Goal: Information Seeking & Learning: Learn about a topic

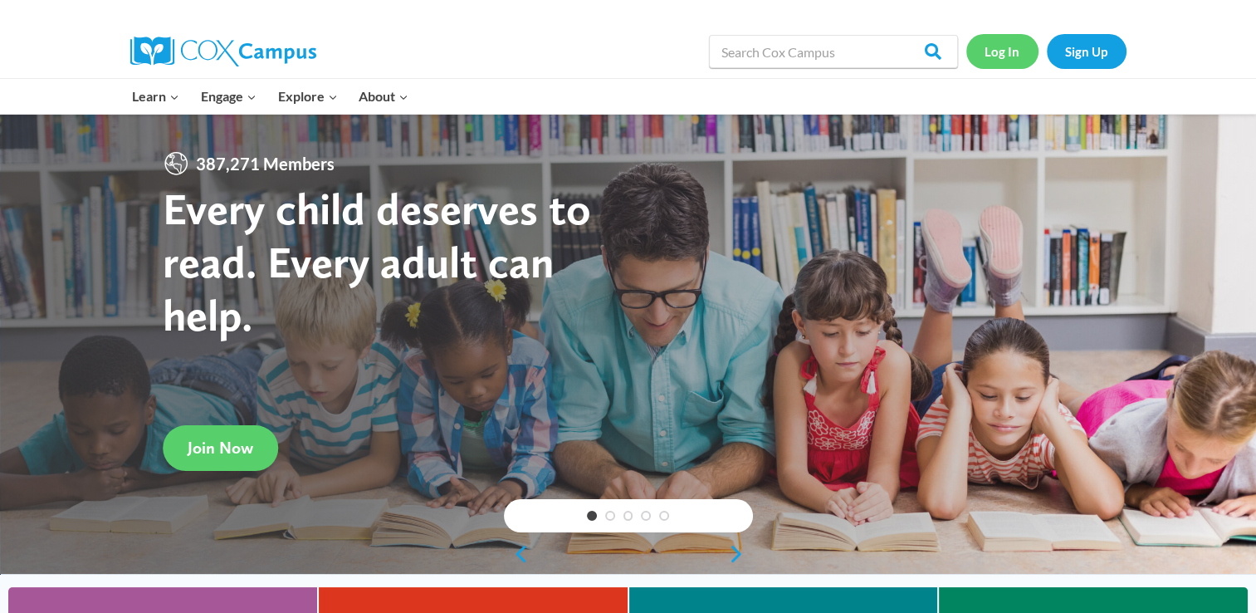
click at [1004, 51] on link "Log In" at bounding box center [1002, 51] width 72 height 34
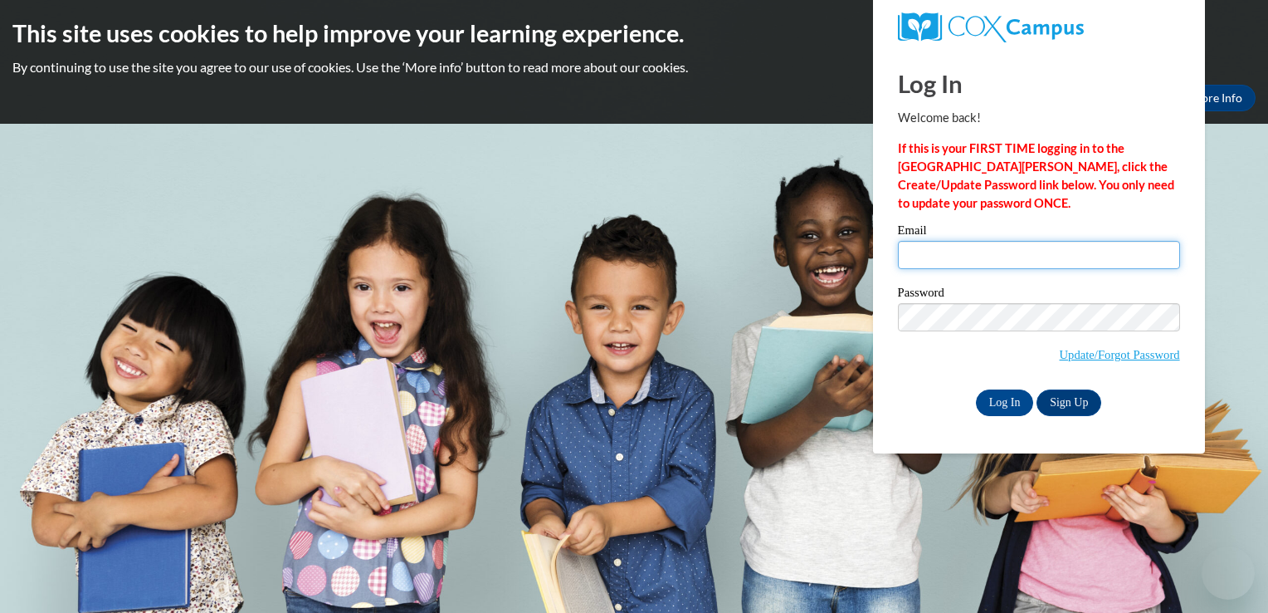
type input "Missielynn415@gmail.com"
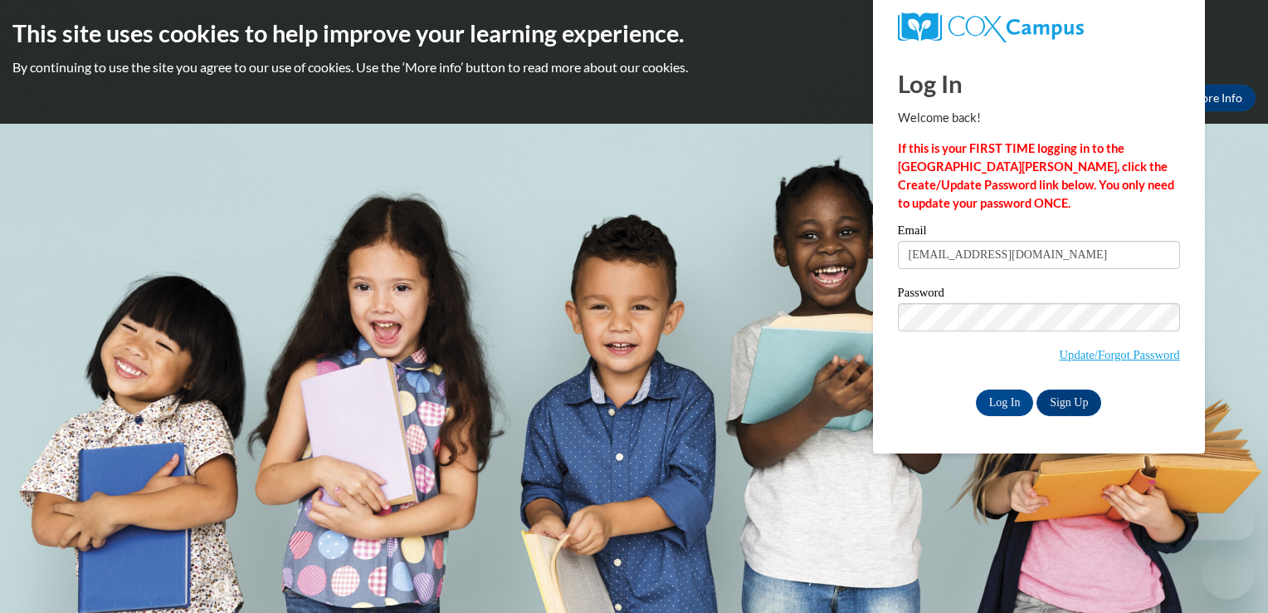
click at [1001, 253] on input "Missielynn415@gmail.com" at bounding box center [1039, 255] width 282 height 28
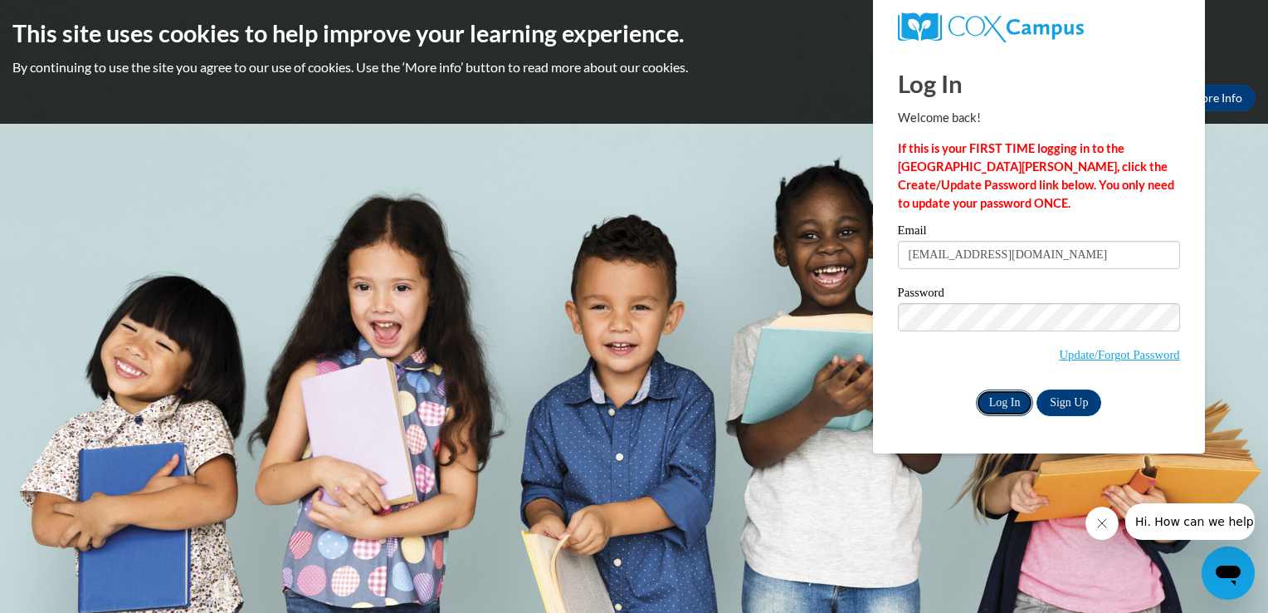
click at [1006, 410] on input "Log In" at bounding box center [1005, 402] width 58 height 27
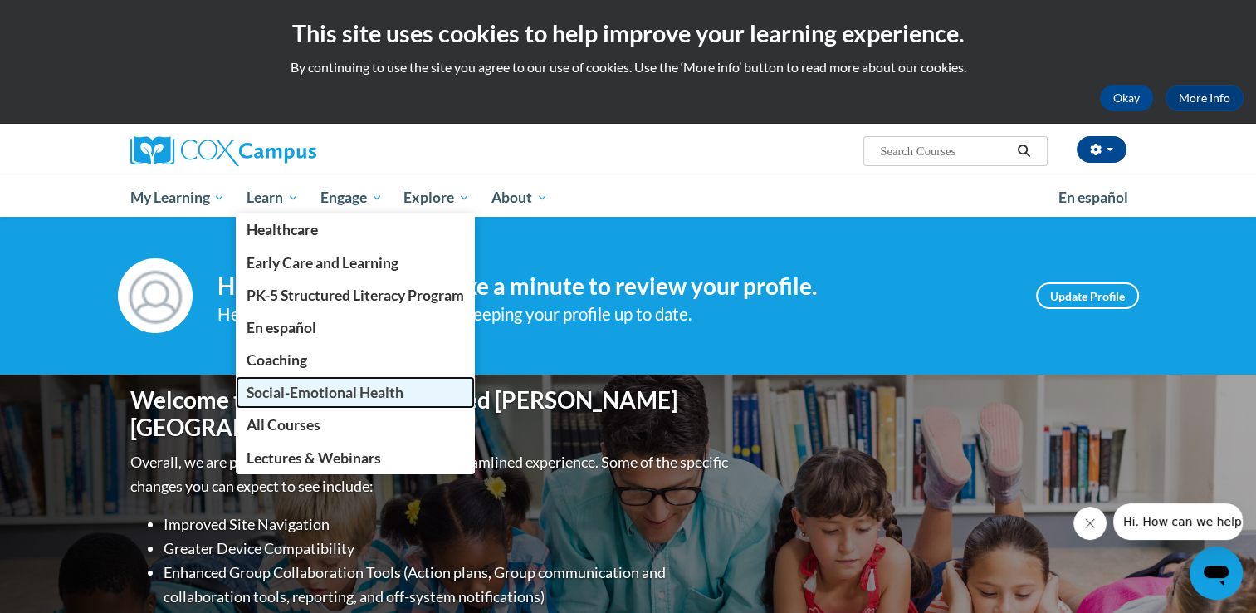
click at [372, 384] on span "Social-Emotional Health" at bounding box center [325, 392] width 157 height 17
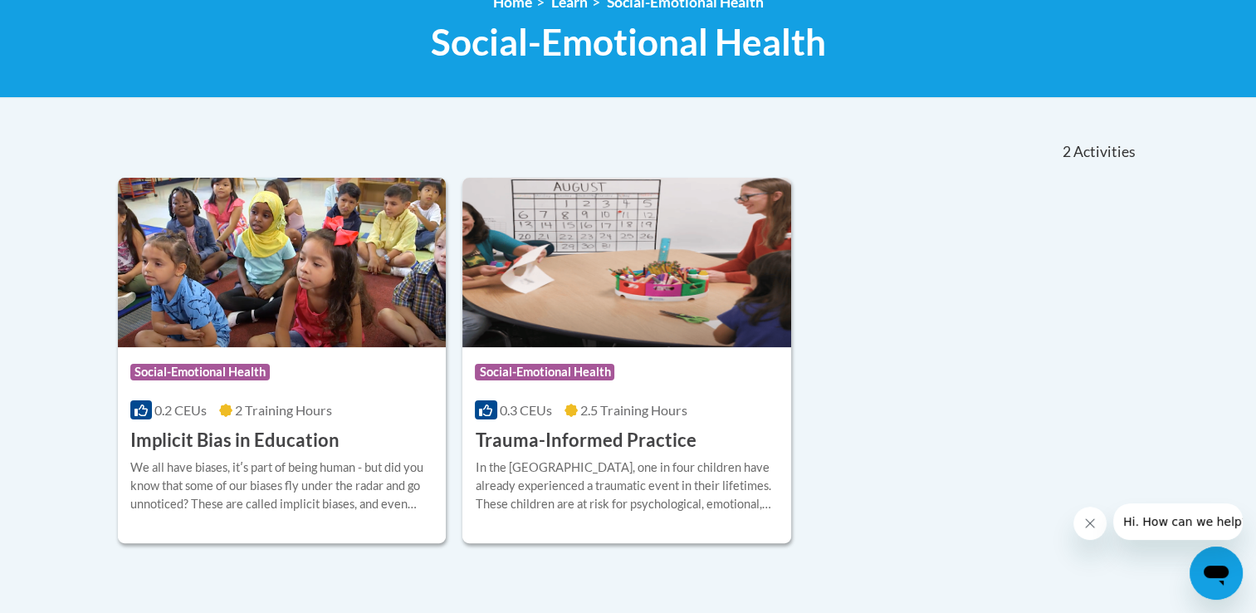
scroll to position [253, 0]
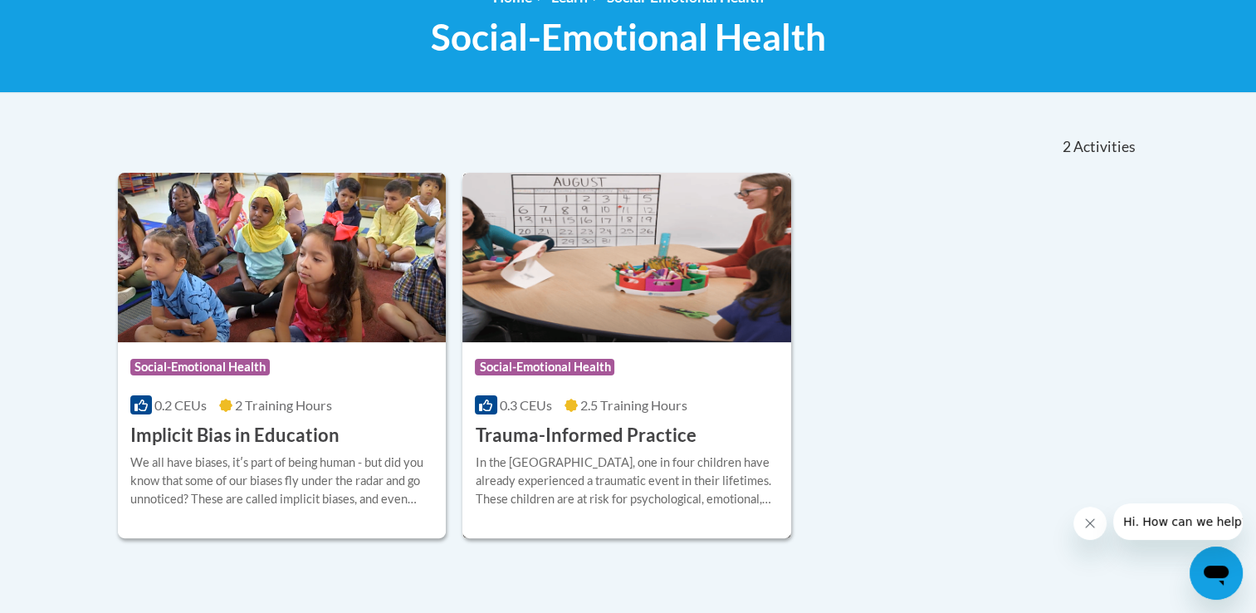
click at [515, 448] on div "More Info Open In the United States, one in four children have already experien…" at bounding box center [626, 490] width 329 height 85
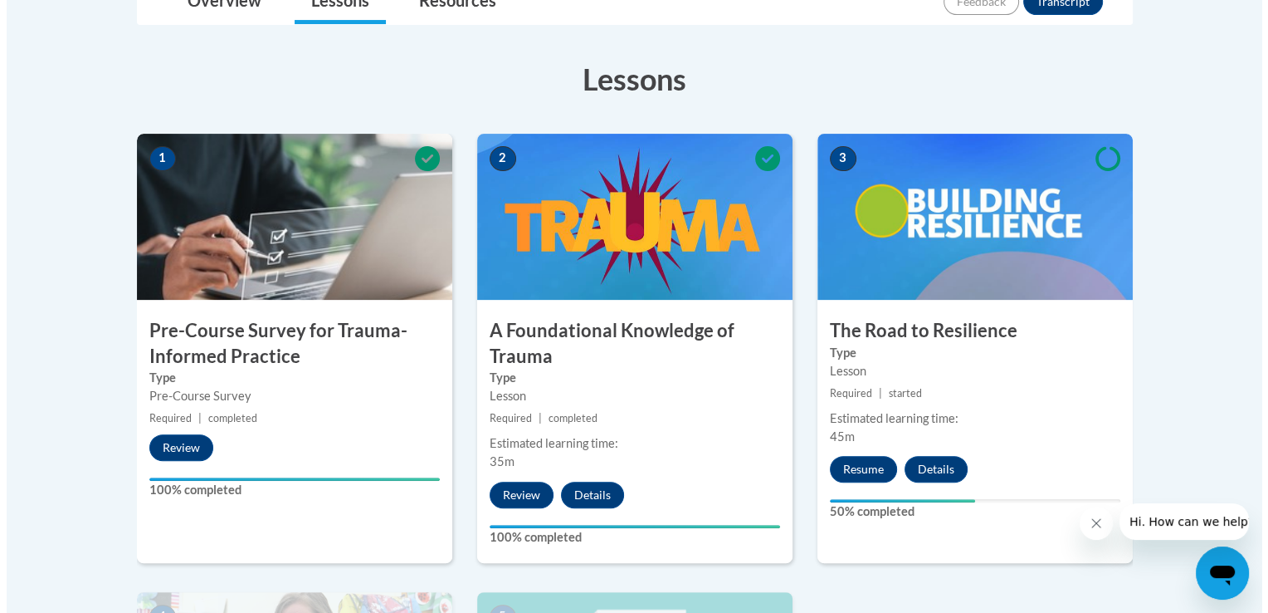
scroll to position [428, 0]
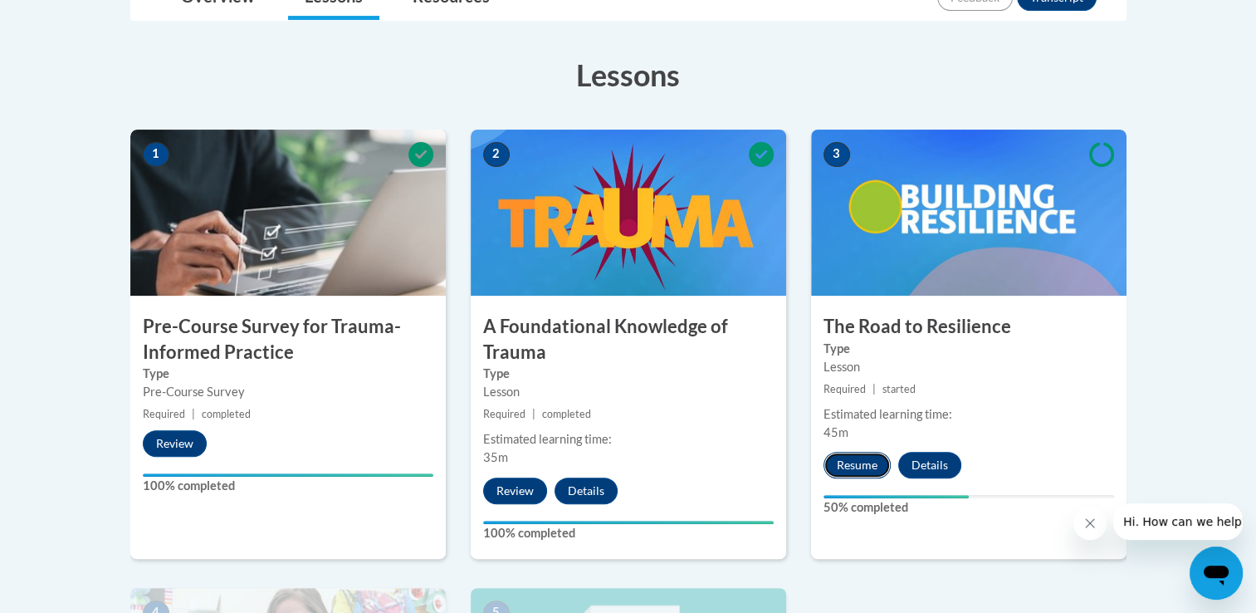
click at [859, 462] on button "Resume" at bounding box center [856, 465] width 67 height 27
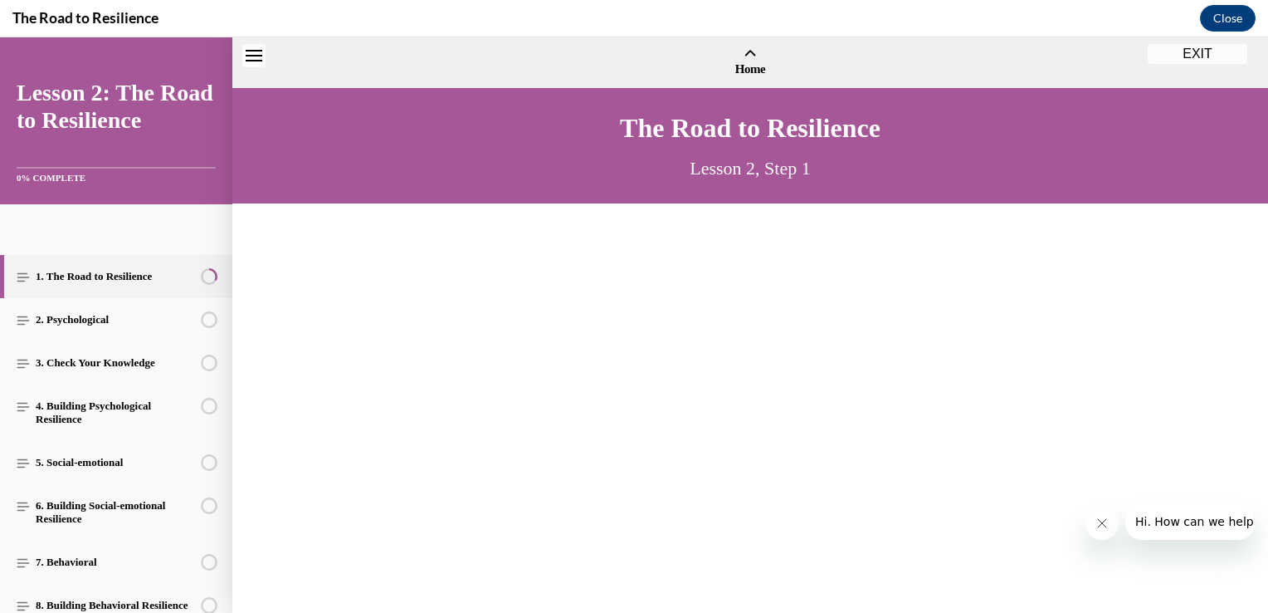
scroll to position [50, 0]
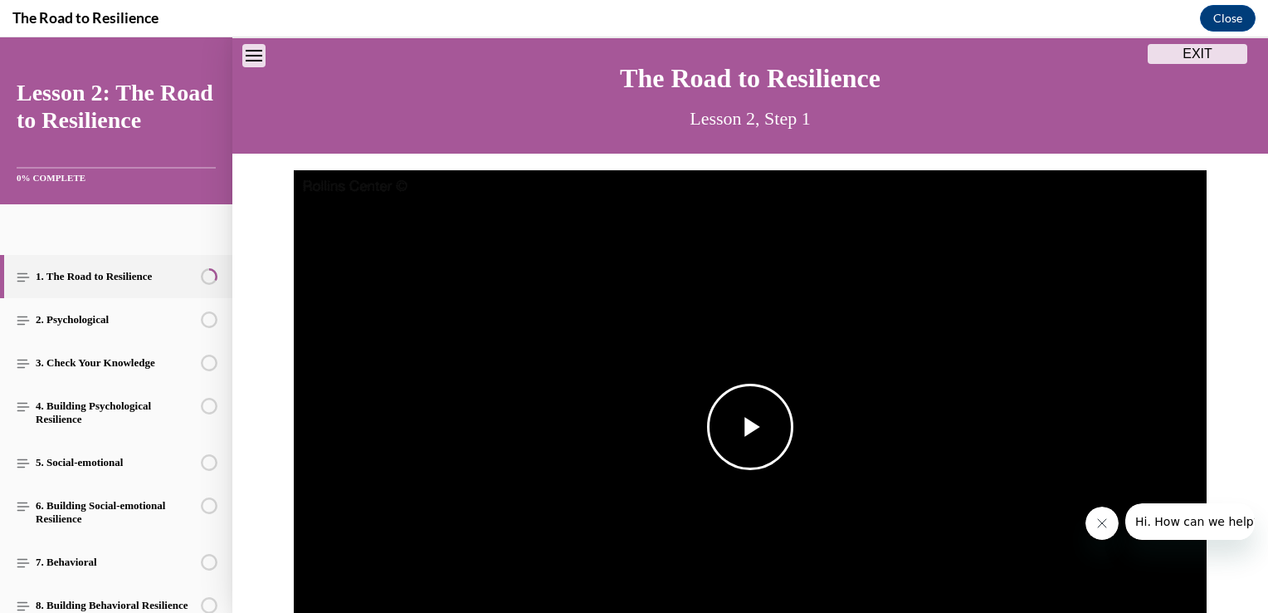
click at [750, 427] on span "Video player" at bounding box center [750, 427] width 0 height 0
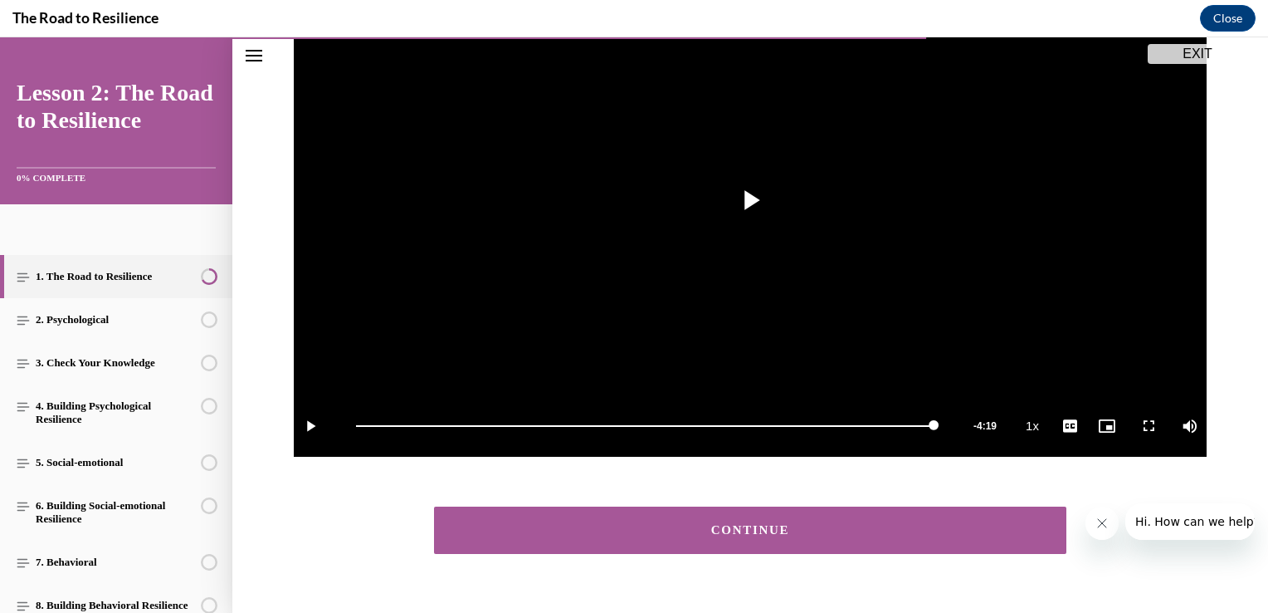
scroll to position [312, 0]
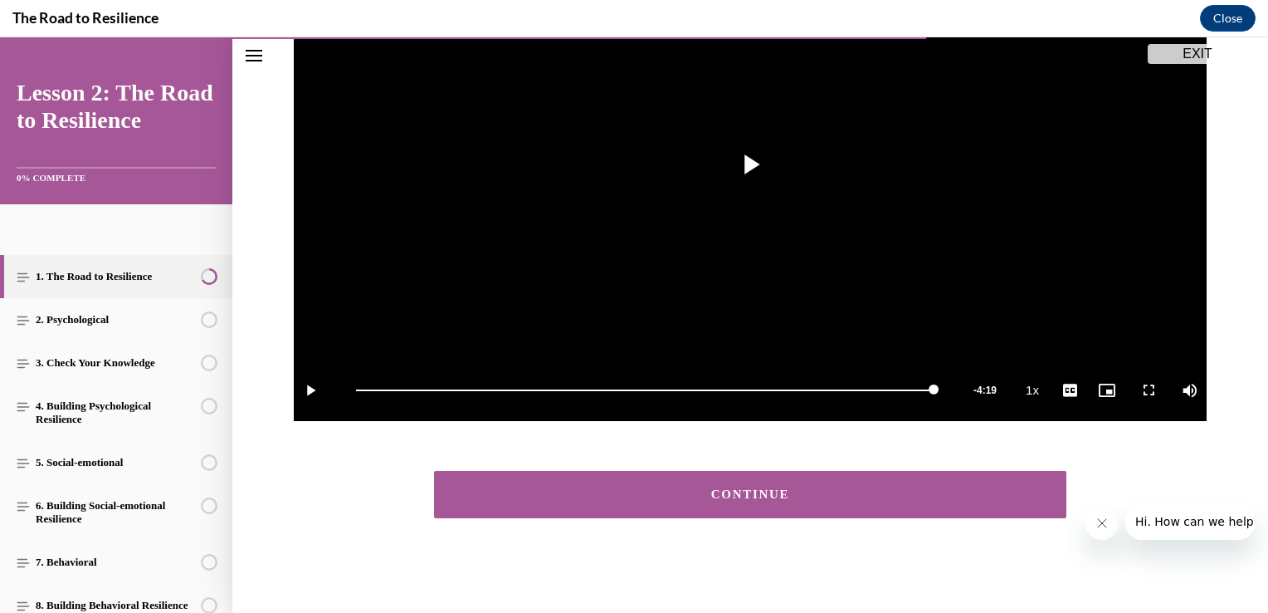
click at [897, 505] on button "CONTINUE" at bounding box center [750, 494] width 633 height 47
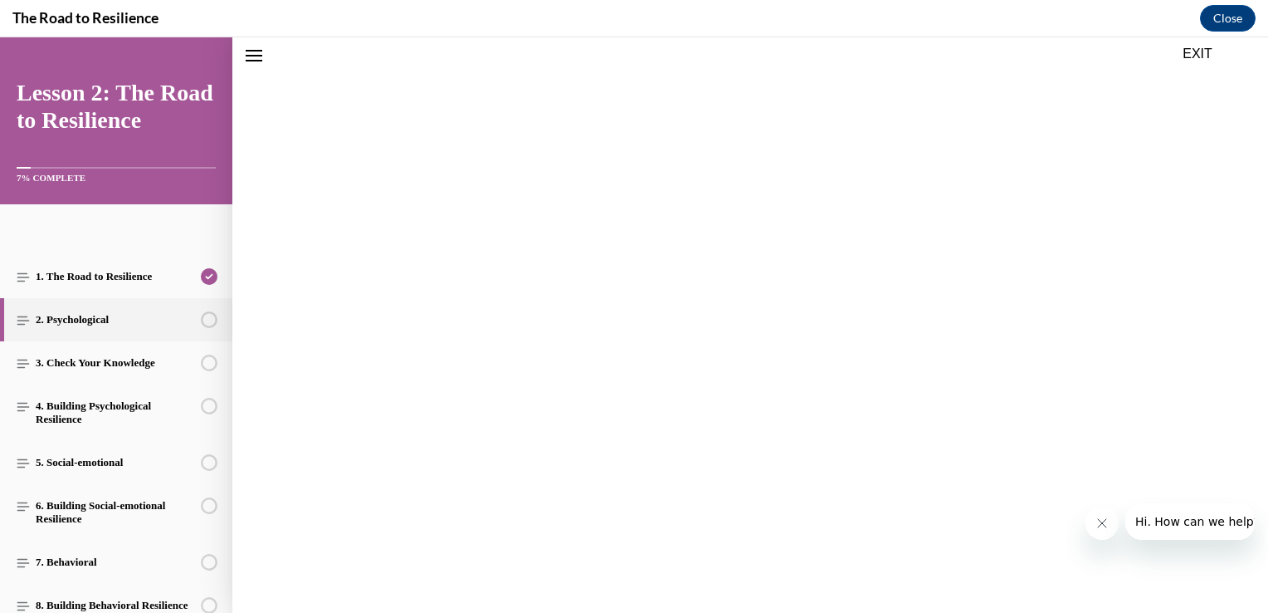
scroll to position [51, 0]
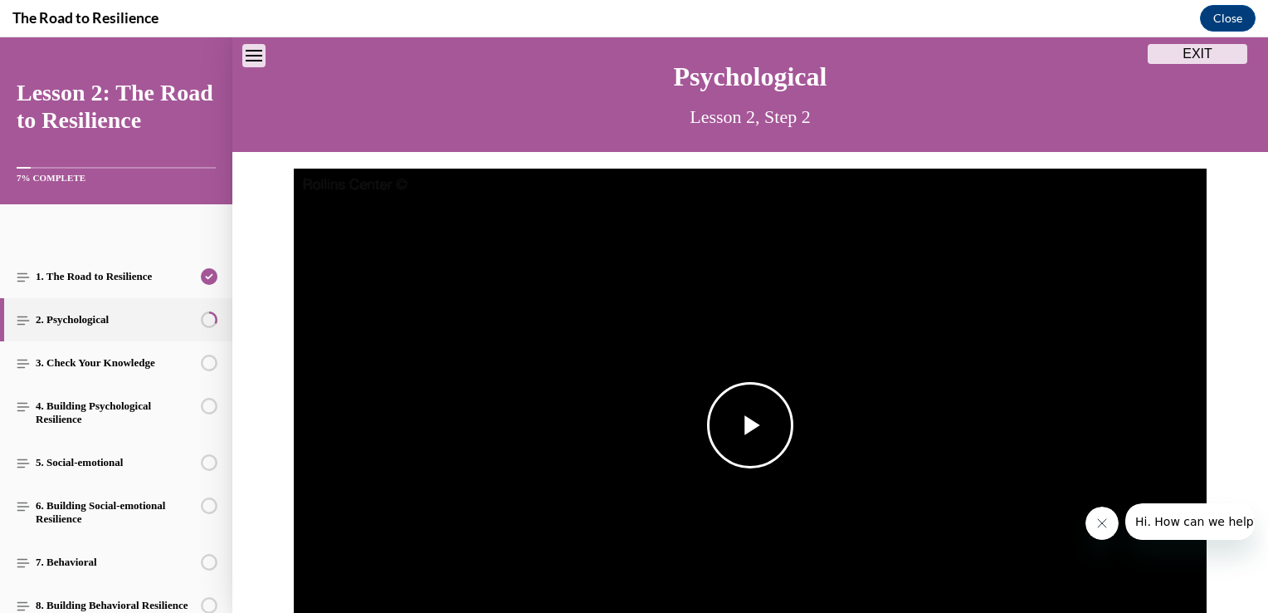
click at [750, 425] on span "Video player" at bounding box center [750, 425] width 0 height 0
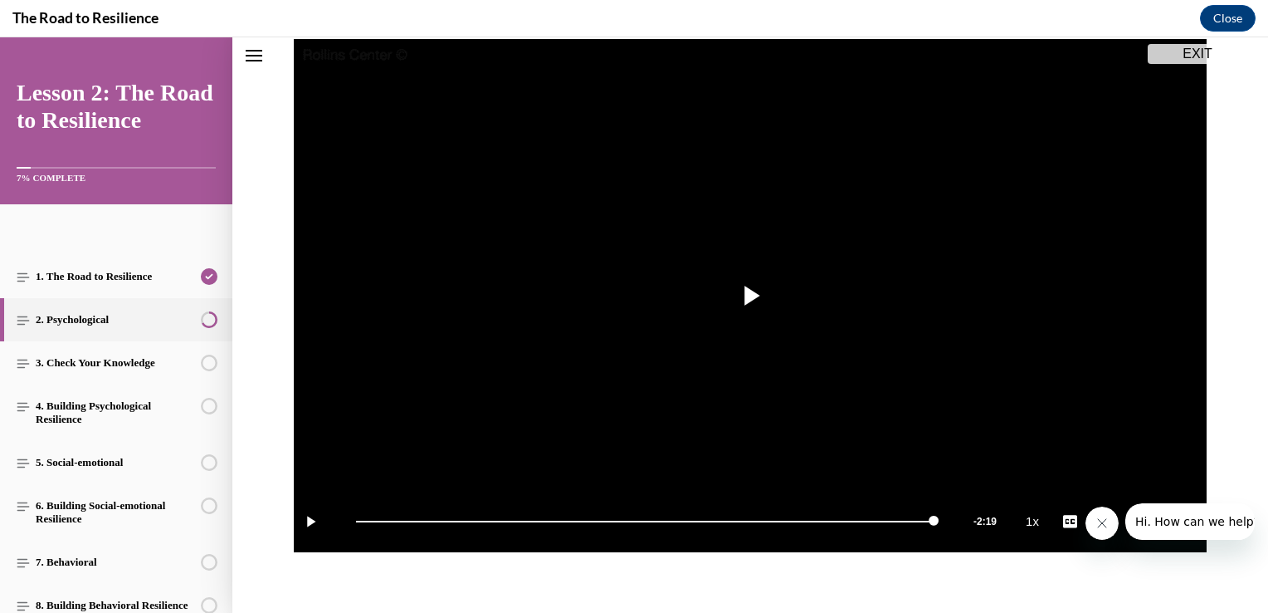
scroll to position [312, 0]
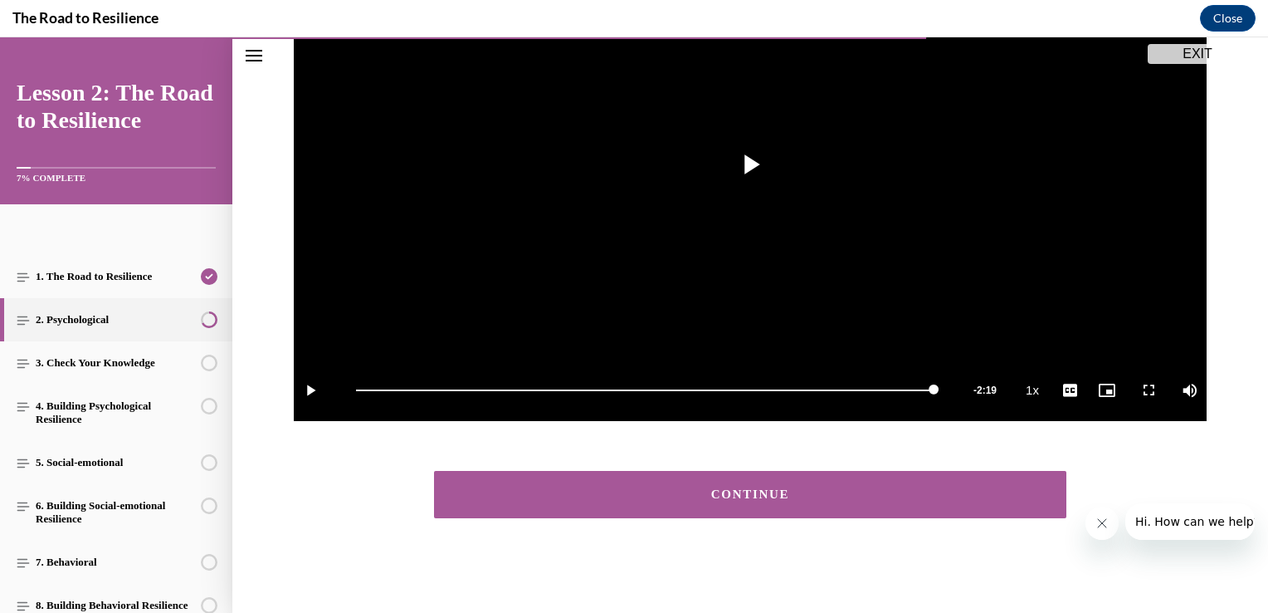
click at [876, 497] on div "CONTINUE" at bounding box center [750, 494] width 581 height 12
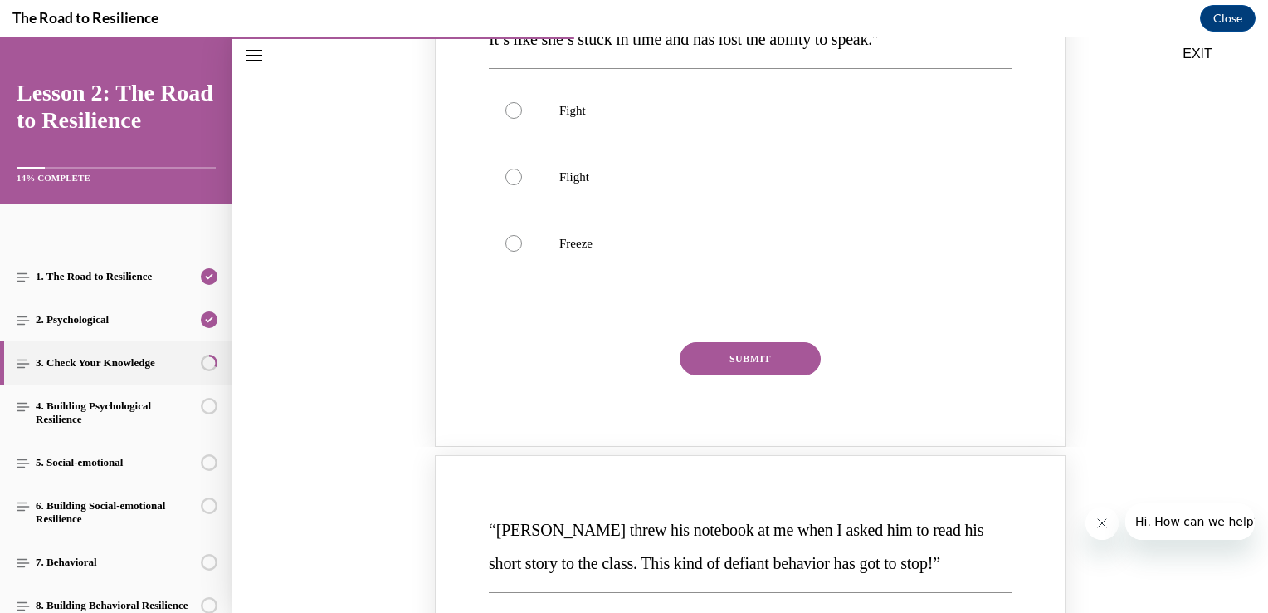
scroll to position [333, 0]
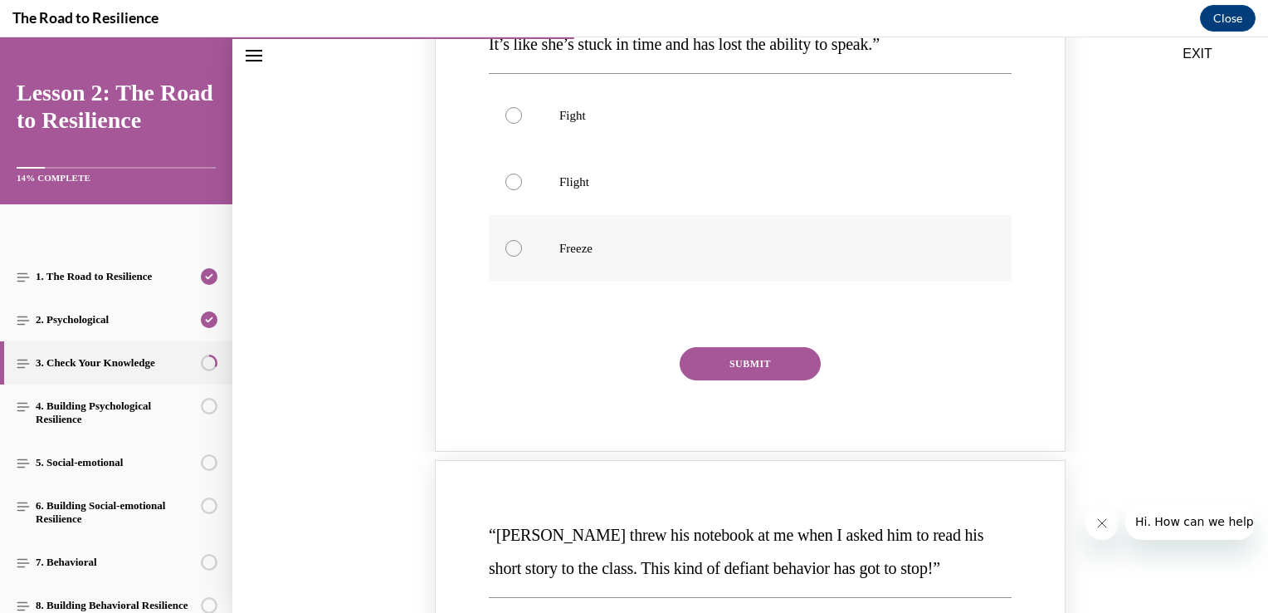
click at [506, 252] on div "Knowledge check: Multiple choice" at bounding box center [514, 248] width 17 height 17
click at [506, 252] on input "Freeze" at bounding box center [514, 248] width 17 height 17
radio input "true"
click at [716, 367] on button "SUBMIT" at bounding box center [750, 363] width 141 height 33
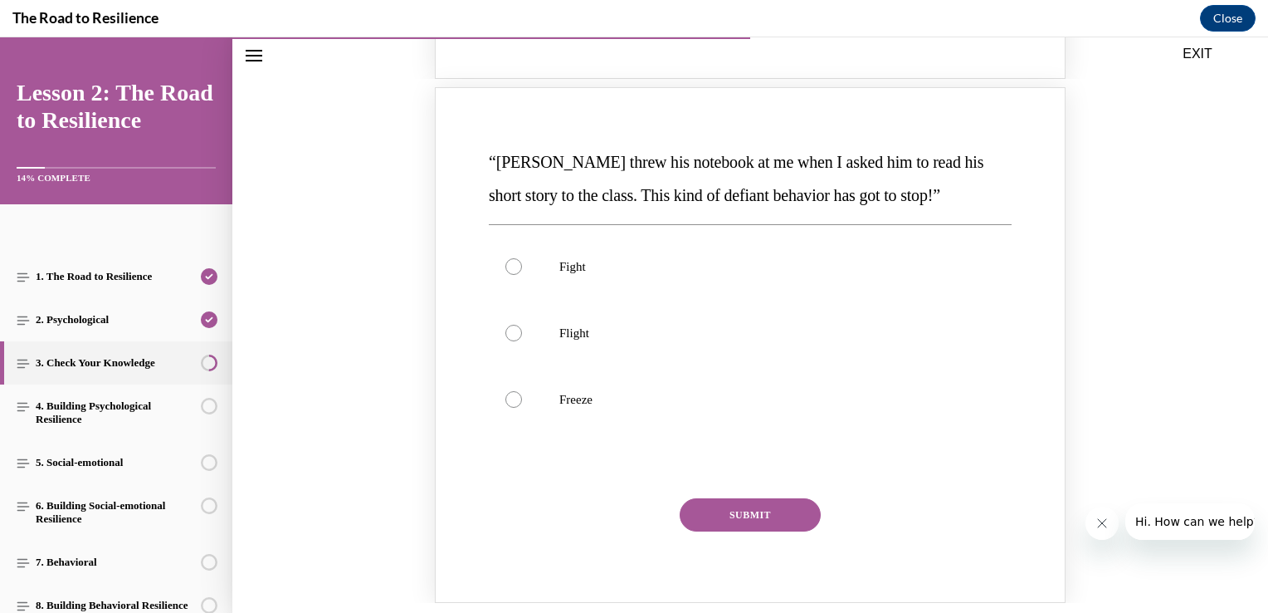
scroll to position [877, 0]
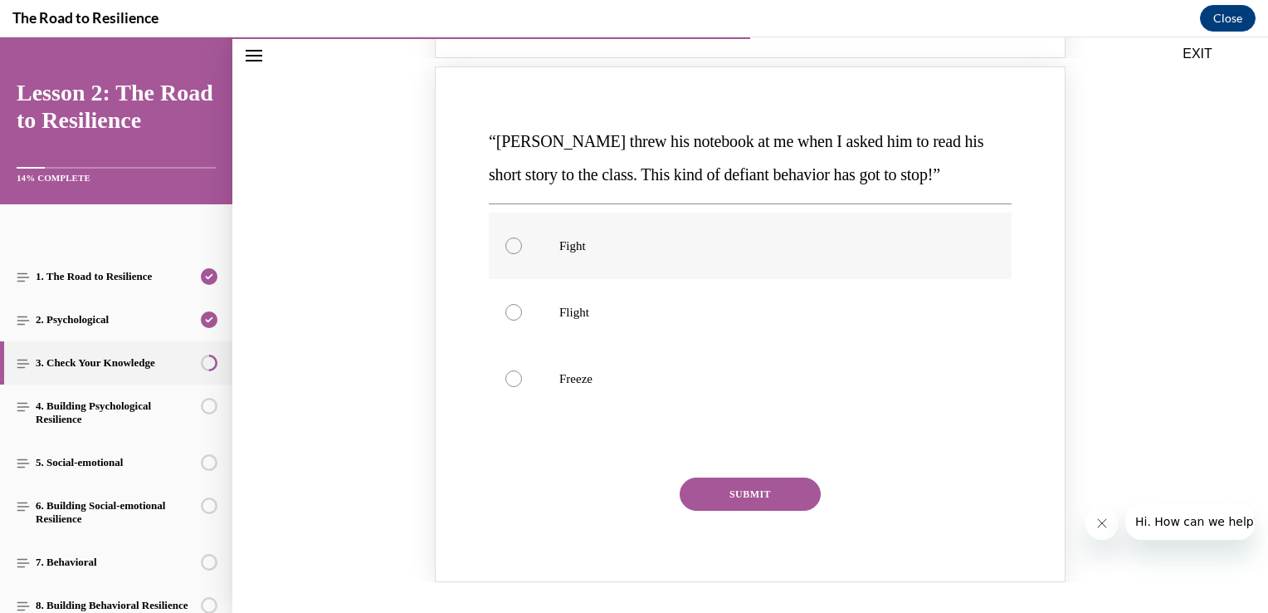
click at [507, 252] on div "Knowledge check: Multiple choice" at bounding box center [514, 245] width 17 height 17
click at [507, 252] on input "Fight" at bounding box center [514, 245] width 17 height 17
radio input "true"
click at [796, 498] on button "SUBMIT" at bounding box center [750, 493] width 141 height 33
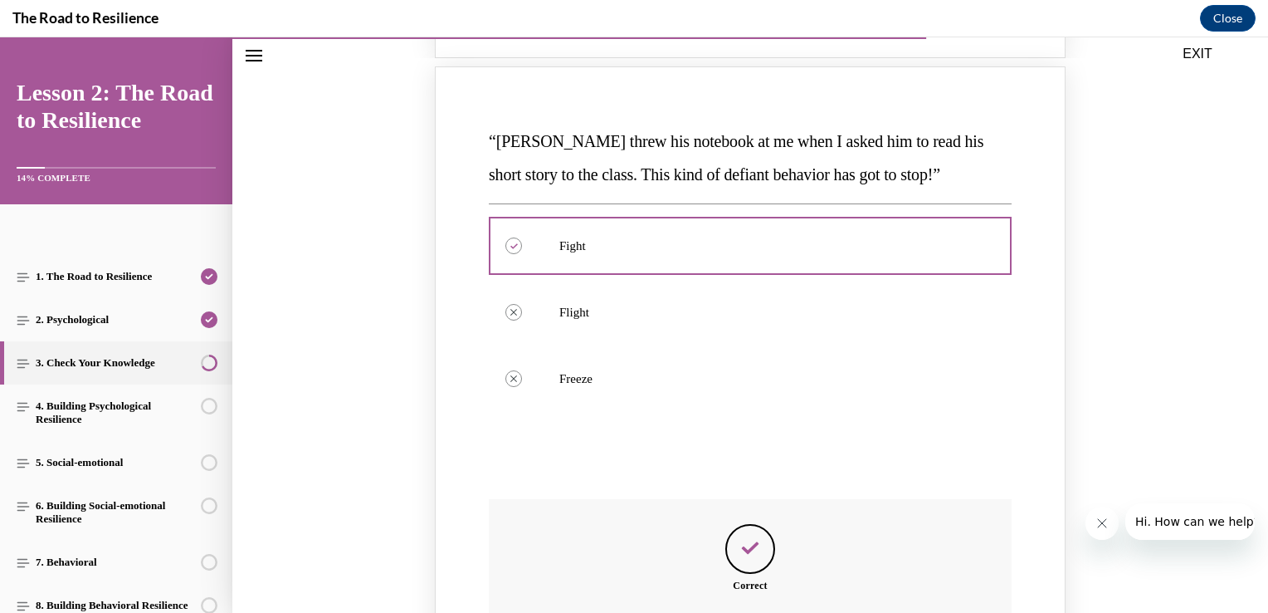
click at [796, 498] on button "SUBMIT" at bounding box center [750, 493] width 141 height 33
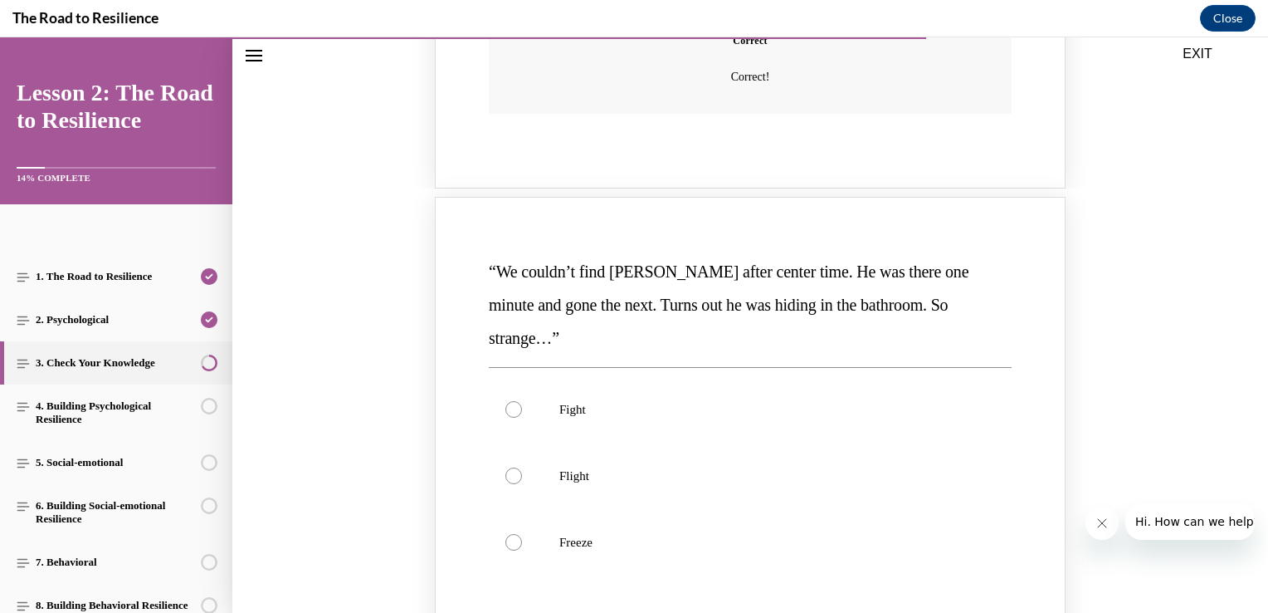
scroll to position [1424, 0]
click at [507, 465] on div "Knowledge check: Multiple choice" at bounding box center [514, 473] width 17 height 17
click at [507, 465] on input "Flight" at bounding box center [514, 473] width 17 height 17
radio input "true"
click at [507, 465] on div "Knowledge check: Multiple choice" at bounding box center [514, 473] width 17 height 17
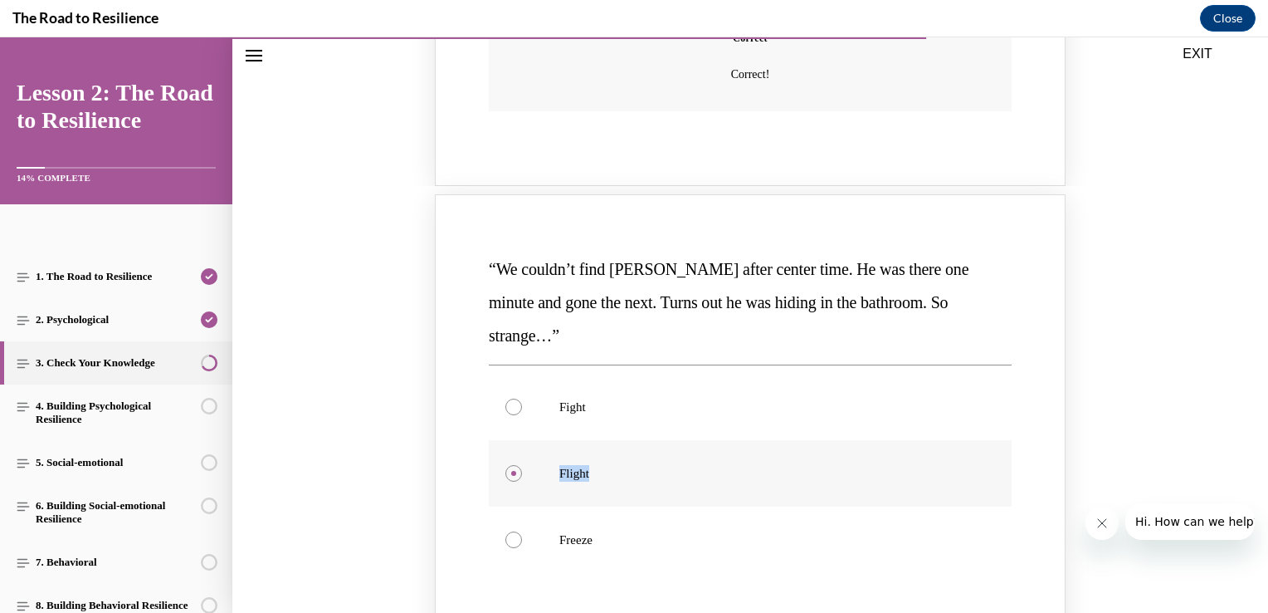
click at [507, 465] on input "Flight" at bounding box center [514, 473] width 17 height 17
click at [507, 465] on div "Knowledge check: Multiple choice" at bounding box center [514, 473] width 17 height 17
click at [507, 465] on input "Flight" at bounding box center [514, 473] width 17 height 17
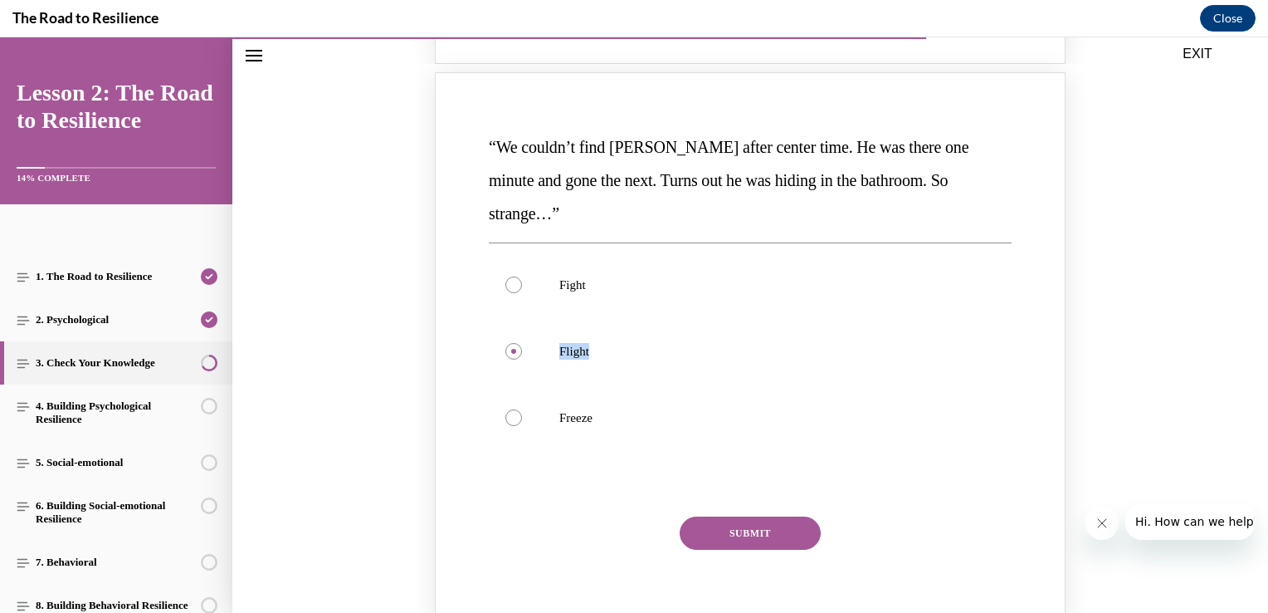
scroll to position [1641, 0]
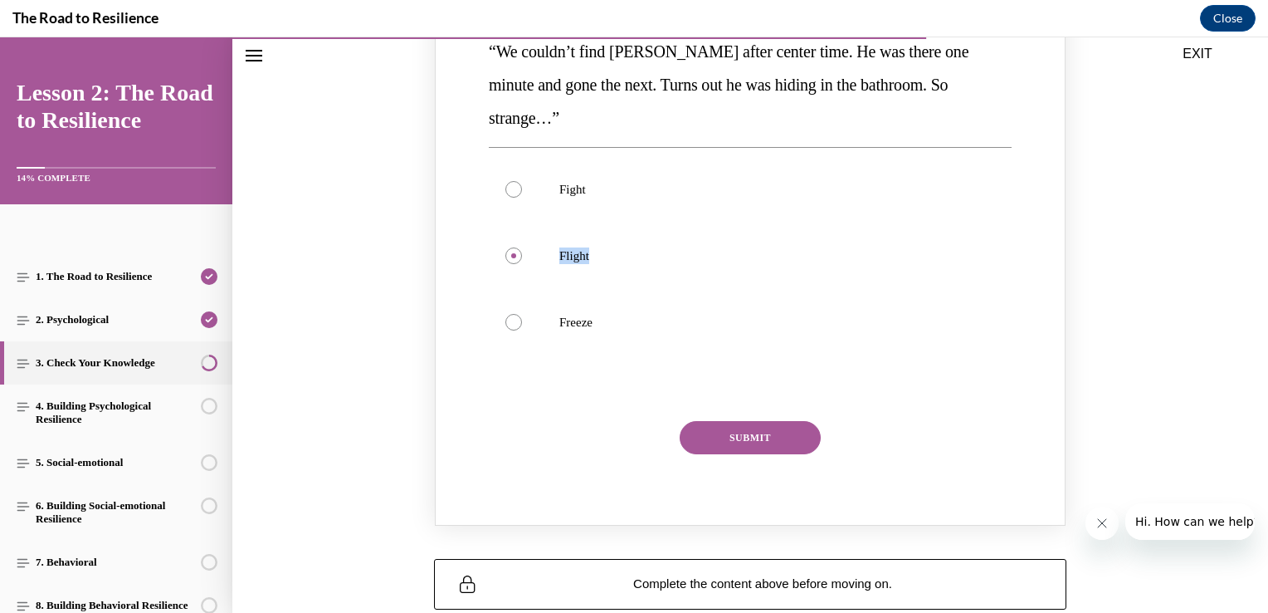
click at [772, 421] on button "SUBMIT" at bounding box center [750, 437] width 141 height 33
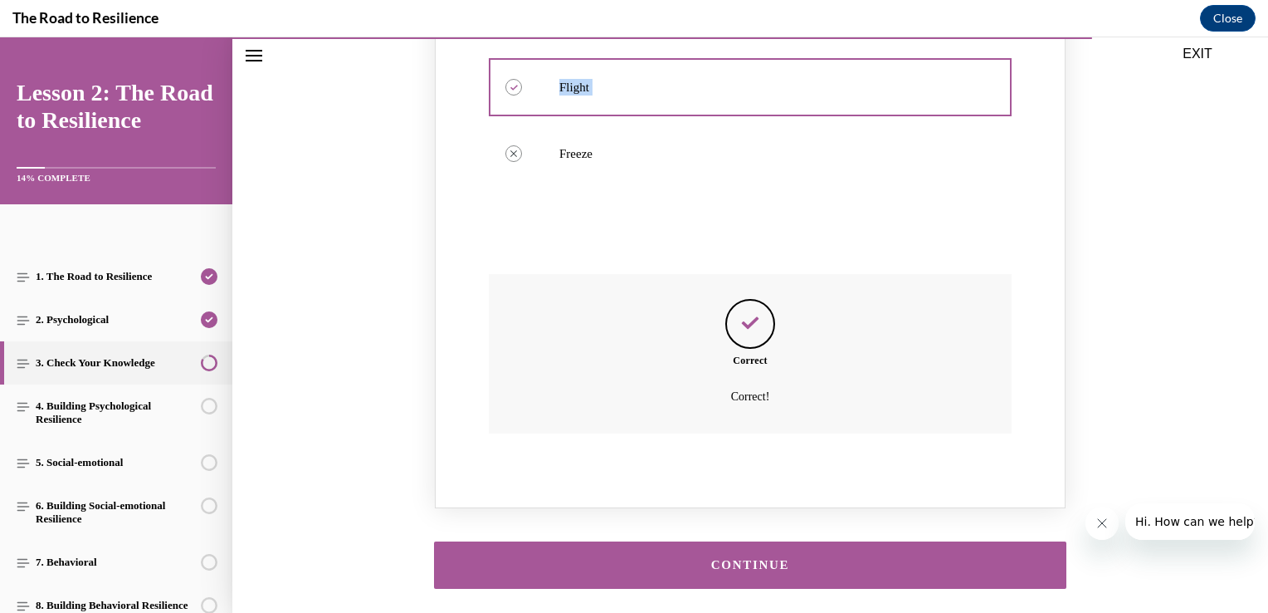
scroll to position [1845, 0]
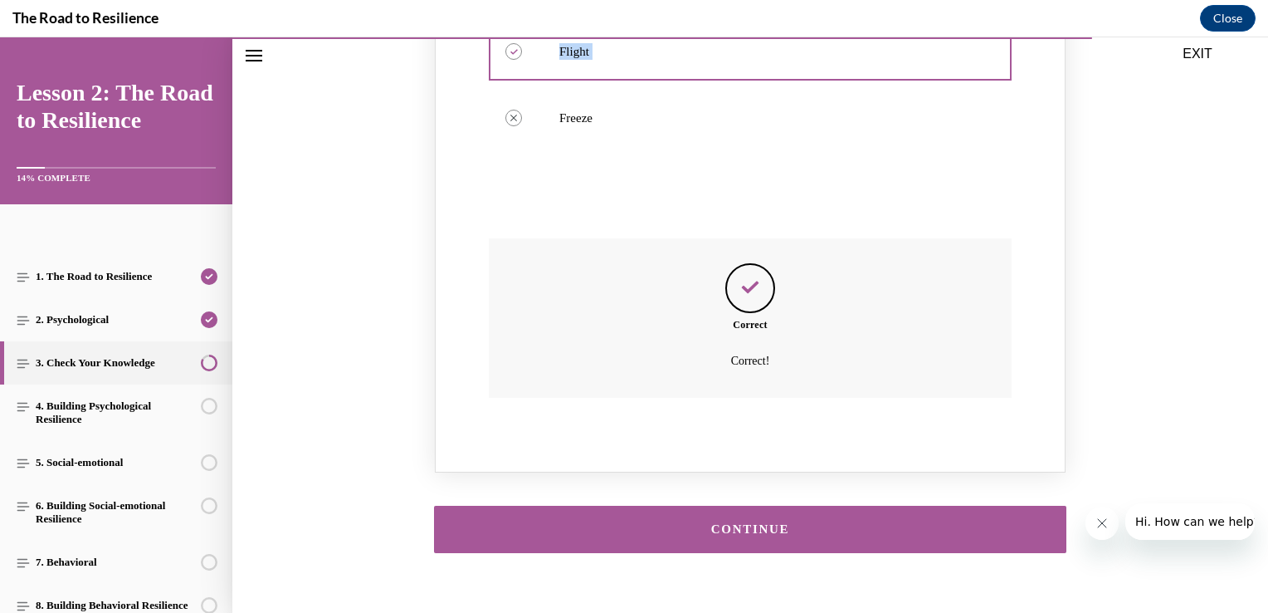
click at [840, 523] on div "CONTINUE" at bounding box center [750, 529] width 581 height 12
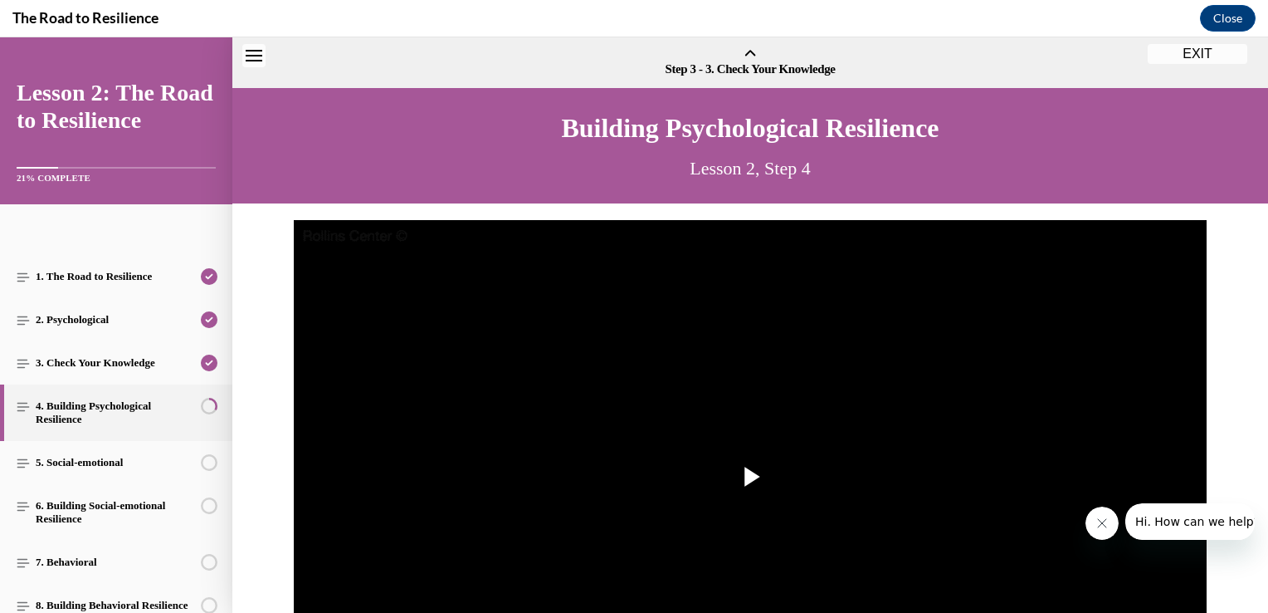
scroll to position [51, 0]
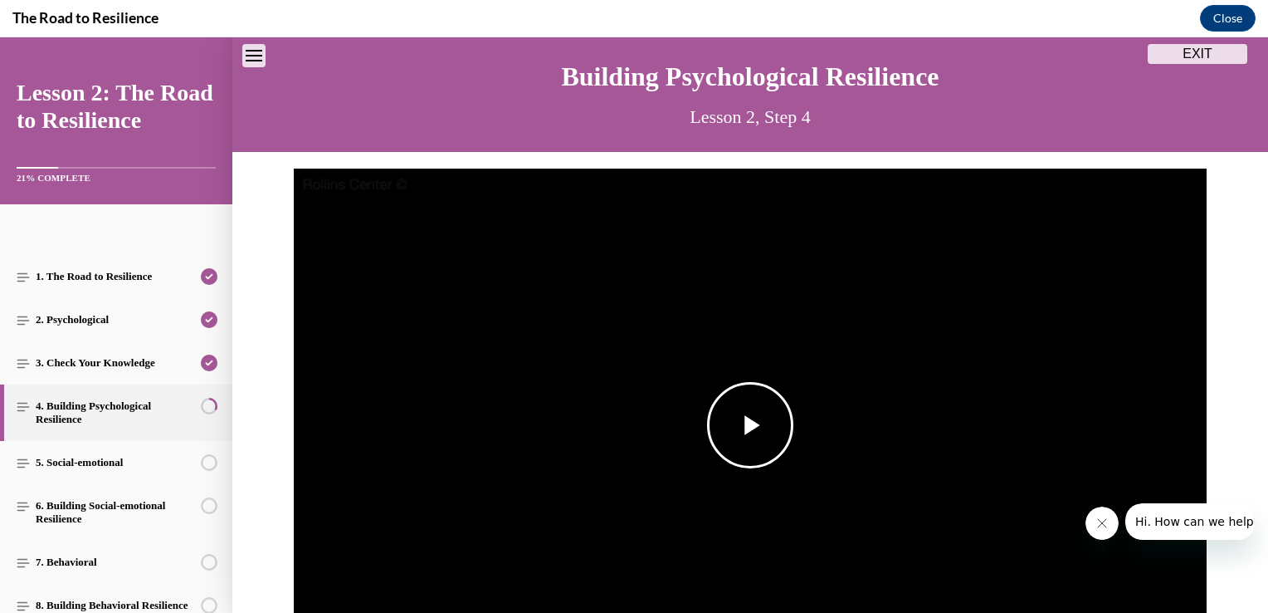
click at [750, 425] on span "Video player" at bounding box center [750, 425] width 0 height 0
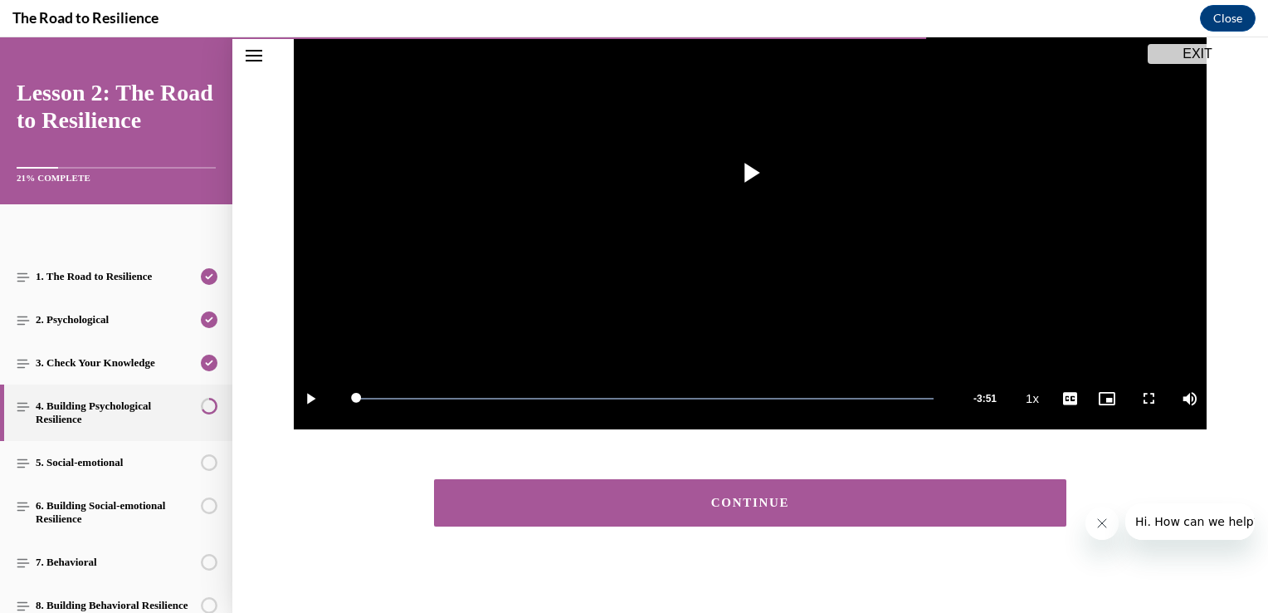
scroll to position [311, 0]
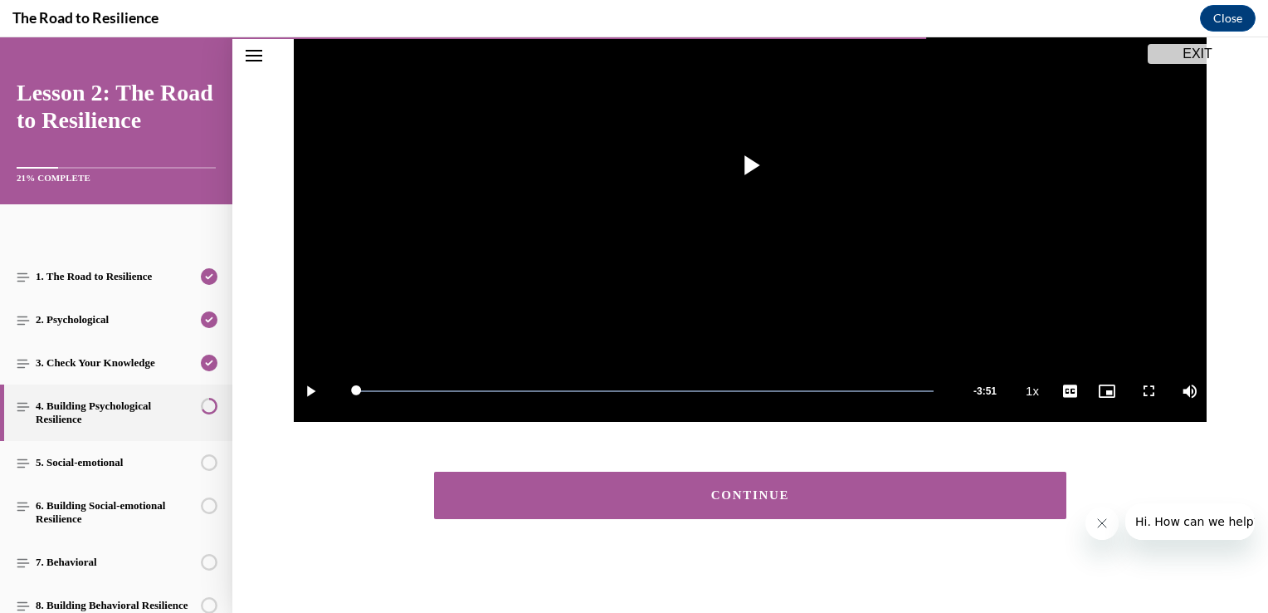
click at [927, 506] on button "CONTINUE" at bounding box center [750, 494] width 633 height 47
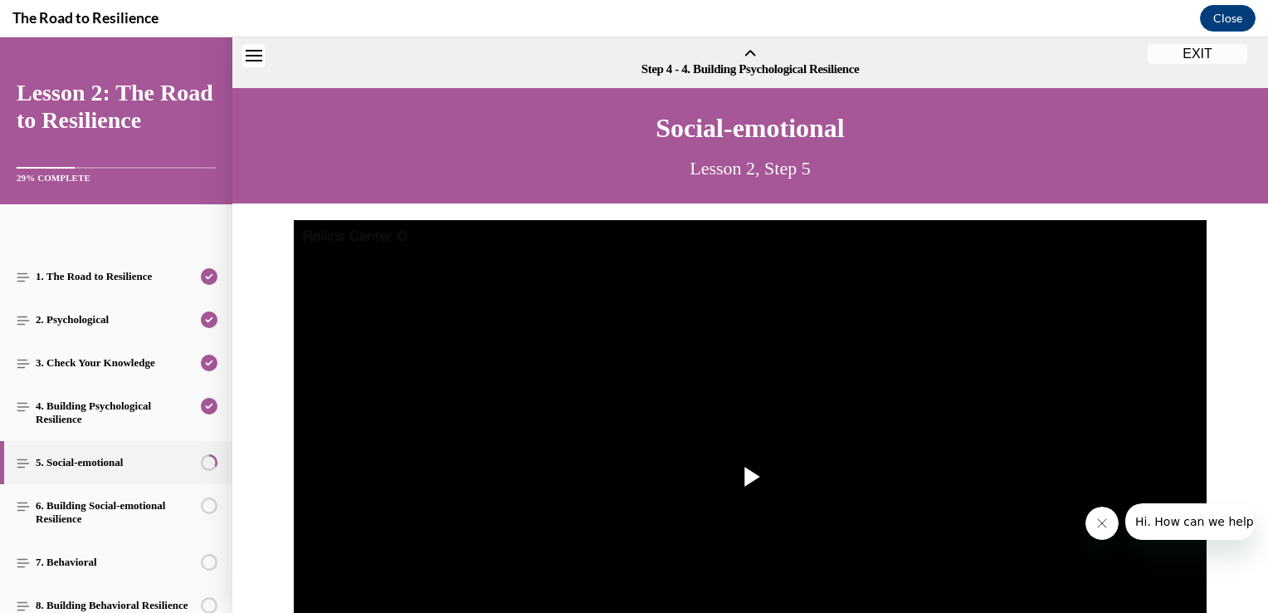
scroll to position [51, 0]
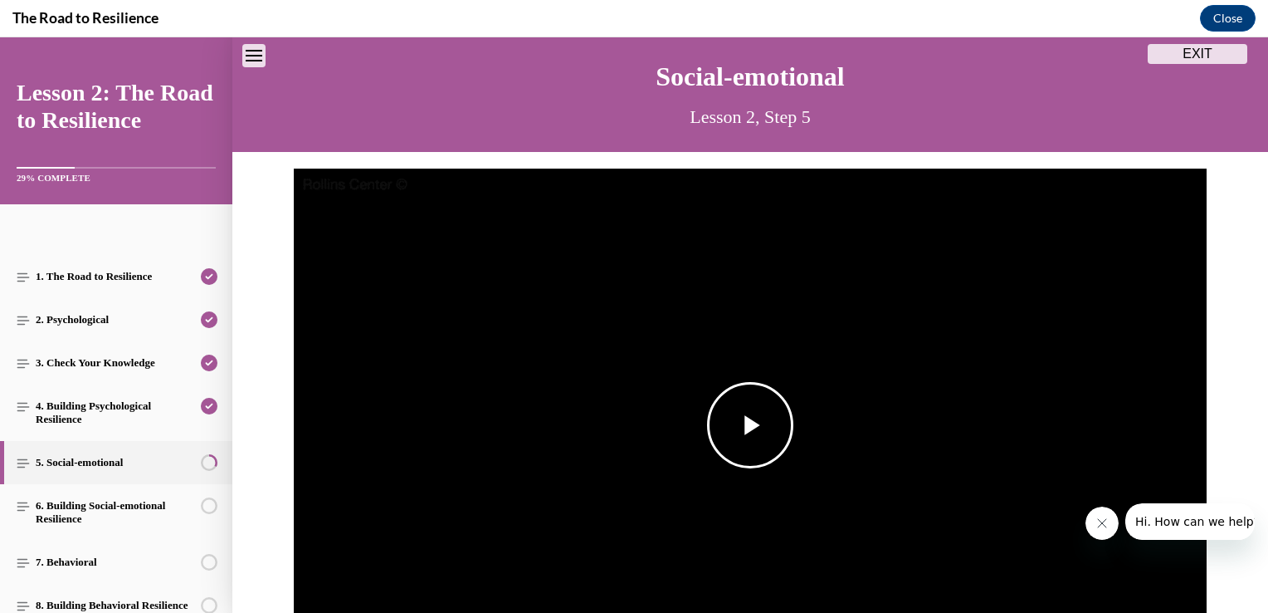
click at [750, 425] on span "Video player" at bounding box center [750, 425] width 0 height 0
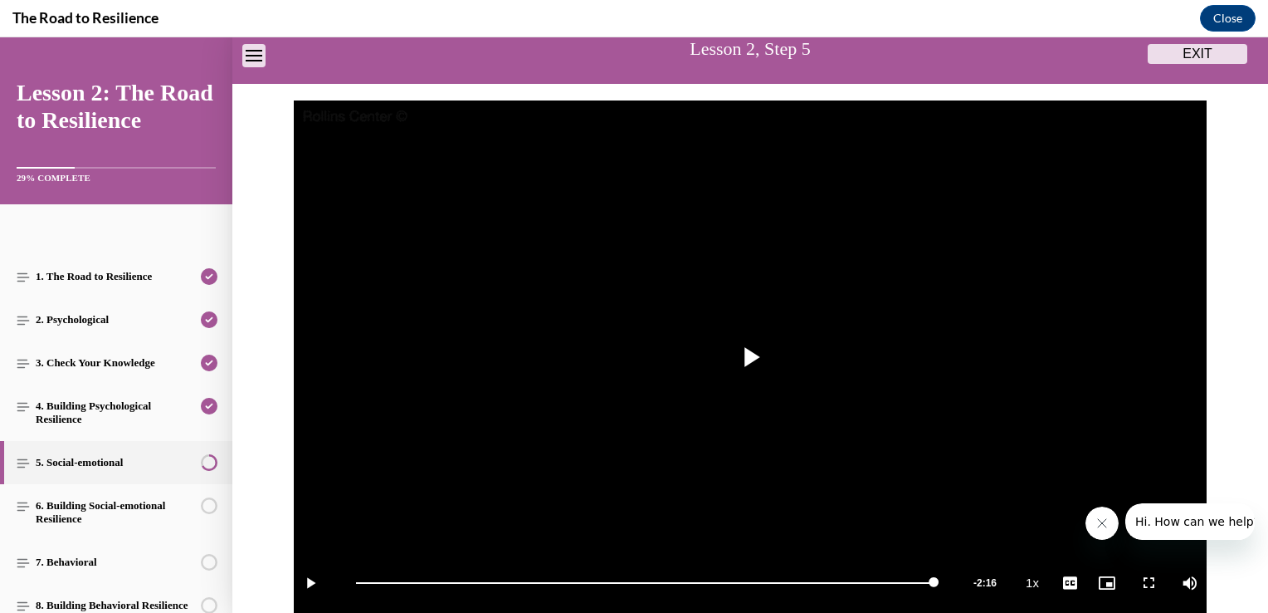
drag, startPoint x: 1253, startPoint y: 226, endPoint x: 1271, endPoint y: 258, distance: 37.2
click at [1255, 258] on html "SKIP TO STEP Audio transcript EXIT Lesson 2: The Road to Resilience 29% COMPLET…" at bounding box center [634, 324] width 1268 height 575
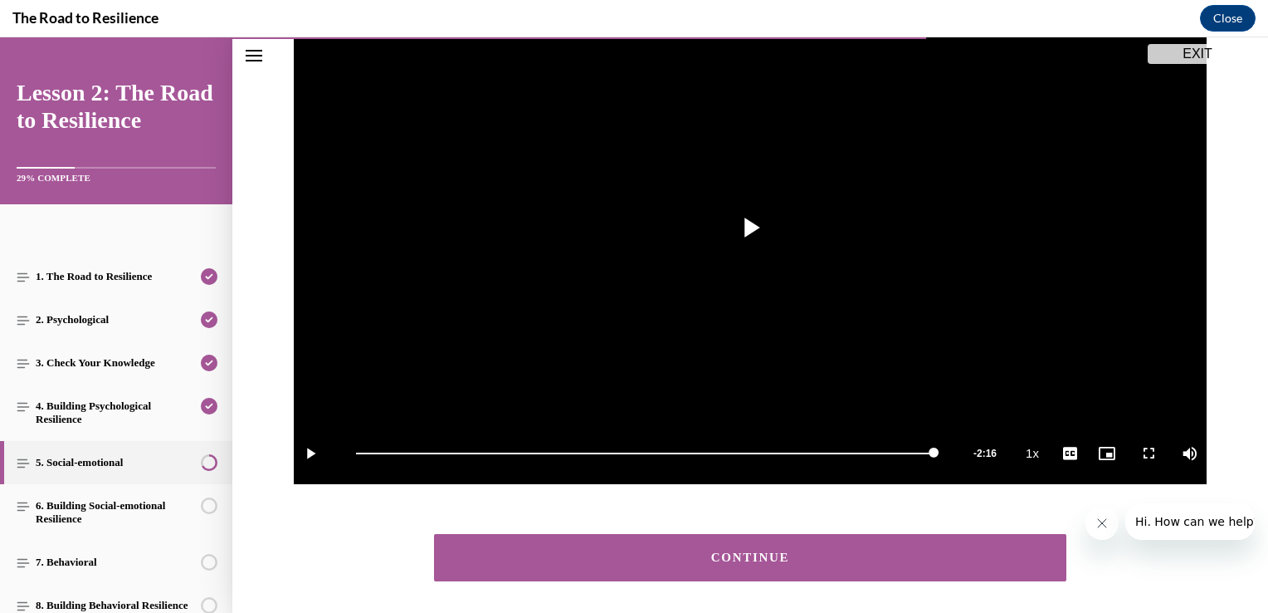
scroll to position [312, 0]
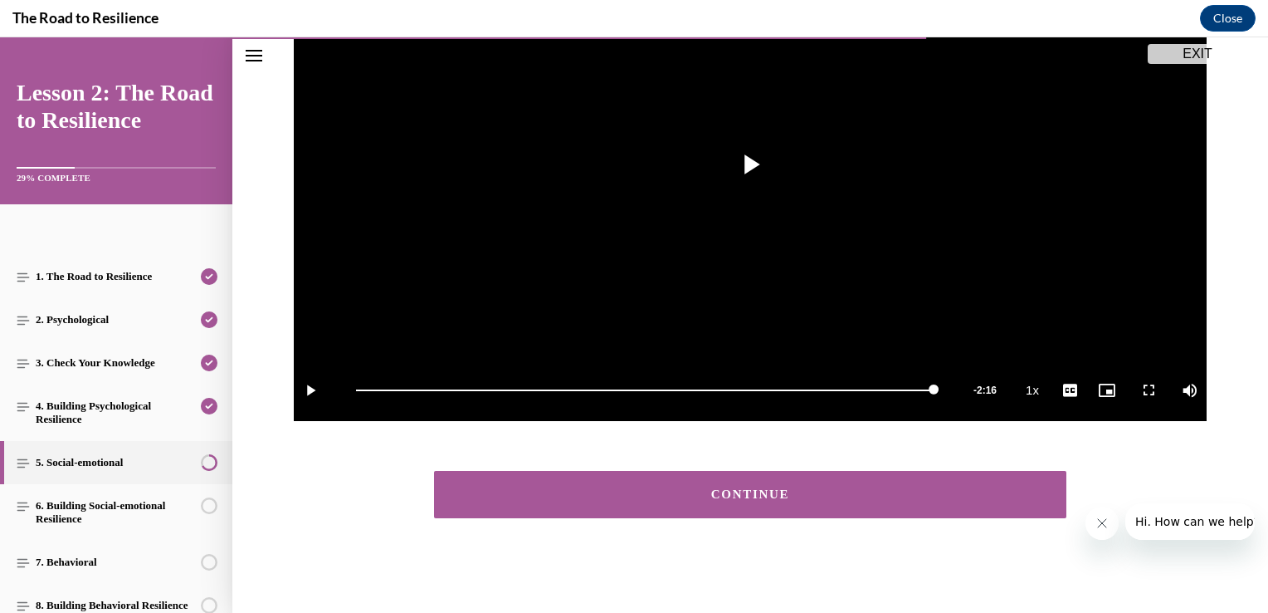
click at [838, 496] on div "CONTINUE" at bounding box center [750, 494] width 581 height 12
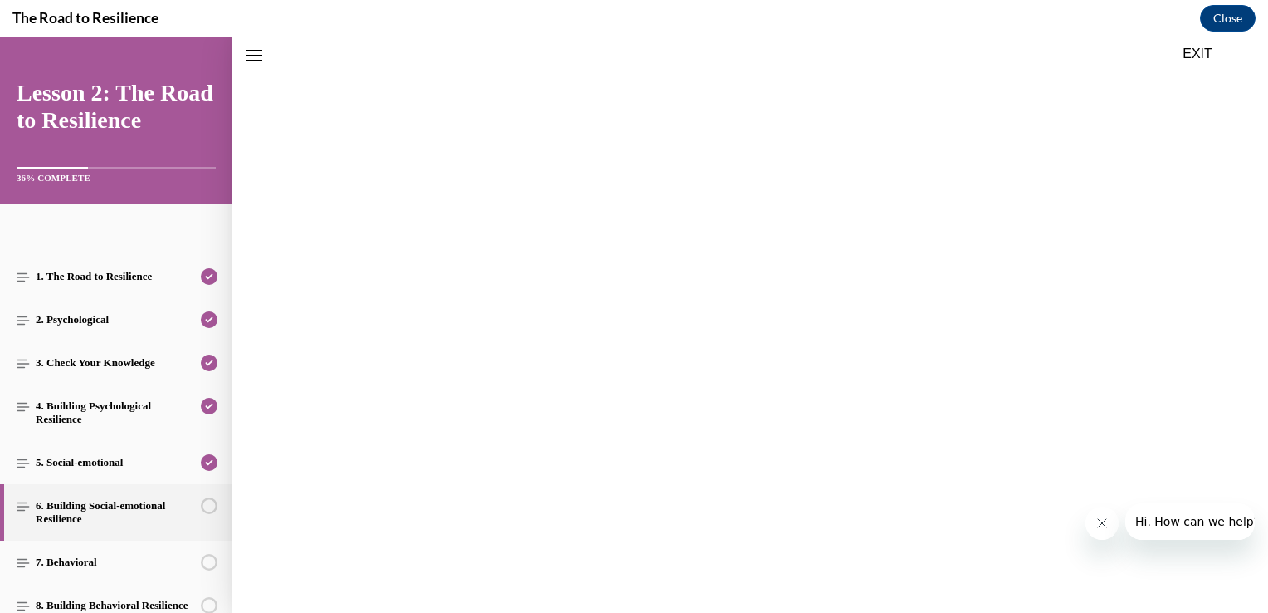
scroll to position [51, 0]
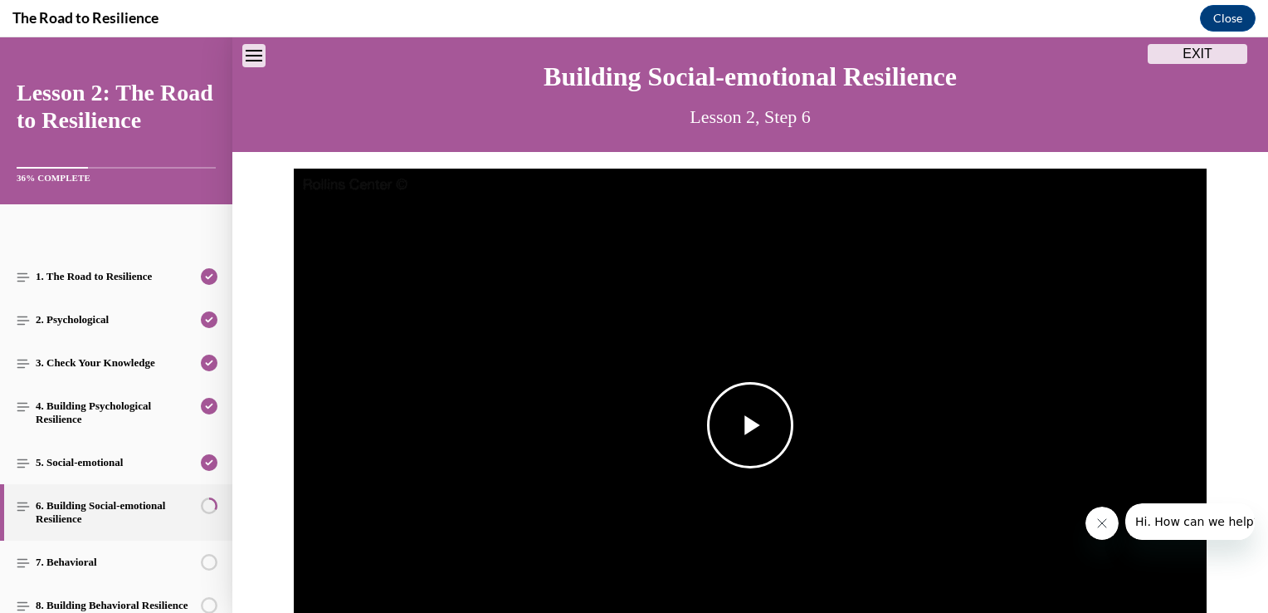
click at [750, 425] on span "Video player" at bounding box center [750, 425] width 0 height 0
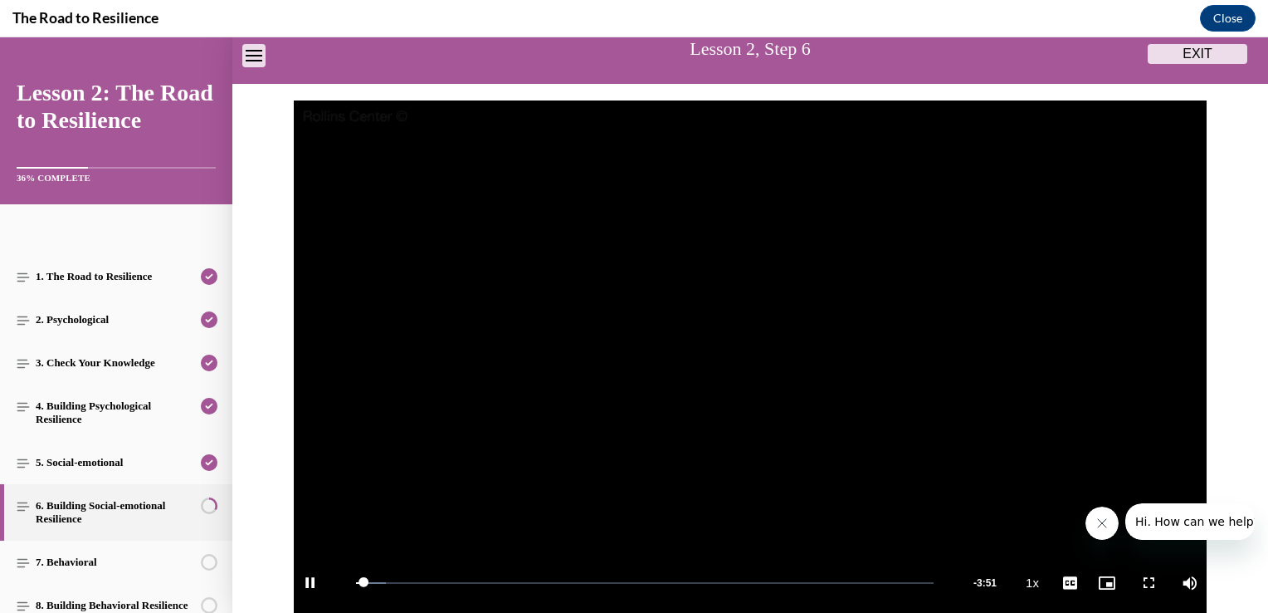
click at [256, 472] on div "Video Player is loading. Play Video Pause Loaded : 5.23% 0:03 Remaining Time - …" at bounding box center [750, 365] width 1036 height 530
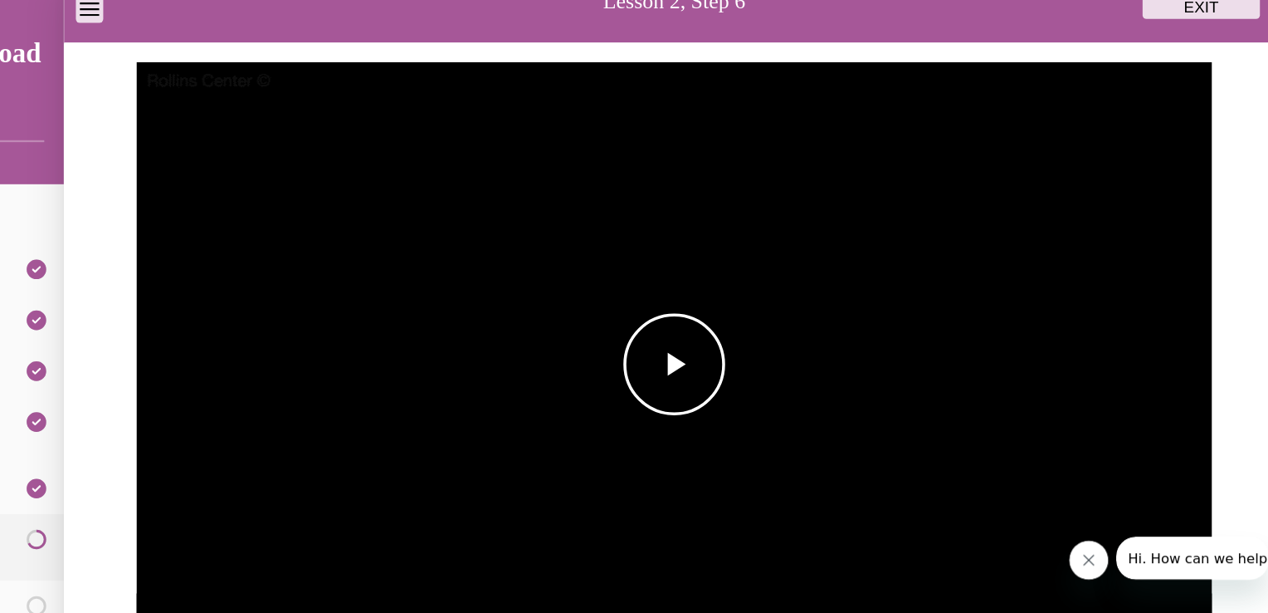
click at [964, 242] on video "Video player" at bounding box center [541, 308] width 913 height 514
click at [990, 139] on video "Video player" at bounding box center [541, 308] width 913 height 514
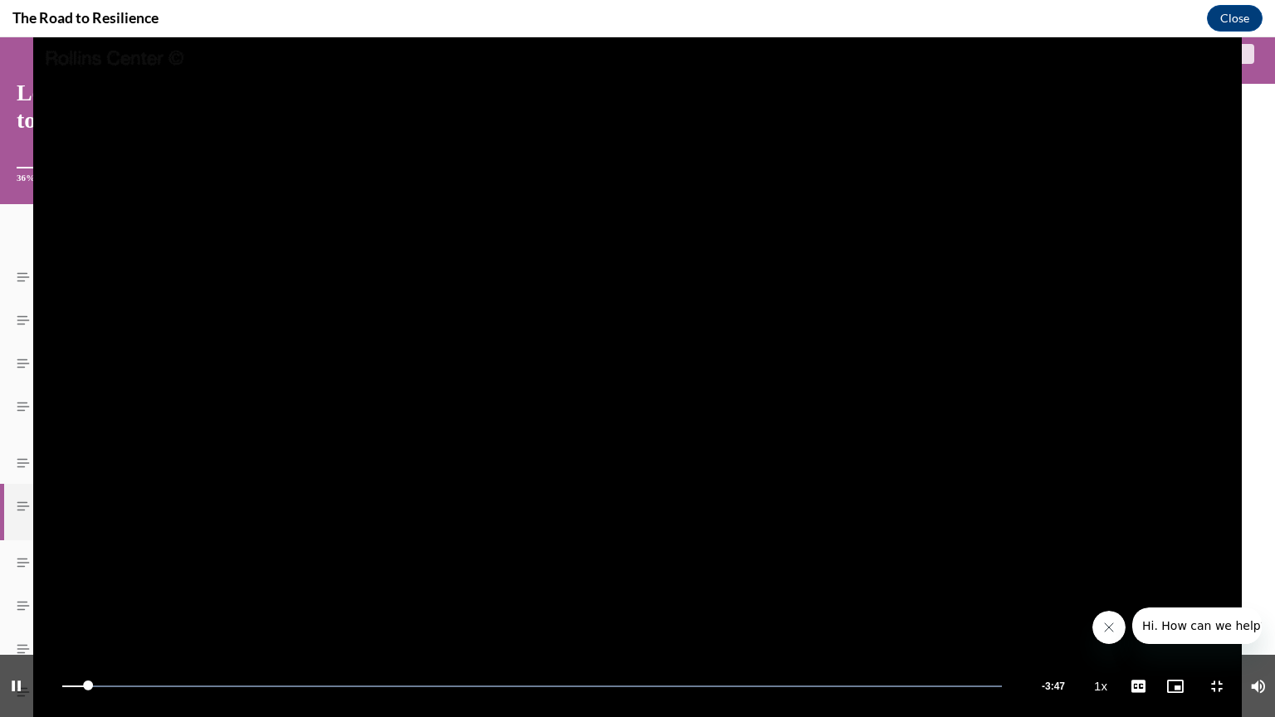
click at [1165, 276] on video "Video player" at bounding box center [637, 377] width 1275 height 680
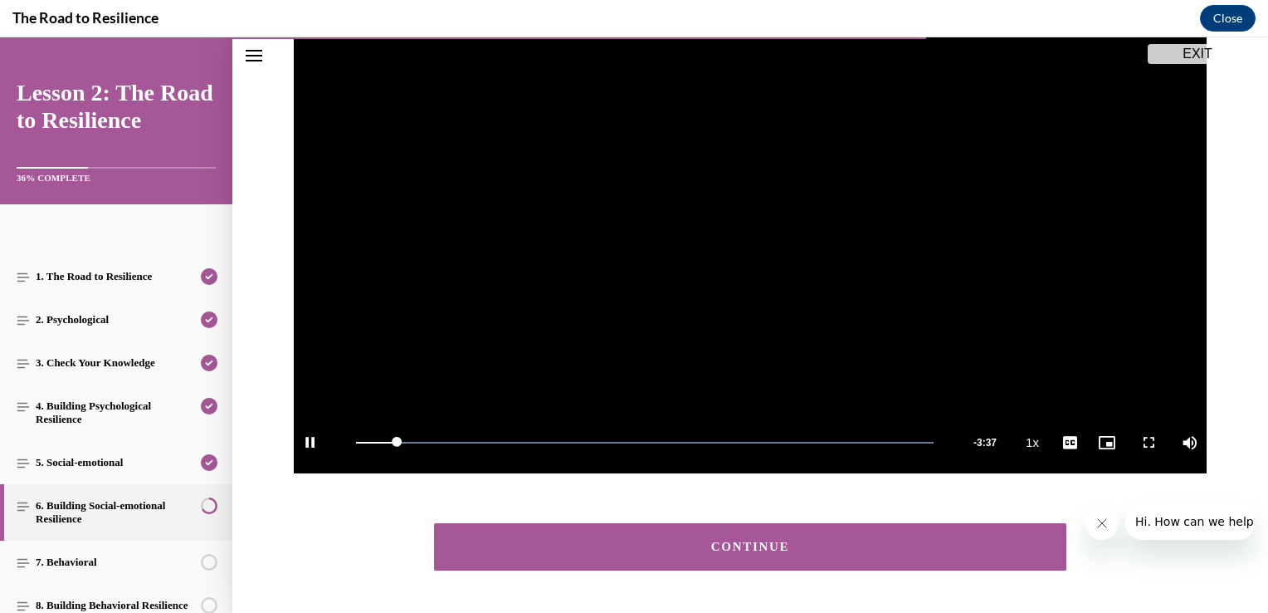
scroll to position [312, 0]
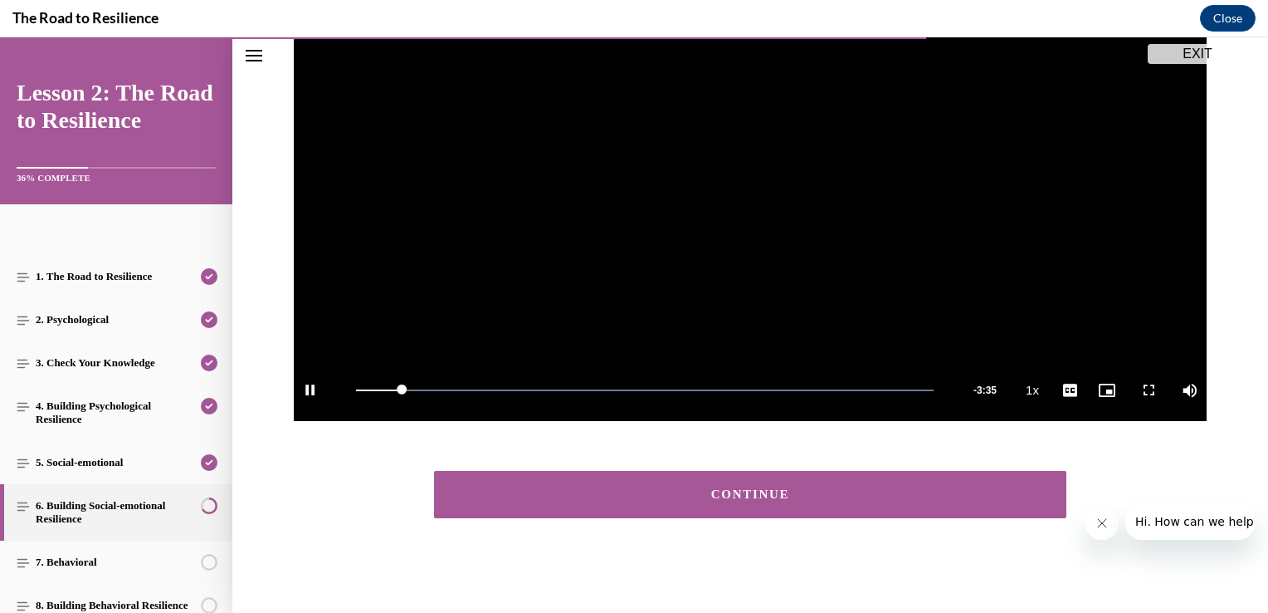
click at [945, 501] on button "CONTINUE" at bounding box center [750, 494] width 633 height 47
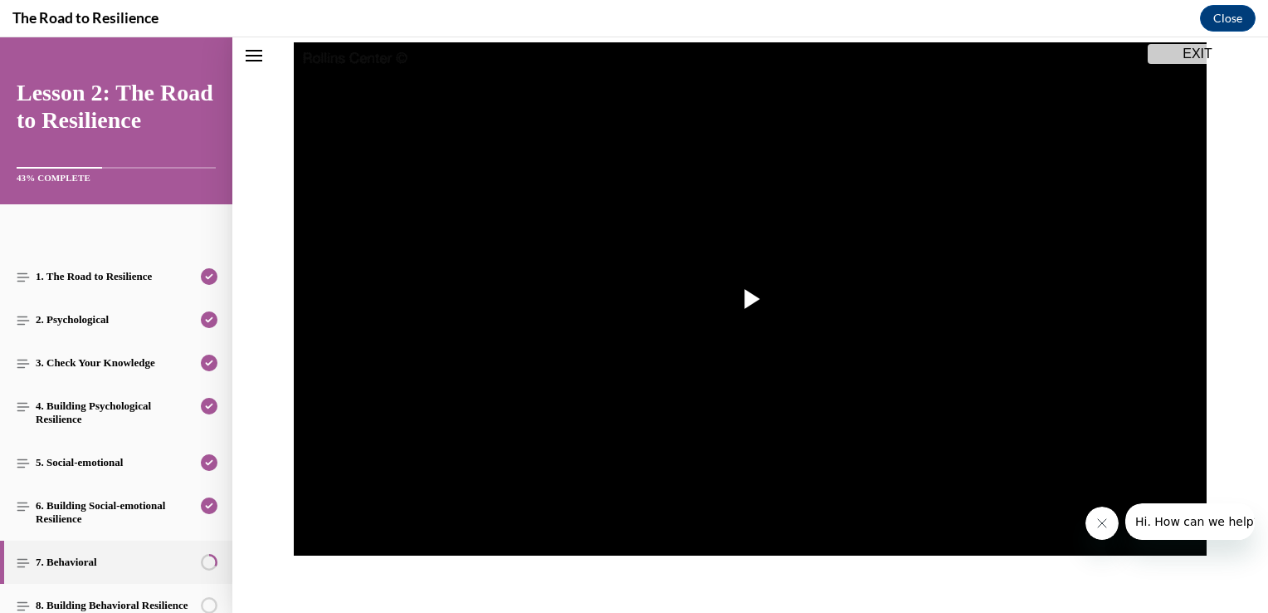
scroll to position [176, 0]
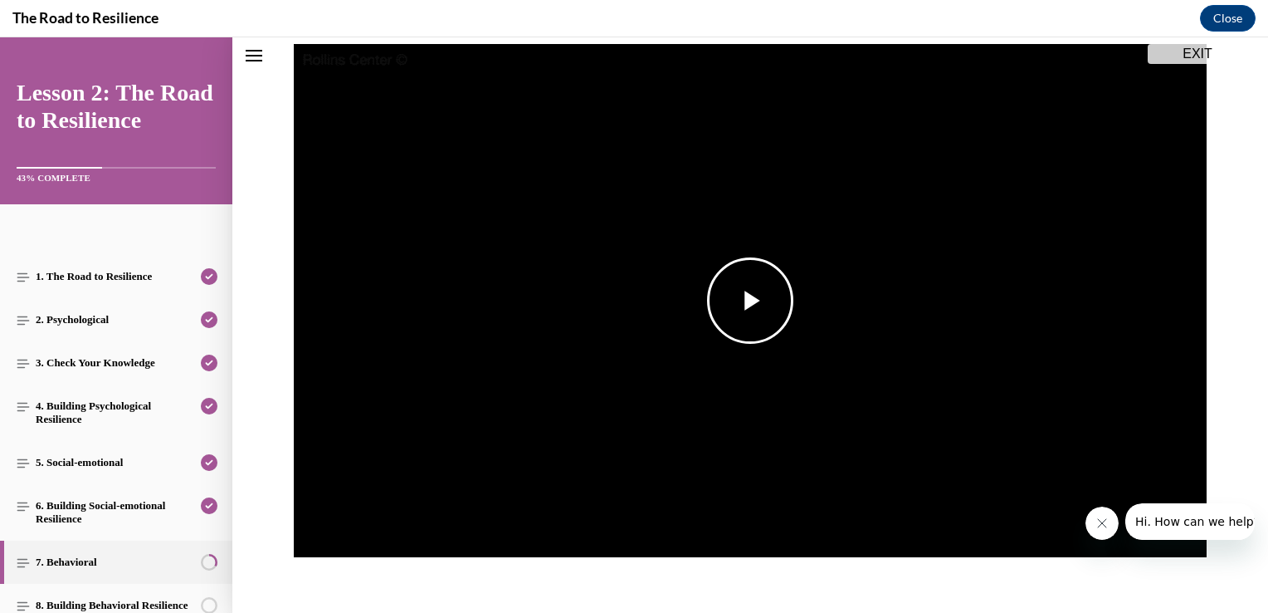
click at [750, 300] on span "Video player" at bounding box center [750, 300] width 0 height 0
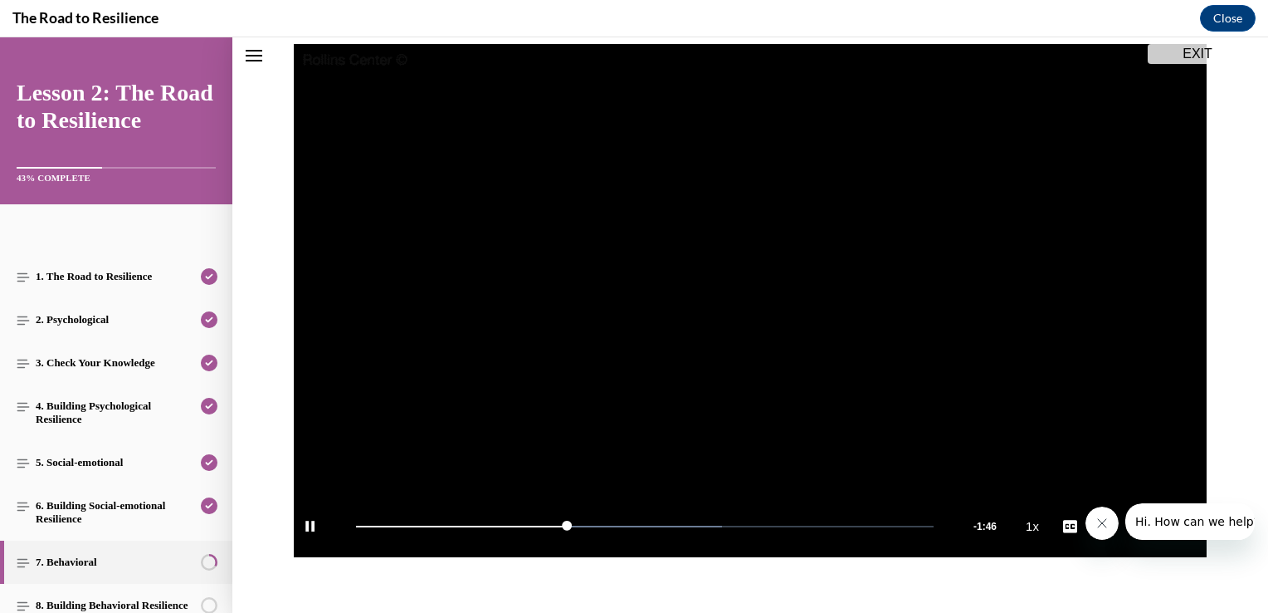
click at [724, 297] on video "Video player" at bounding box center [750, 301] width 913 height 514
click at [750, 300] on span "Video player" at bounding box center [750, 300] width 0 height 0
click at [724, 297] on video "Video player" at bounding box center [750, 301] width 913 height 514
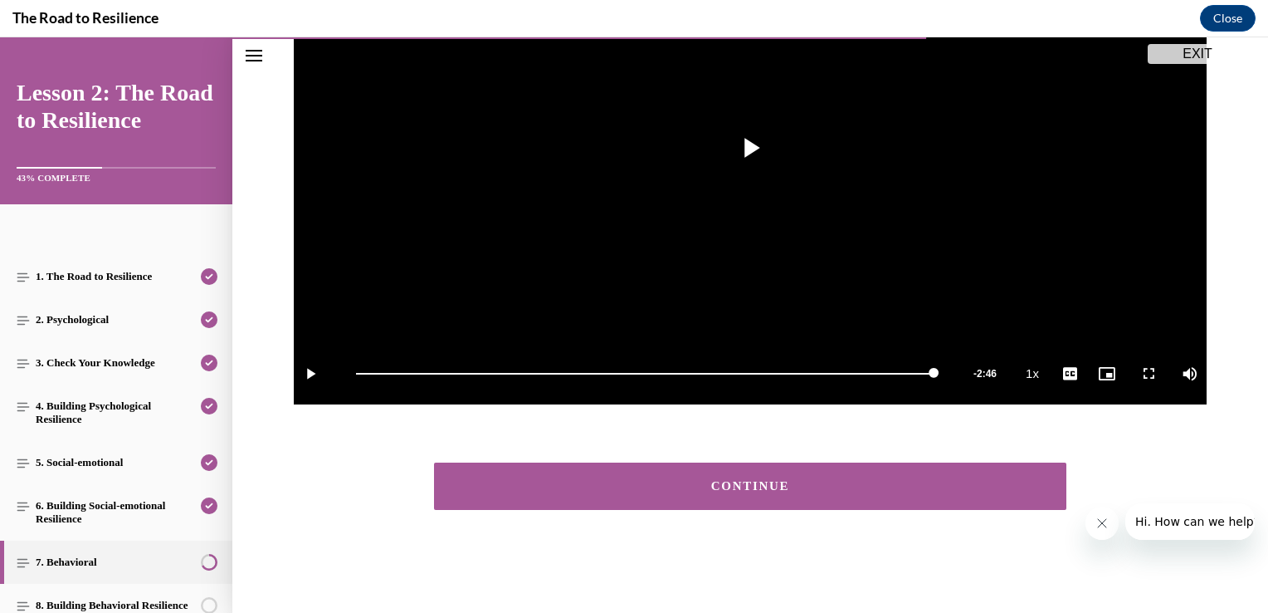
click at [718, 483] on div "CONTINUE" at bounding box center [750, 486] width 581 height 12
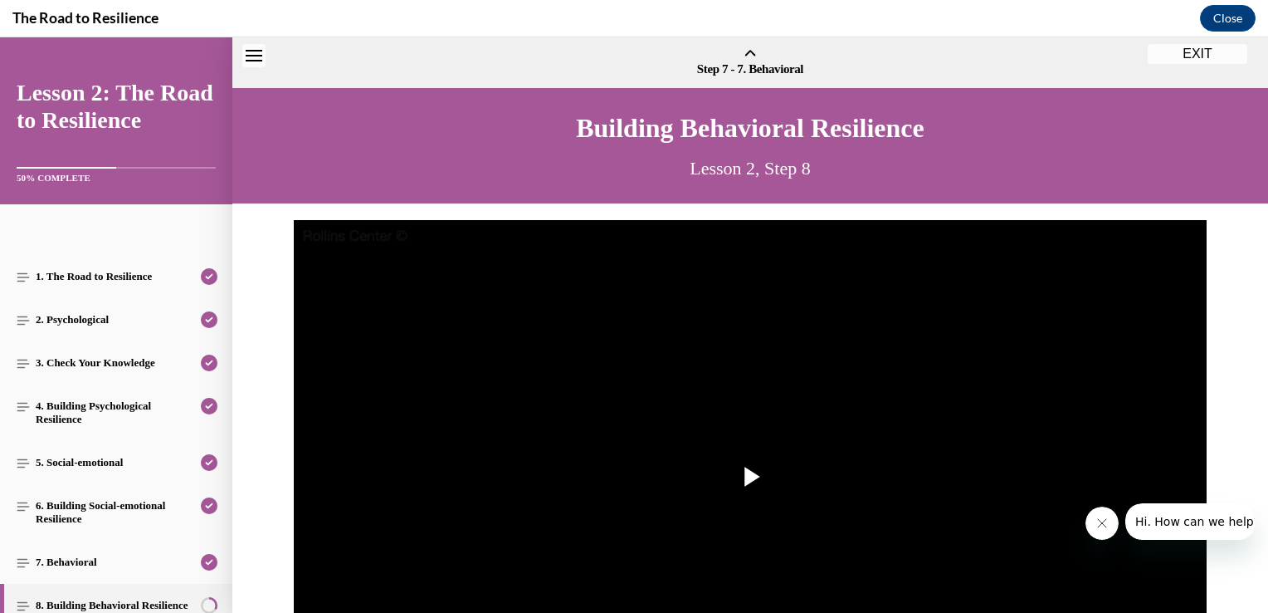
scroll to position [51, 0]
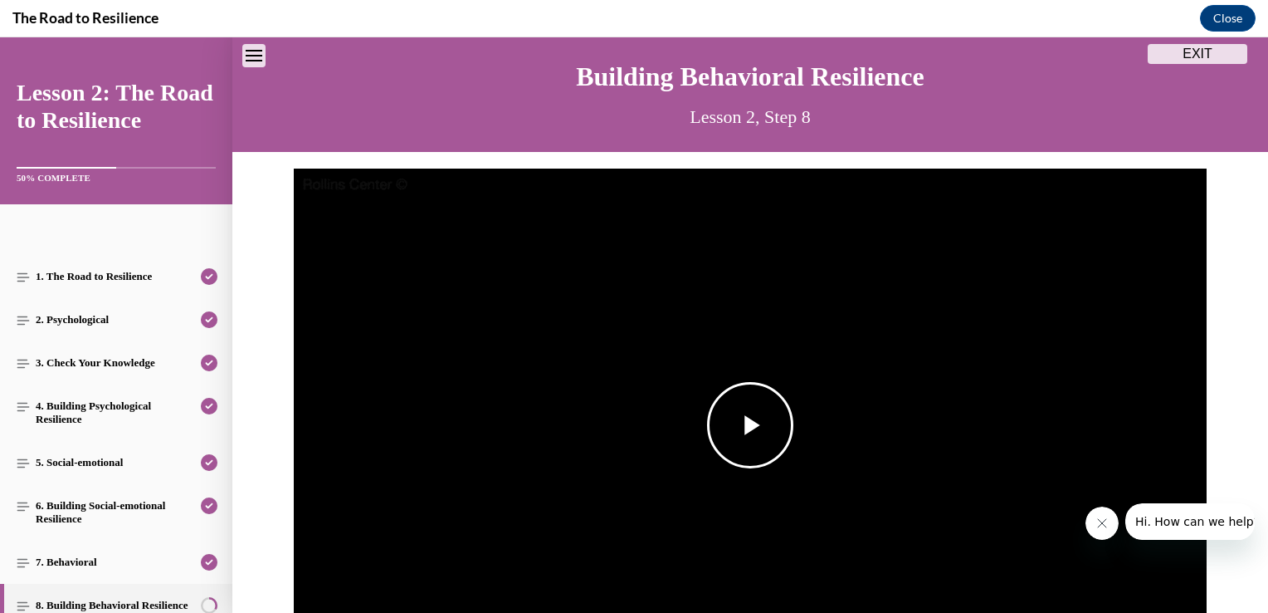
click at [750, 425] on span "Video player" at bounding box center [750, 425] width 0 height 0
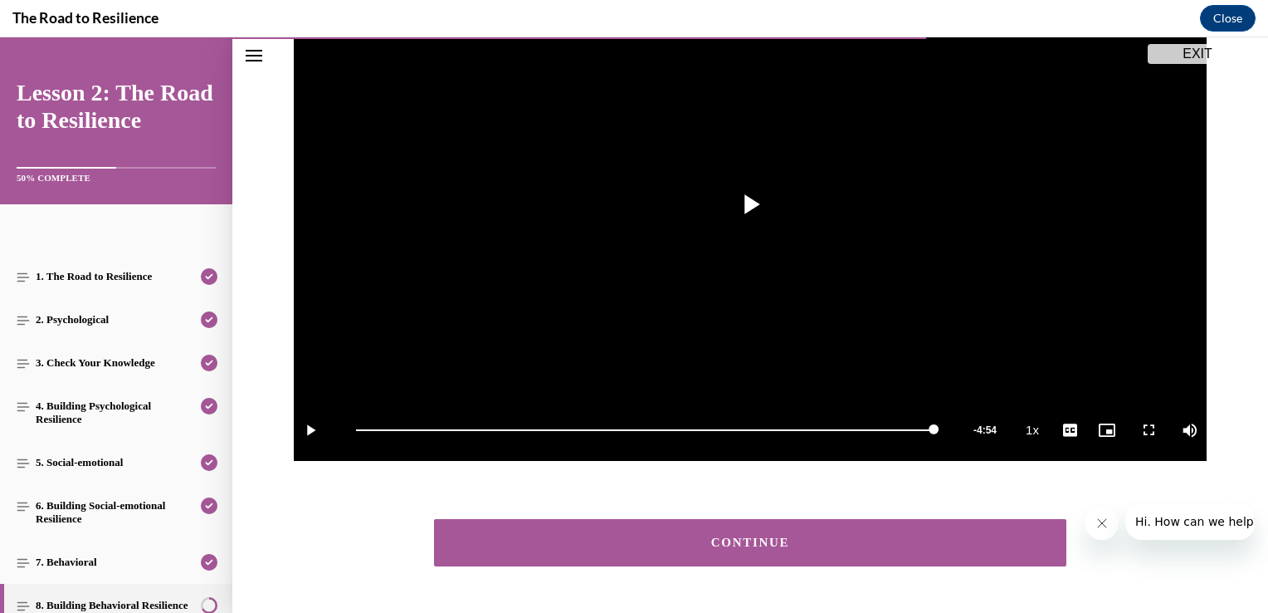
scroll to position [329, 0]
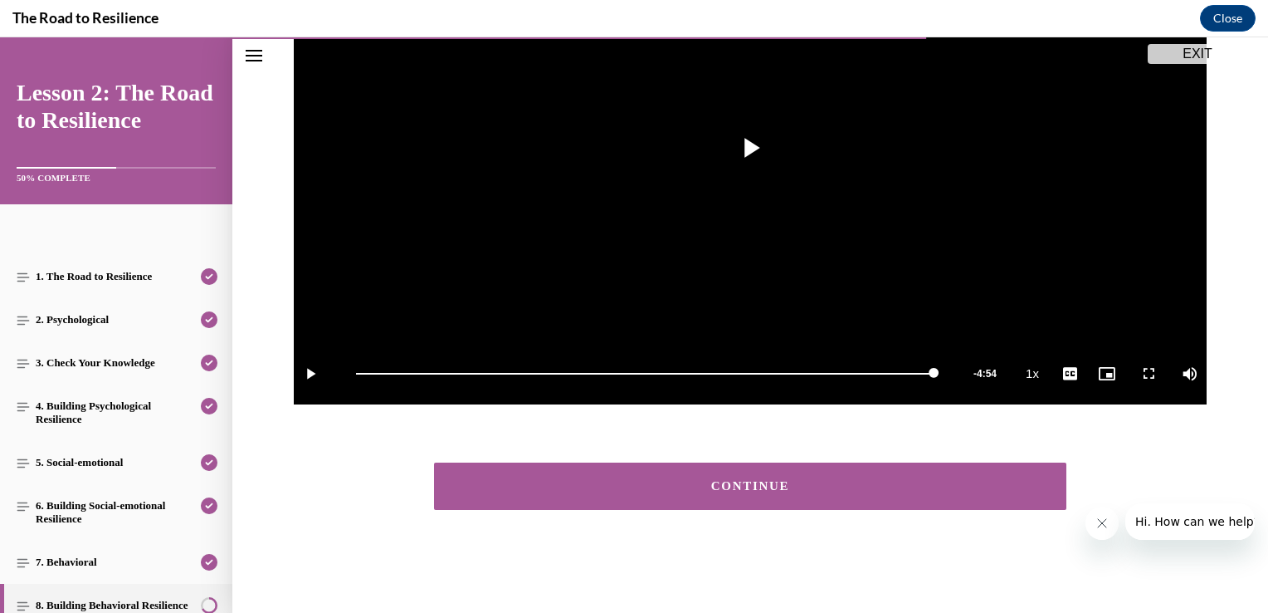
click at [817, 483] on div "CONTINUE" at bounding box center [750, 486] width 581 height 12
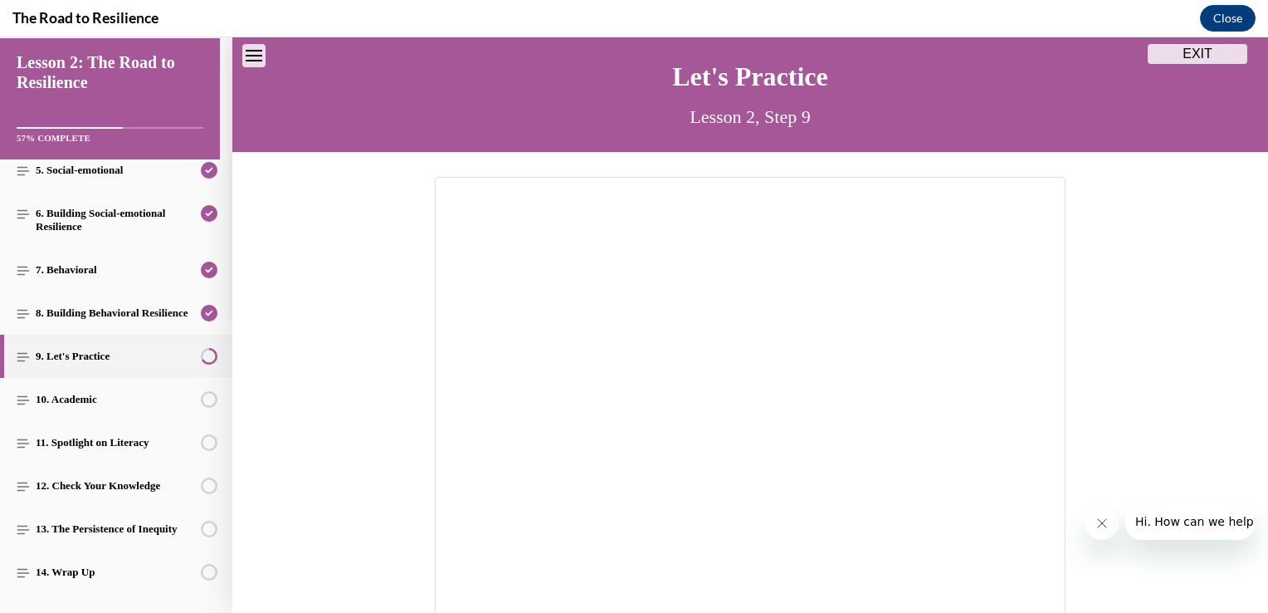
scroll to position [300, 0]
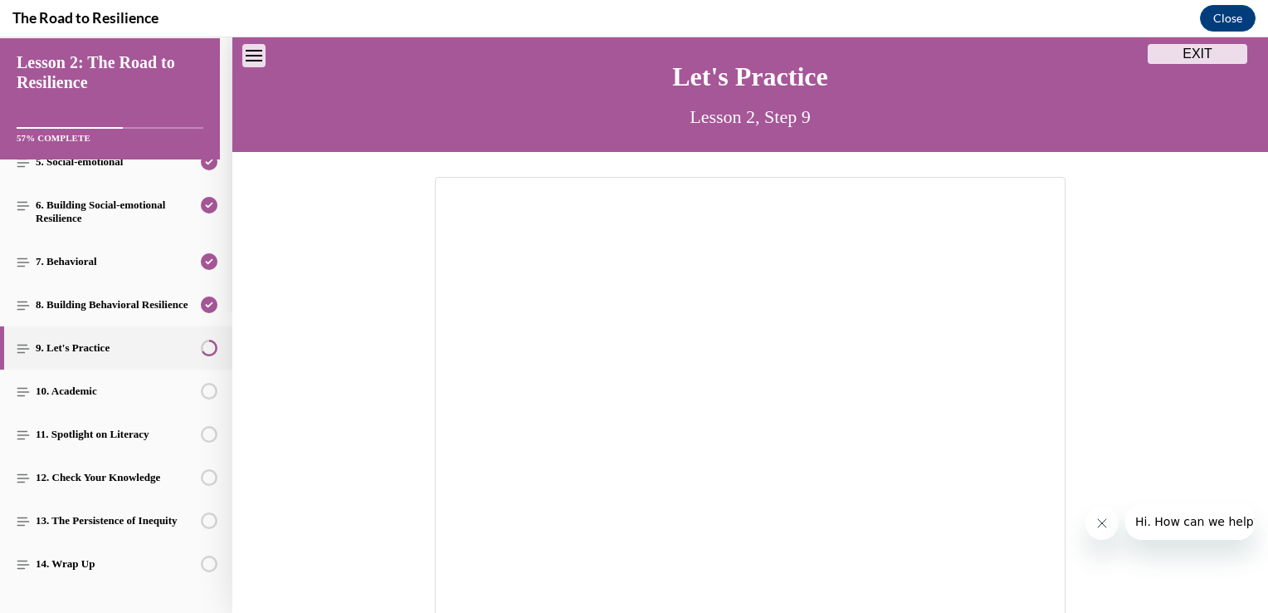
drag, startPoint x: 1263, startPoint y: 355, endPoint x: 1211, endPoint y: 473, distance: 128.6
click at [1211, 473] on div at bounding box center [750, 432] width 1036 height 511
drag, startPoint x: 2387, startPoint y: 862, endPoint x: 1192, endPoint y: 508, distance: 1246.0
click at [1192, 508] on button "Hi. How can we help?" at bounding box center [1197, 521] width 144 height 37
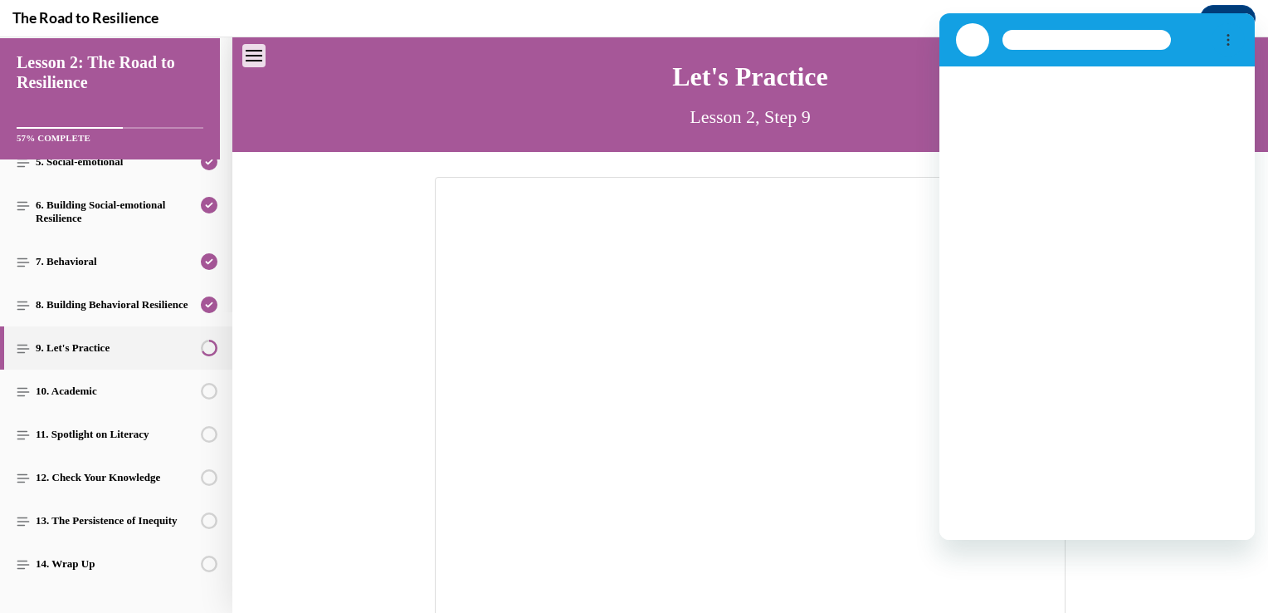
scroll to position [0, 0]
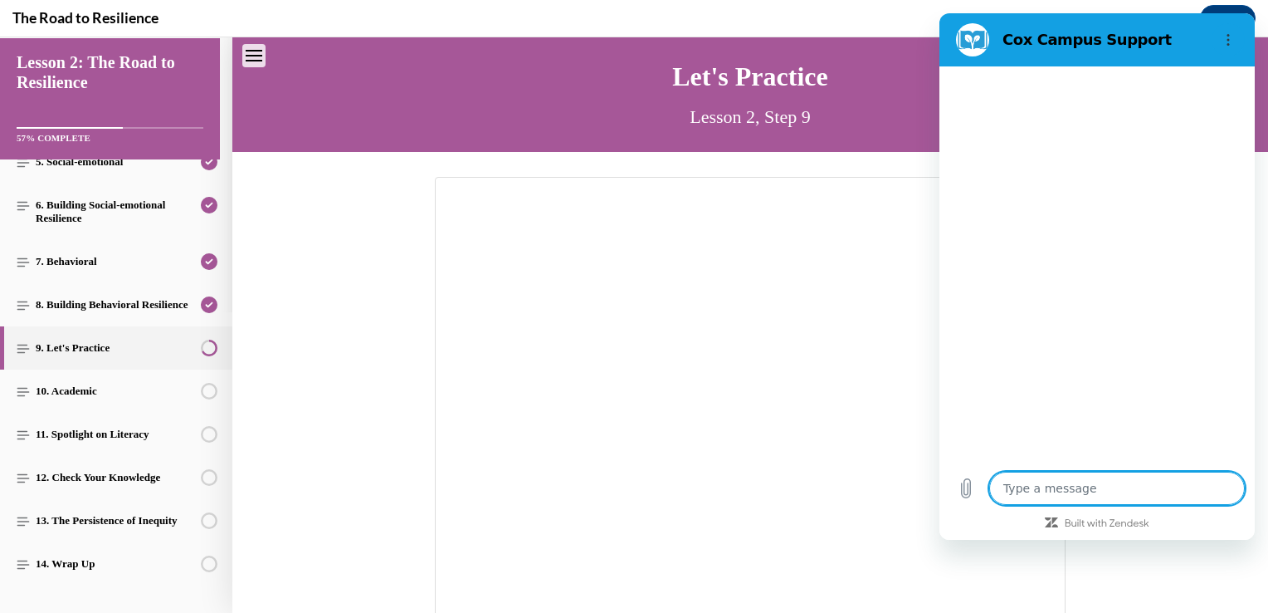
type textarea "x"
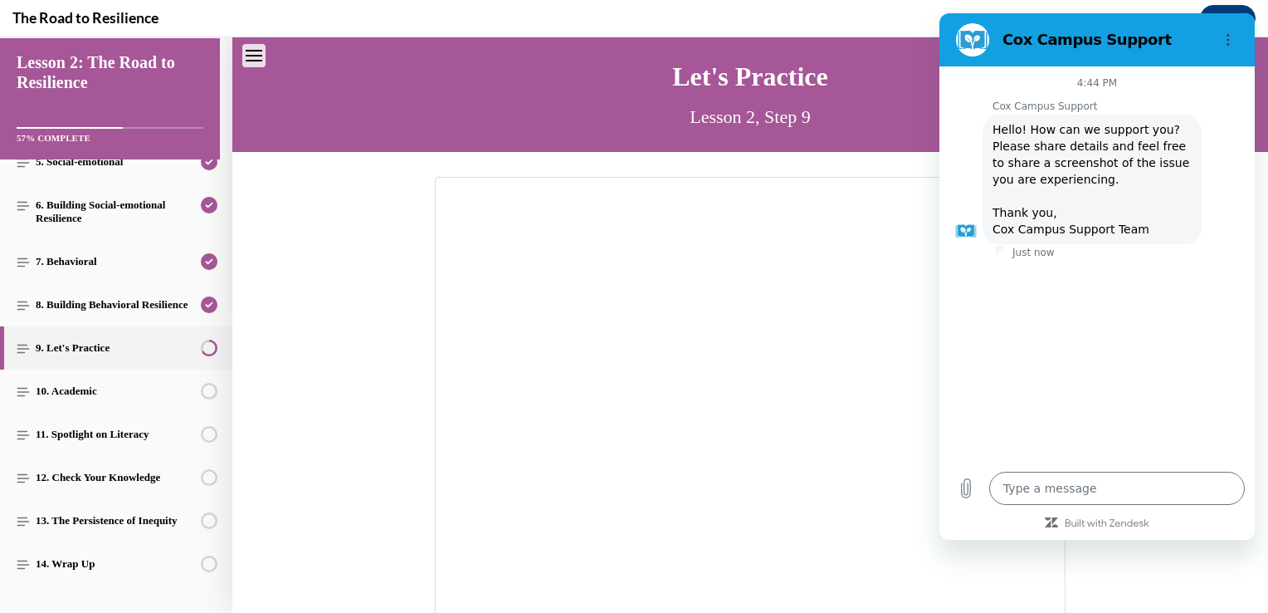
click at [1126, 559] on div at bounding box center [750, 432] width 1036 height 511
click at [1225, 33] on icon "Options menu" at bounding box center [1228, 39] width 13 height 13
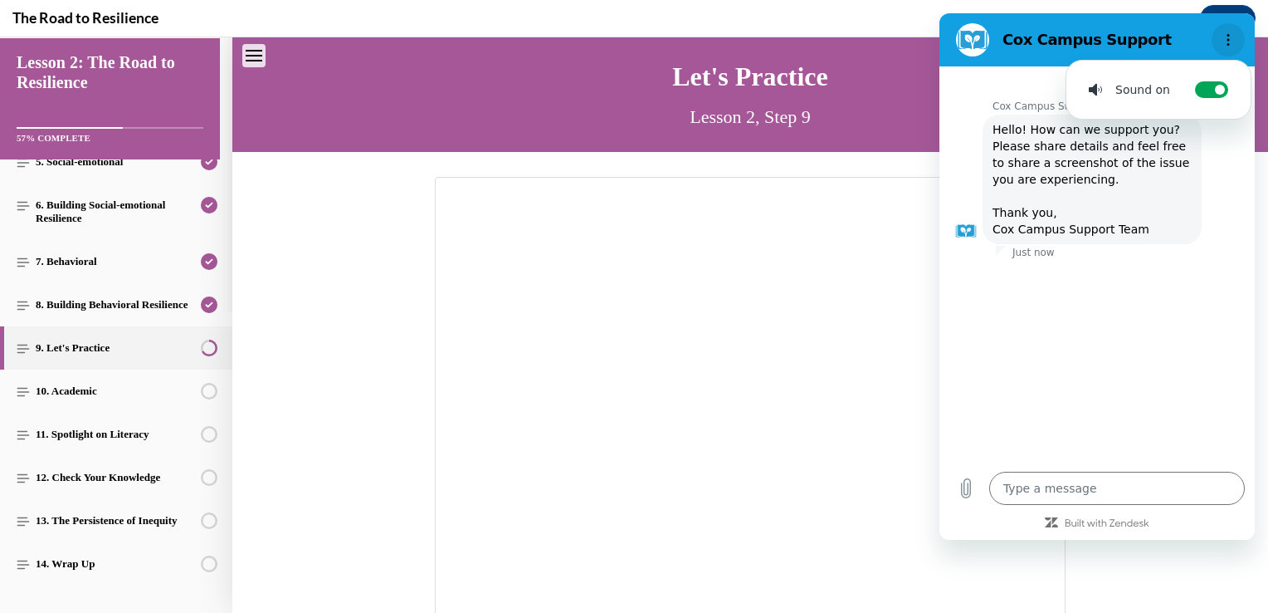
click at [1225, 33] on icon "Options menu" at bounding box center [1228, 39] width 13 height 13
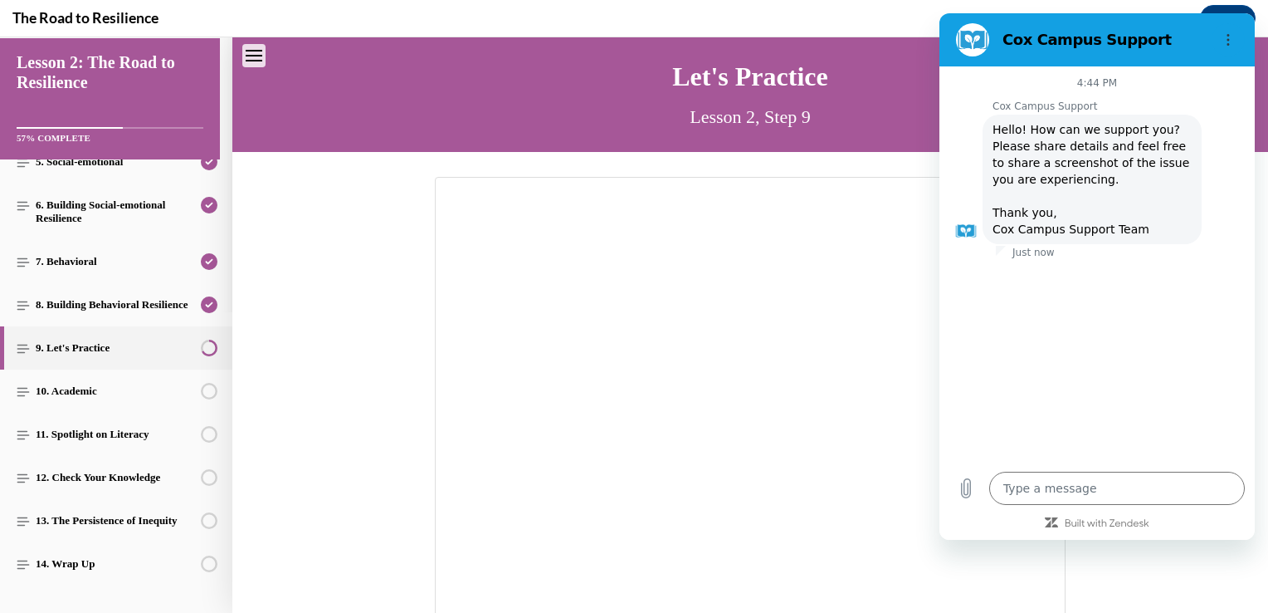
click at [874, 180] on section at bounding box center [750, 432] width 631 height 511
click at [345, 403] on div at bounding box center [750, 432] width 1036 height 511
drag, startPoint x: 1258, startPoint y: 492, endPoint x: 1170, endPoint y: 555, distance: 108.3
click at [1170, 555] on div at bounding box center [750, 432] width 1036 height 511
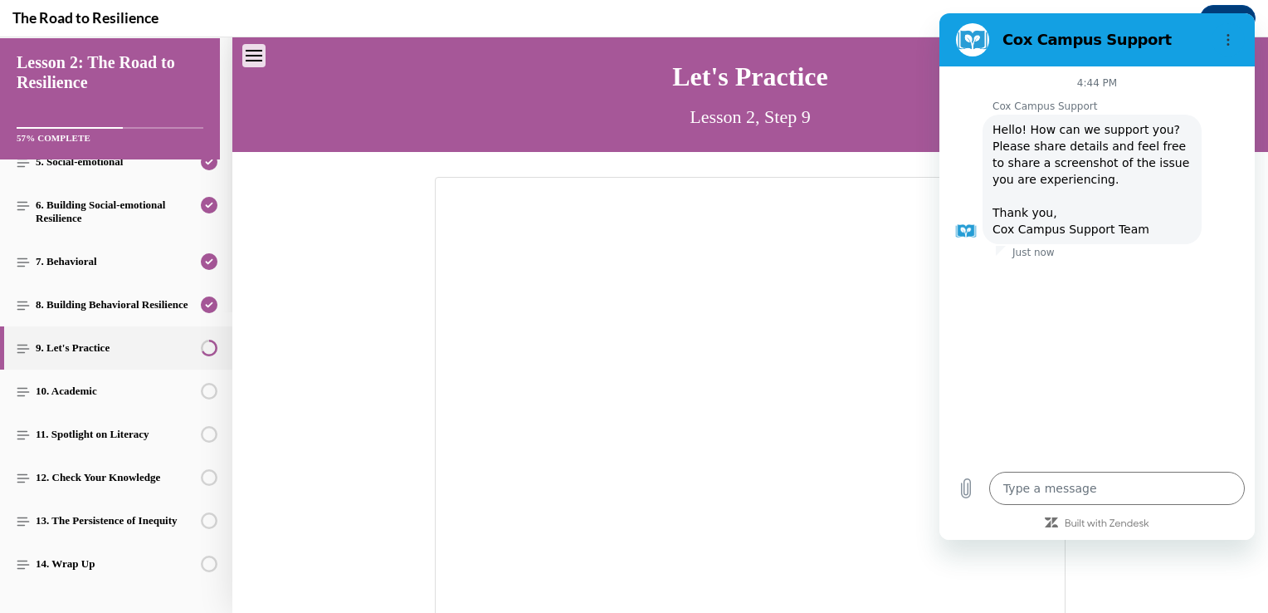
click at [1170, 555] on div at bounding box center [750, 432] width 1036 height 511
click at [1236, 29] on button "Options menu" at bounding box center [1228, 39] width 33 height 33
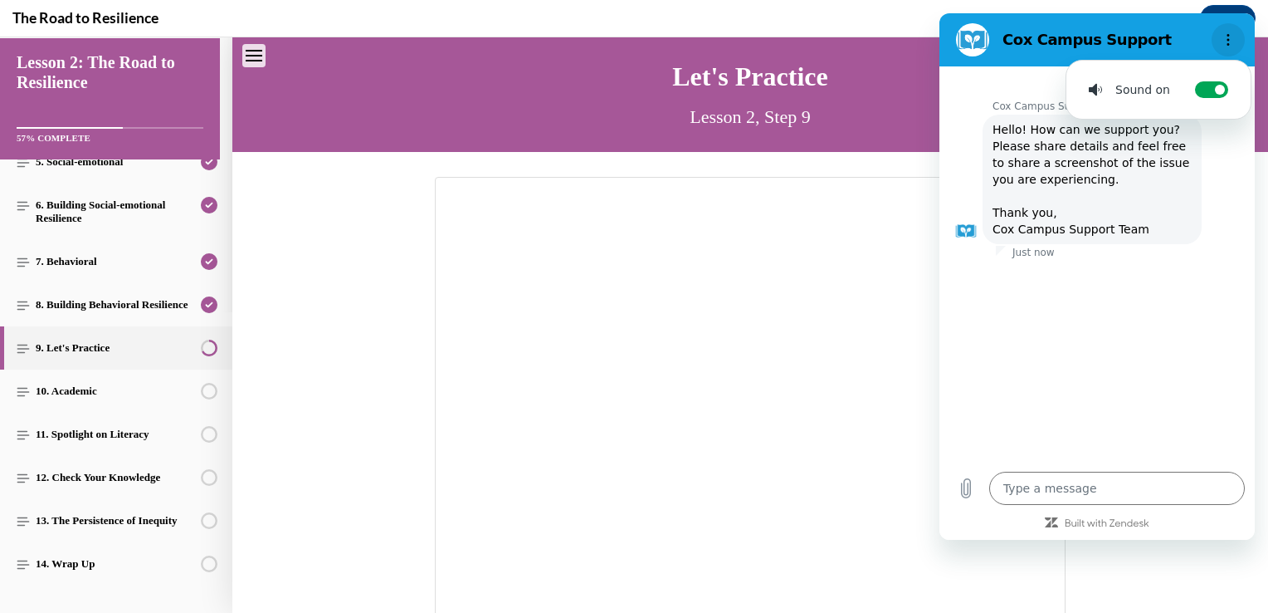
click at [1236, 29] on button "Options menu" at bounding box center [1228, 39] width 33 height 33
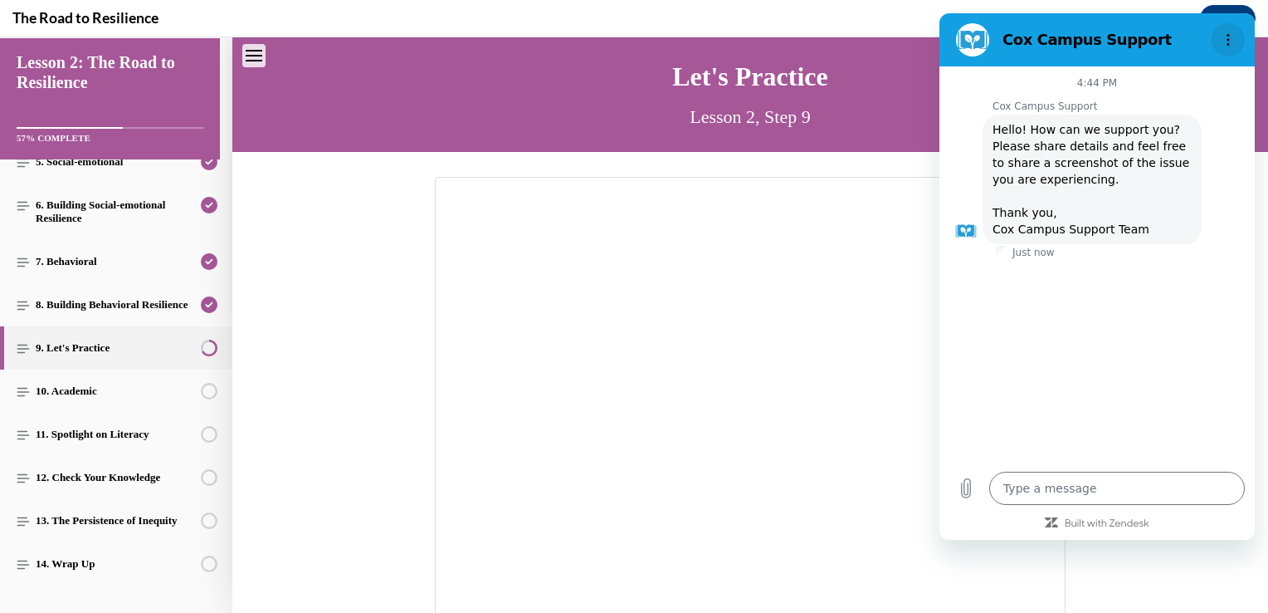
click at [1236, 29] on button "Options menu" at bounding box center [1228, 39] width 33 height 33
click at [1170, 553] on div at bounding box center [750, 432] width 1036 height 511
click at [359, 194] on div at bounding box center [750, 432] width 1036 height 511
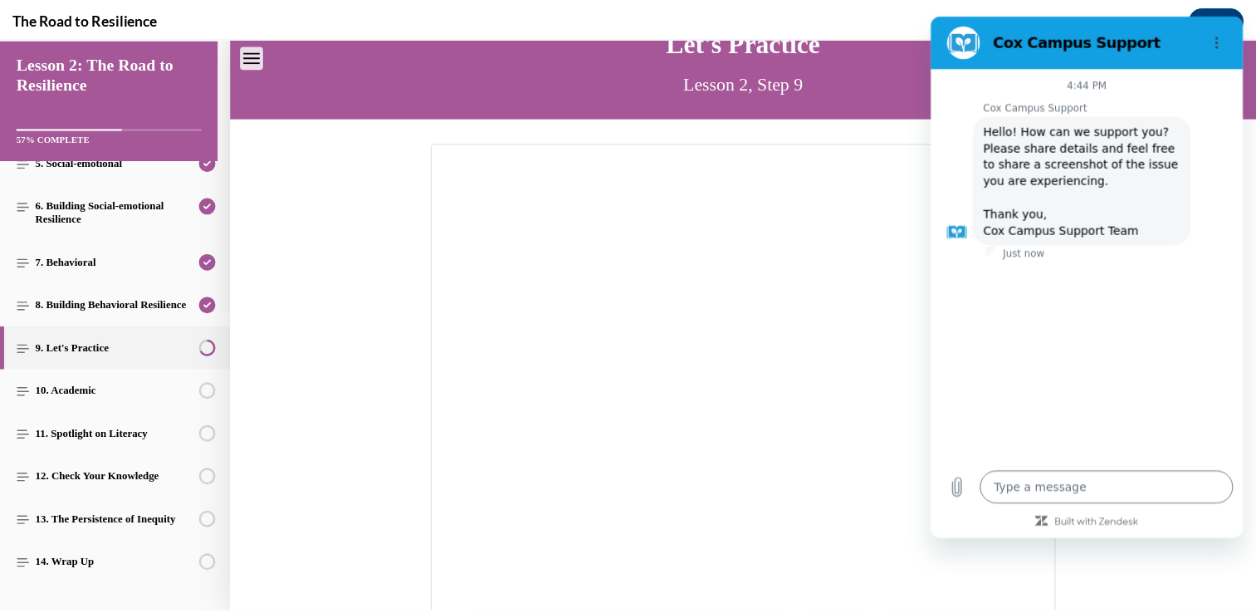
scroll to position [88, 0]
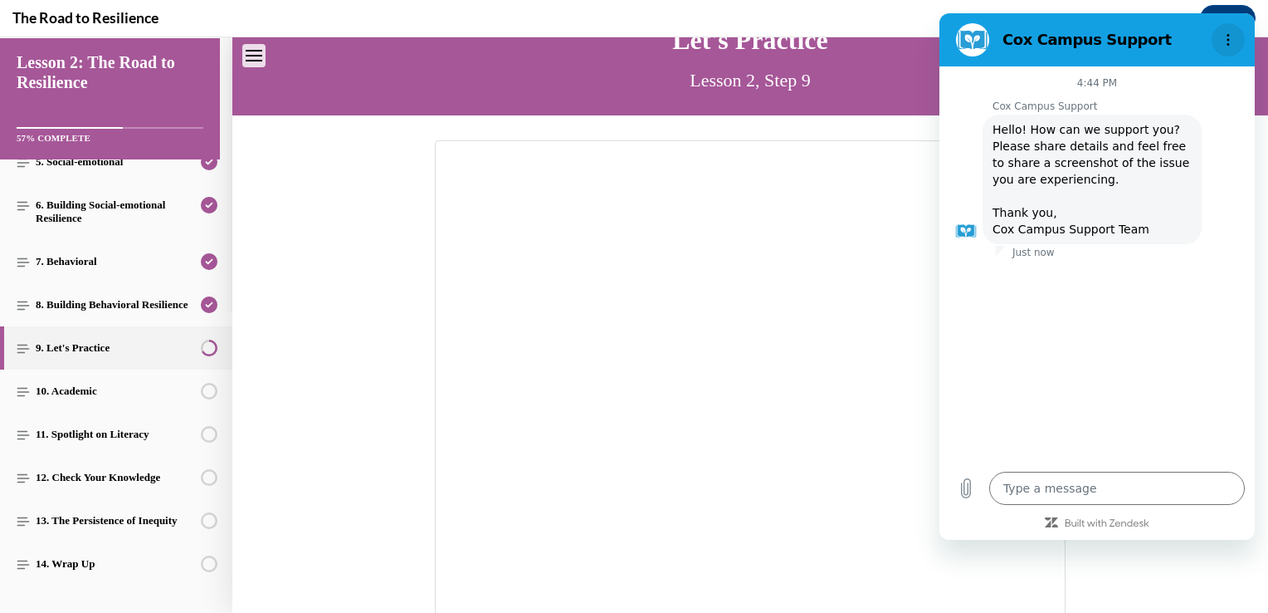
click at [1229, 32] on button "Options menu" at bounding box center [1228, 39] width 33 height 33
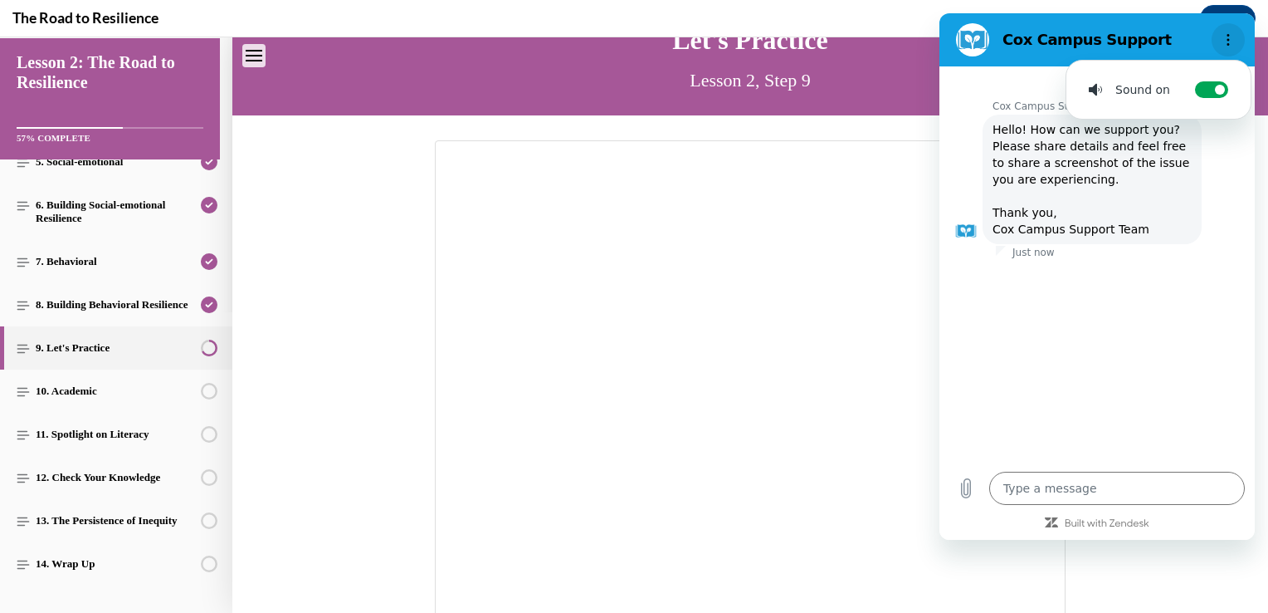
click at [1229, 32] on button "Options menu" at bounding box center [1228, 39] width 33 height 33
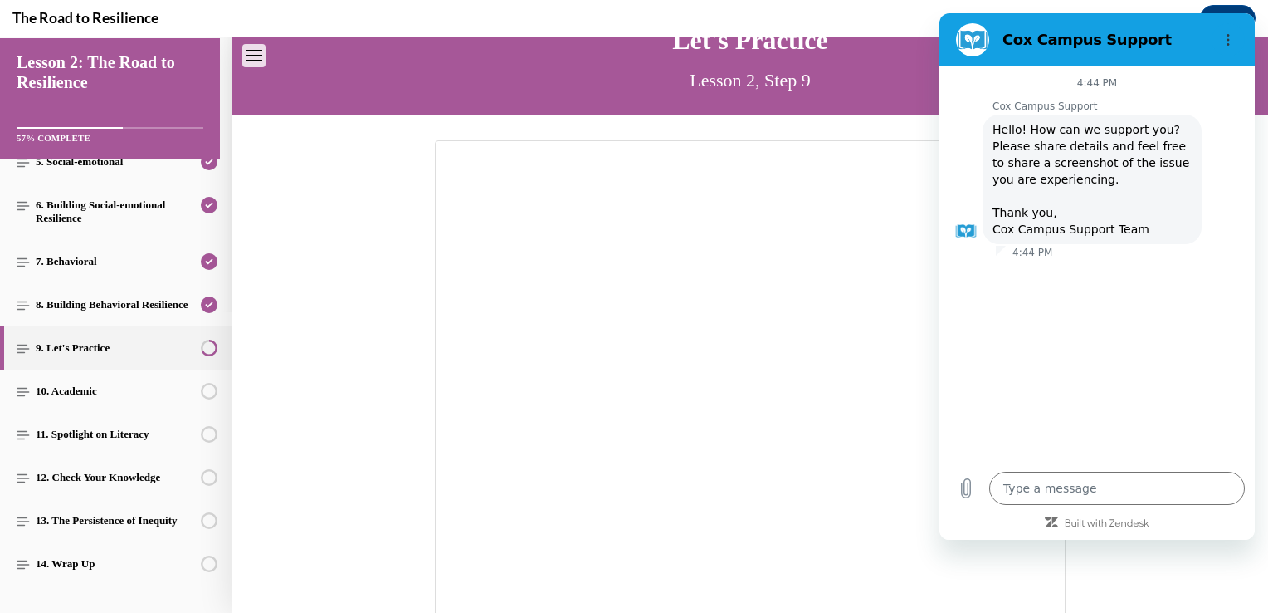
click at [956, 55] on div "Cox Campus Support" at bounding box center [1078, 39] width 256 height 33
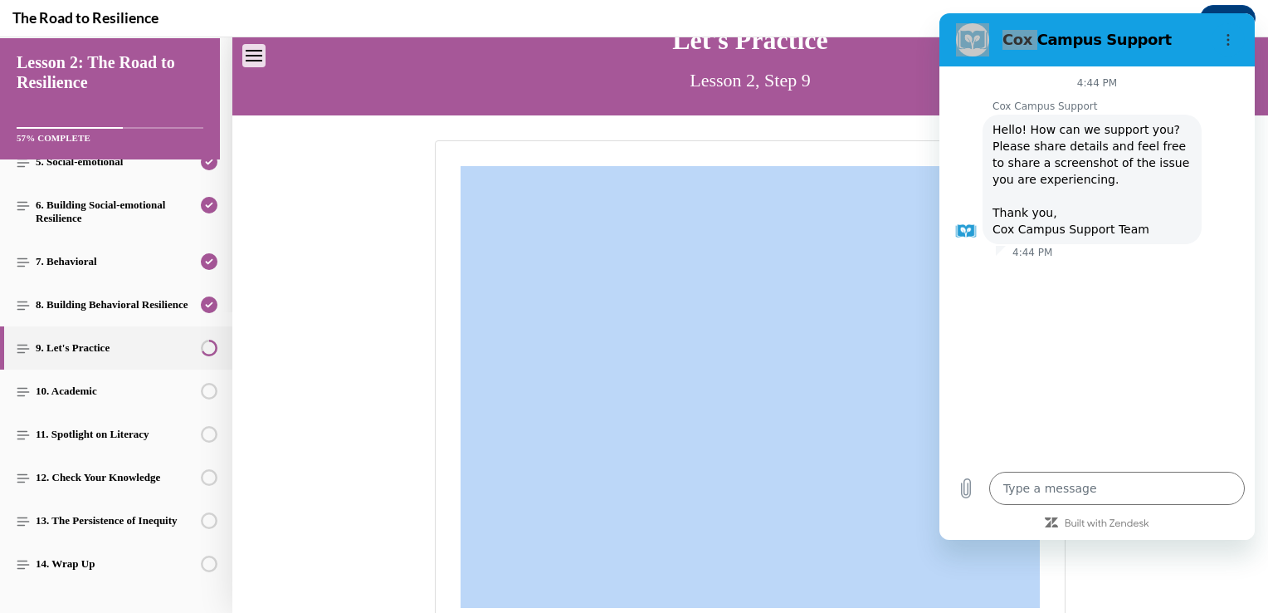
drag, startPoint x: 1255, startPoint y: 102, endPoint x: 1234, endPoint y: 247, distance: 146.9
click at [1234, 247] on section "Let's Practice Lesson 2, Step 9 CONTINUE" at bounding box center [750, 425] width 1036 height 851
click at [1112, 601] on div at bounding box center [750, 395] width 1036 height 511
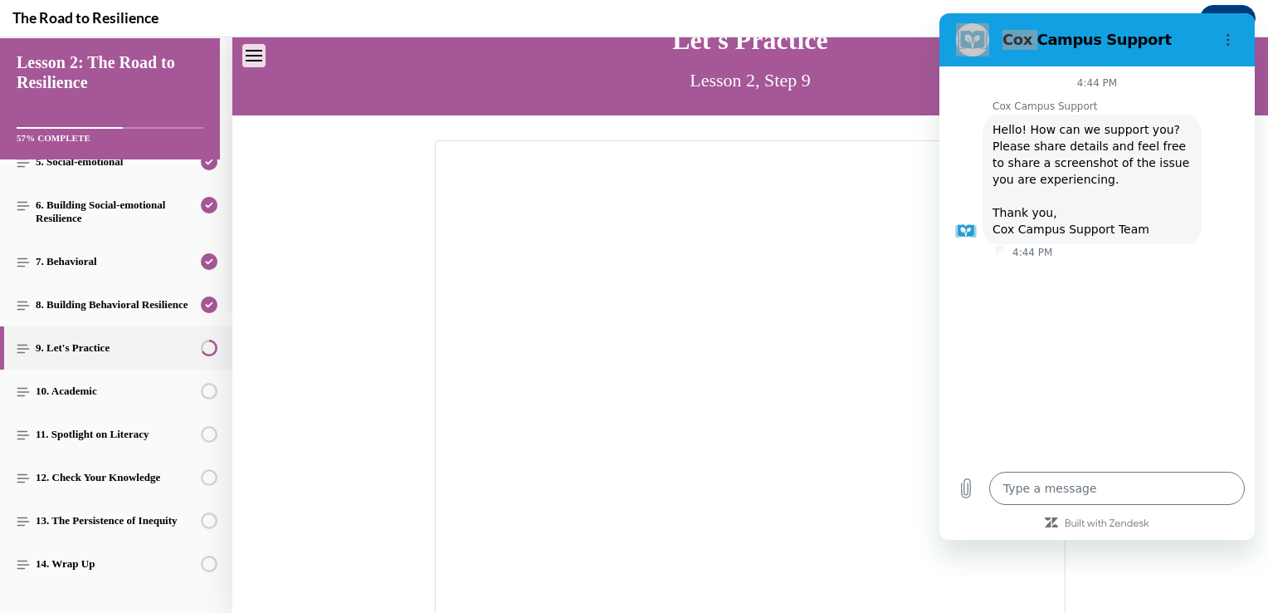
click at [305, 230] on div at bounding box center [750, 395] width 1036 height 511
click at [1239, 7] on button "Close" at bounding box center [1228, 18] width 56 height 27
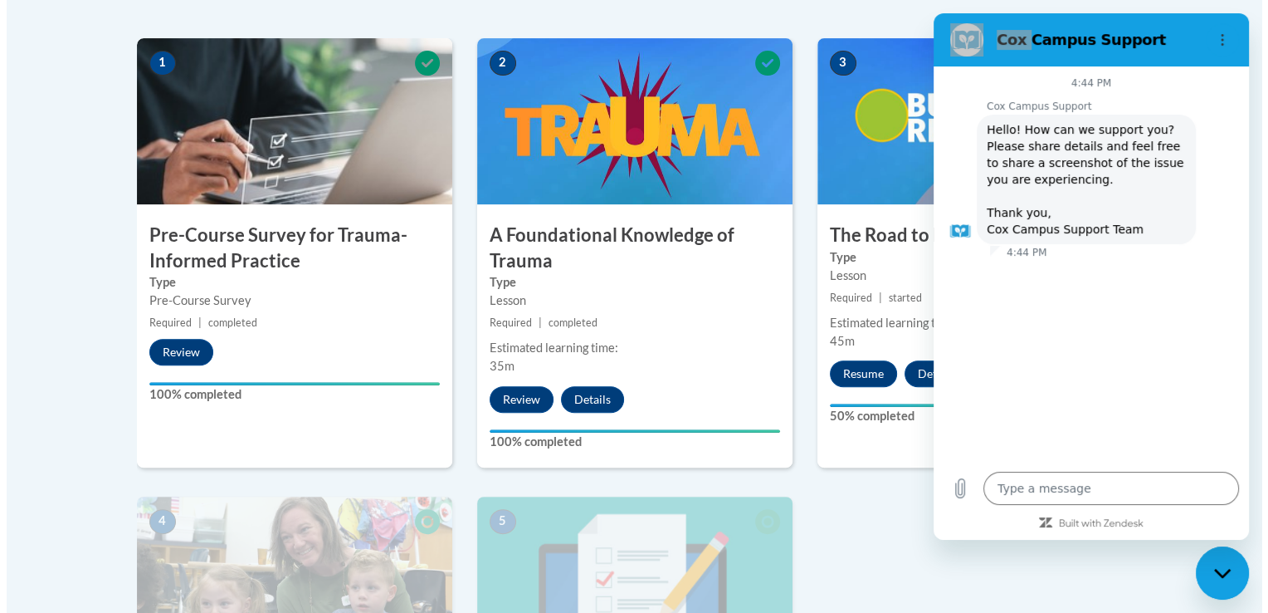
scroll to position [503, 0]
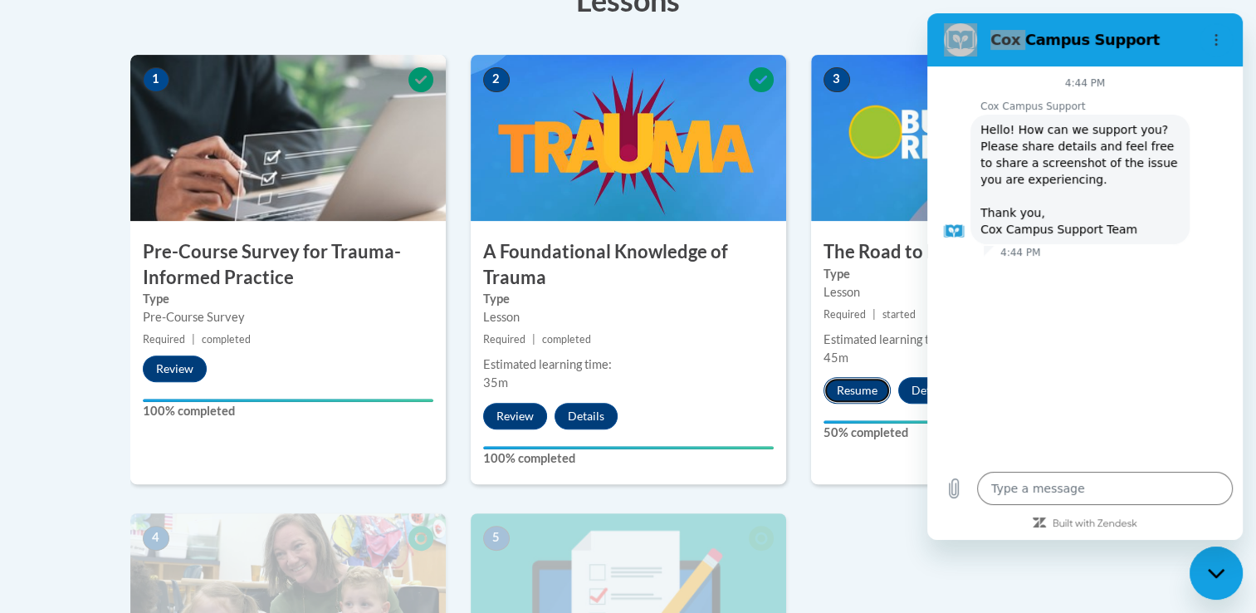
click at [870, 390] on button "Resume" at bounding box center [856, 390] width 67 height 27
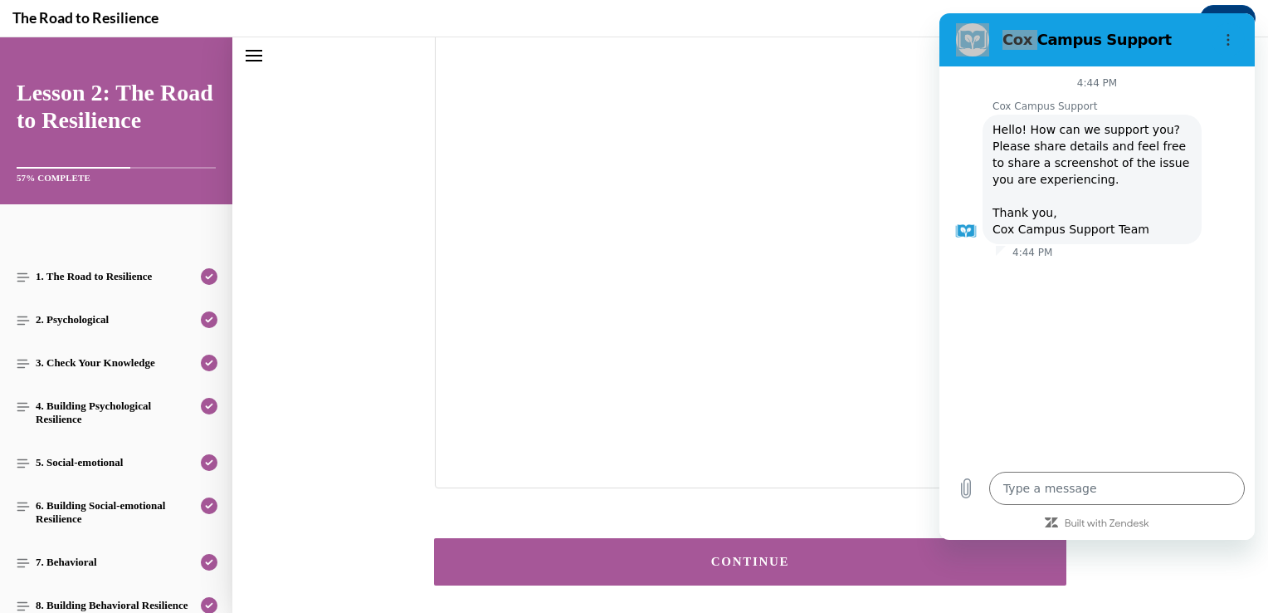
scroll to position [257, 0]
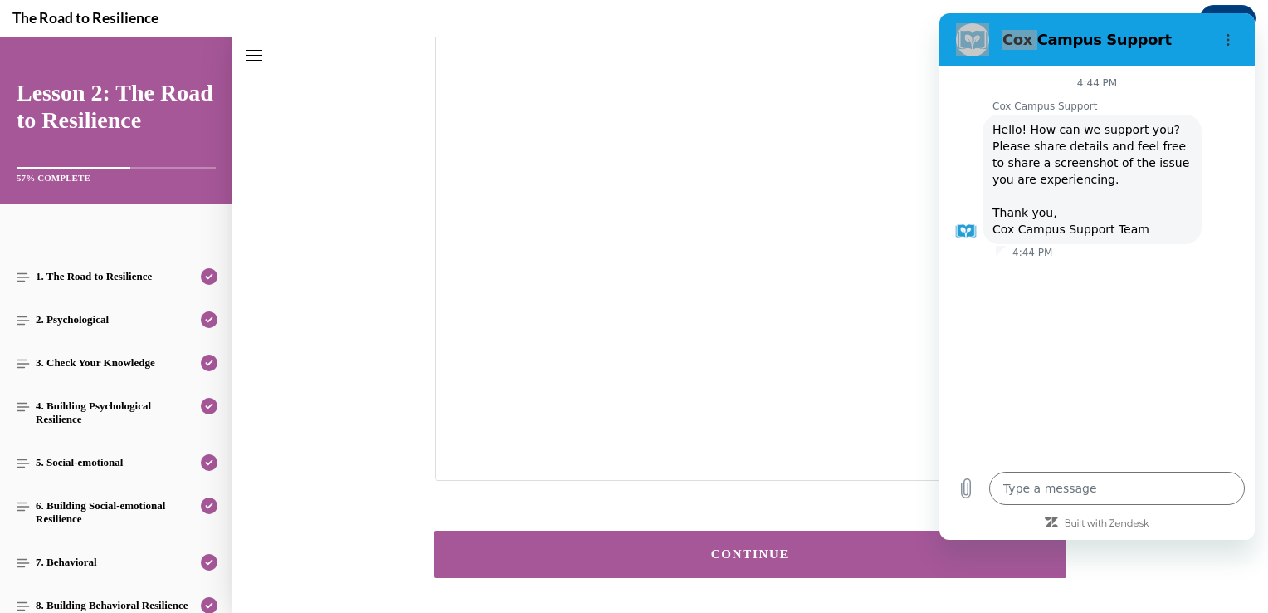
click at [744, 550] on div "CONTINUE" at bounding box center [750, 554] width 581 height 12
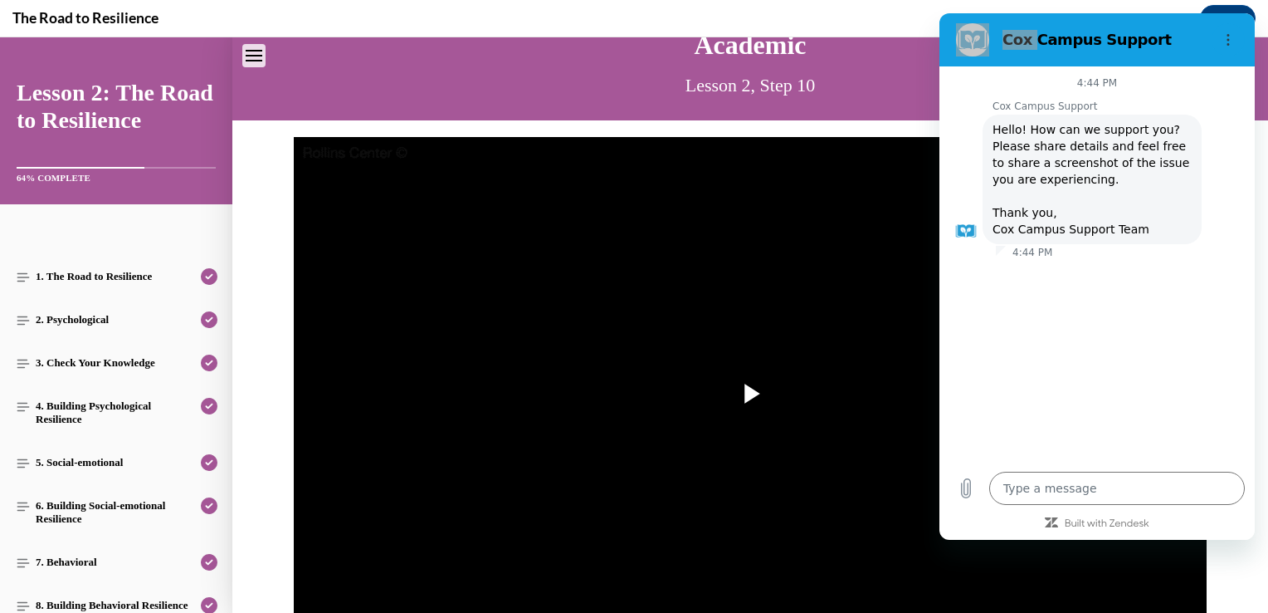
scroll to position [86, 0]
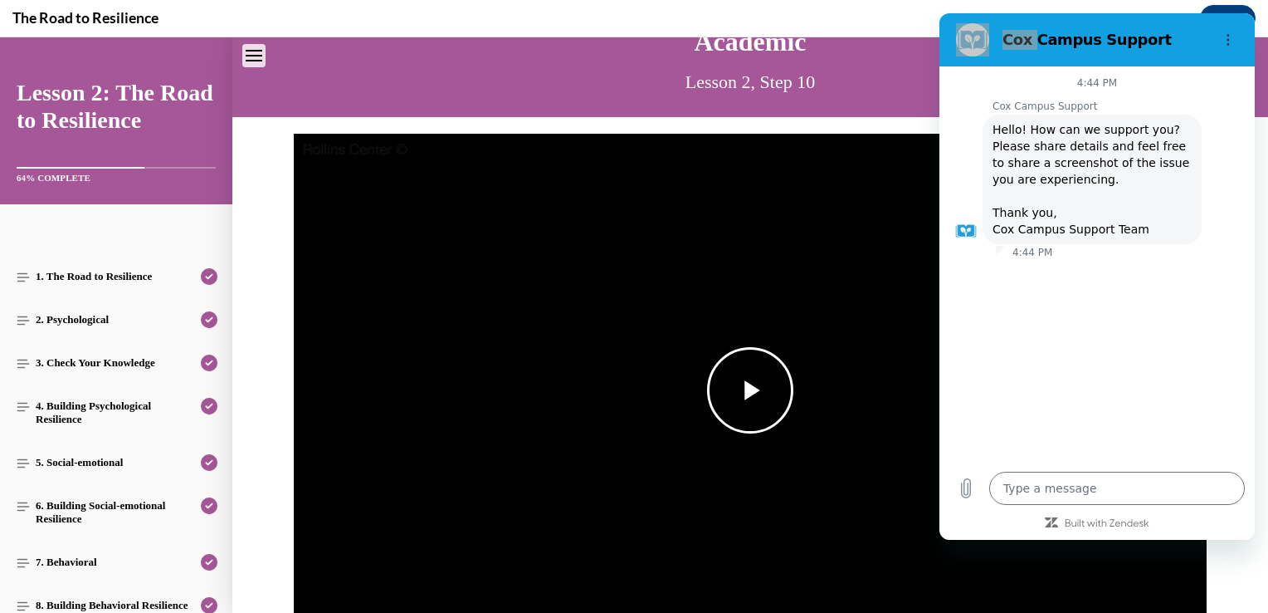
click at [750, 390] on span "Video player" at bounding box center [750, 390] width 0 height 0
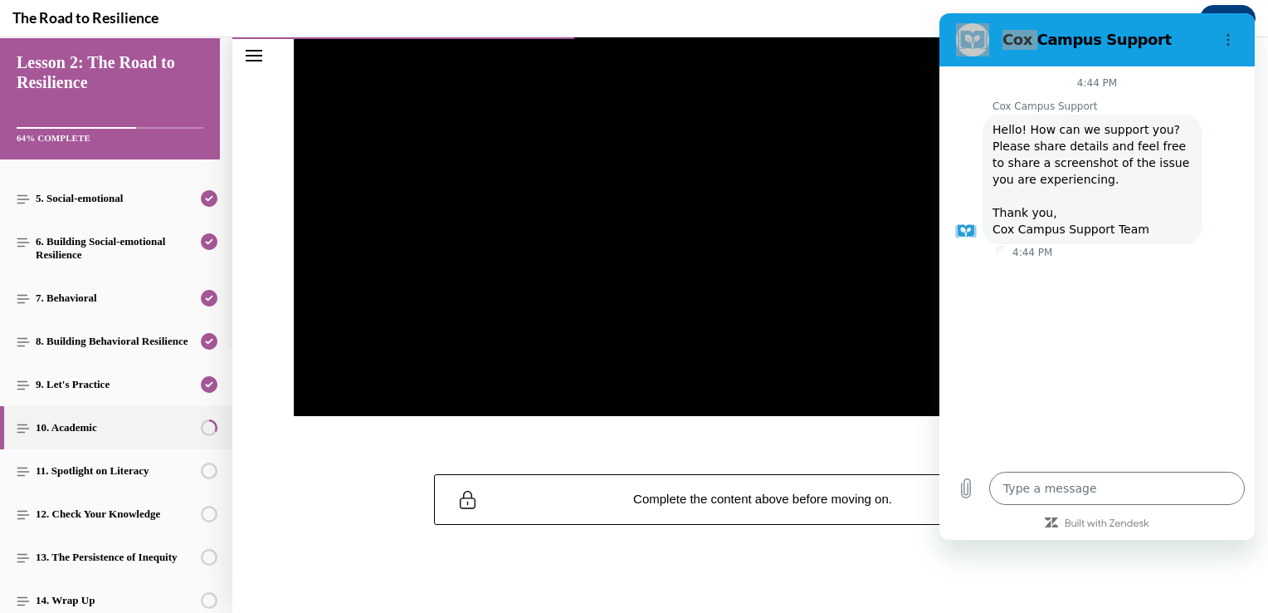
scroll to position [266, 0]
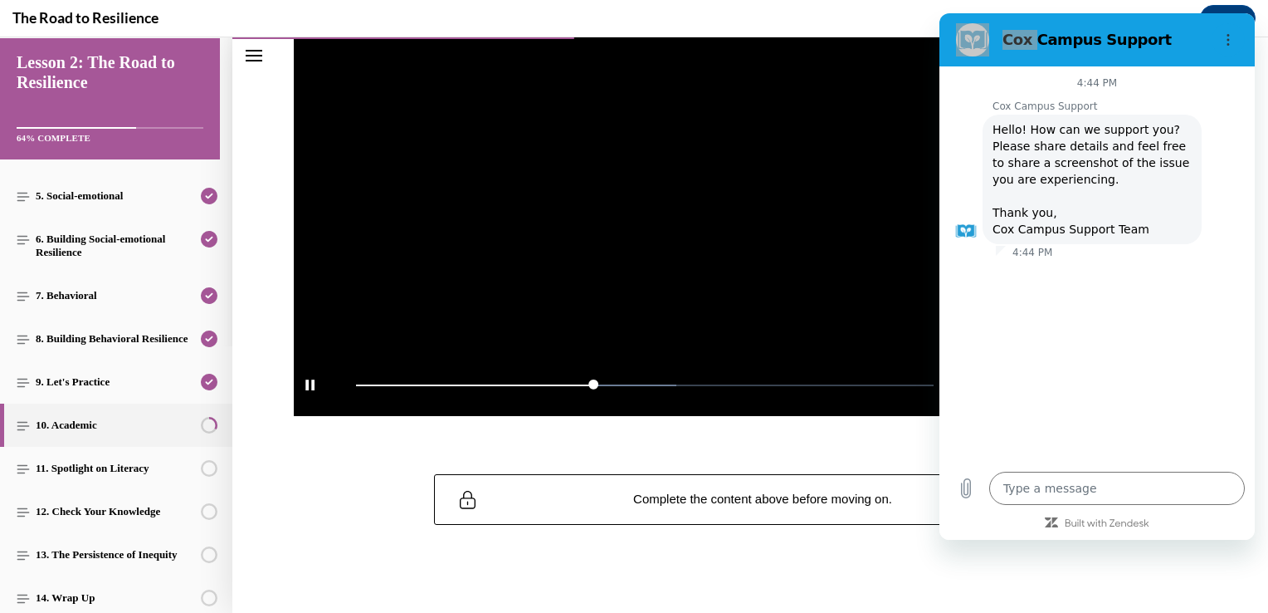
click at [726, 198] on video "Video player" at bounding box center [750, 160] width 913 height 514
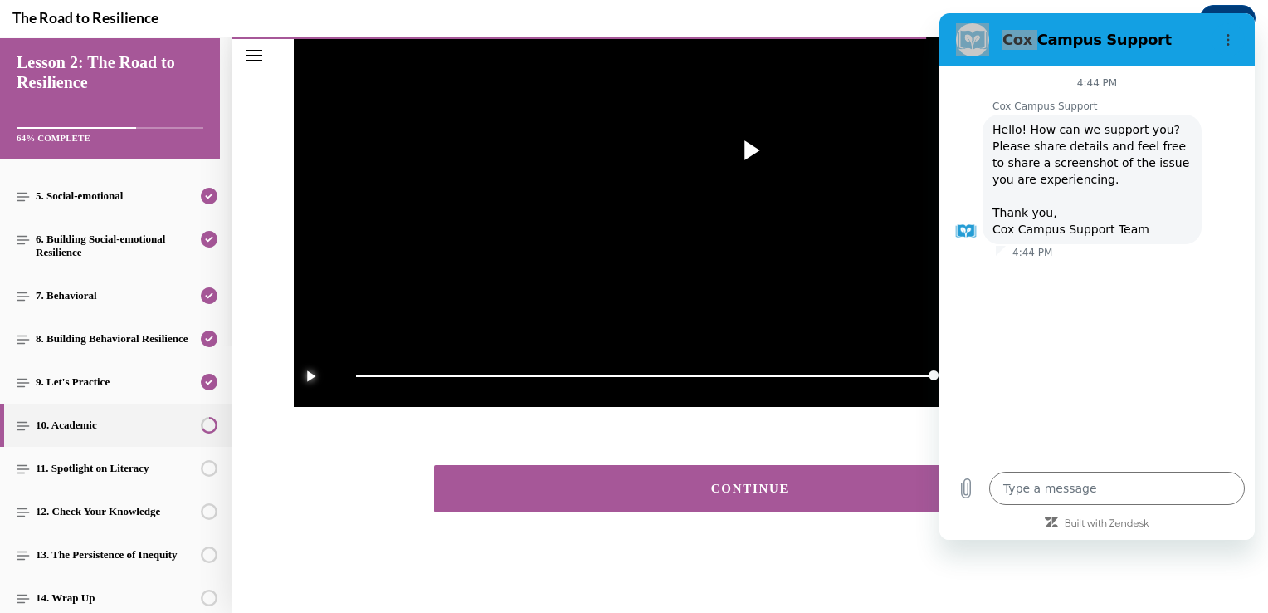
scroll to position [329, 0]
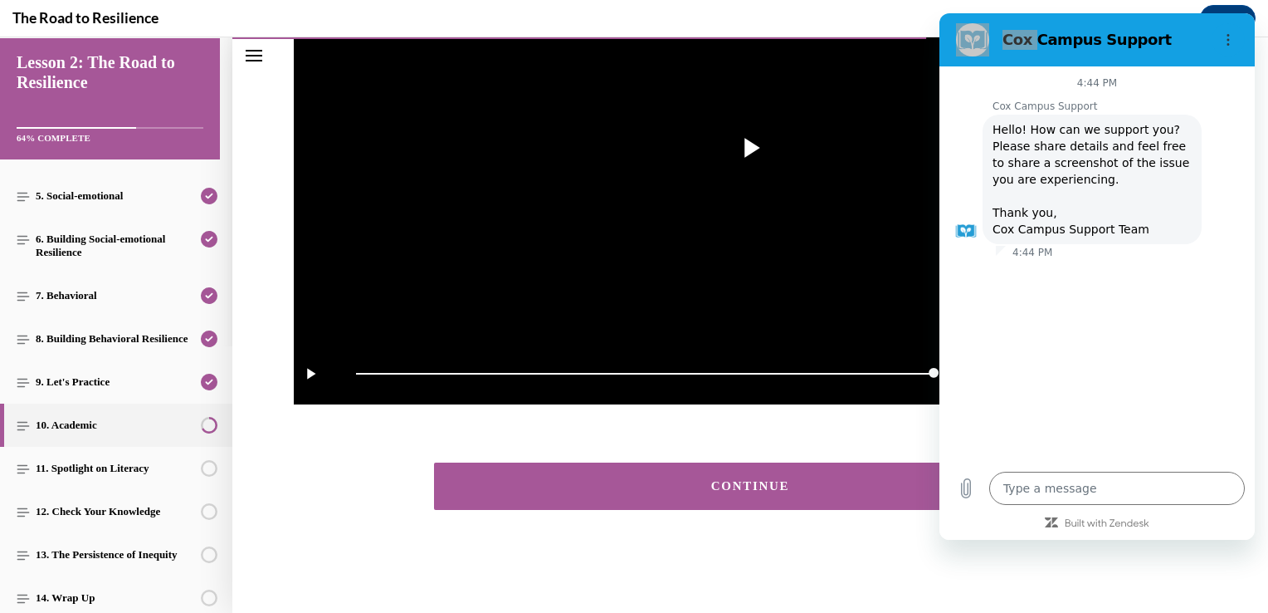
click at [791, 480] on div "CONTINUE" at bounding box center [750, 486] width 581 height 12
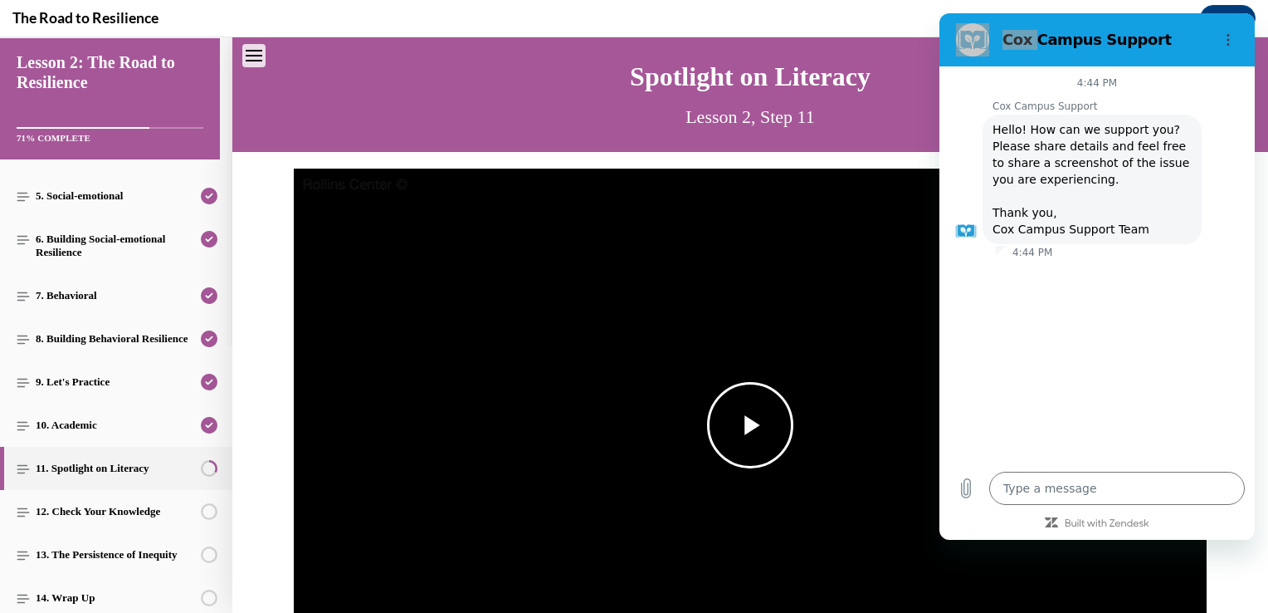
click at [750, 425] on span "Video player" at bounding box center [750, 425] width 0 height 0
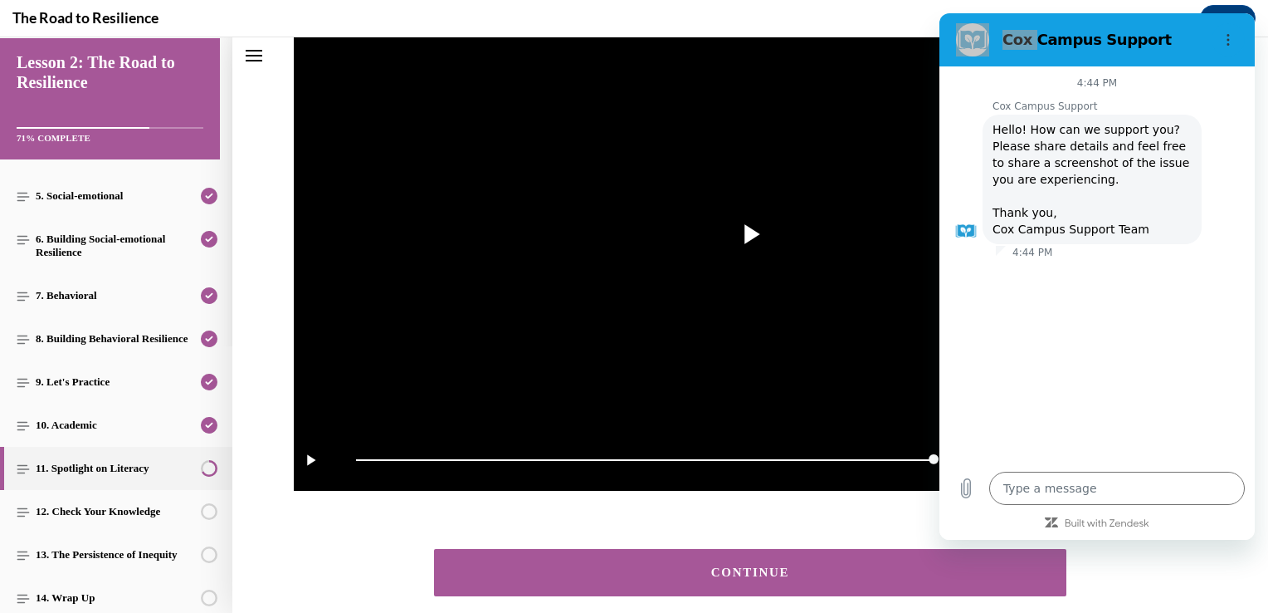
scroll to position [242, 0]
click at [847, 577] on div "CONTINUE" at bounding box center [750, 572] width 581 height 12
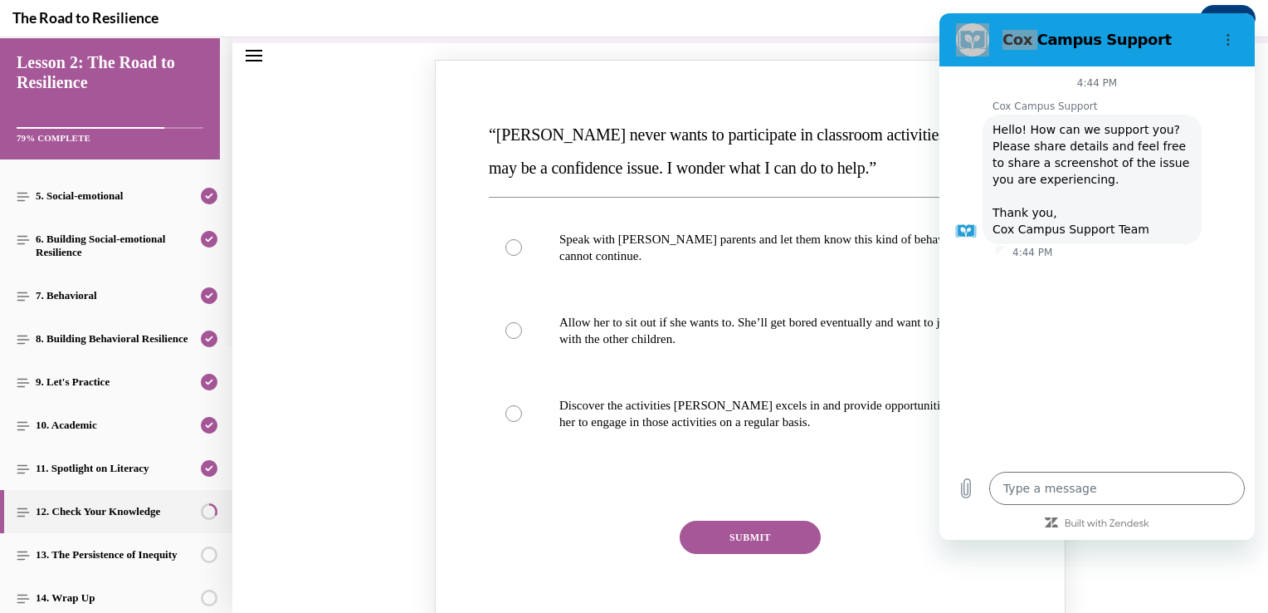
scroll to position [227, 0]
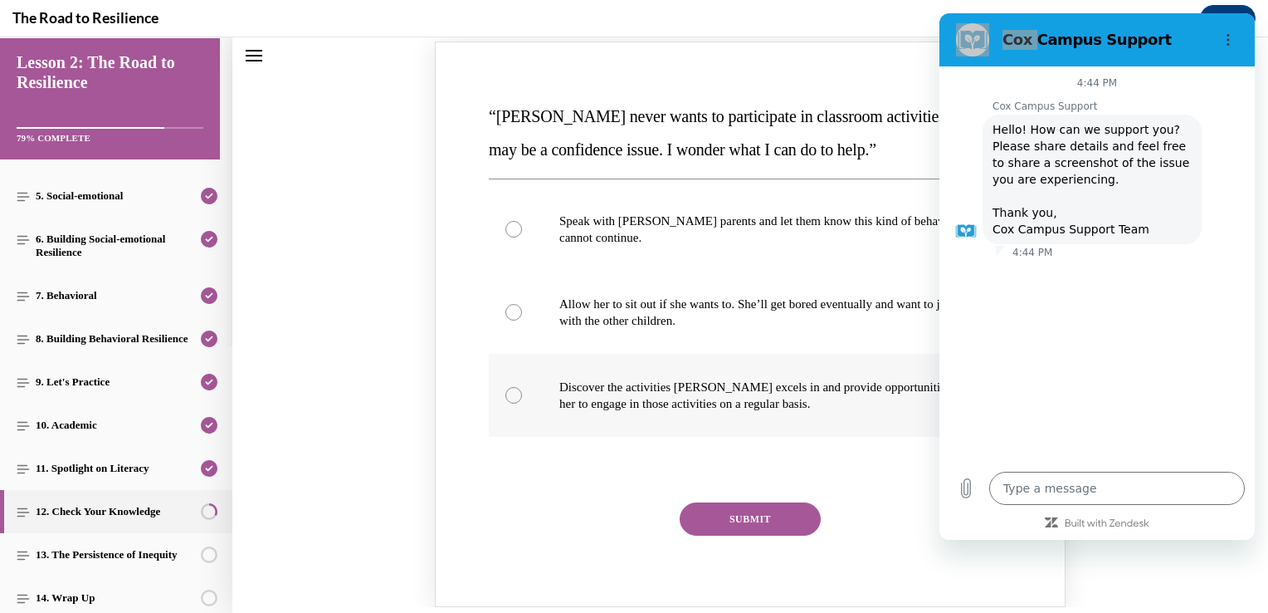
click at [506, 390] on div "Knowledge check: Multiple choice" at bounding box center [514, 395] width 17 height 17
click at [506, 390] on input "Discover the activities Mattison excels in and provide opportunities for her to…" at bounding box center [514, 395] width 17 height 17
radio input "true"
click at [711, 516] on button "SUBMIT" at bounding box center [750, 518] width 141 height 33
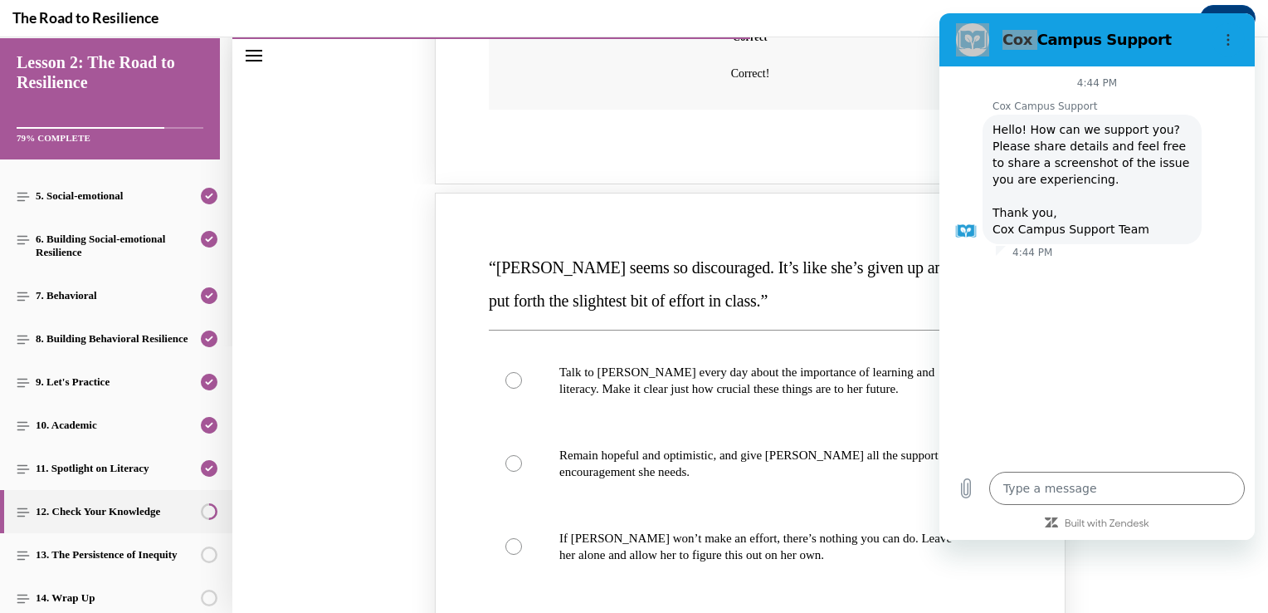
scroll to position [818, 0]
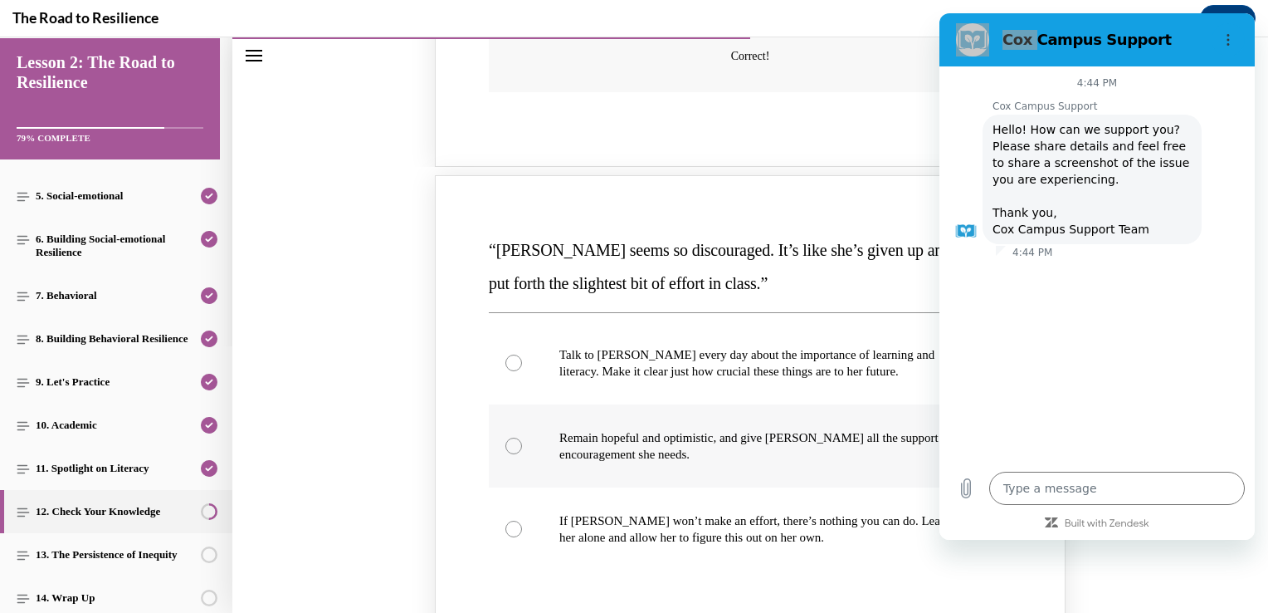
click at [508, 443] on div "Knowledge check: Multiple choice" at bounding box center [514, 445] width 17 height 17
click at [508, 443] on input "Remain hopeful and optimistic, and give Alyson all the support and encouragemen…" at bounding box center [514, 445] width 17 height 17
radio input "true"
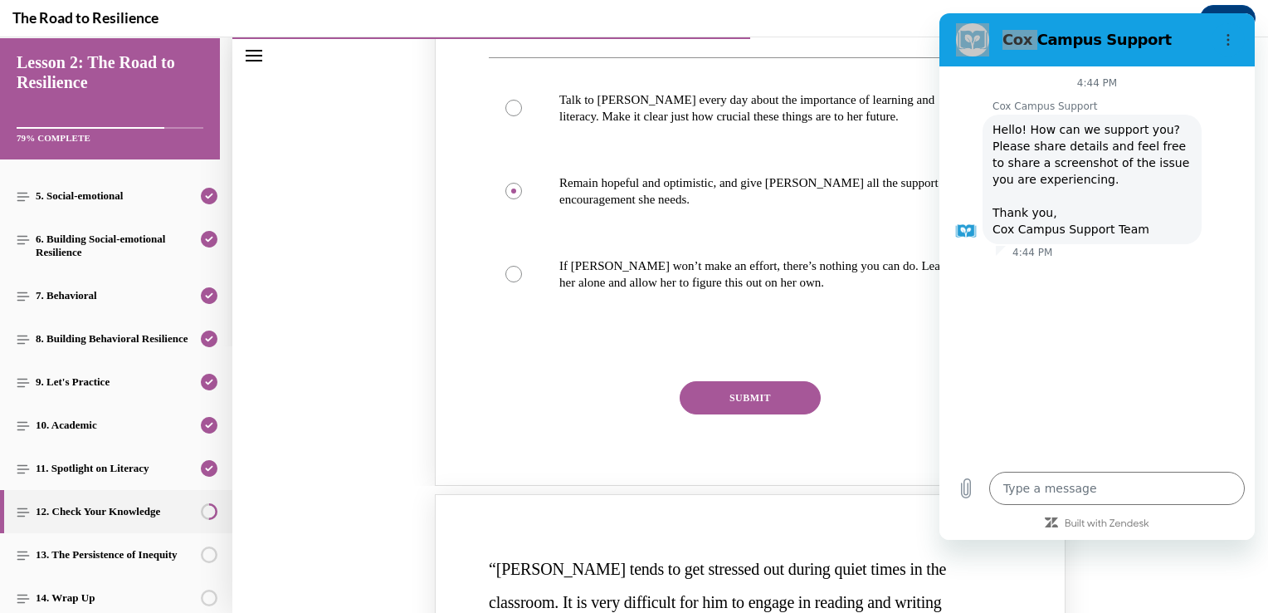
scroll to position [1146, 0]
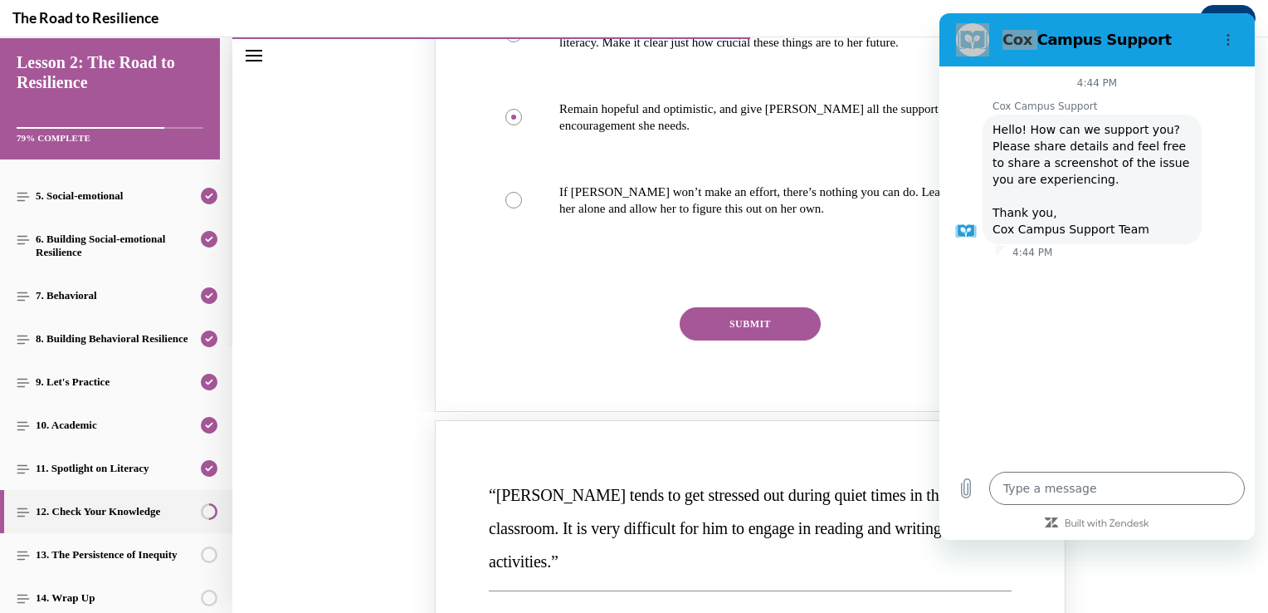
click at [777, 318] on button "SUBMIT" at bounding box center [750, 323] width 141 height 33
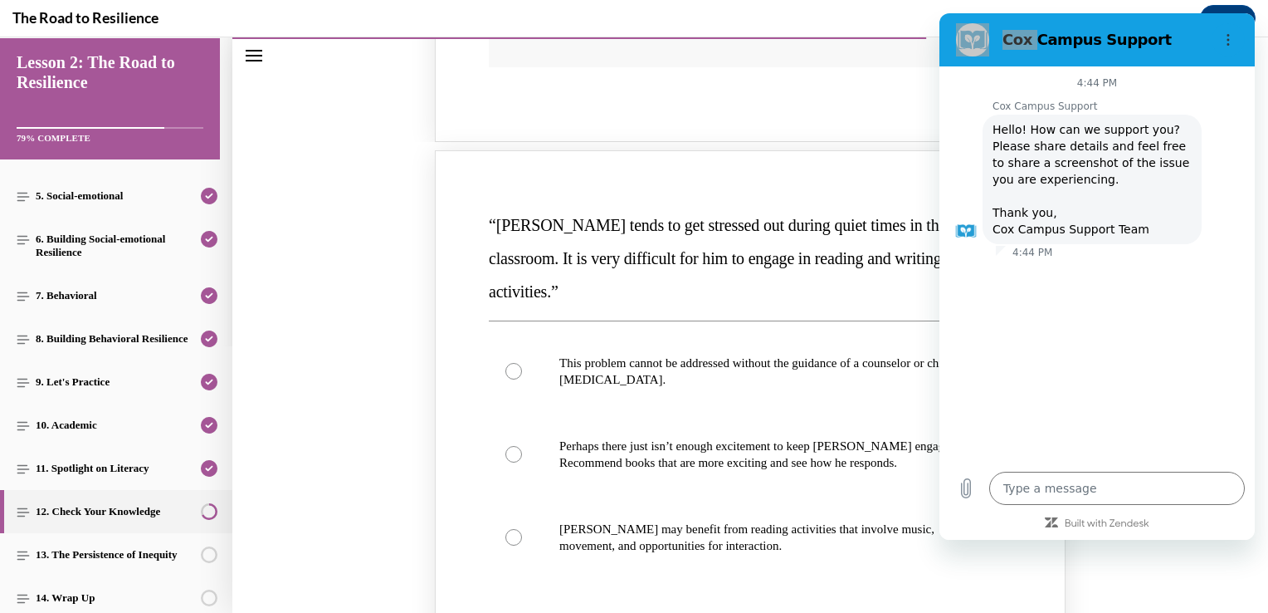
scroll to position [1600, 0]
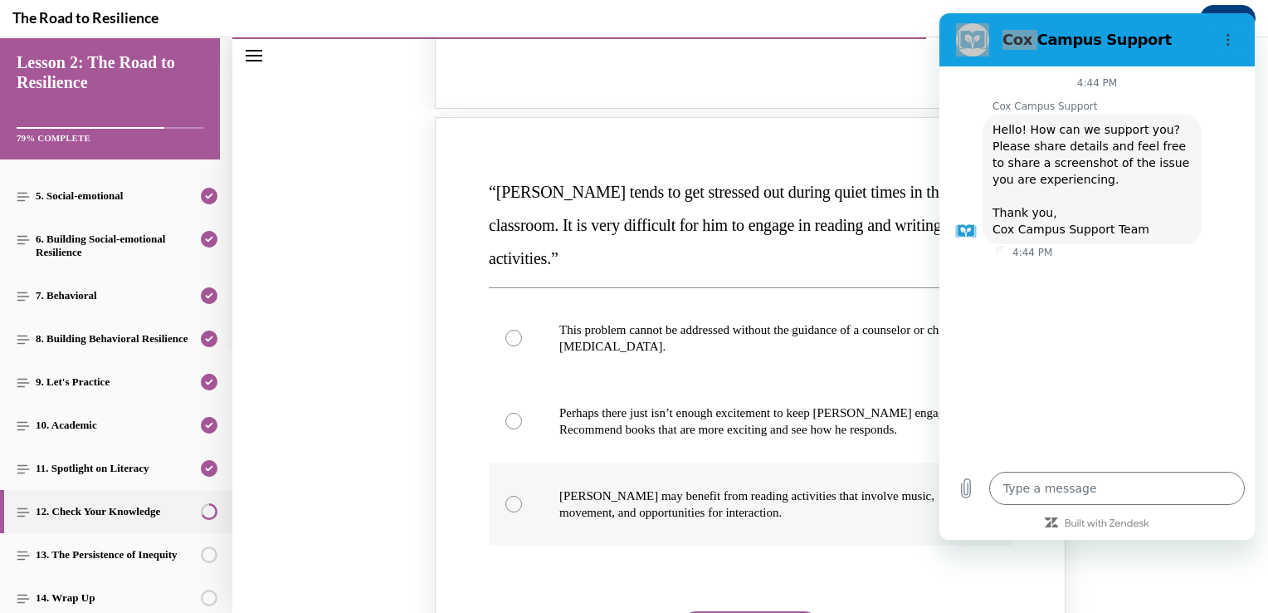
click at [511, 496] on div "Knowledge check: Multiple choice" at bounding box center [514, 504] width 17 height 17
click at [511, 496] on input "Harrison may benefit from reading activities that involve music, movement, and …" at bounding box center [514, 504] width 17 height 17
radio input "true"
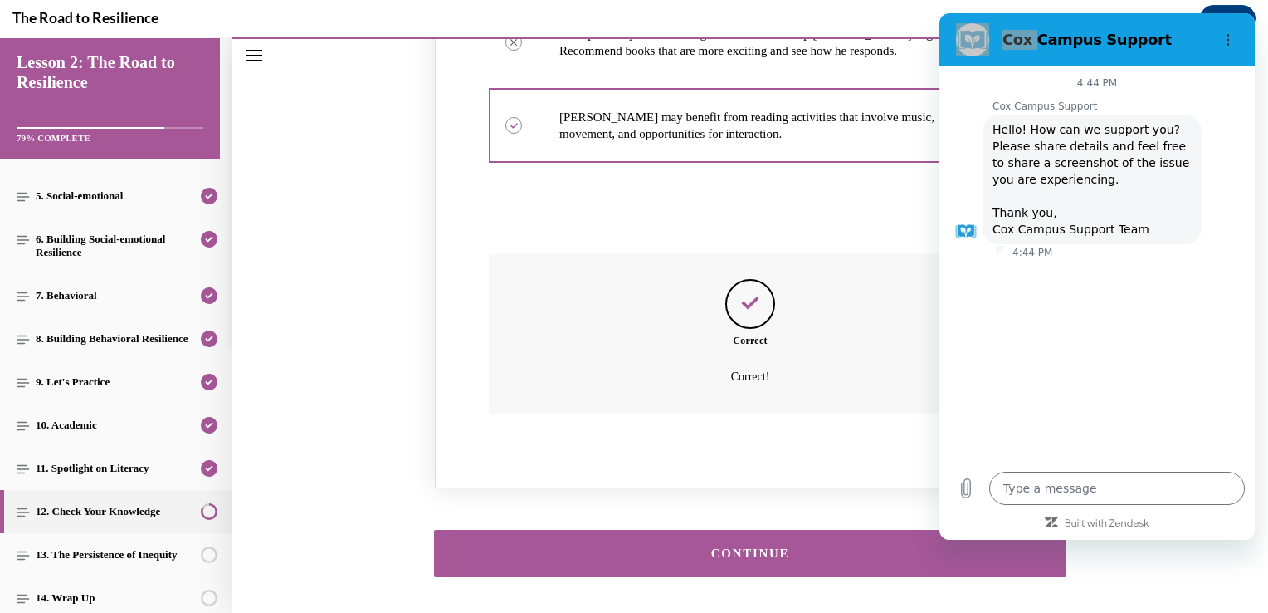
scroll to position [2011, 0]
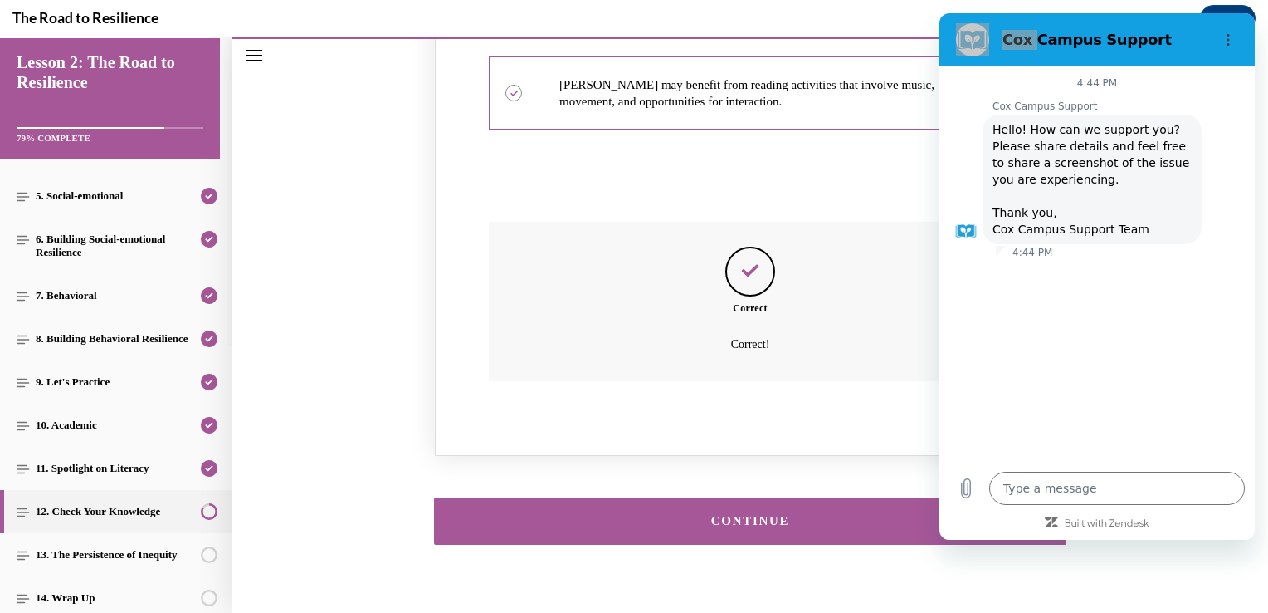
click at [765, 515] on div "CONTINUE" at bounding box center [750, 521] width 581 height 12
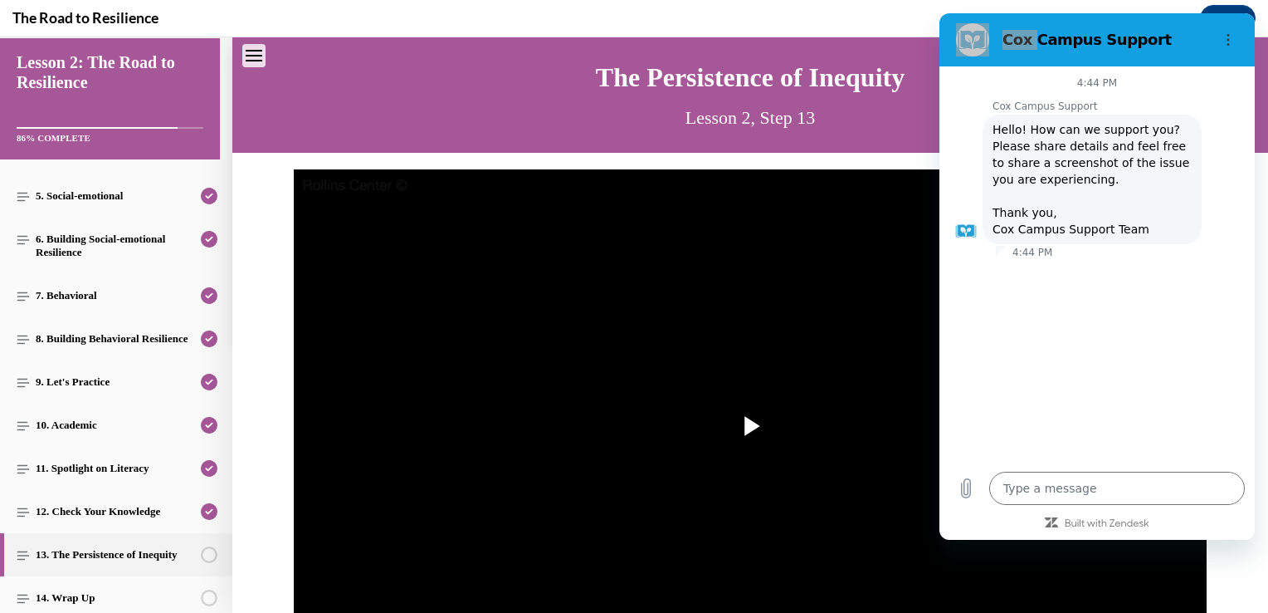
scroll to position [51, 0]
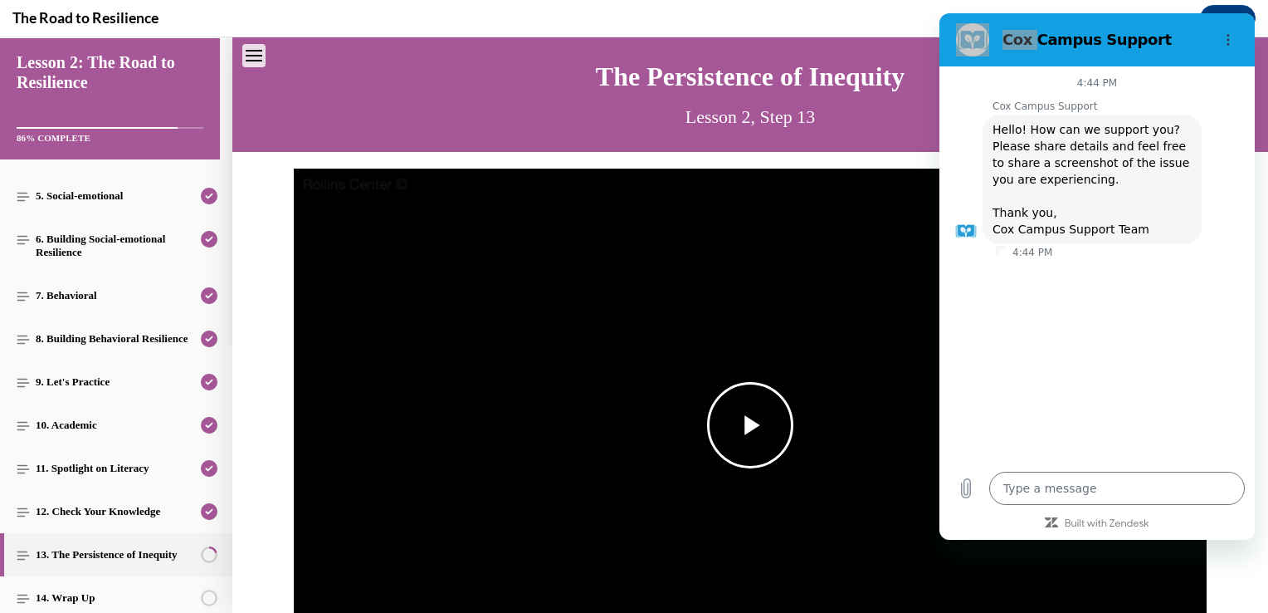
click at [750, 425] on span "Video player" at bounding box center [750, 425] width 0 height 0
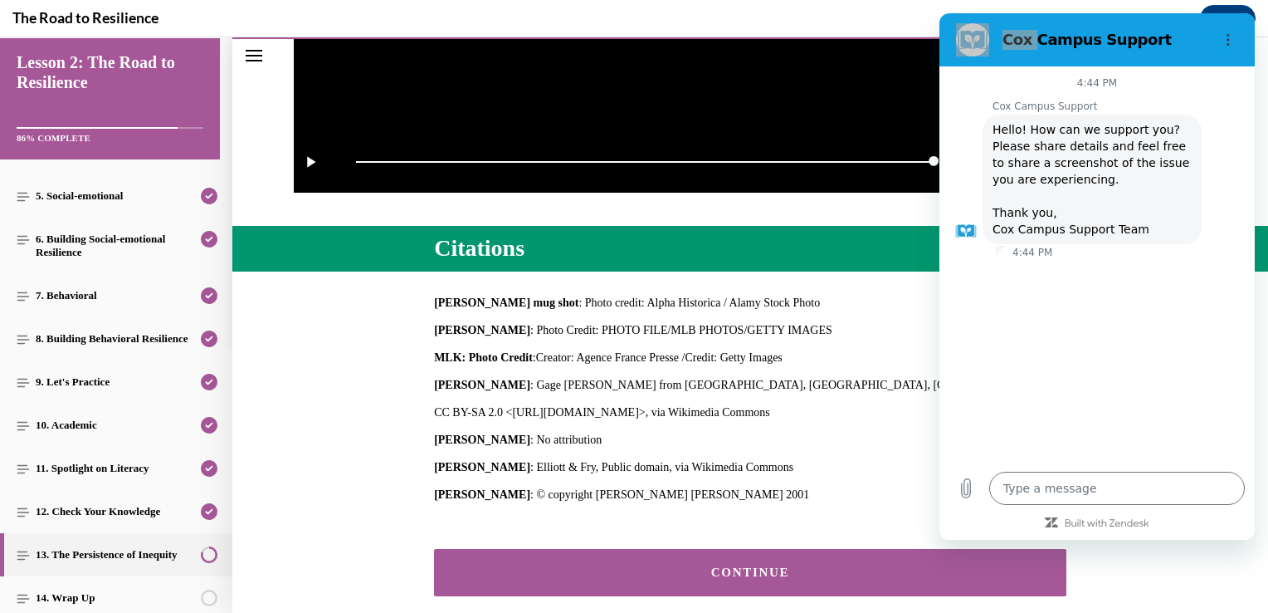
scroll to position [627, 0]
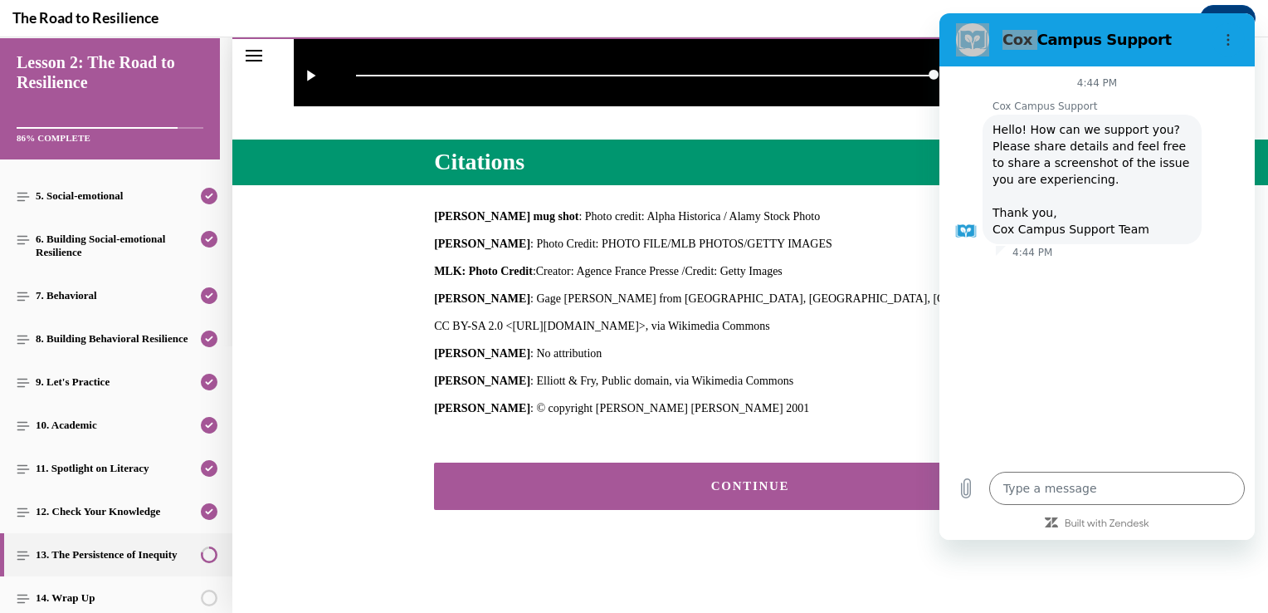
click at [801, 496] on button "CONTINUE" at bounding box center [750, 485] width 633 height 47
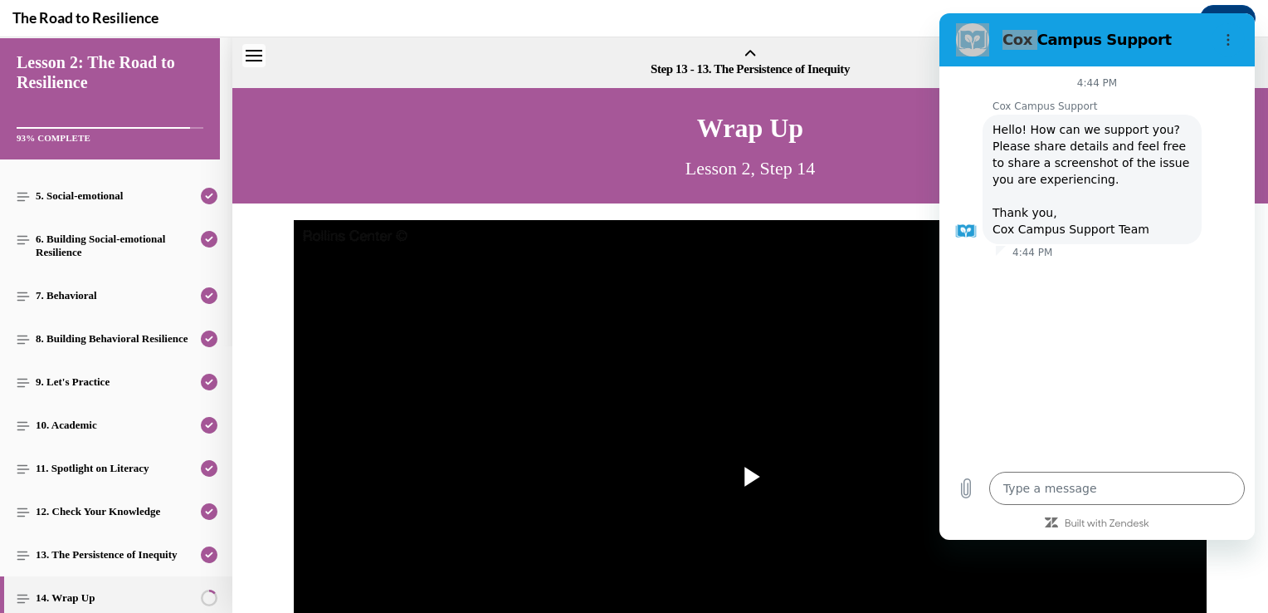
scroll to position [51, 0]
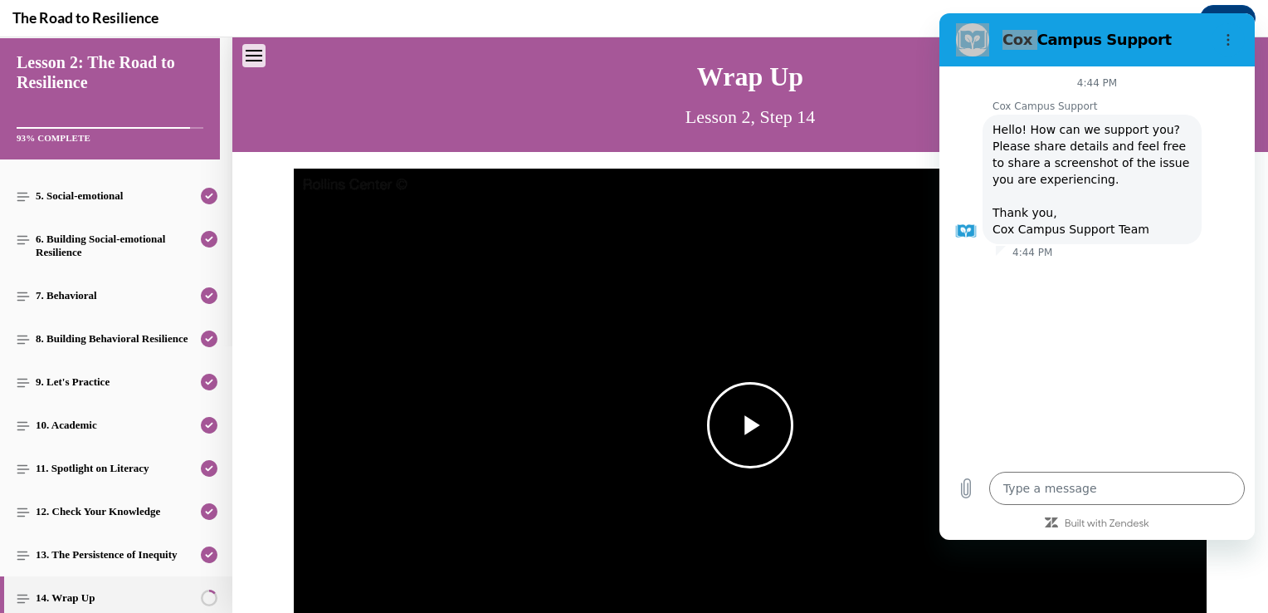
click at [750, 425] on span "Video player" at bounding box center [750, 425] width 0 height 0
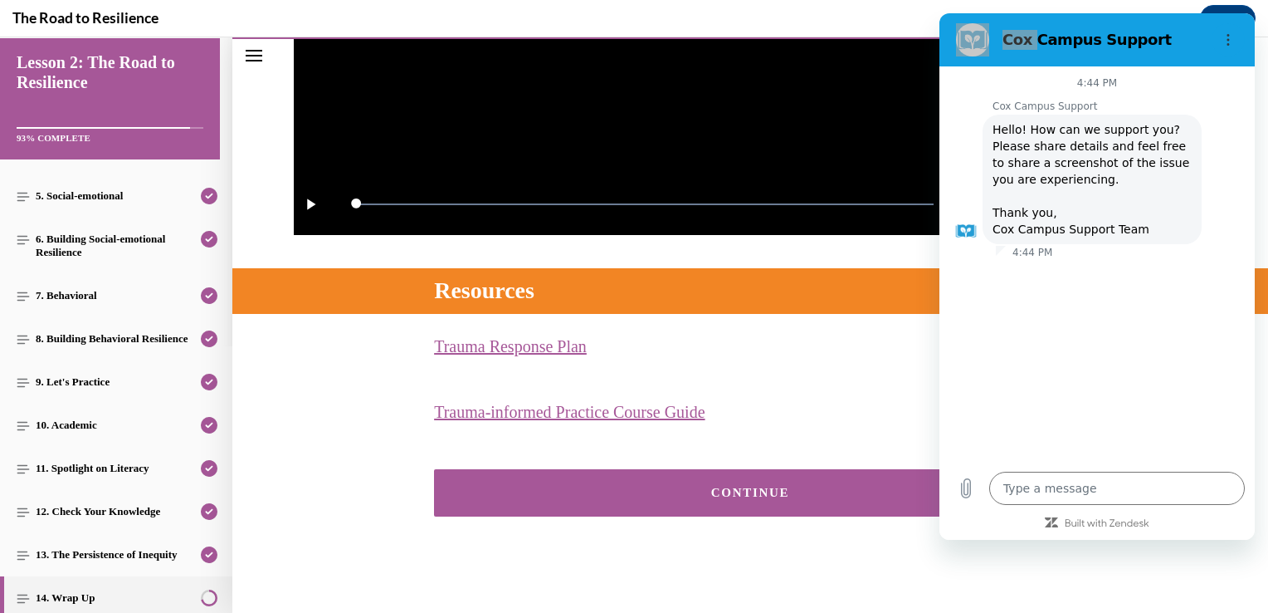
scroll to position [505, 0]
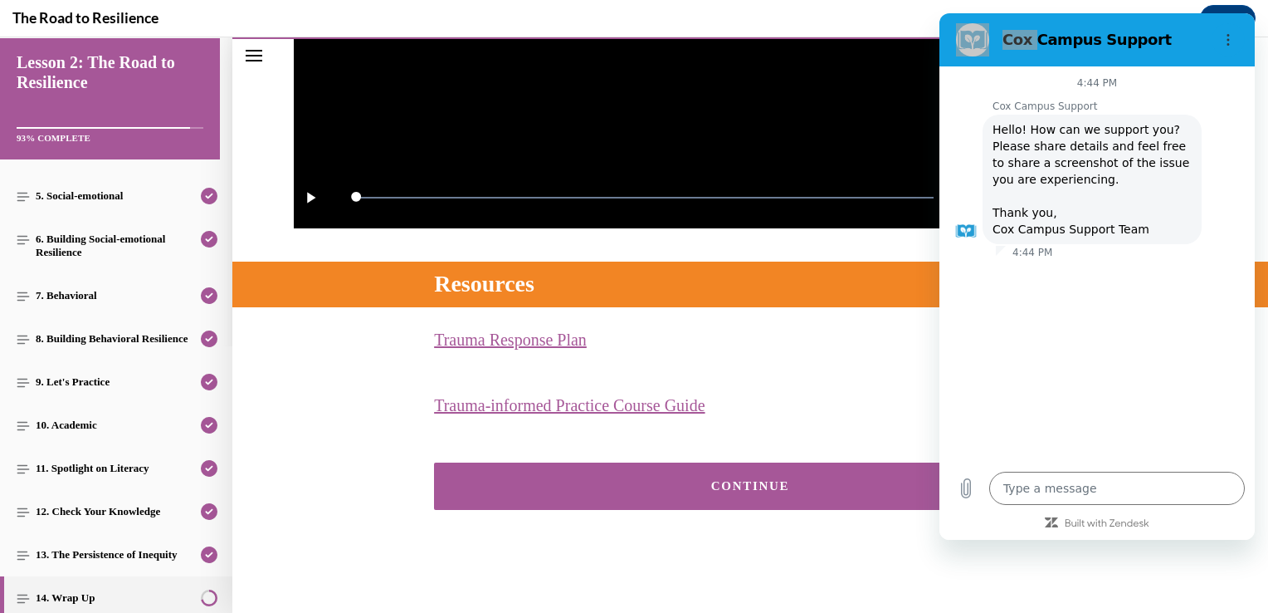
click at [761, 470] on button "CONTINUE" at bounding box center [750, 485] width 633 height 47
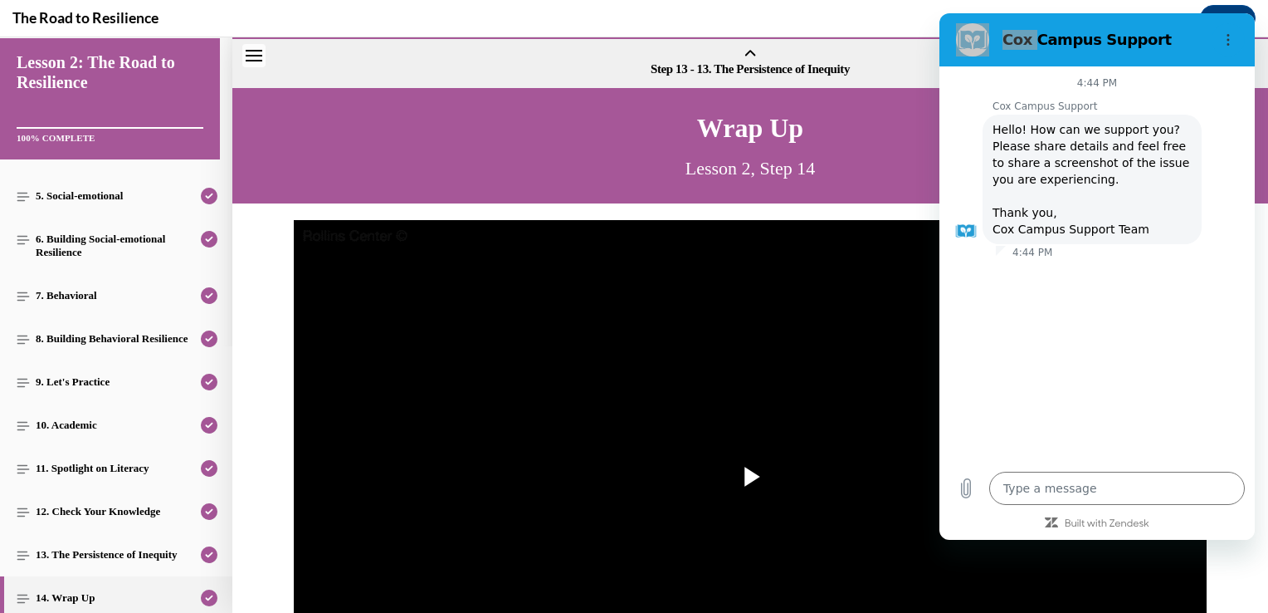
scroll to position [549, 0]
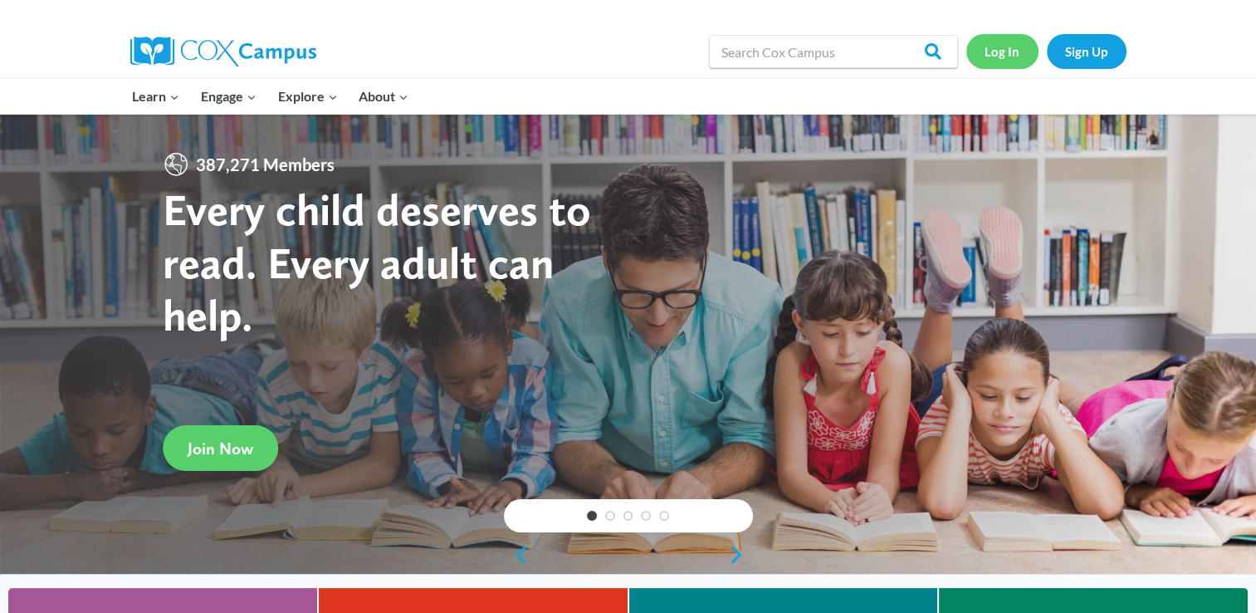
click at [994, 54] on link "Log In" at bounding box center [1002, 51] width 72 height 34
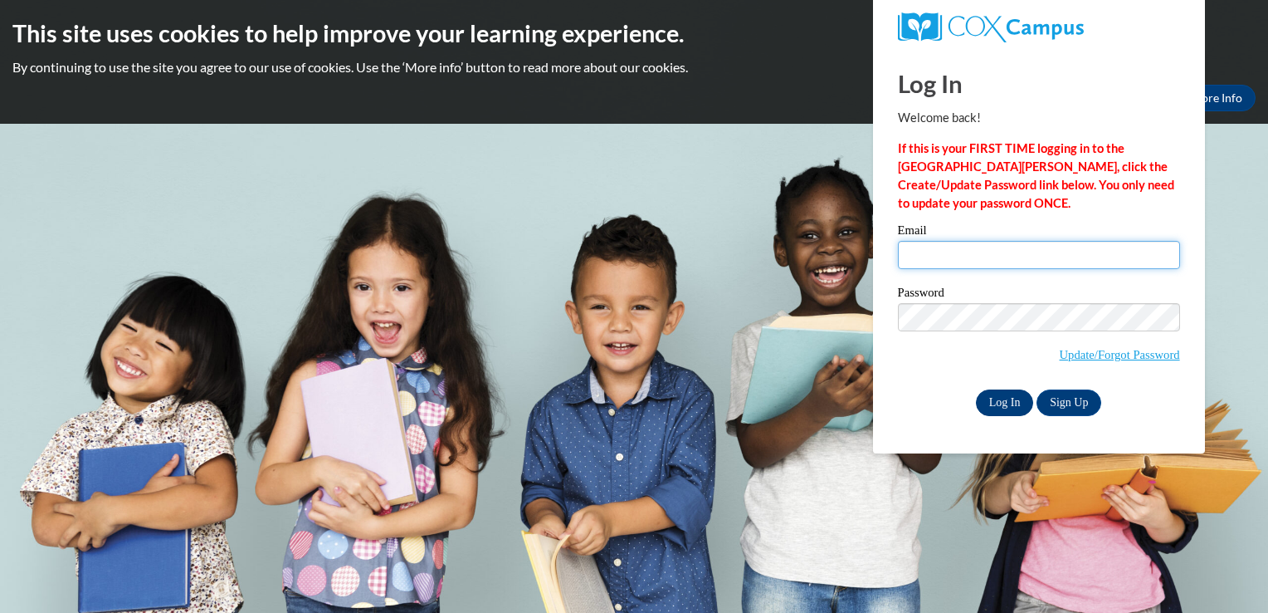
type input "[EMAIL_ADDRESS][DOMAIN_NAME]"
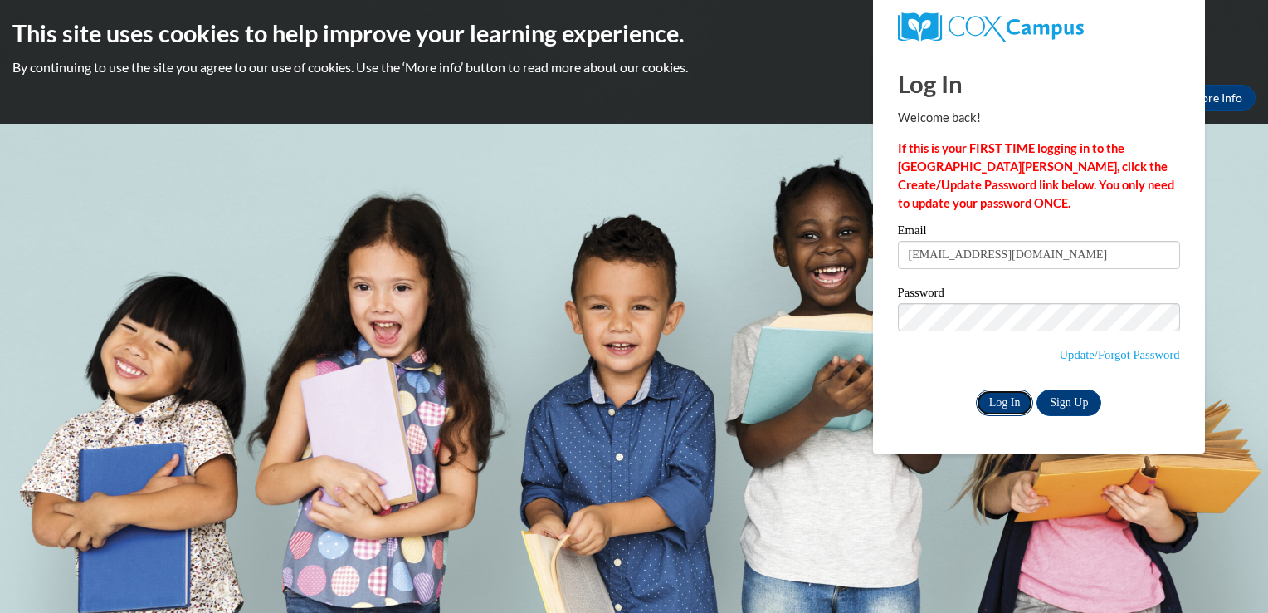
click at [989, 409] on input "Log In" at bounding box center [1005, 402] width 58 height 27
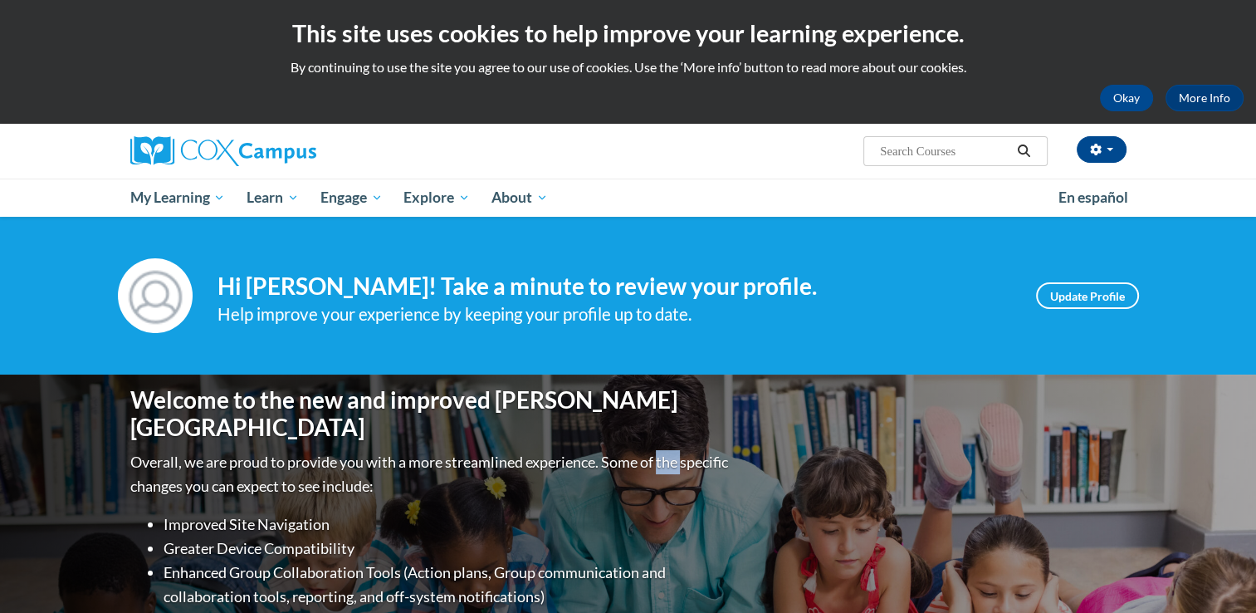
click at [996, 400] on div "Welcome to the new and improved [PERSON_NAME] Campus Overall, we are proud to p…" at bounding box center [628, 540] width 1046 height 332
drag, startPoint x: 0, startPoint y: 0, endPoint x: 905, endPoint y: 361, distance: 974.2
click at [905, 361] on div "Your profile Hi [PERSON_NAME]! Take a minute to review your profile. Help impro…" at bounding box center [628, 296] width 1256 height 158
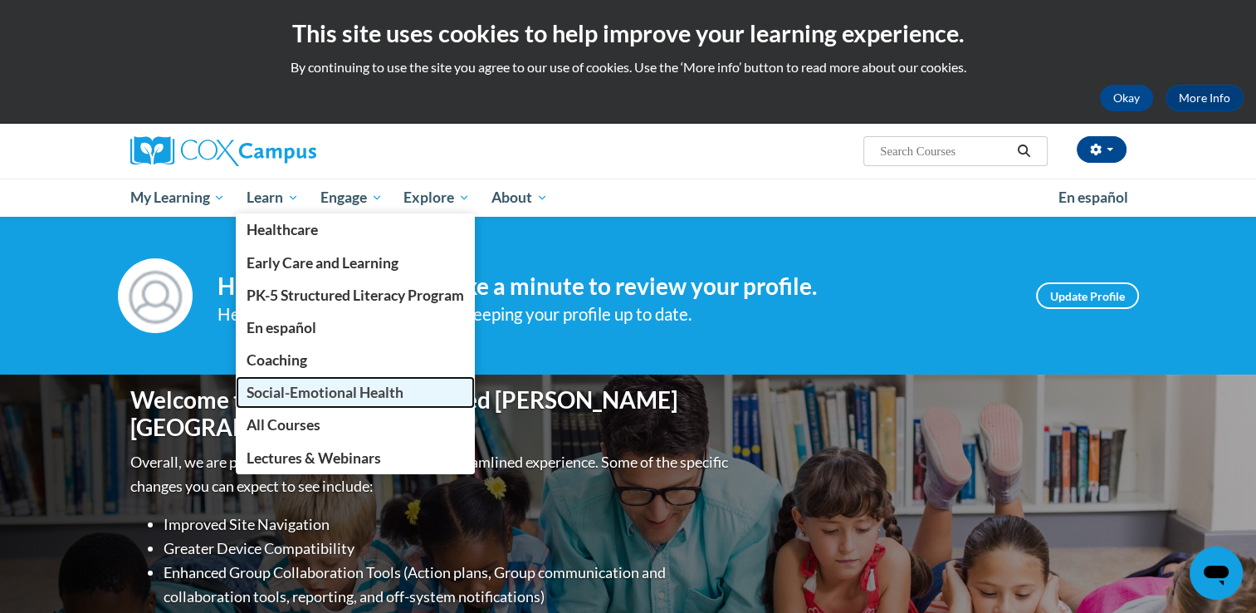
click at [330, 406] on link "Social-Emotional Health" at bounding box center [355, 392] width 239 height 32
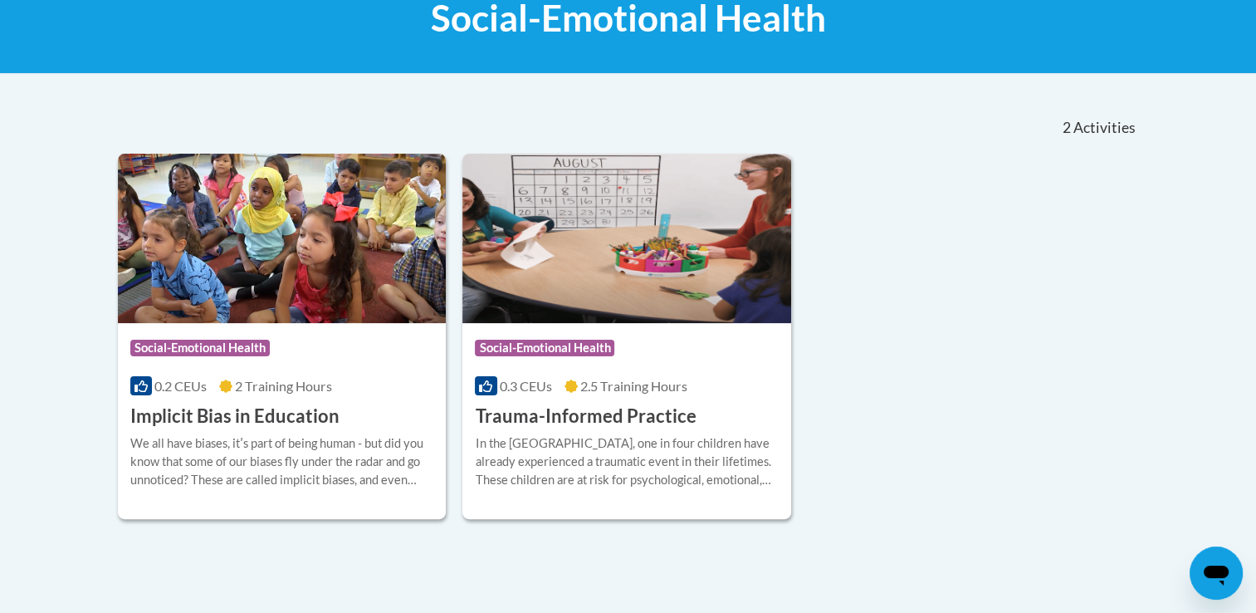
scroll to position [283, 0]
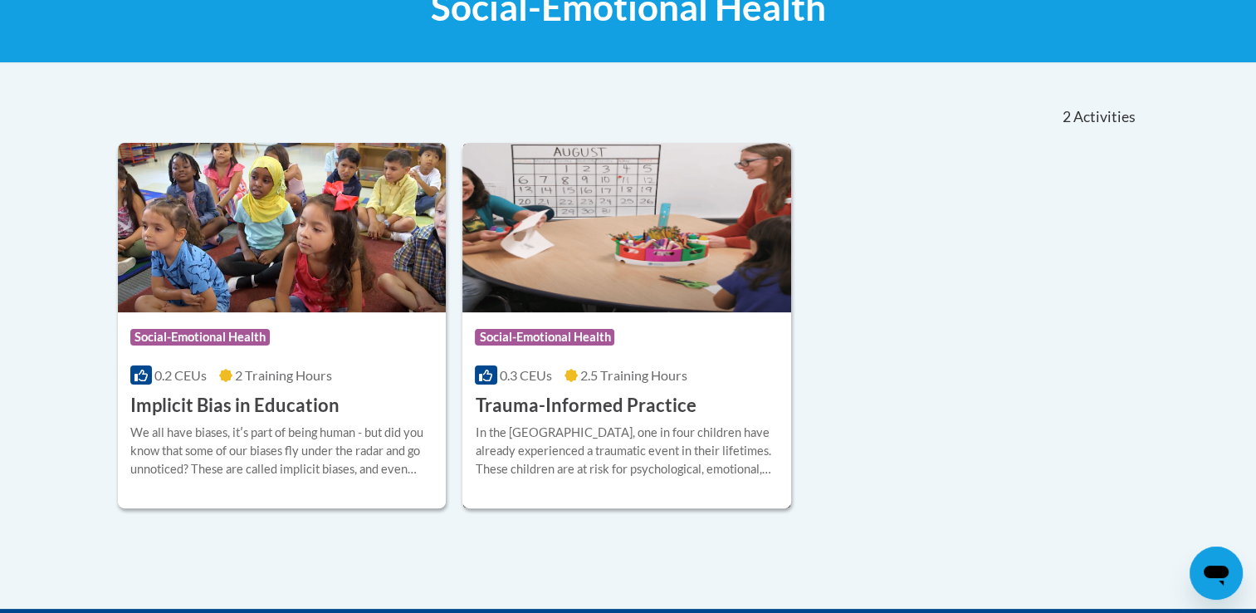
click at [647, 448] on div "In the United States, one in four children have already experienced a traumatic…" at bounding box center [627, 450] width 304 height 55
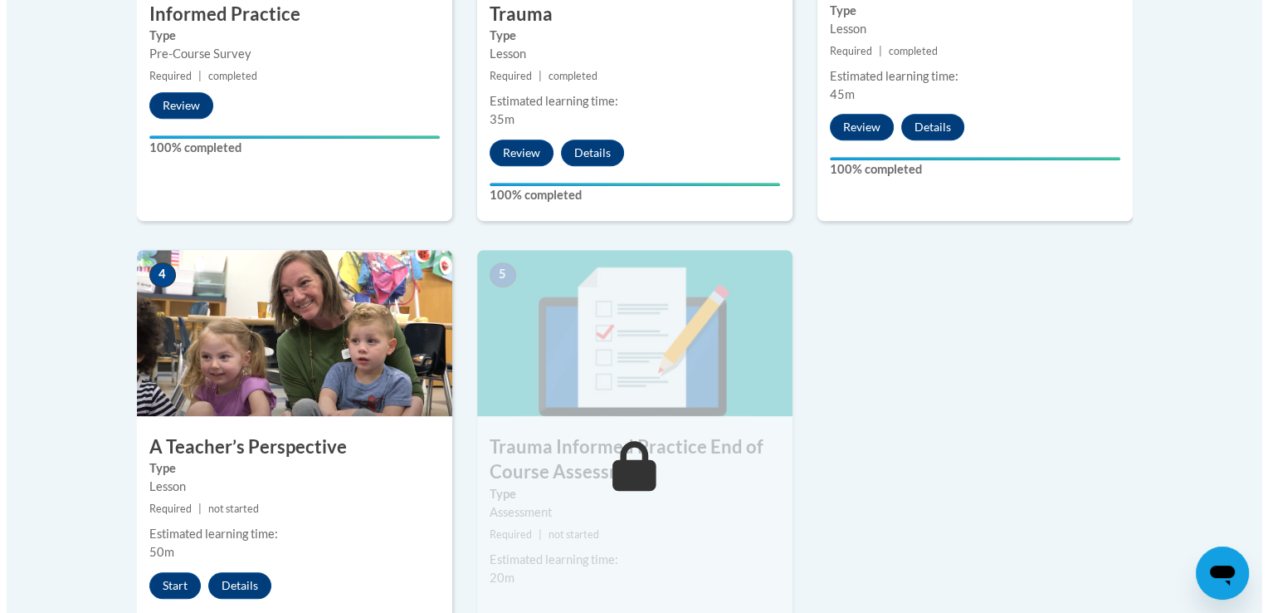
scroll to position [780, 0]
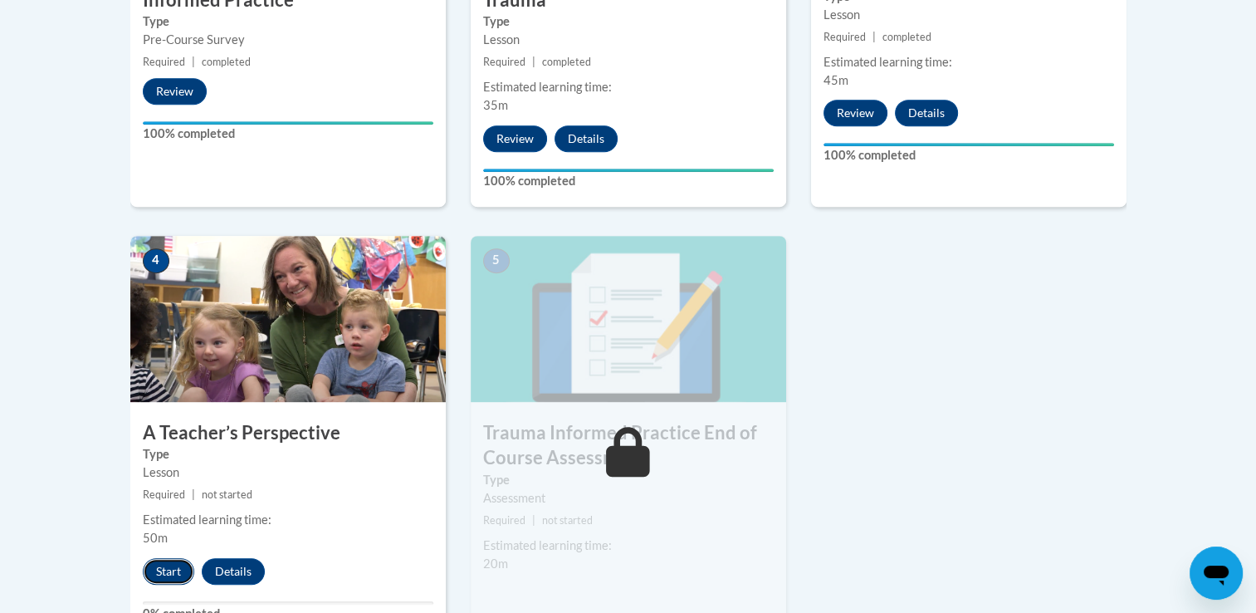
click at [161, 576] on button "Start" at bounding box center [168, 571] width 51 height 27
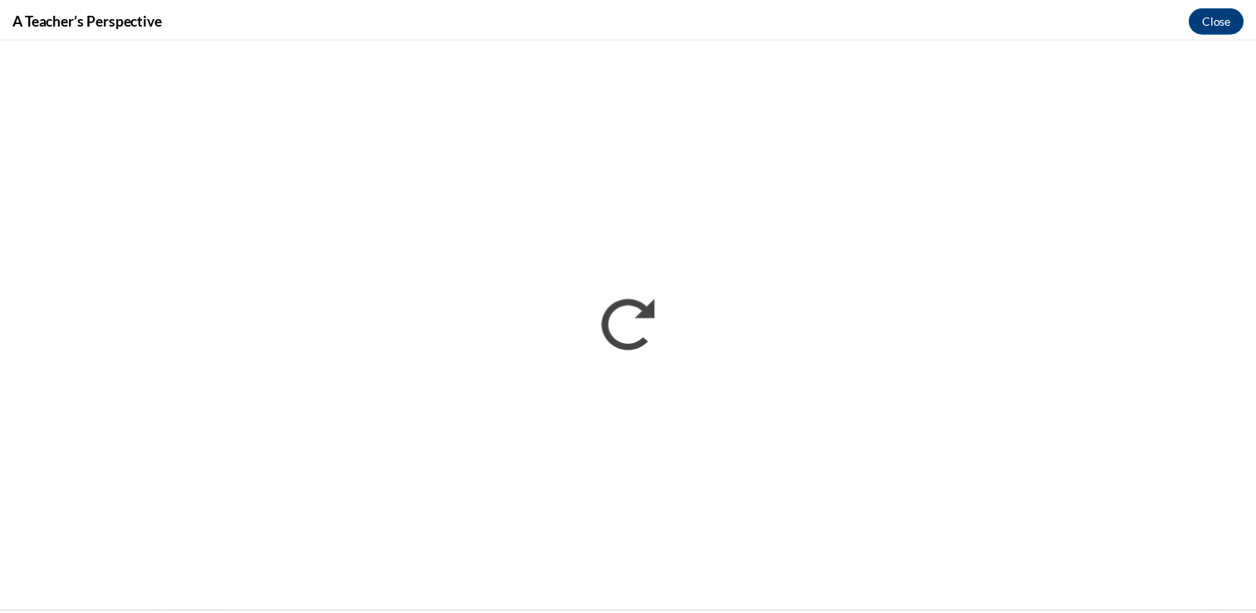
scroll to position [0, 0]
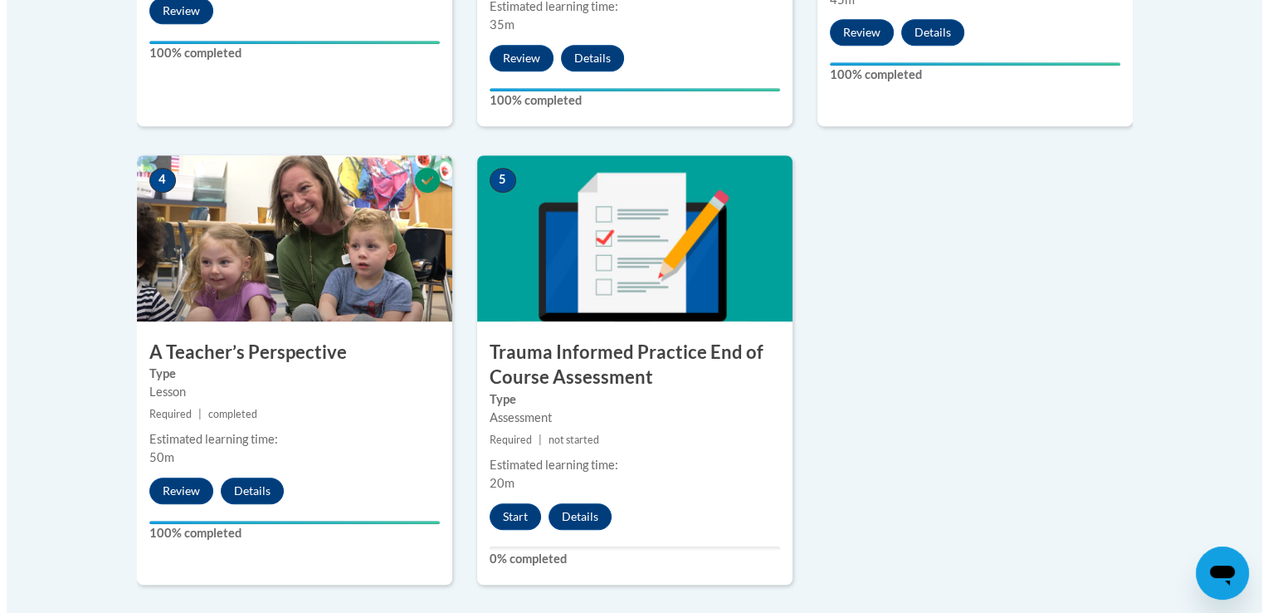
scroll to position [866, 0]
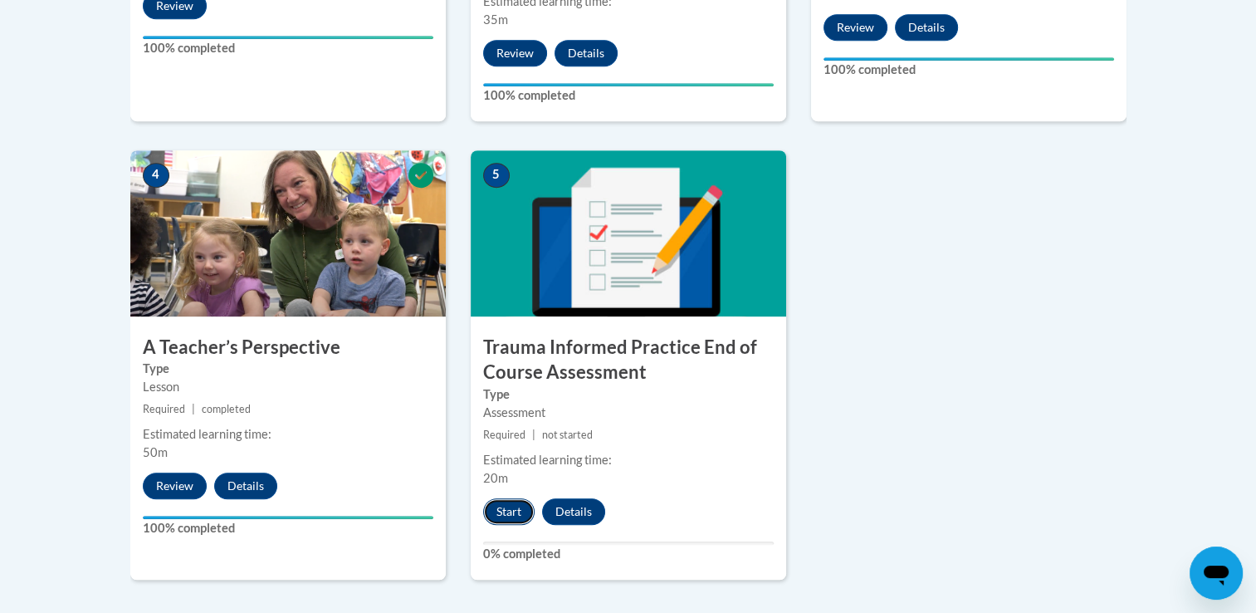
click at [515, 507] on button "Start" at bounding box center [508, 511] width 51 height 27
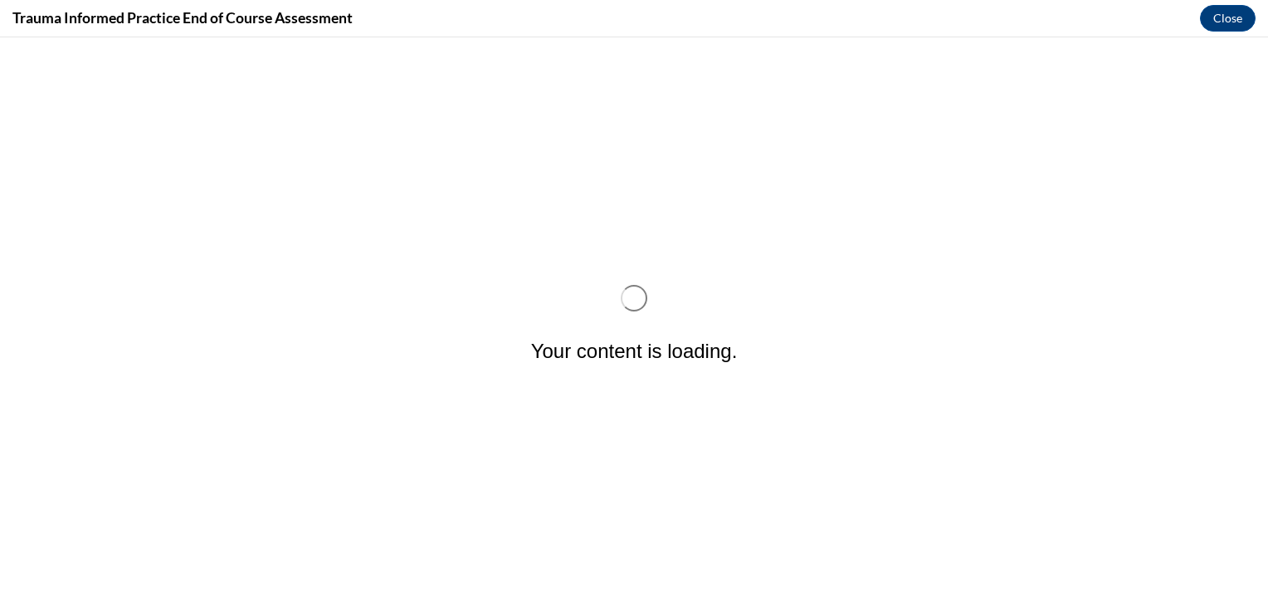
scroll to position [0, 0]
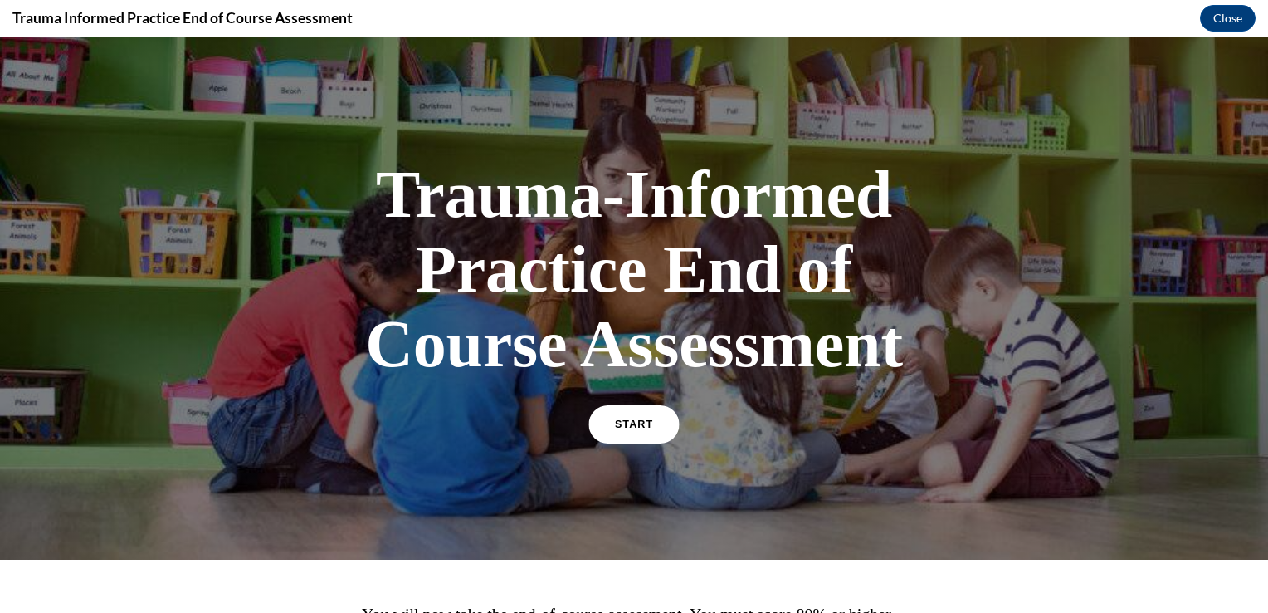
click at [638, 420] on span "START" at bounding box center [634, 424] width 38 height 12
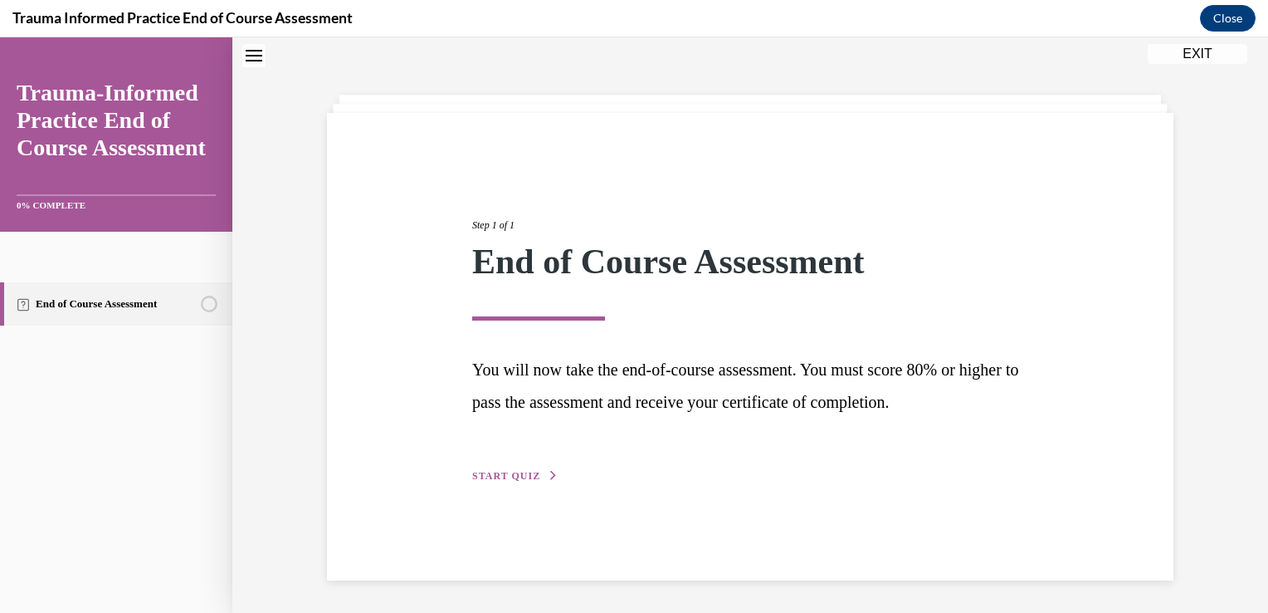
scroll to position [52, 0]
click at [509, 473] on span "START QUIZ" at bounding box center [506, 475] width 68 height 12
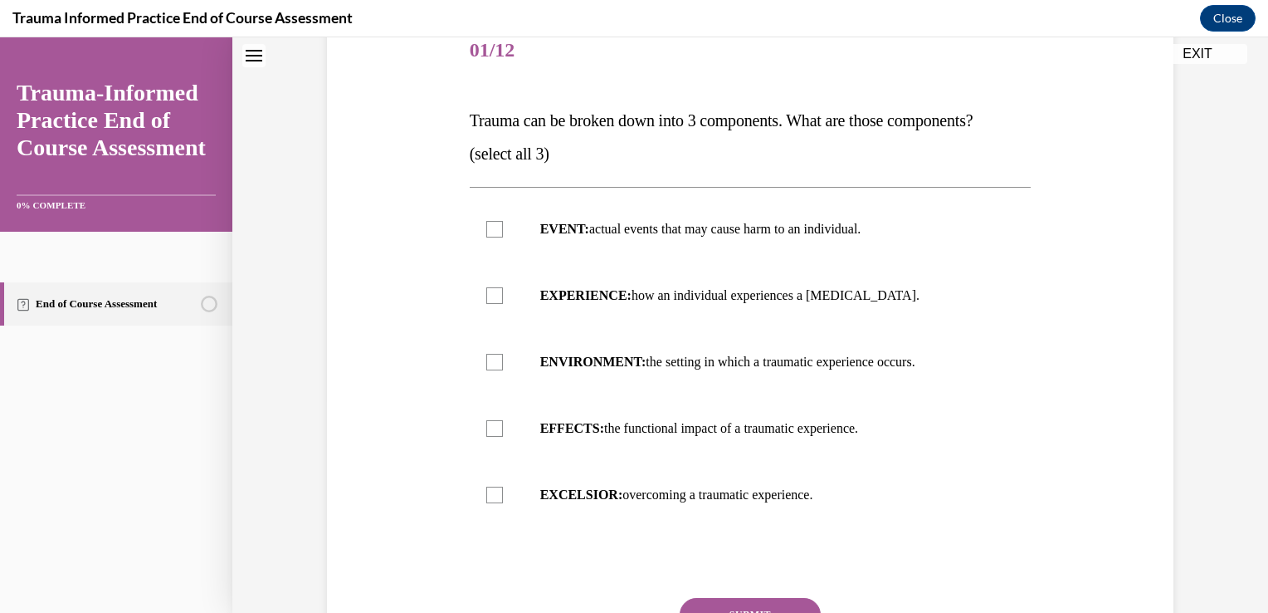
scroll to position [216, 0]
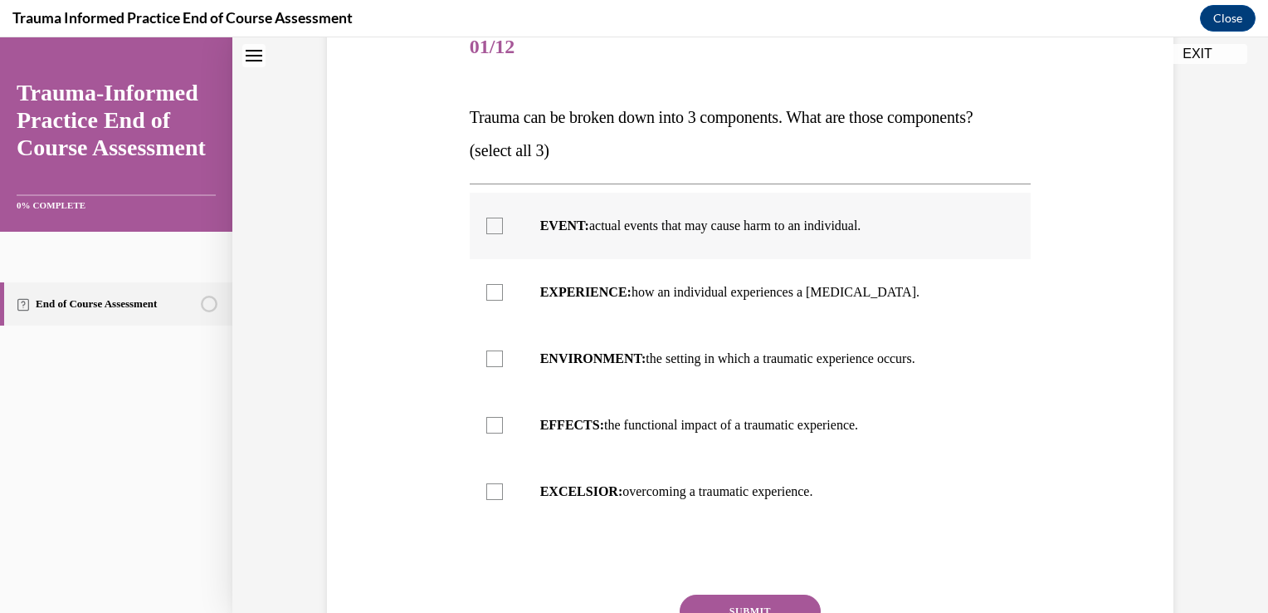
click at [490, 223] on div at bounding box center [494, 225] width 17 height 17
click at [490, 223] on input "EVENT: actual events that may cause harm to an individual." at bounding box center [494, 225] width 17 height 17
checkbox input "true"
click at [490, 290] on div at bounding box center [494, 292] width 17 height 17
click at [490, 290] on input "EXPERIENCE: how an individual experiences a stressor." at bounding box center [494, 292] width 17 height 17
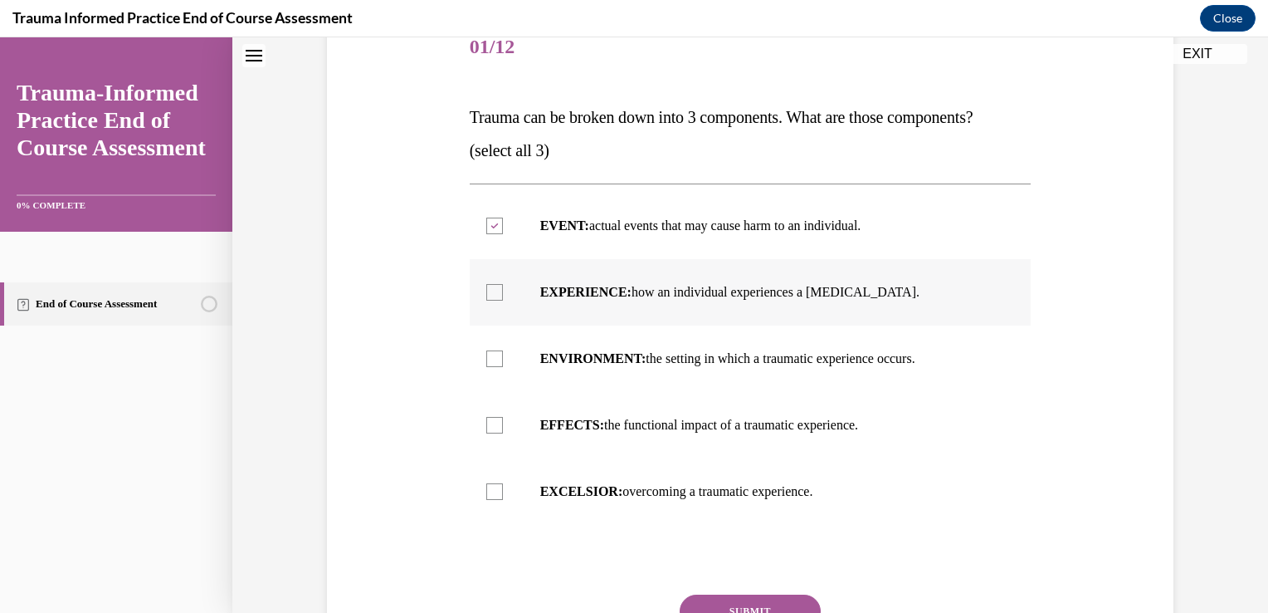
checkbox input "true"
click at [490, 430] on div at bounding box center [494, 425] width 17 height 17
click at [490, 430] on input "EFFECTS: the functional impact of a traumatic experience." at bounding box center [494, 425] width 17 height 17
checkbox input "true"
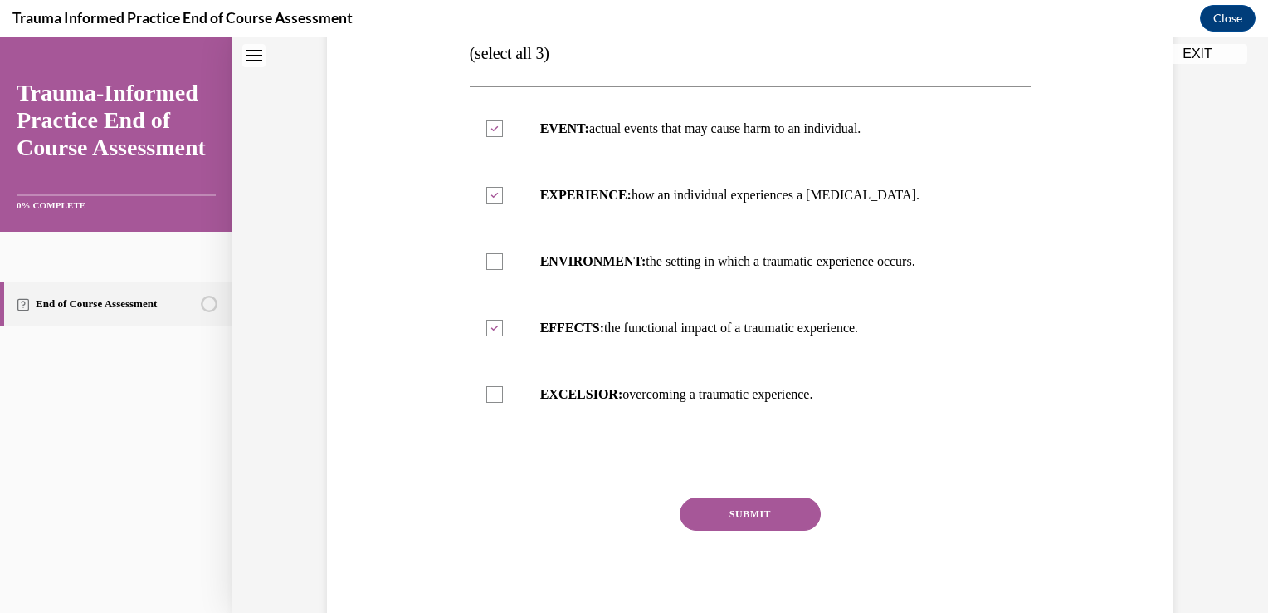
scroll to position [366, 0]
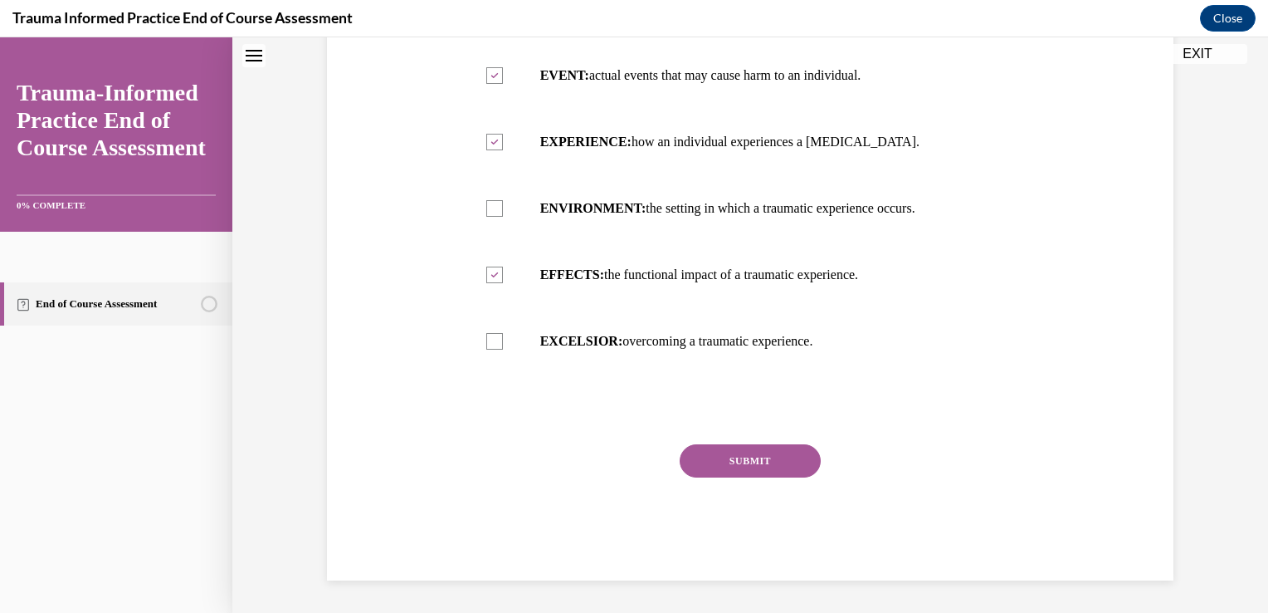
click at [762, 451] on button "SUBMIT" at bounding box center [750, 460] width 141 height 33
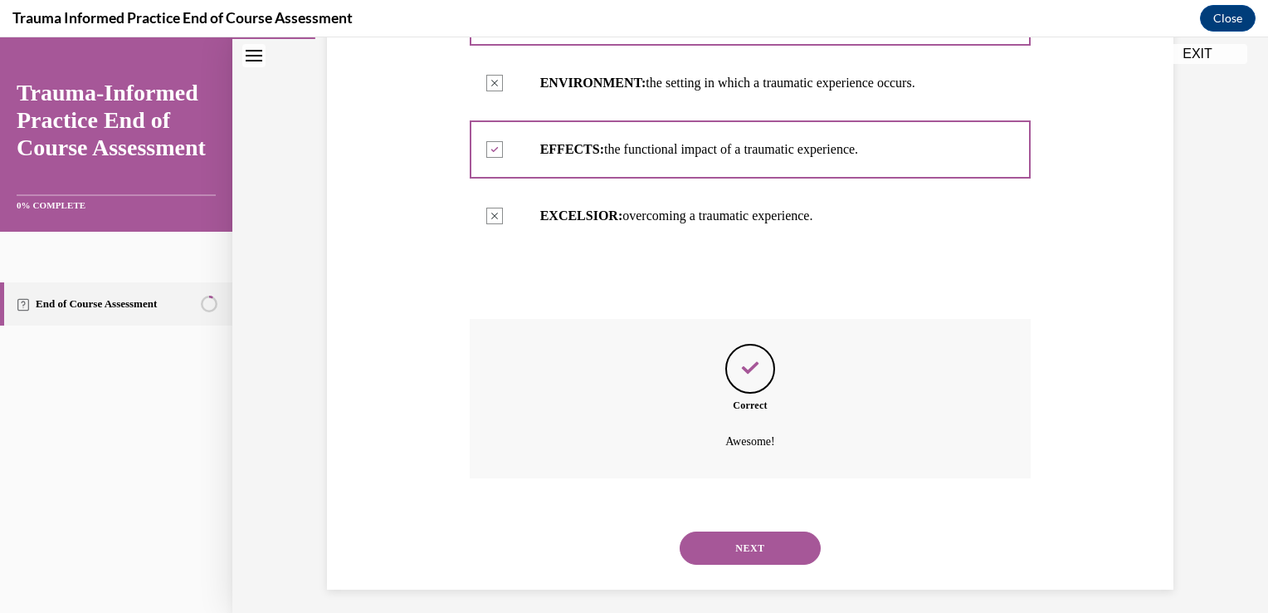
scroll to position [501, 0]
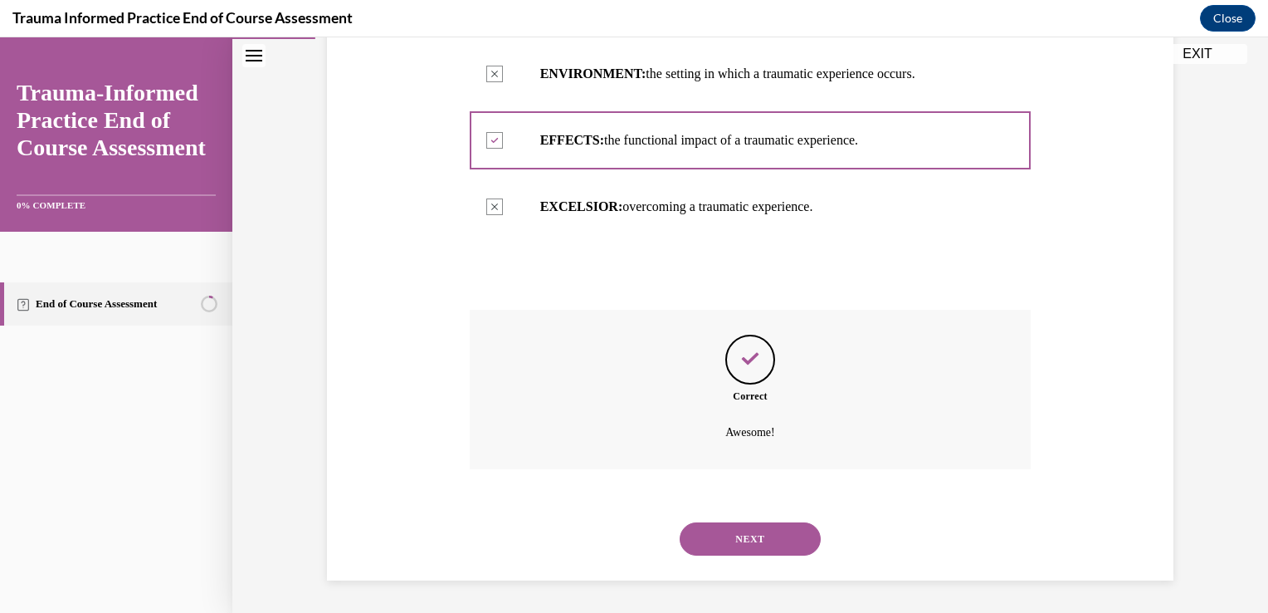
click at [744, 533] on button "NEXT" at bounding box center [750, 538] width 141 height 33
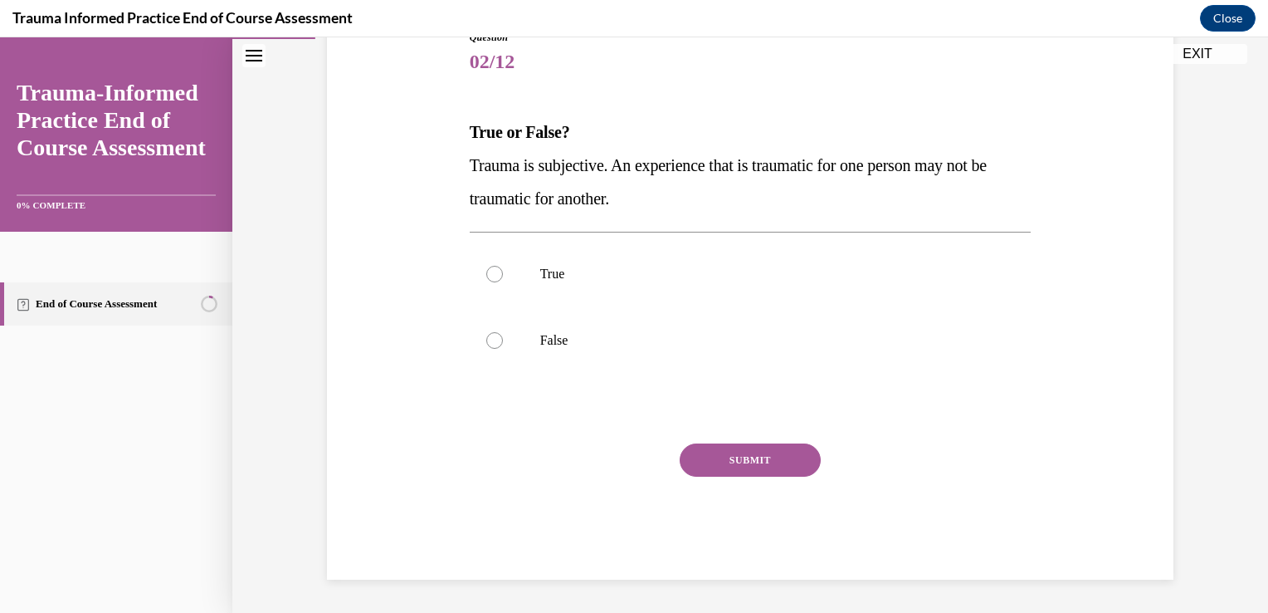
scroll to position [184, 0]
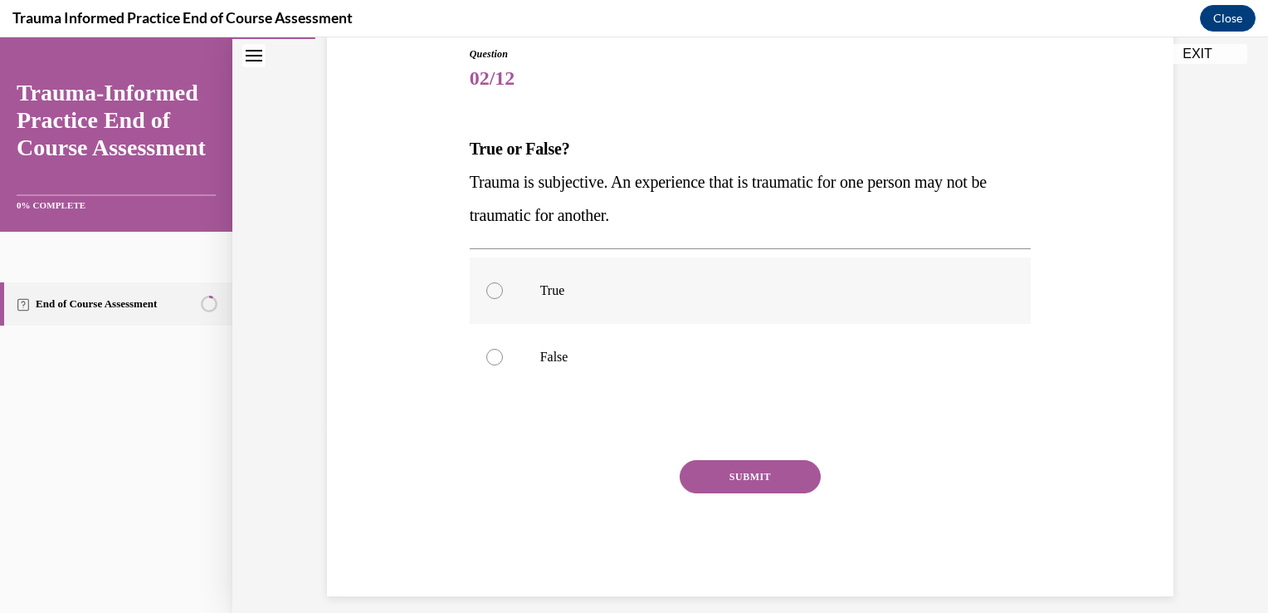
click at [491, 289] on div at bounding box center [494, 290] width 17 height 17
click at [491, 289] on input "True" at bounding box center [494, 290] width 17 height 17
radio input "true"
click at [741, 479] on button "SUBMIT" at bounding box center [750, 476] width 141 height 33
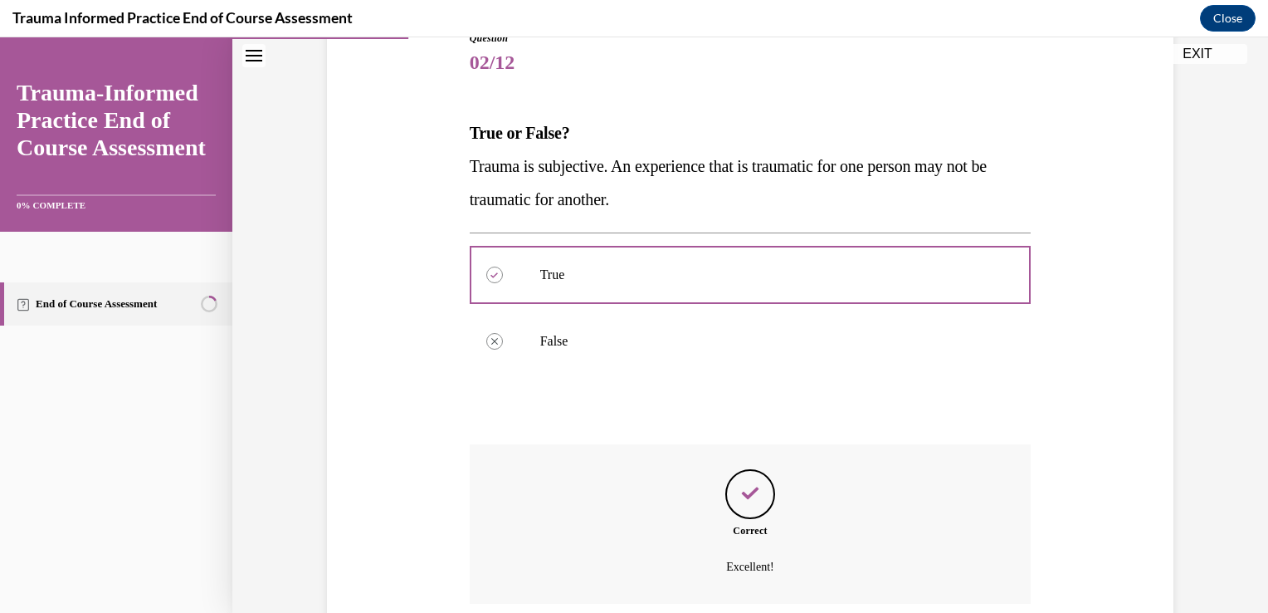
scroll to position [335, 0]
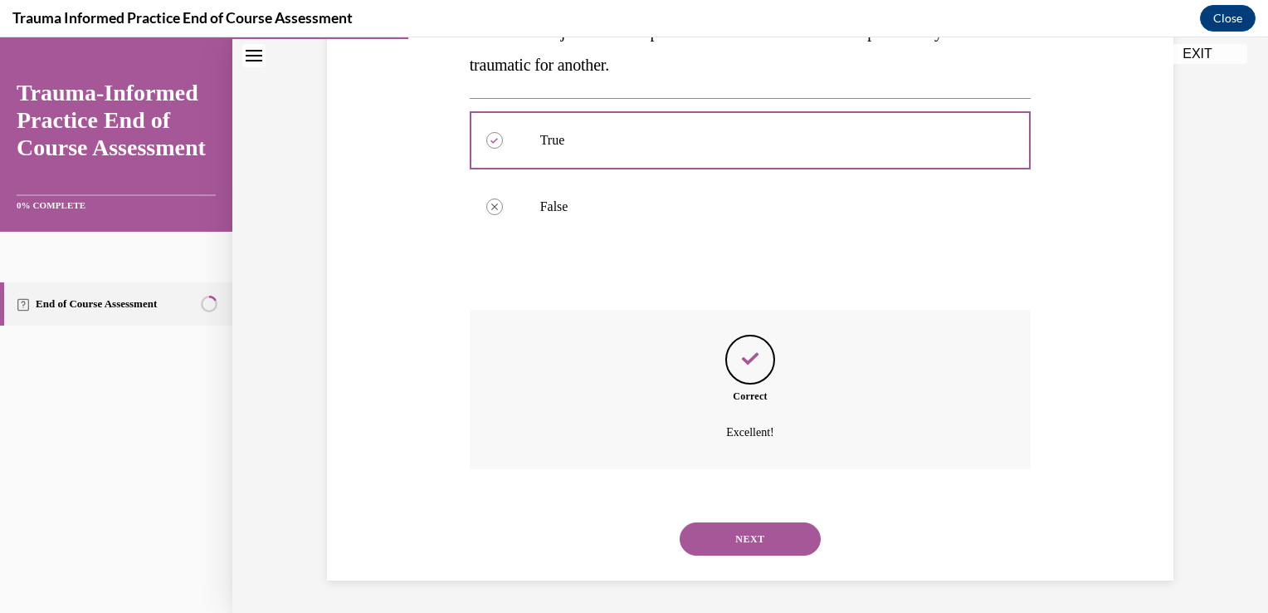
click at [731, 542] on button "NEXT" at bounding box center [750, 538] width 141 height 33
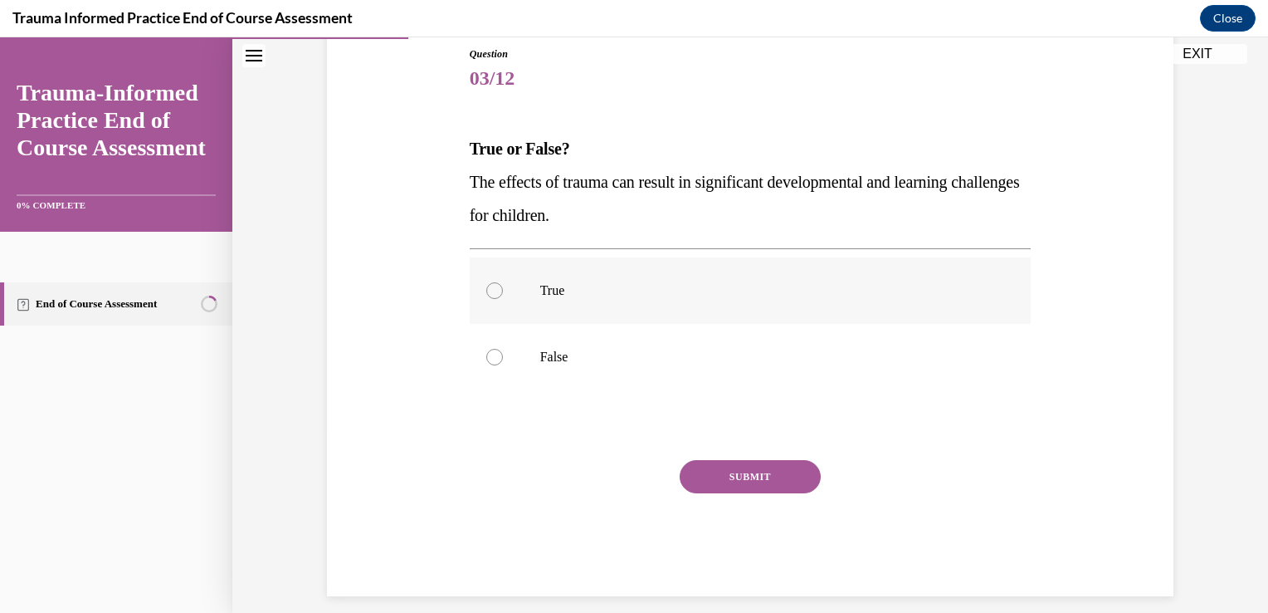
click at [491, 291] on div at bounding box center [494, 290] width 17 height 17
click at [491, 291] on input "True" at bounding box center [494, 290] width 17 height 17
radio input "true"
click at [730, 474] on button "SUBMIT" at bounding box center [750, 476] width 141 height 33
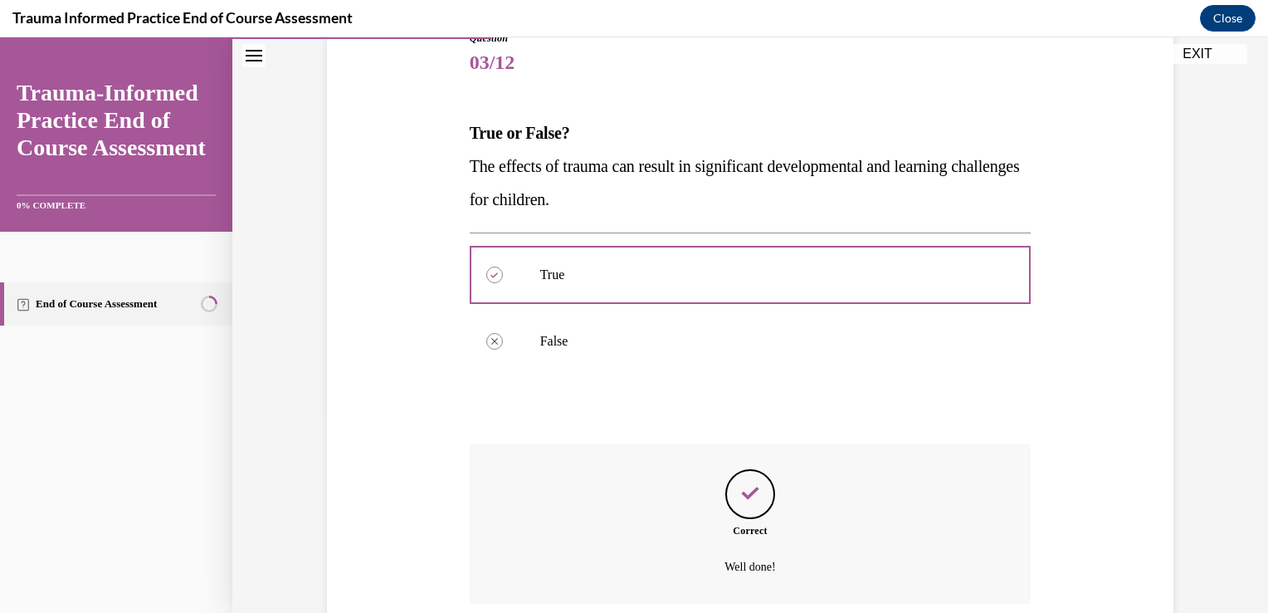
scroll to position [335, 0]
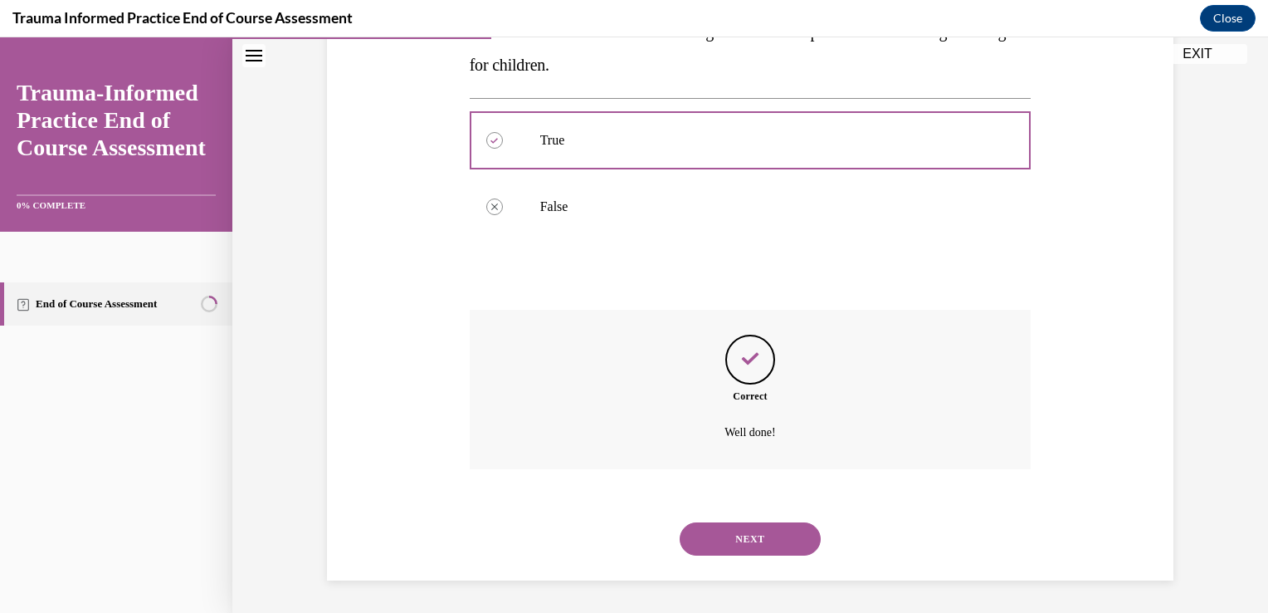
click at [745, 540] on button "NEXT" at bounding box center [750, 538] width 141 height 33
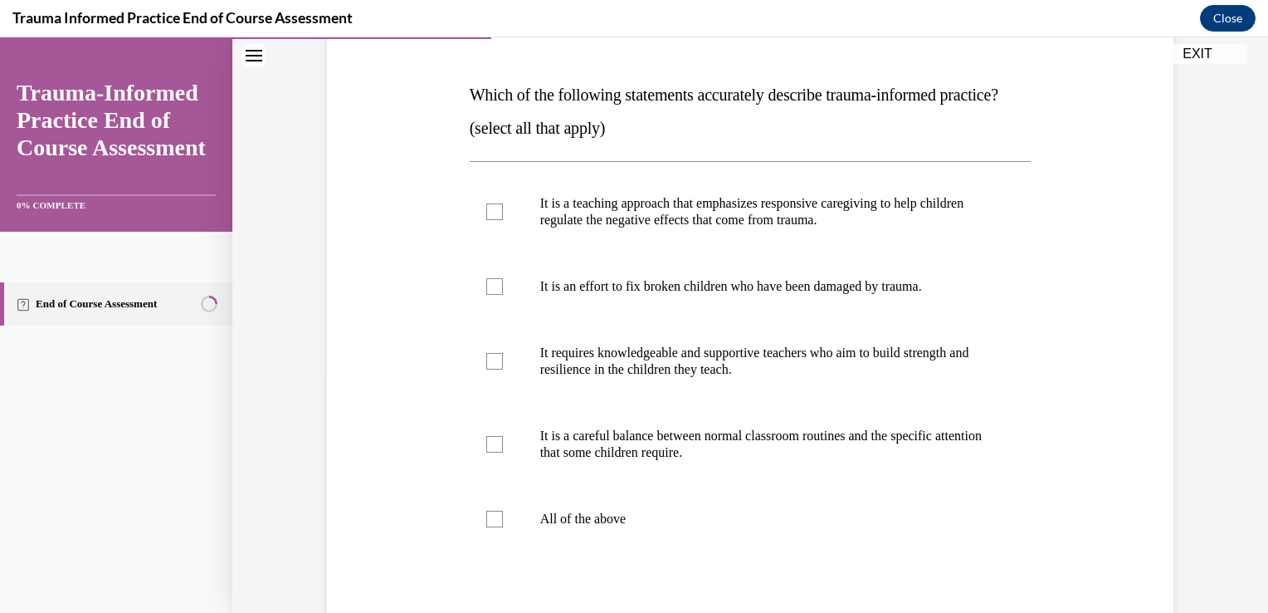
scroll to position [243, 0]
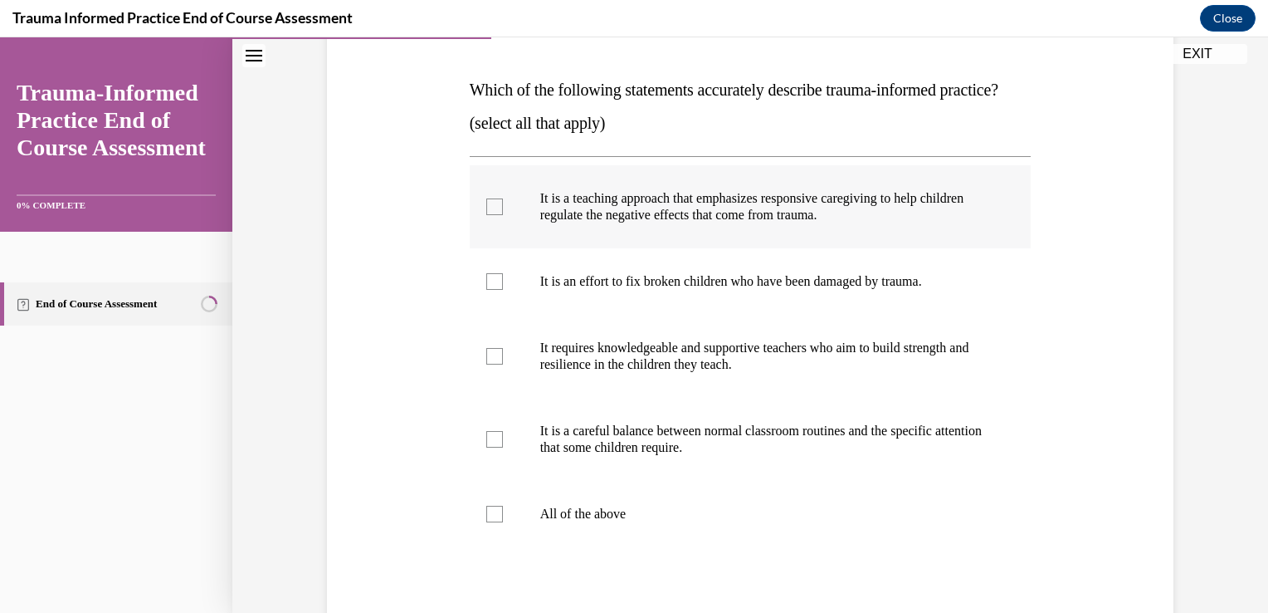
click at [488, 215] on div at bounding box center [494, 206] width 17 height 17
click at [488, 215] on input "It is a teaching approach that emphasizes responsive caregiving to help childre…" at bounding box center [494, 206] width 17 height 17
checkbox input "true"
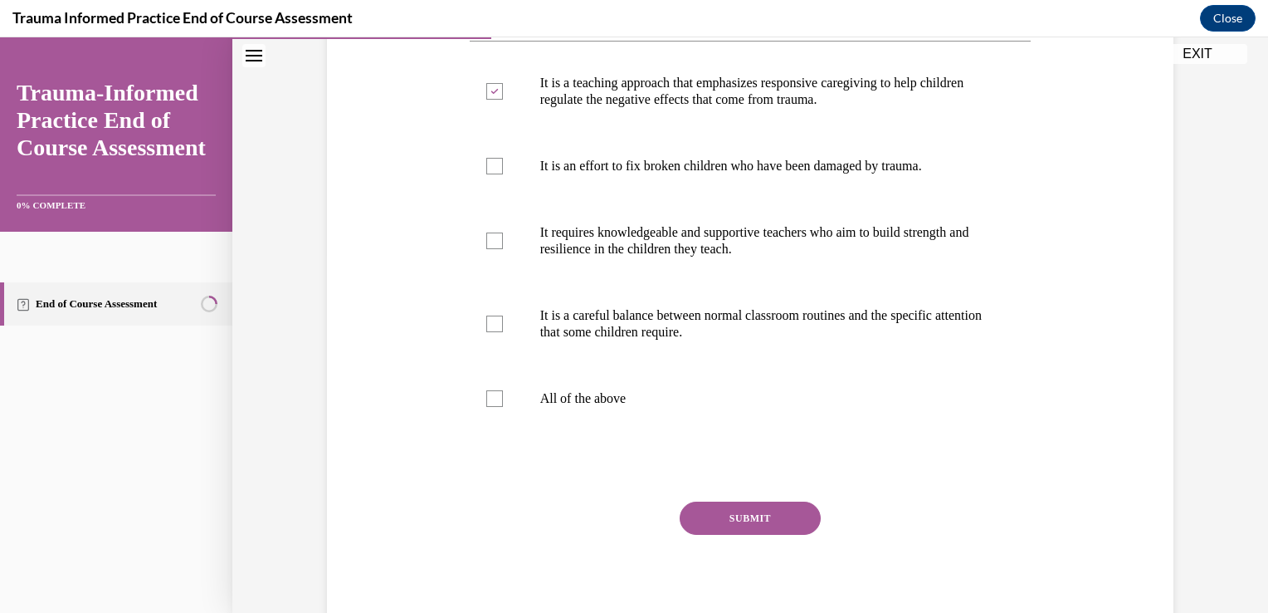
scroll to position [369, 0]
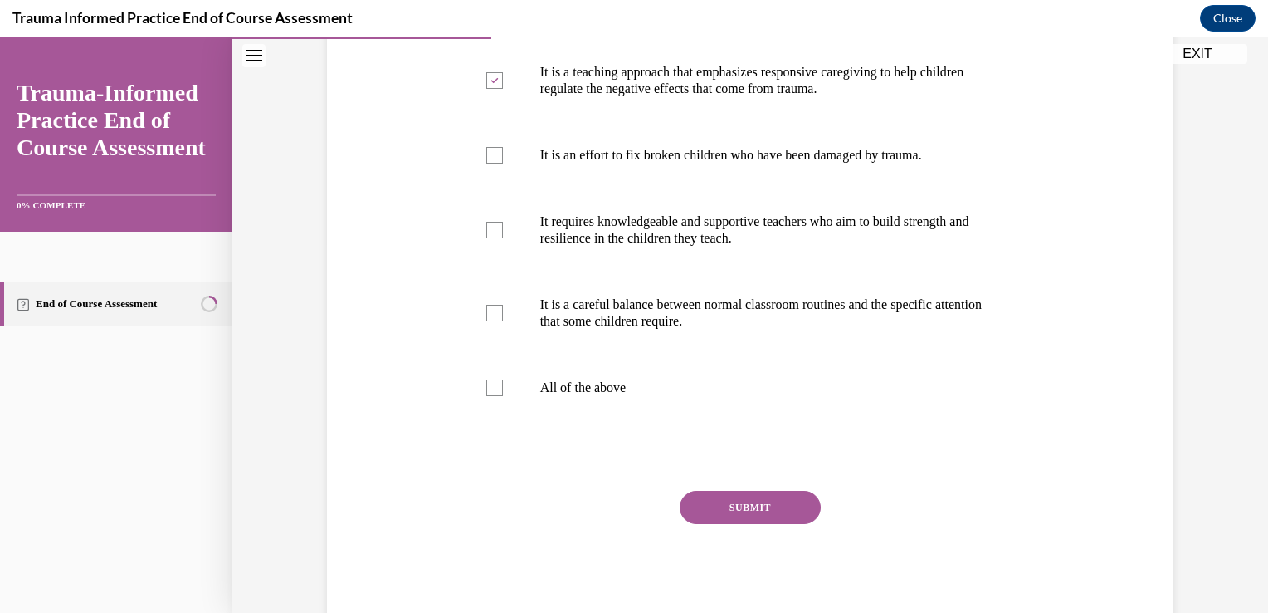
click at [760, 524] on button "SUBMIT" at bounding box center [750, 507] width 141 height 33
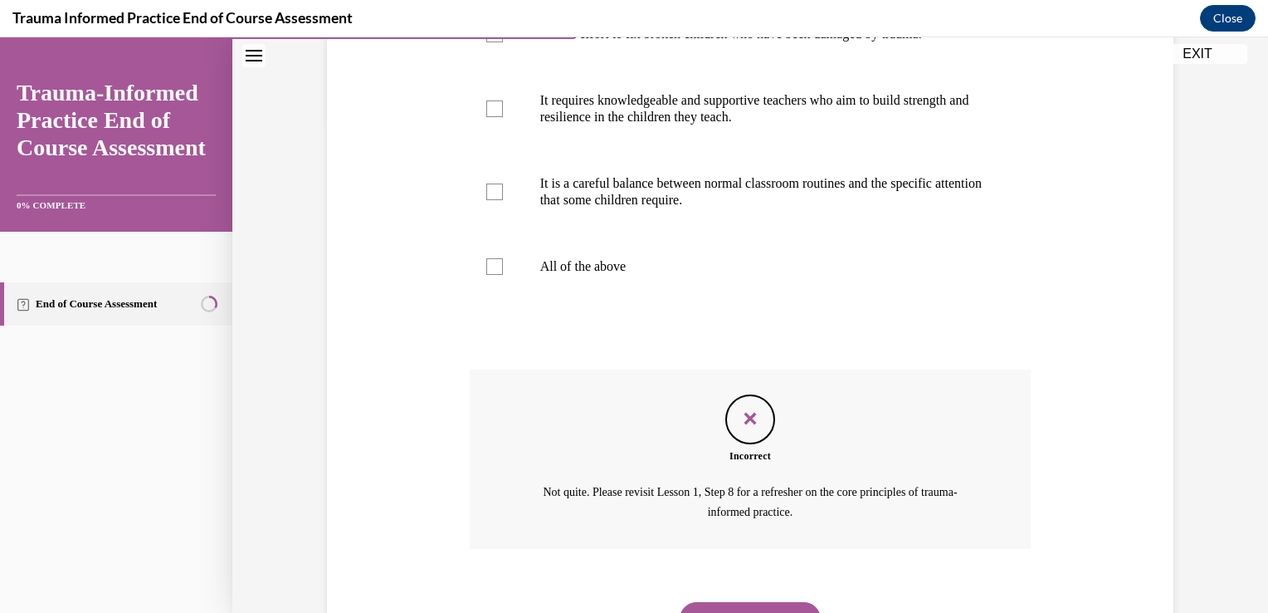
scroll to position [603, 0]
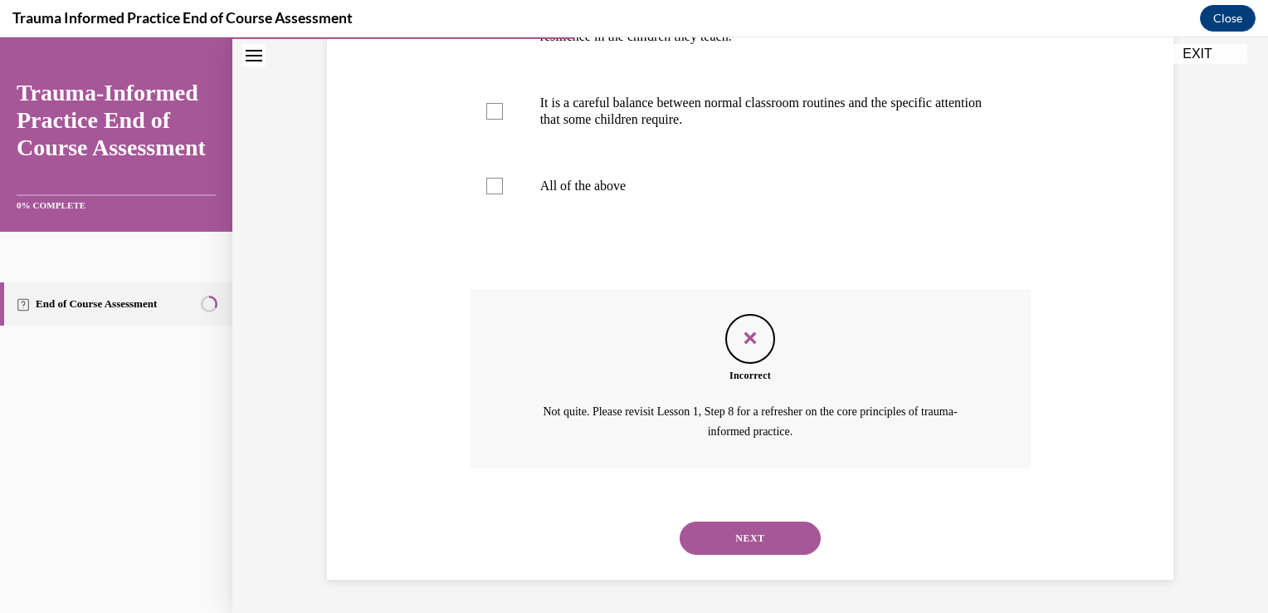
click at [706, 534] on button "NEXT" at bounding box center [750, 537] width 141 height 33
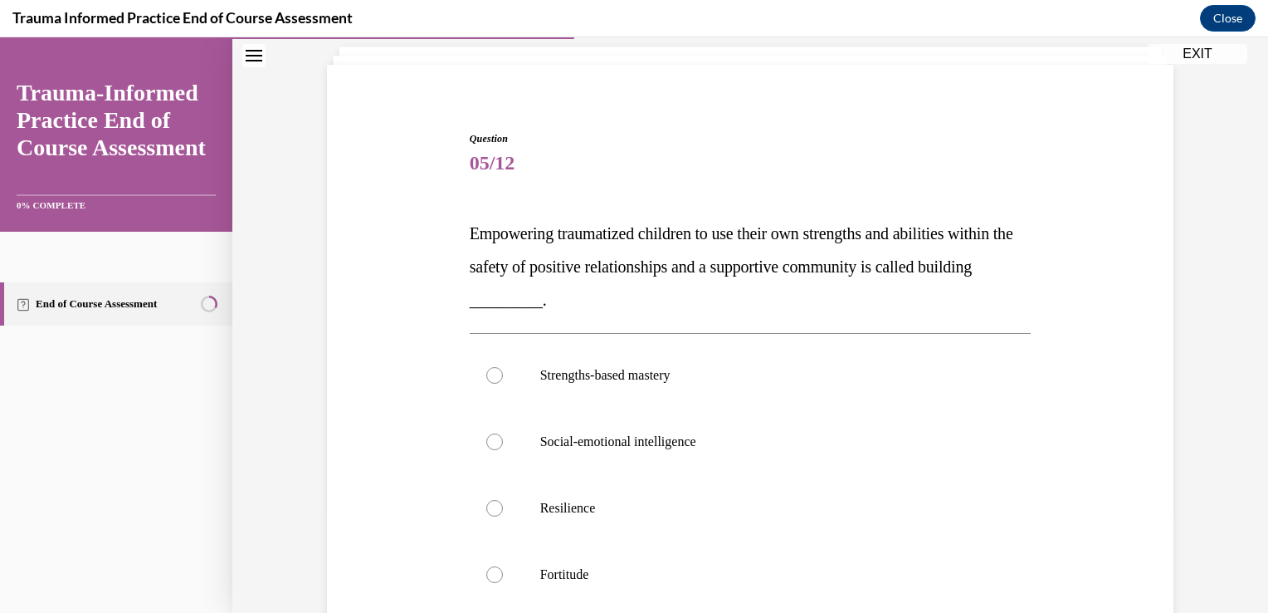
scroll to position [100, 0]
click at [488, 374] on div at bounding box center [494, 375] width 17 height 17
click at [488, 374] on input "Strengths-based mastery" at bounding box center [494, 375] width 17 height 17
radio input "true"
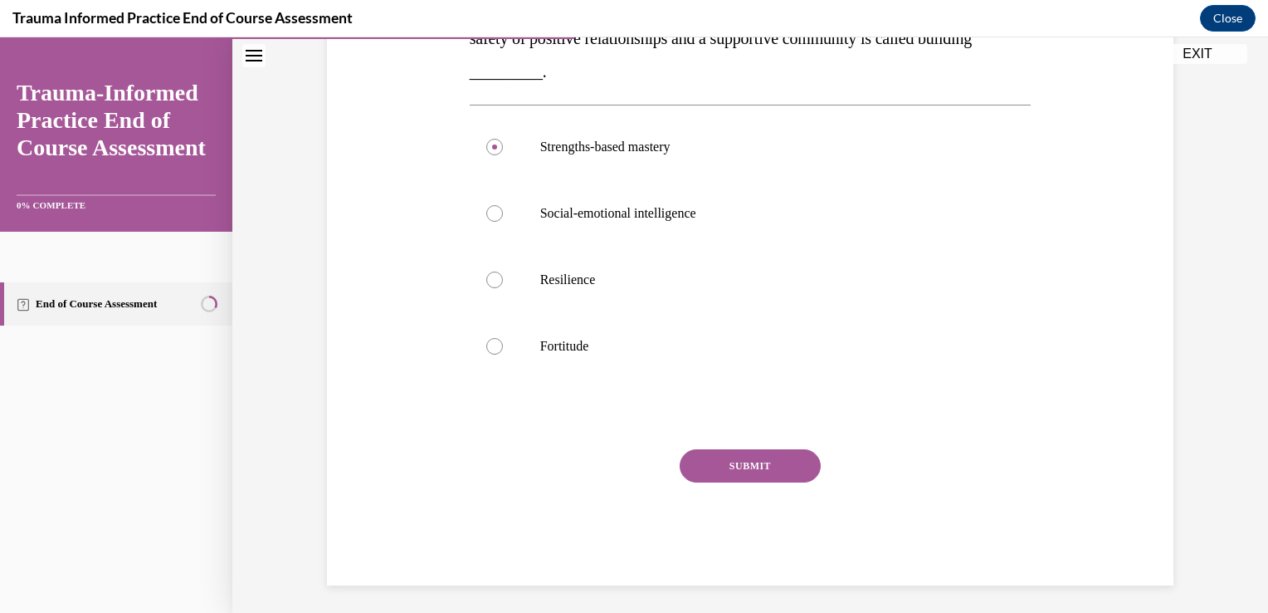
scroll to position [329, 0]
click at [734, 466] on button "SUBMIT" at bounding box center [750, 464] width 141 height 33
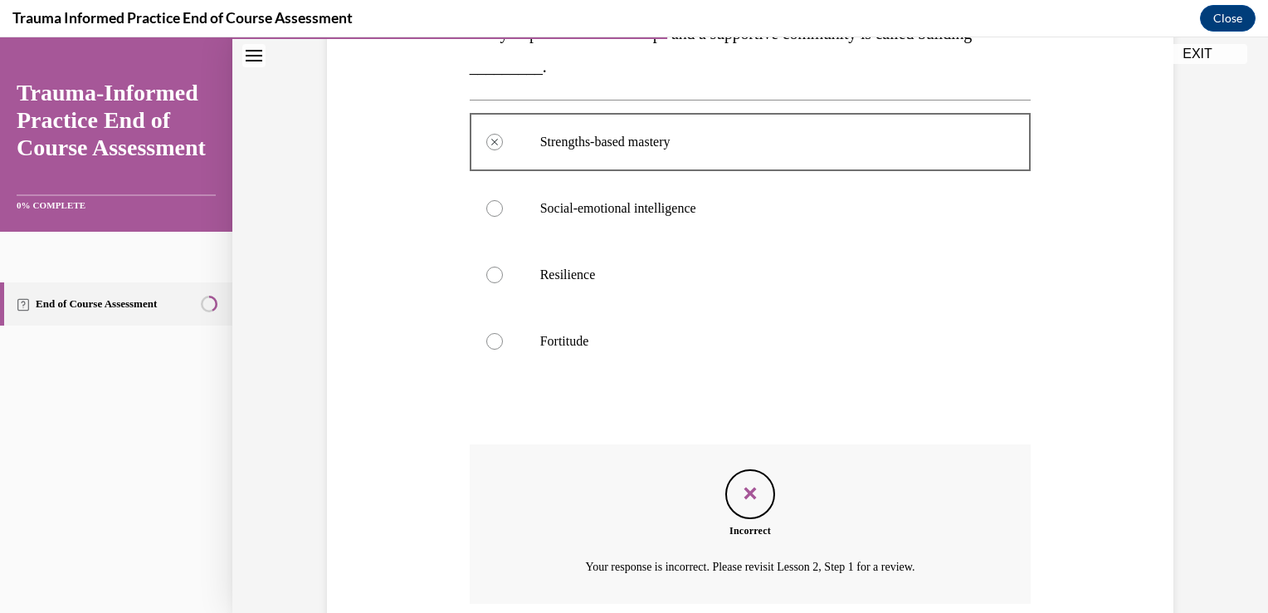
scroll to position [467, 0]
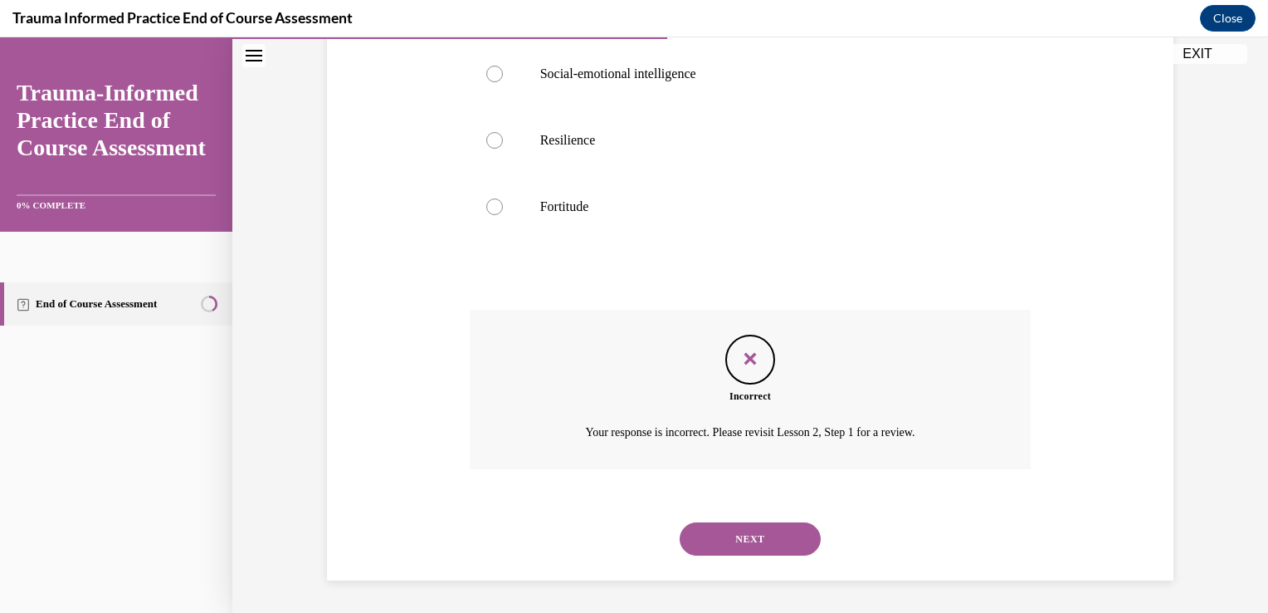
click at [740, 537] on button "NEXT" at bounding box center [750, 538] width 141 height 33
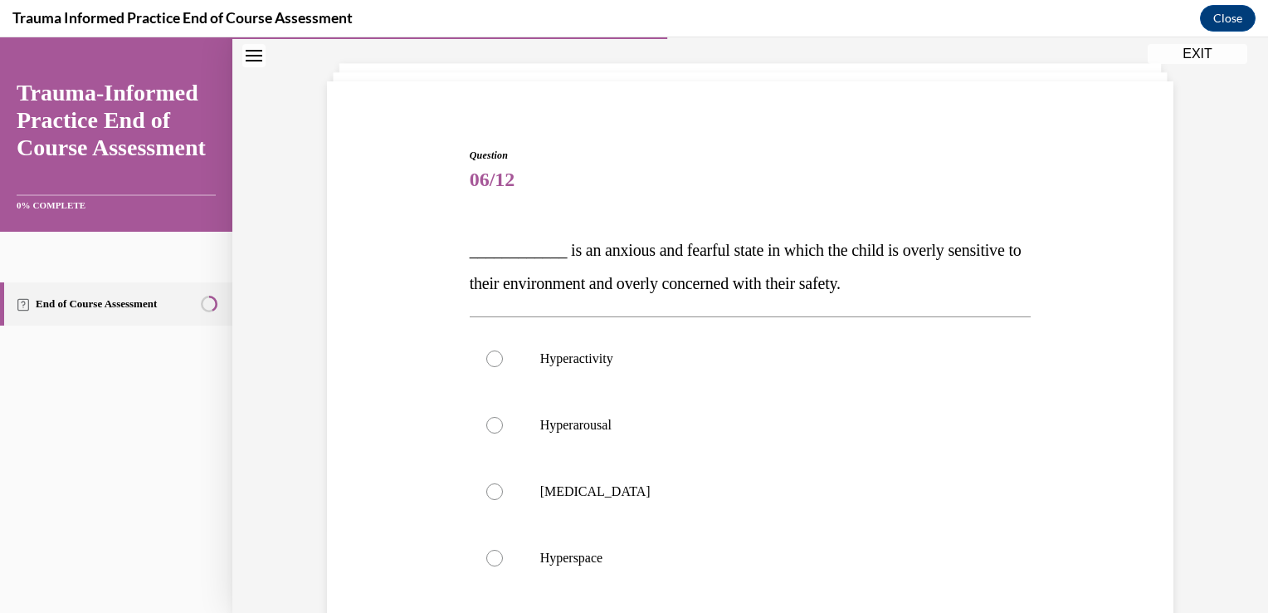
scroll to position [90, 0]
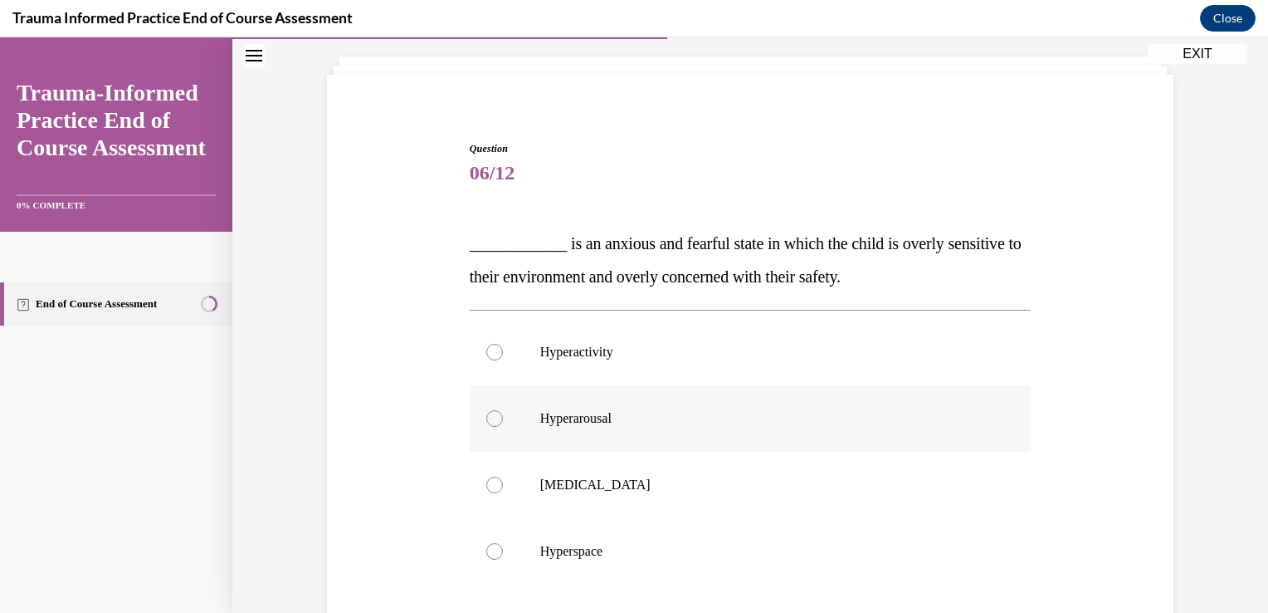
click at [487, 419] on div at bounding box center [494, 418] width 17 height 17
click at [487, 419] on input "Hyperarousal" at bounding box center [494, 418] width 17 height 17
radio input "true"
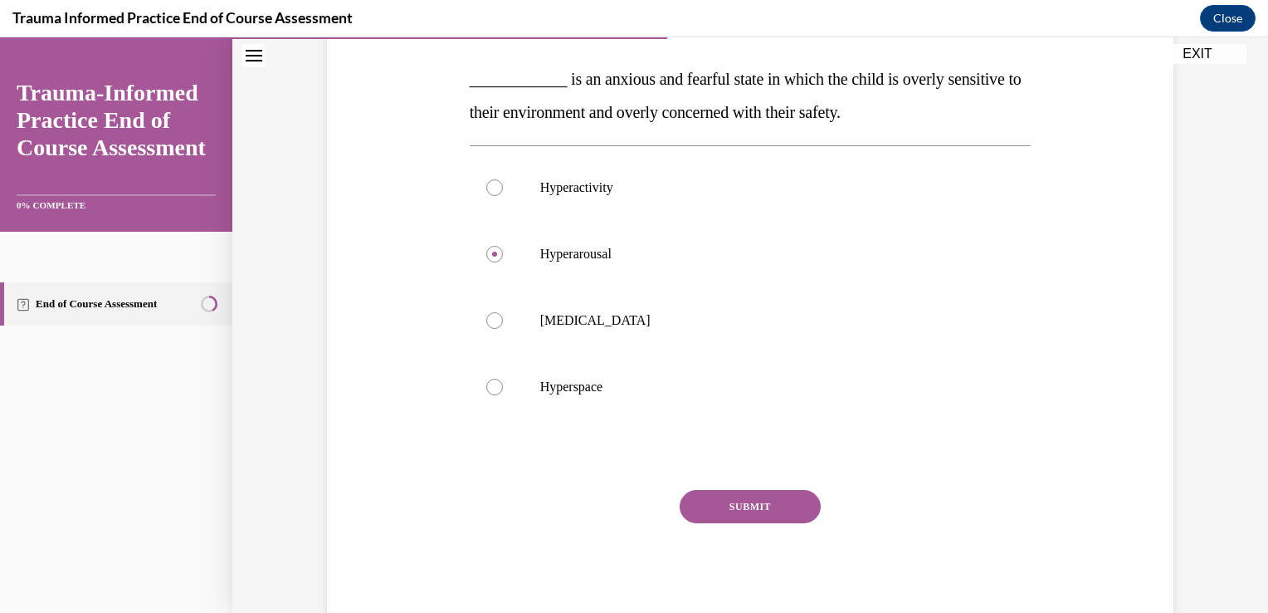
scroll to position [274, 0]
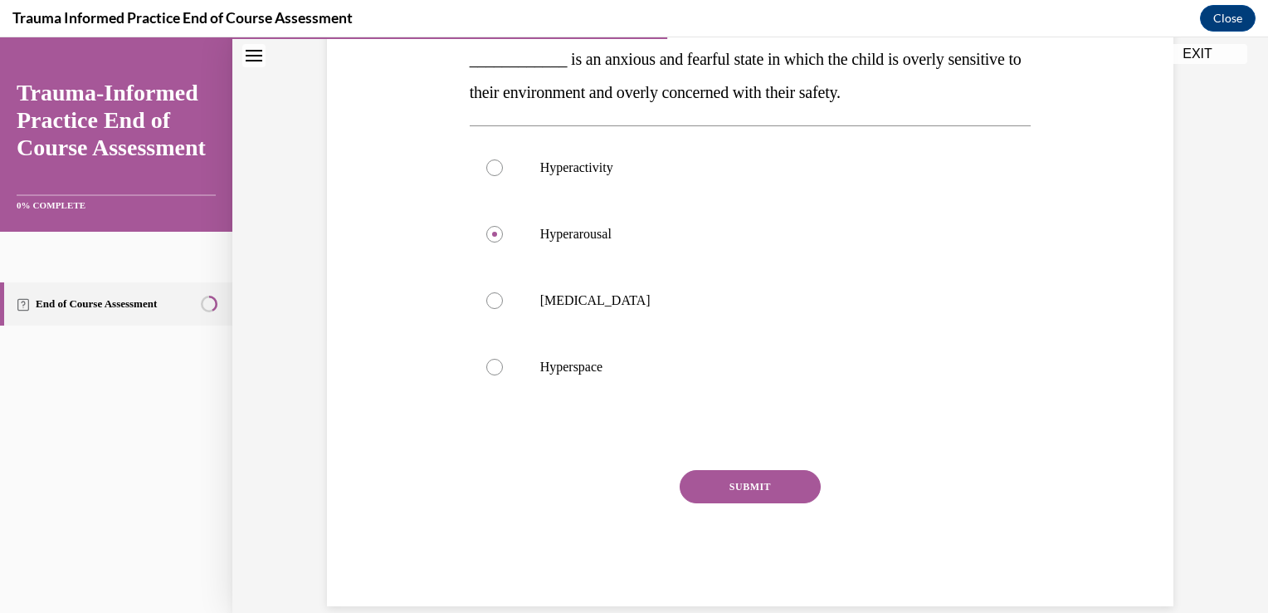
click at [759, 484] on button "SUBMIT" at bounding box center [750, 486] width 141 height 33
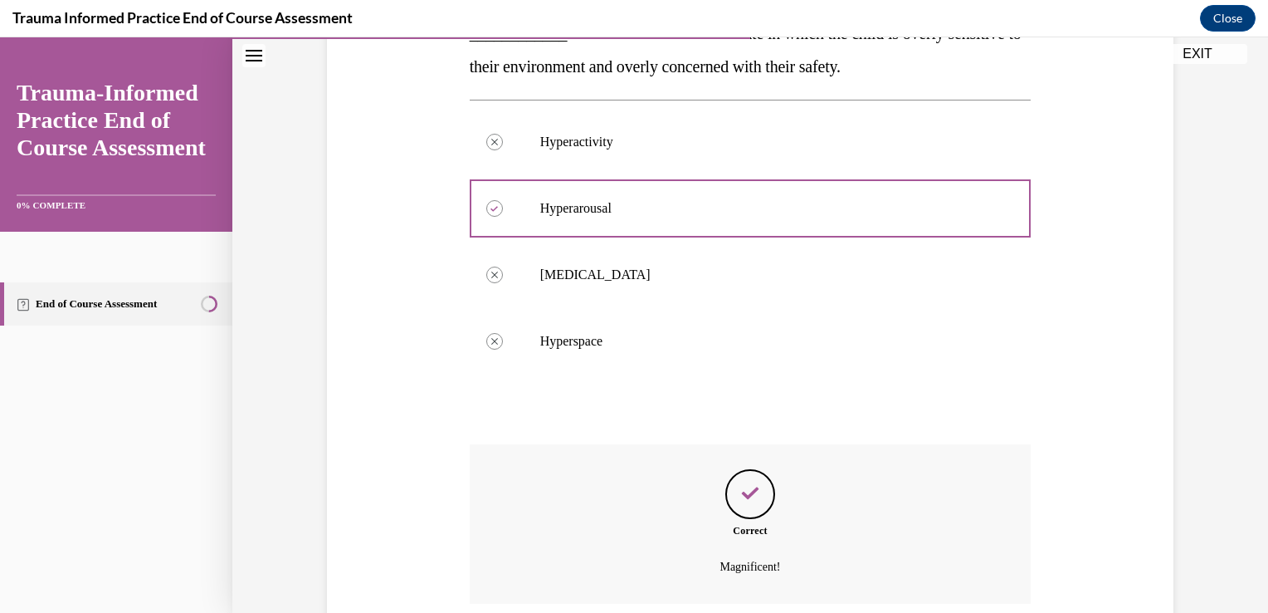
scroll to position [434, 0]
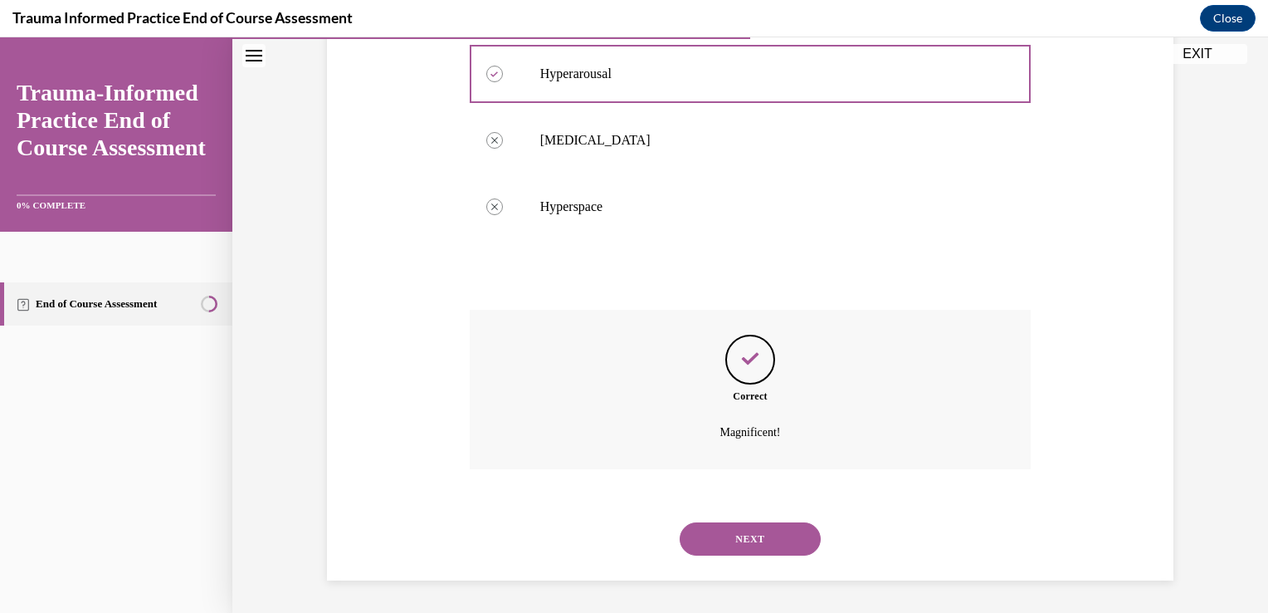
click at [739, 535] on button "NEXT" at bounding box center [750, 538] width 141 height 33
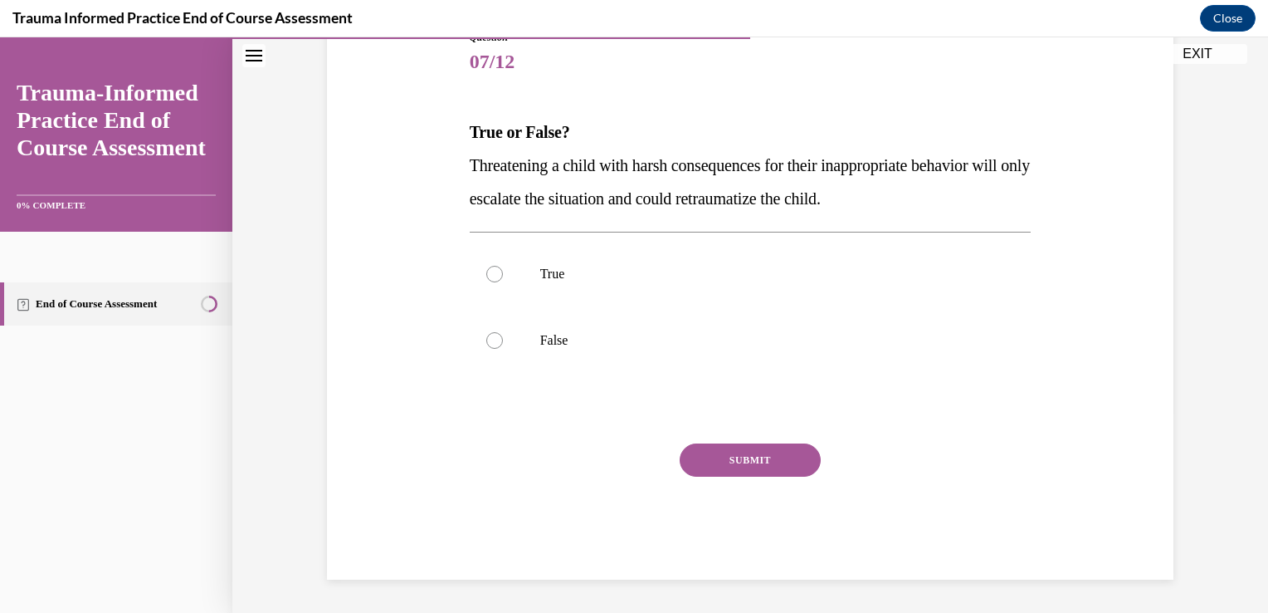
scroll to position [184, 0]
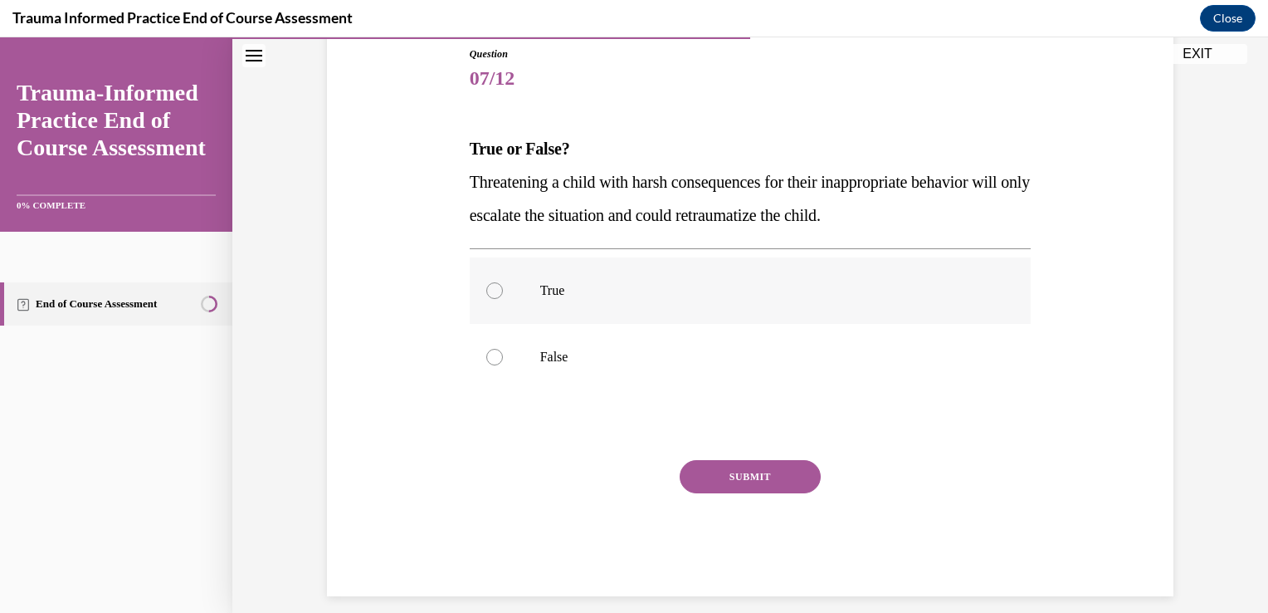
click at [486, 291] on div at bounding box center [494, 290] width 17 height 17
click at [486, 291] on input "True" at bounding box center [494, 290] width 17 height 17
radio input "true"
click at [721, 482] on button "SUBMIT" at bounding box center [750, 476] width 141 height 33
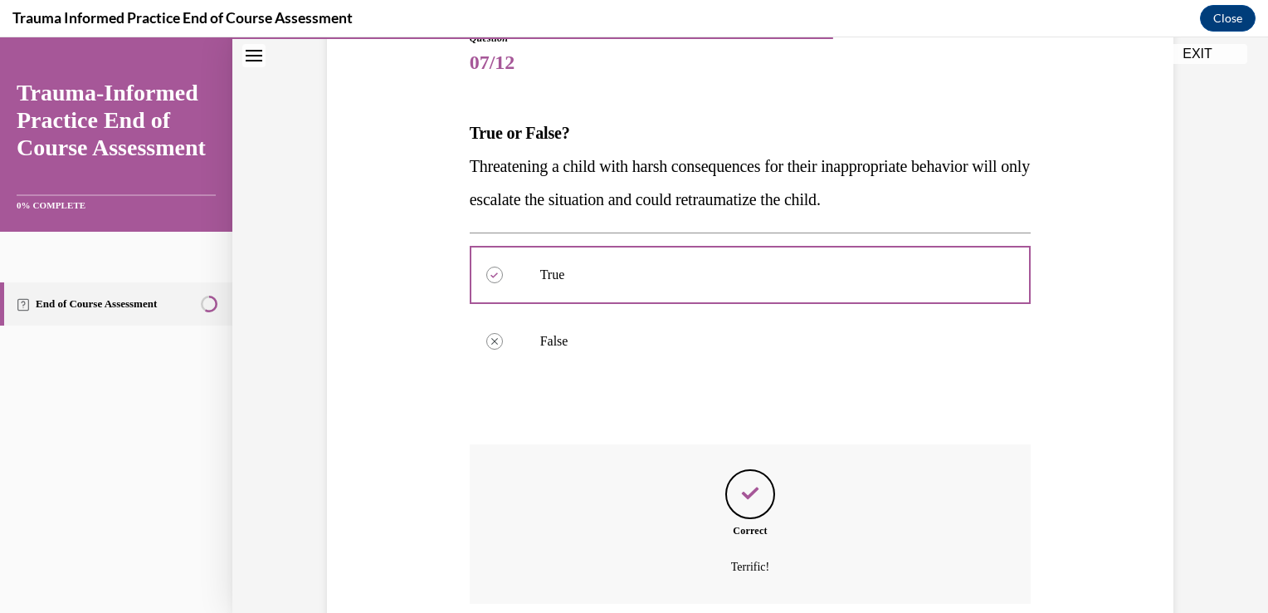
scroll to position [335, 0]
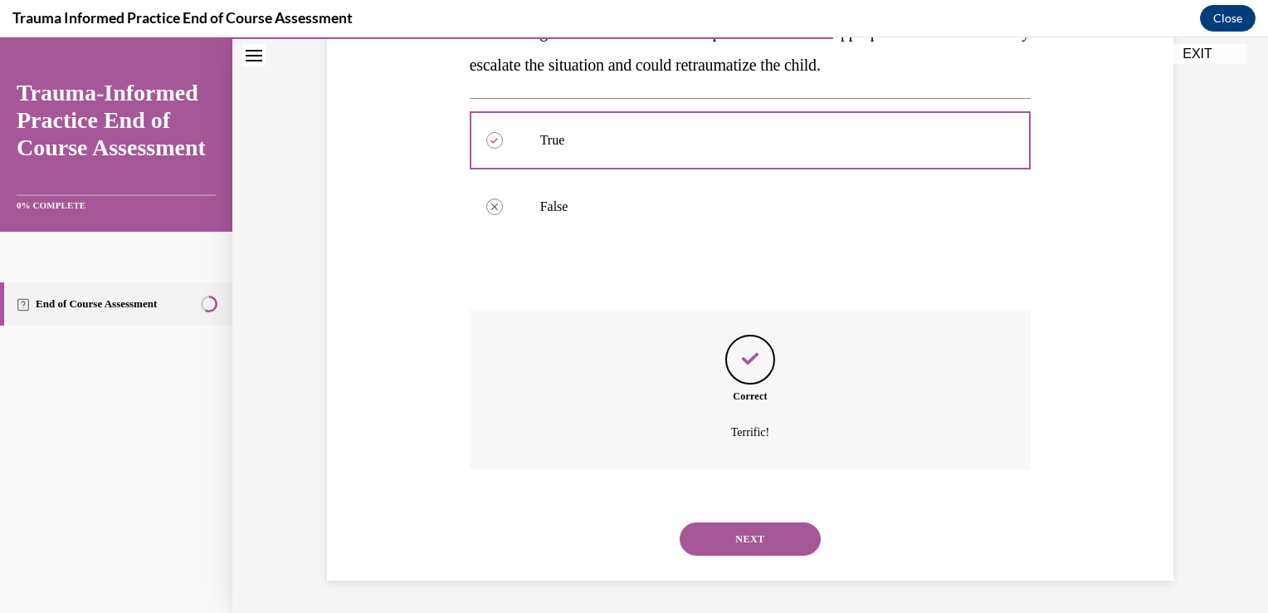
click at [727, 542] on button "NEXT" at bounding box center [750, 538] width 141 height 33
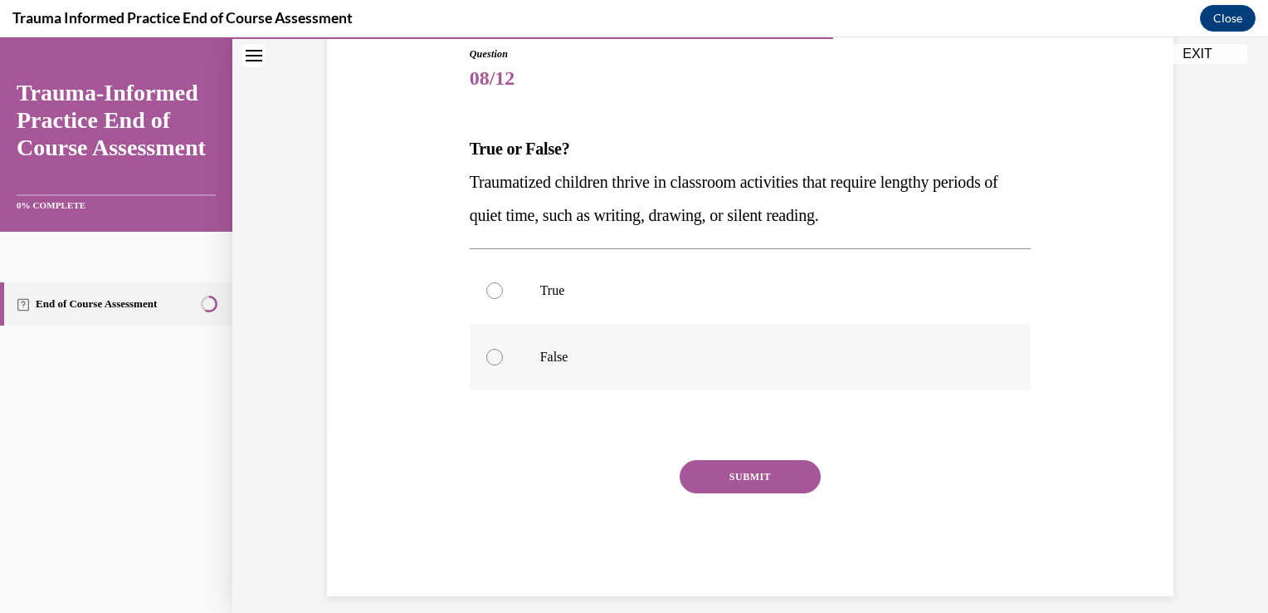
click at [486, 353] on div at bounding box center [494, 357] width 17 height 17
click at [486, 353] on input "False" at bounding box center [494, 357] width 17 height 17
radio input "true"
click at [731, 484] on button "SUBMIT" at bounding box center [750, 476] width 141 height 33
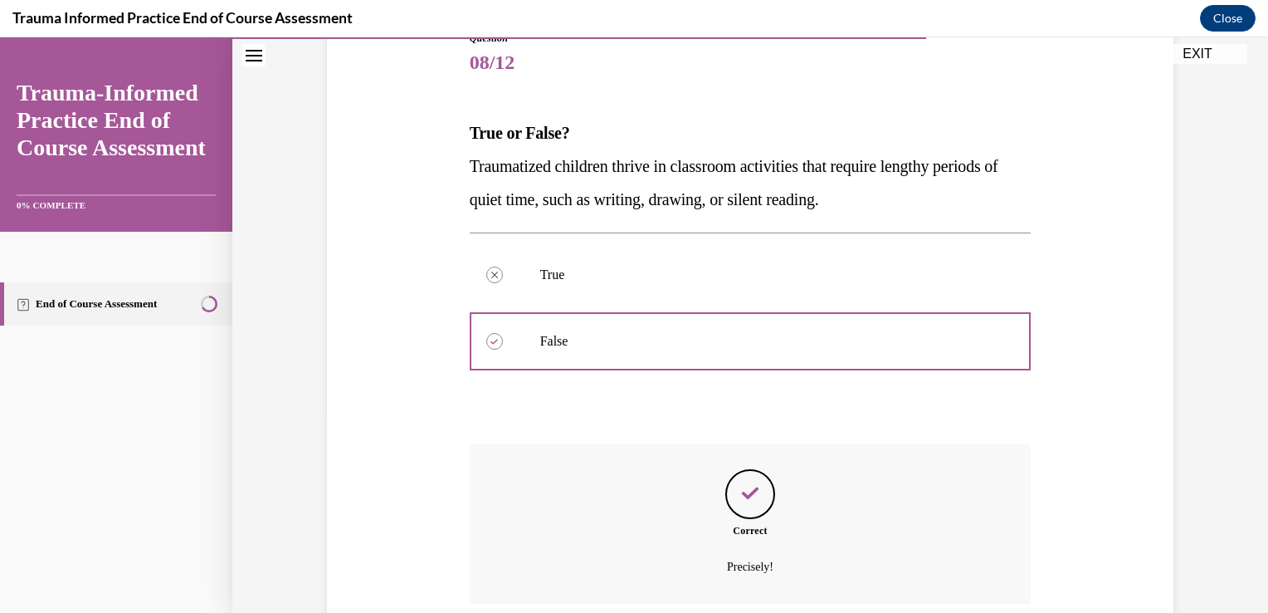
scroll to position [335, 0]
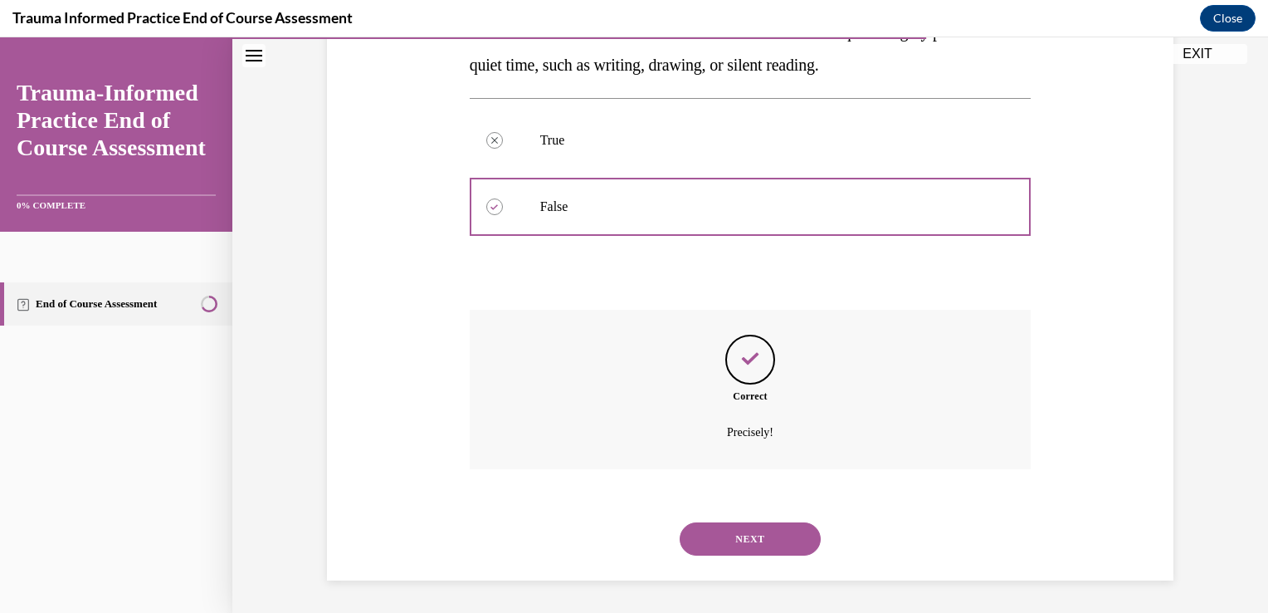
click at [744, 534] on button "NEXT" at bounding box center [750, 538] width 141 height 33
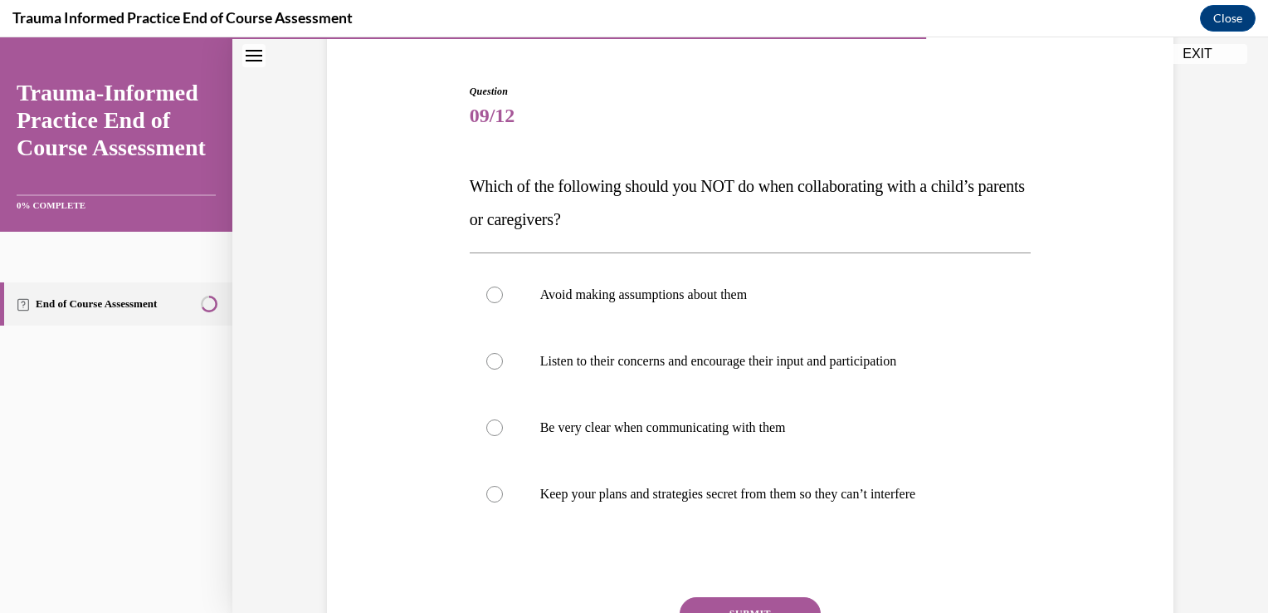
scroll to position [154, 0]
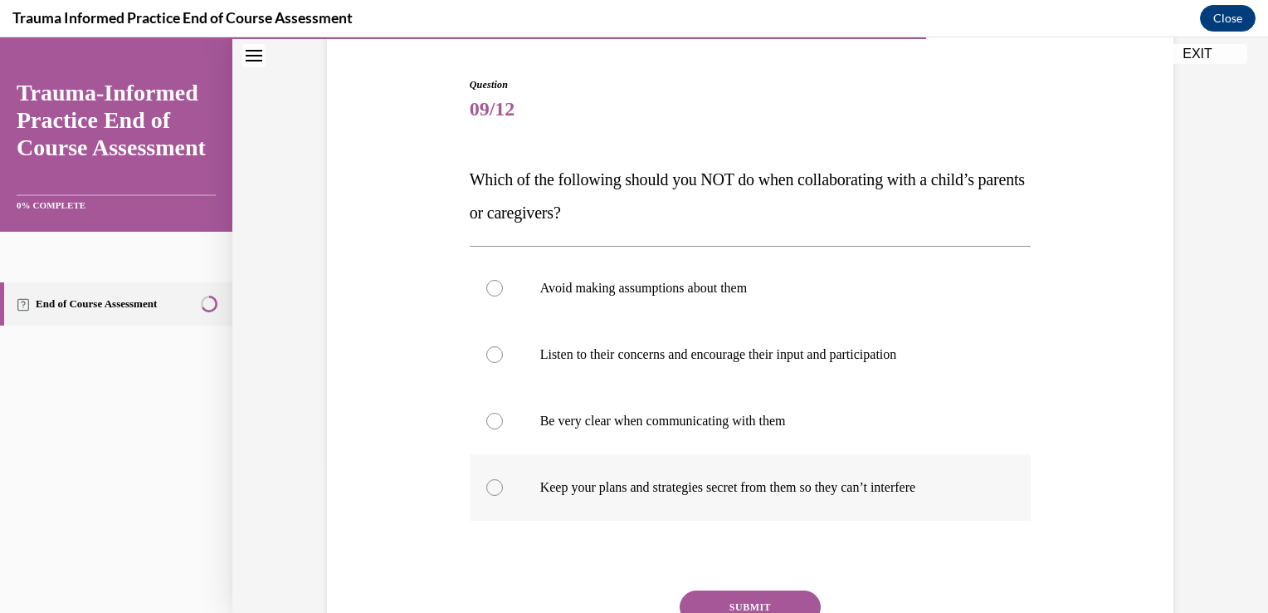
click at [488, 487] on div at bounding box center [494, 487] width 17 height 17
click at [488, 487] on input "Keep your plans and strategies secret from them so they can’t interfere" at bounding box center [494, 487] width 17 height 17
radio input "true"
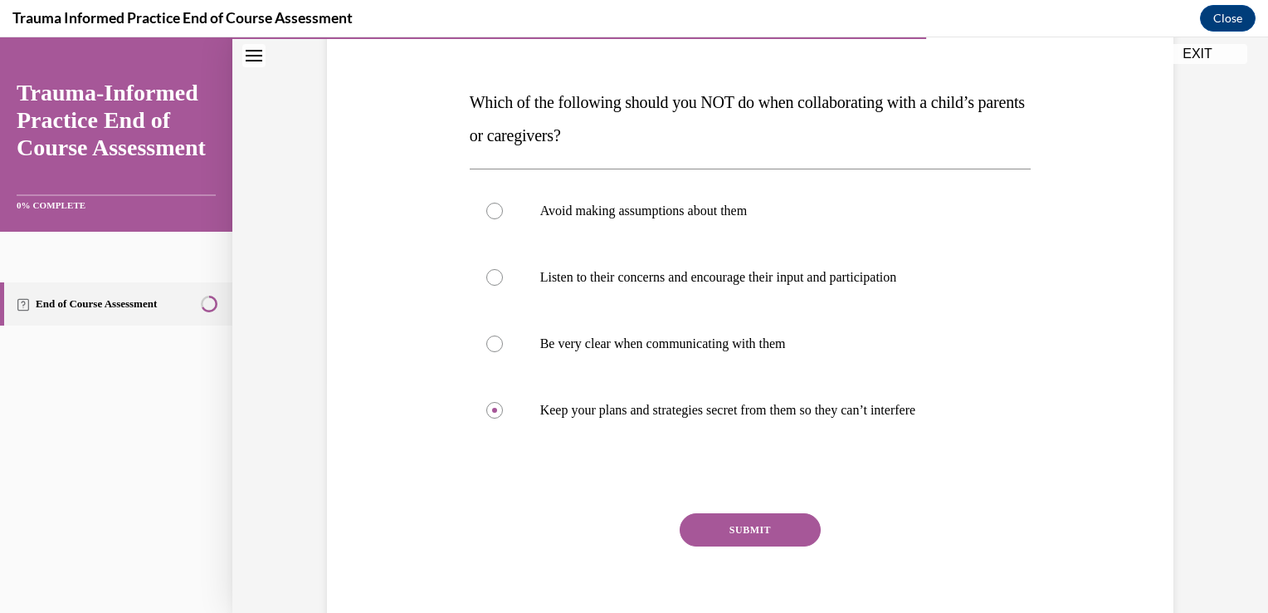
scroll to position [233, 0]
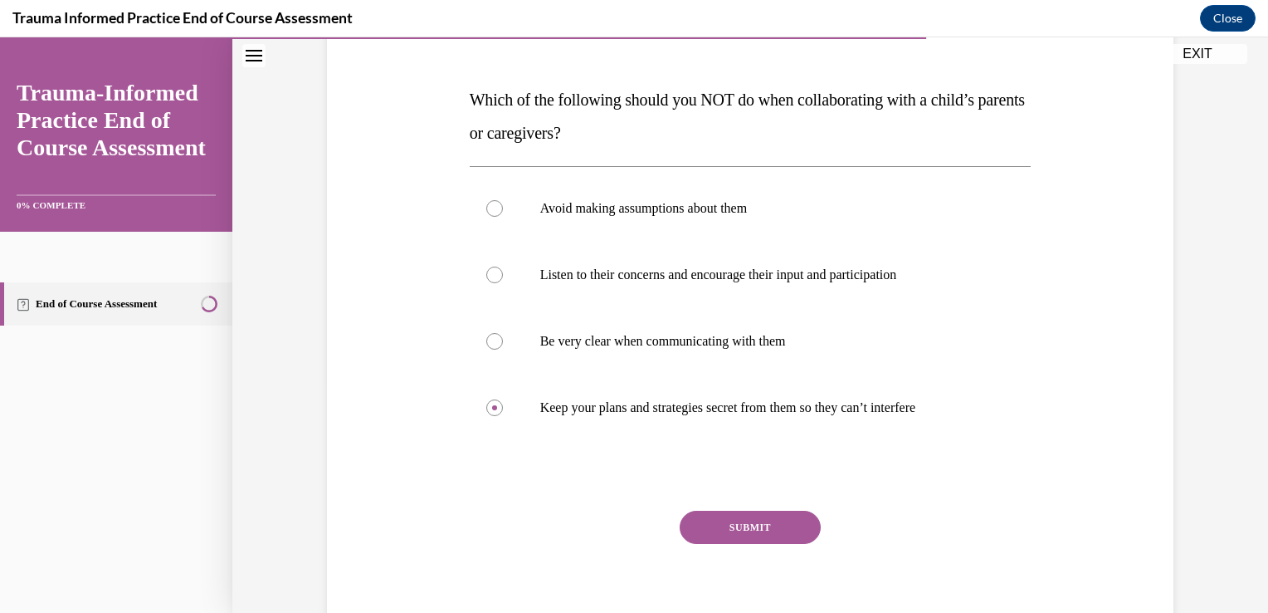
click at [758, 529] on button "SUBMIT" at bounding box center [750, 527] width 141 height 33
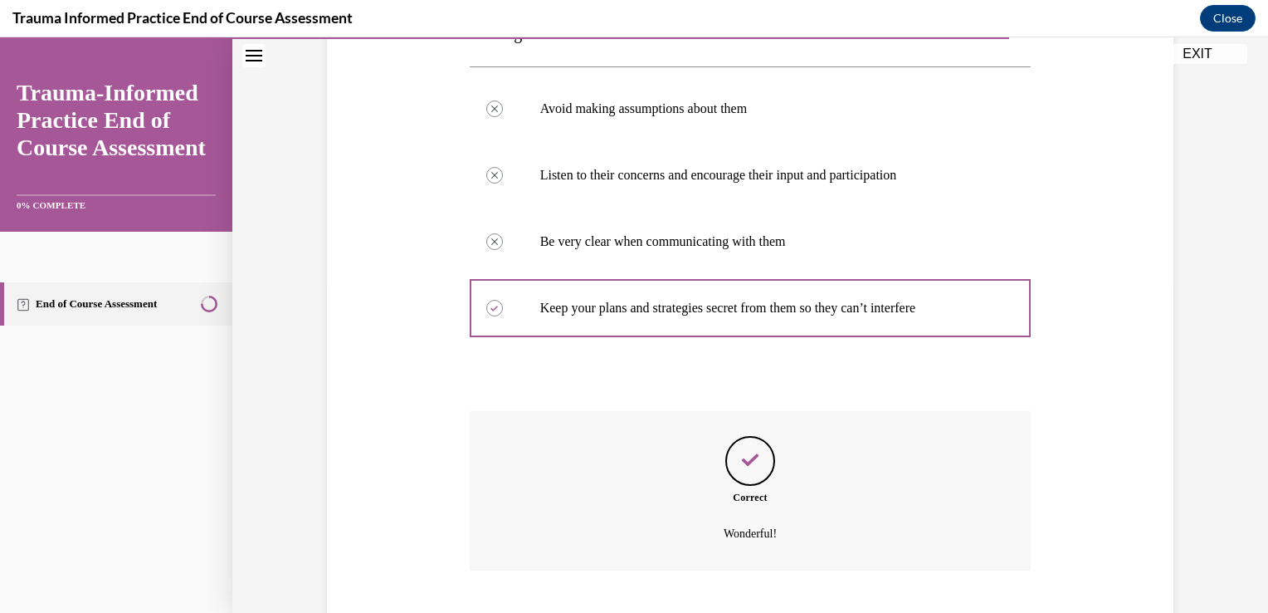
scroll to position [434, 0]
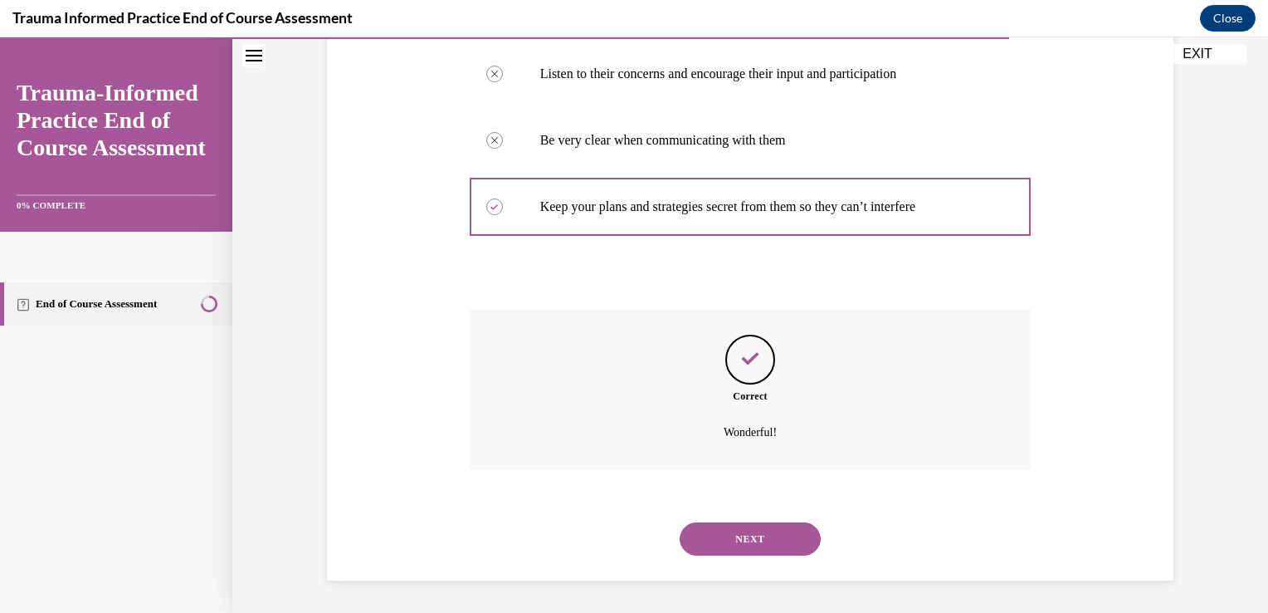
click at [758, 540] on button "NEXT" at bounding box center [750, 538] width 141 height 33
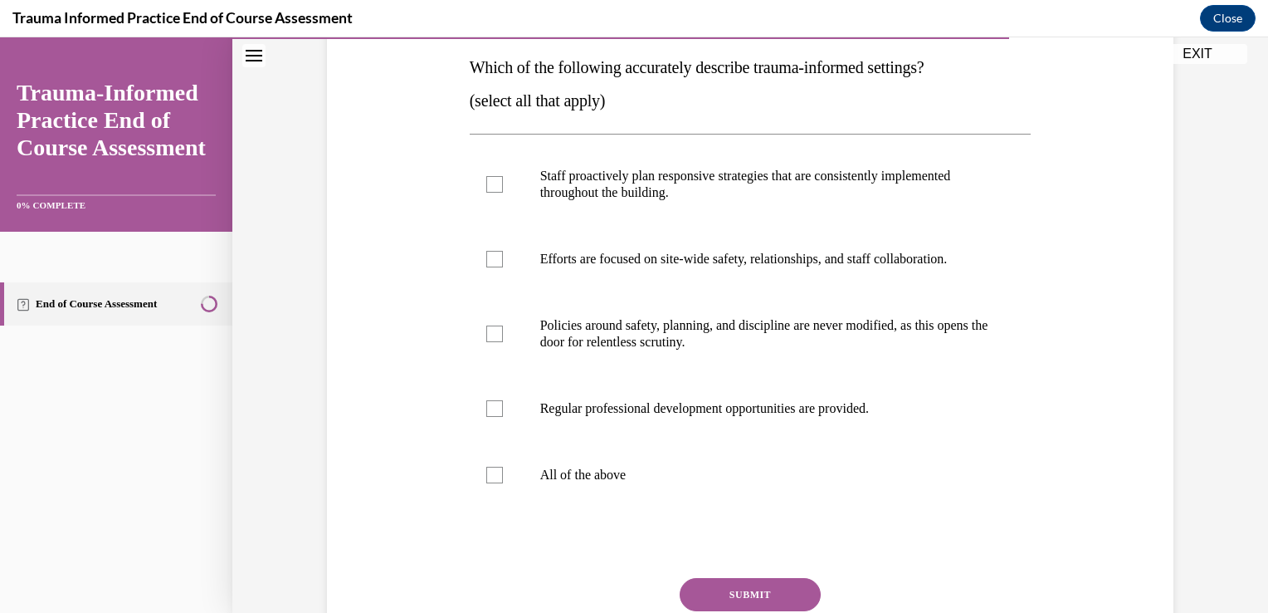
scroll to position [274, 0]
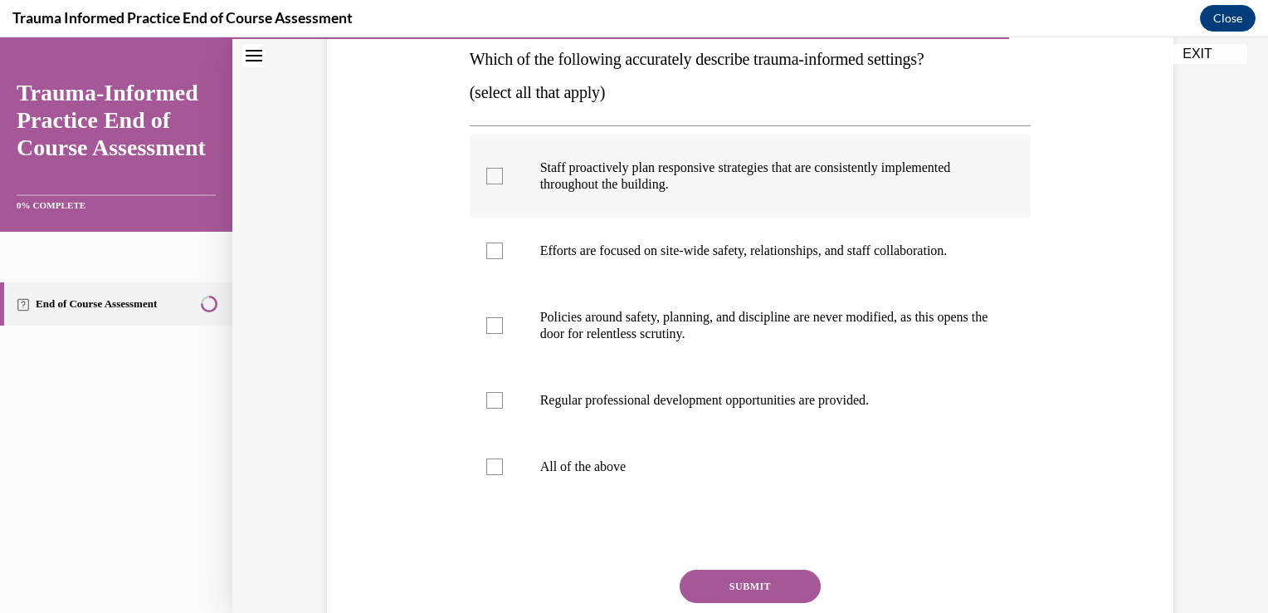
click at [488, 171] on div at bounding box center [494, 176] width 17 height 17
click at [488, 171] on input "Staff proactively plan responsive strategies that are consistently implemented …" at bounding box center [494, 176] width 17 height 17
checkbox input "true"
click at [486, 257] on div at bounding box center [494, 250] width 17 height 17
click at [486, 257] on input "Efforts are focused on site-wide safety, relationships, and staff collaboration." at bounding box center [494, 250] width 17 height 17
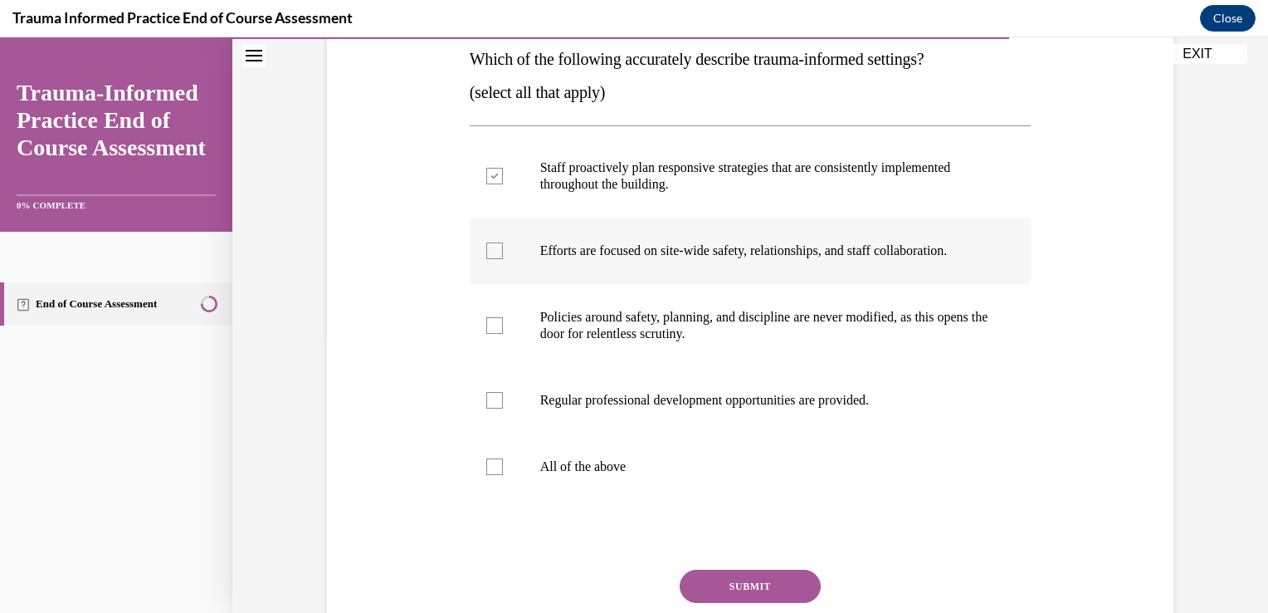
checkbox input "true"
click at [486, 400] on div at bounding box center [494, 400] width 17 height 17
click at [486, 400] on input "Regular professional development opportunities are provided." at bounding box center [494, 400] width 17 height 17
checkbox input "true"
click at [719, 586] on button "SUBMIT" at bounding box center [750, 585] width 141 height 33
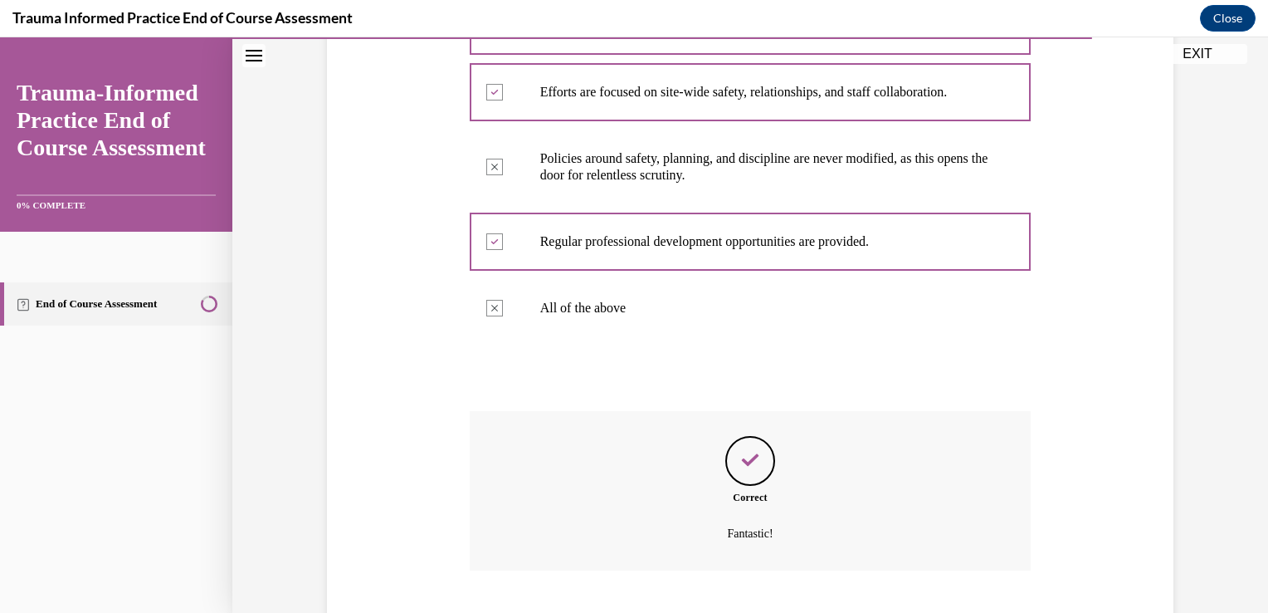
scroll to position [534, 0]
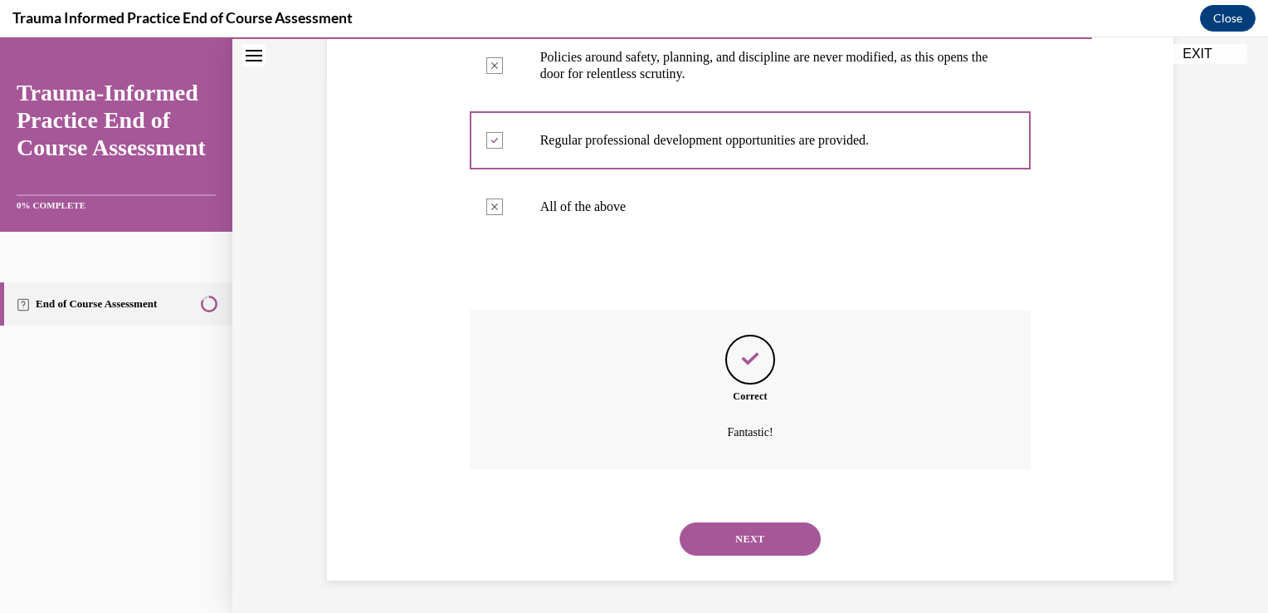
click at [746, 535] on button "NEXT" at bounding box center [750, 538] width 141 height 33
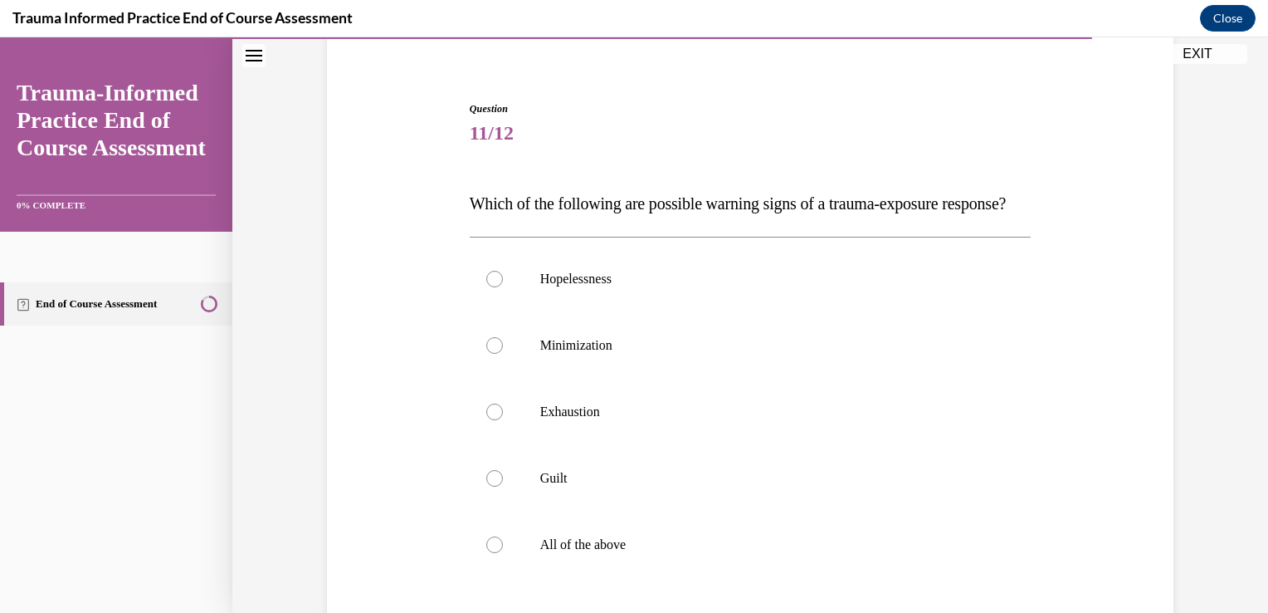
scroll to position [132, 0]
click at [488, 550] on div at bounding box center [494, 542] width 17 height 17
click at [488, 550] on input "All of the above" at bounding box center [494, 542] width 17 height 17
radio input "true"
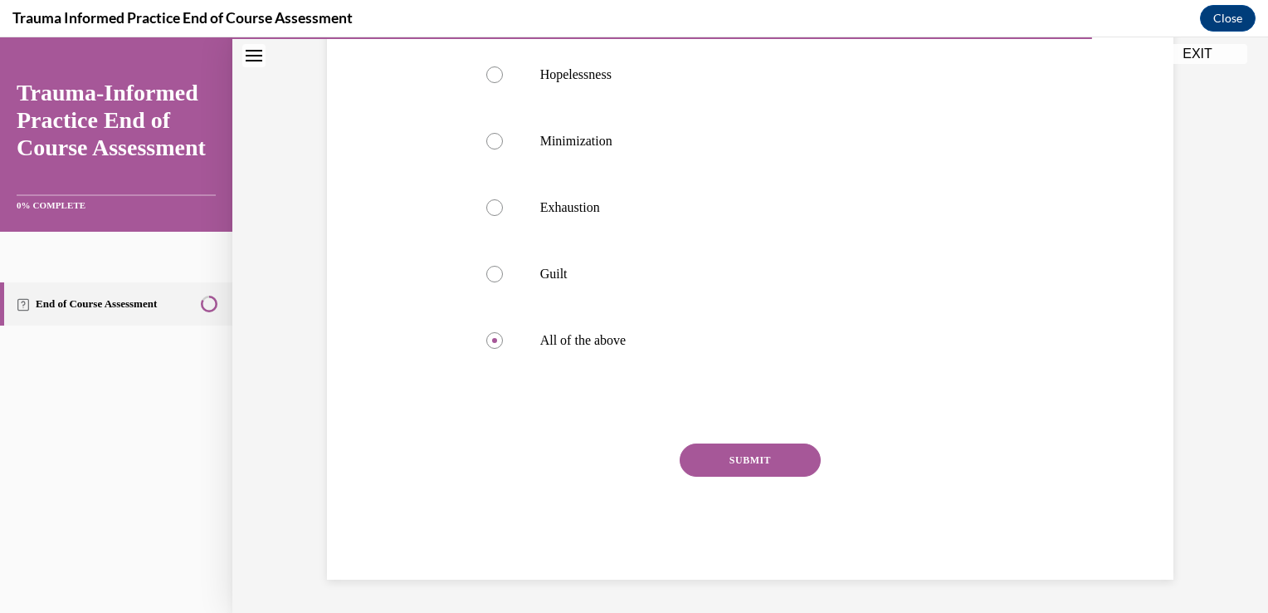
scroll to position [349, 0]
click at [755, 476] on button "SUBMIT" at bounding box center [750, 459] width 141 height 33
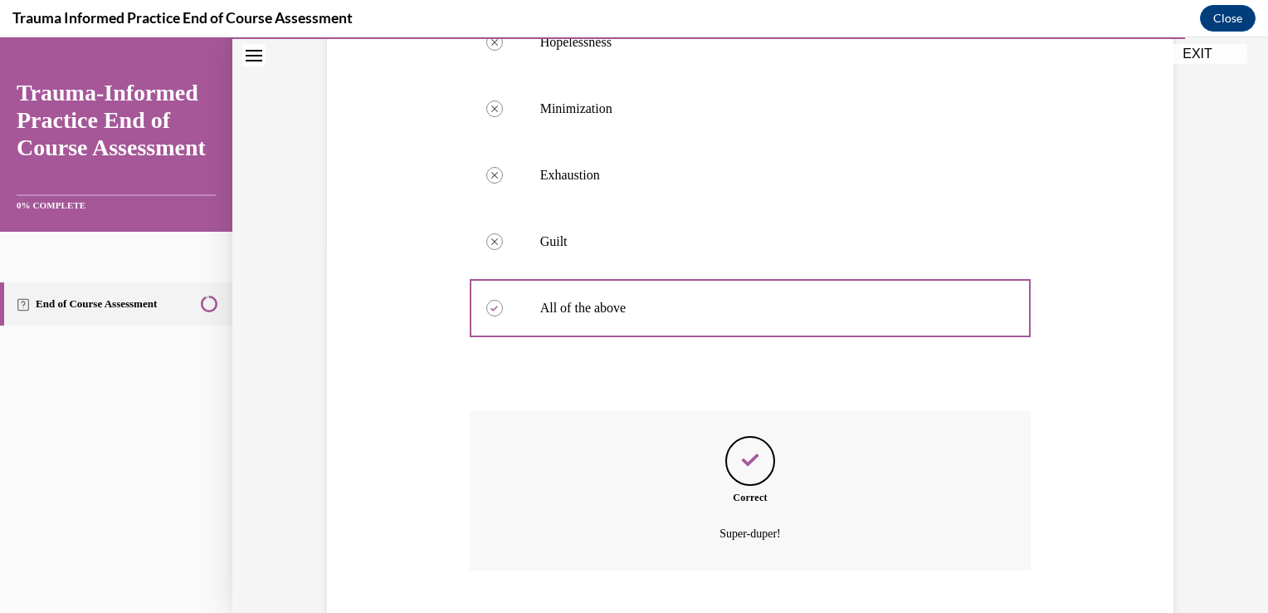
scroll to position [501, 0]
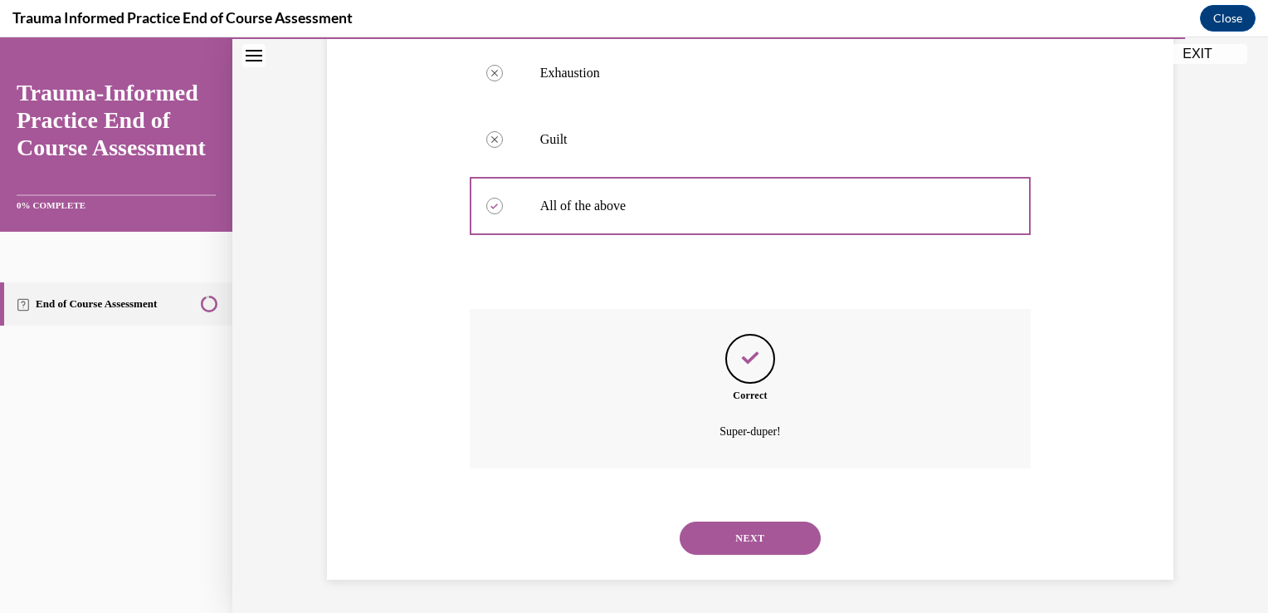
click at [750, 533] on button "NEXT" at bounding box center [750, 537] width 141 height 33
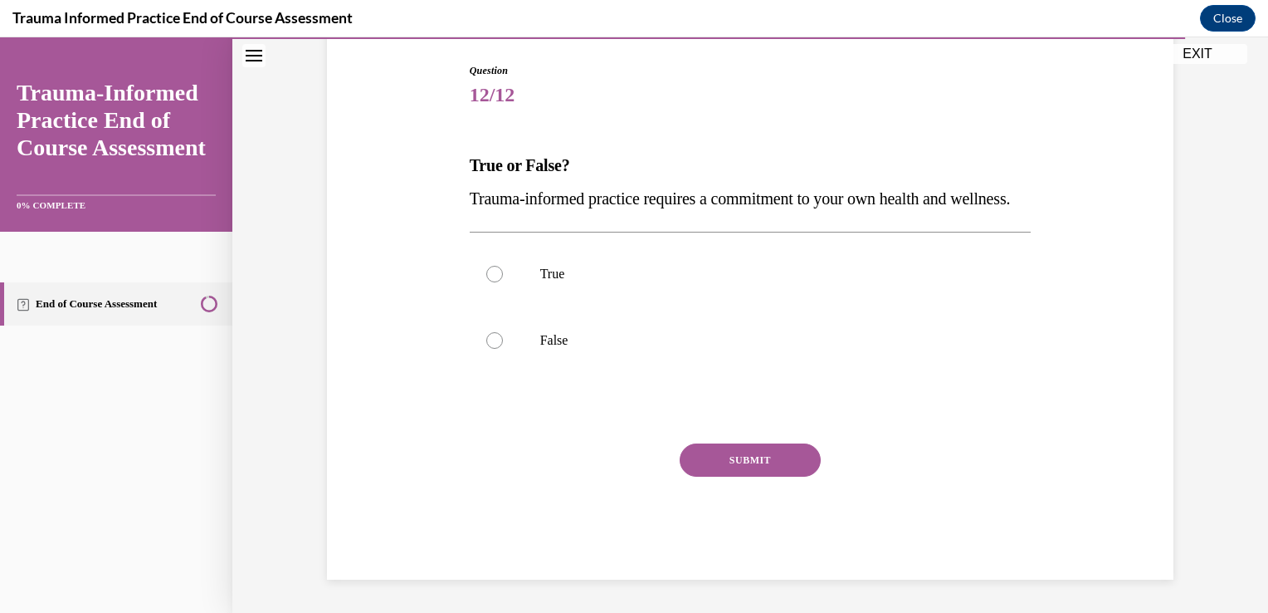
scroll to position [184, 0]
click at [486, 282] on div at bounding box center [494, 274] width 17 height 17
click at [486, 282] on input "True" at bounding box center [494, 274] width 17 height 17
radio input "true"
click at [766, 476] on button "SUBMIT" at bounding box center [750, 459] width 141 height 33
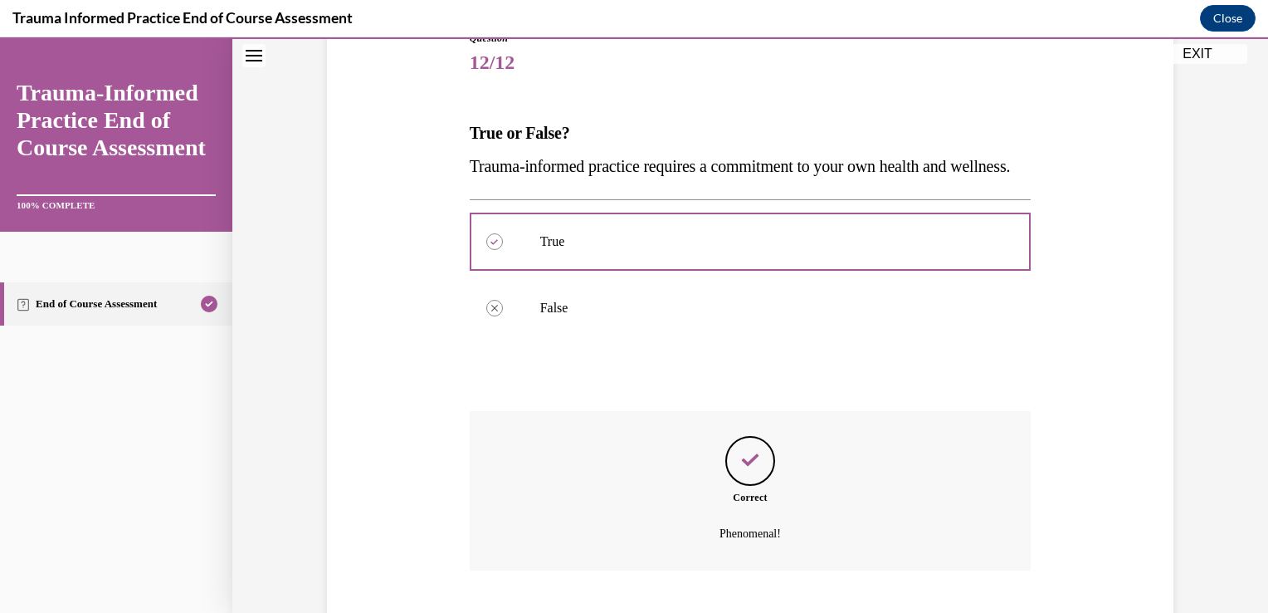
scroll to position [335, 0]
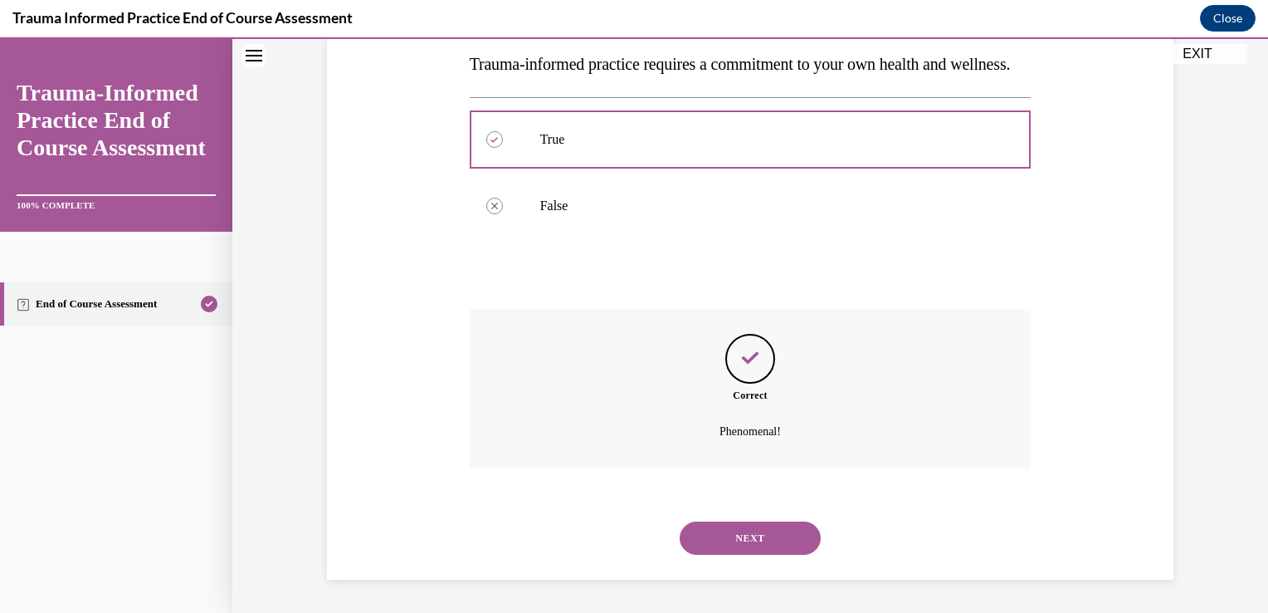
click at [747, 540] on button "NEXT" at bounding box center [750, 537] width 141 height 33
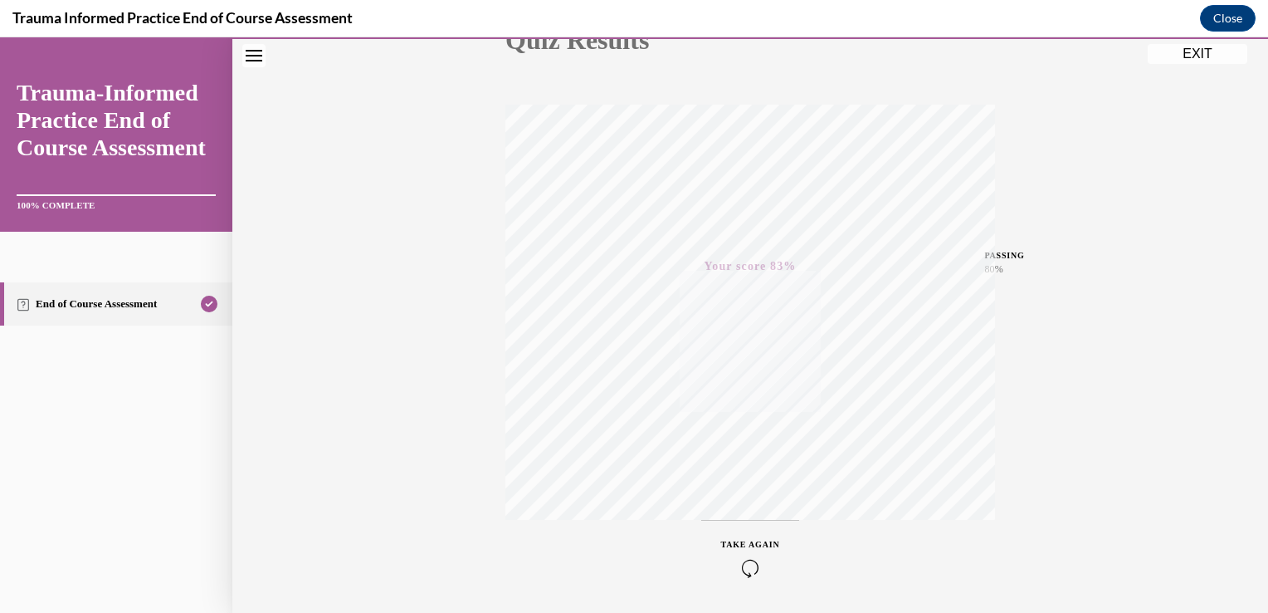
scroll to position [275, 0]
click at [1195, 53] on button "EXIT" at bounding box center [1198, 54] width 100 height 20
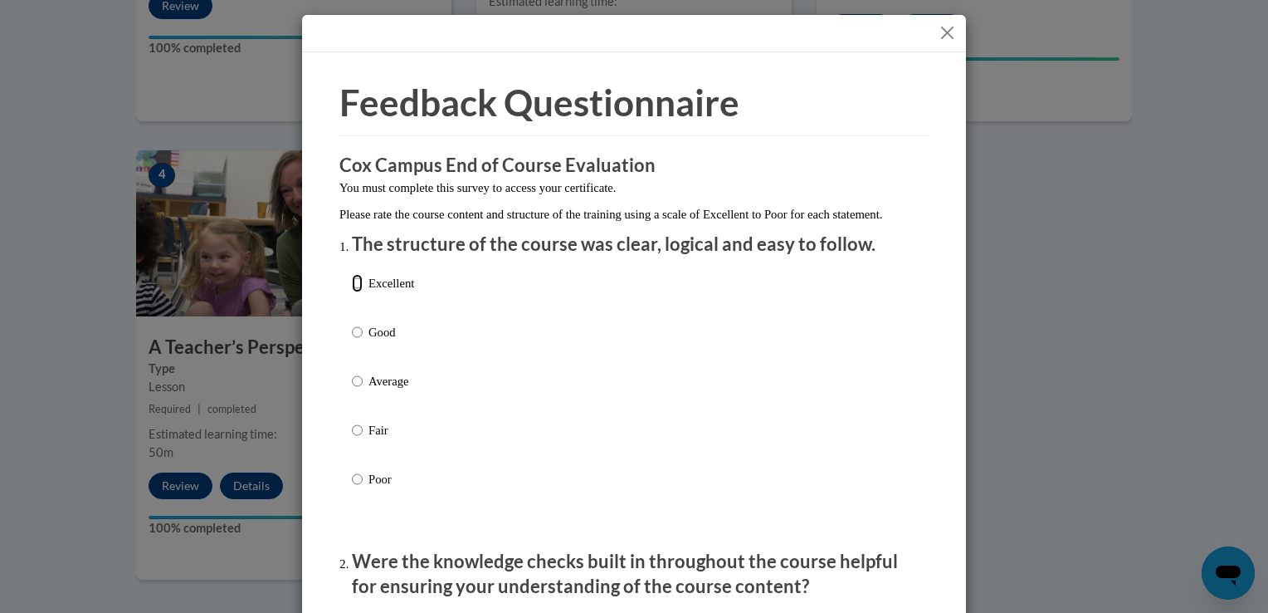
click at [352, 292] on input "Excellent" at bounding box center [357, 283] width 11 height 18
radio input "true"
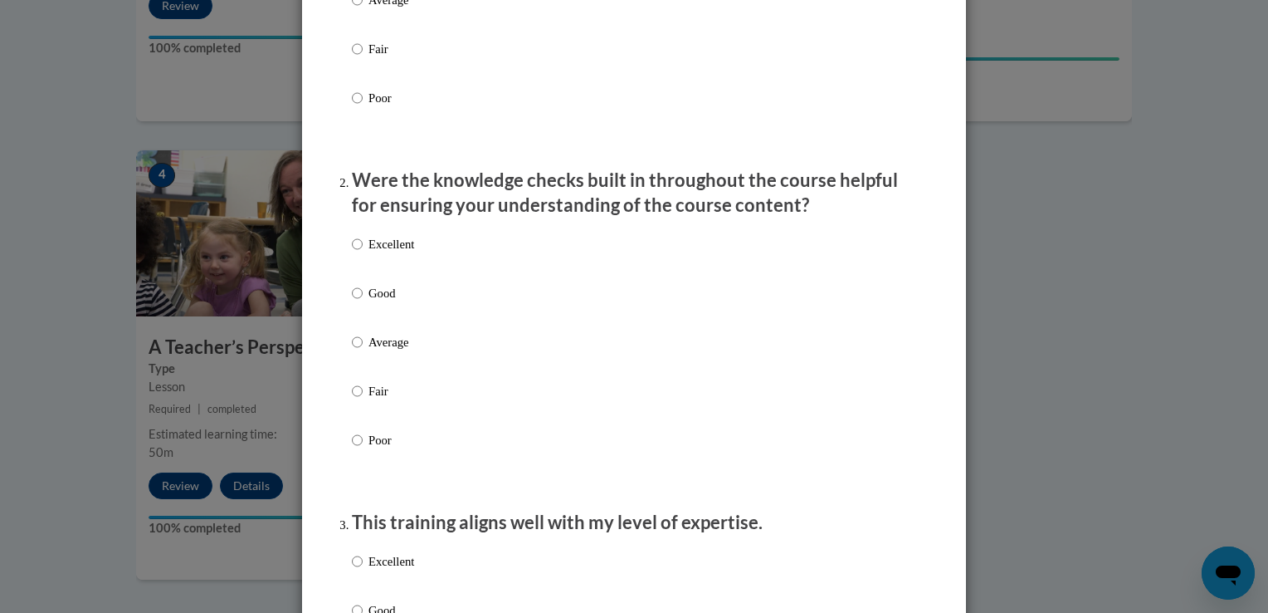
scroll to position [385, 0]
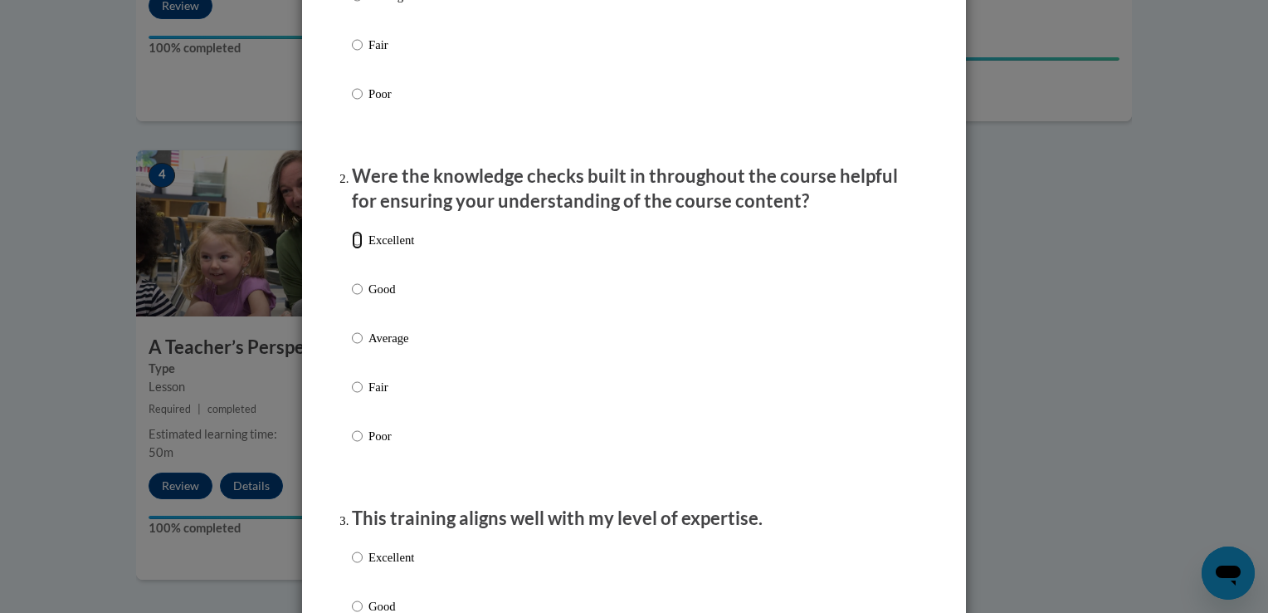
click at [352, 249] on input "Excellent" at bounding box center [357, 240] width 11 height 18
radio input "true"
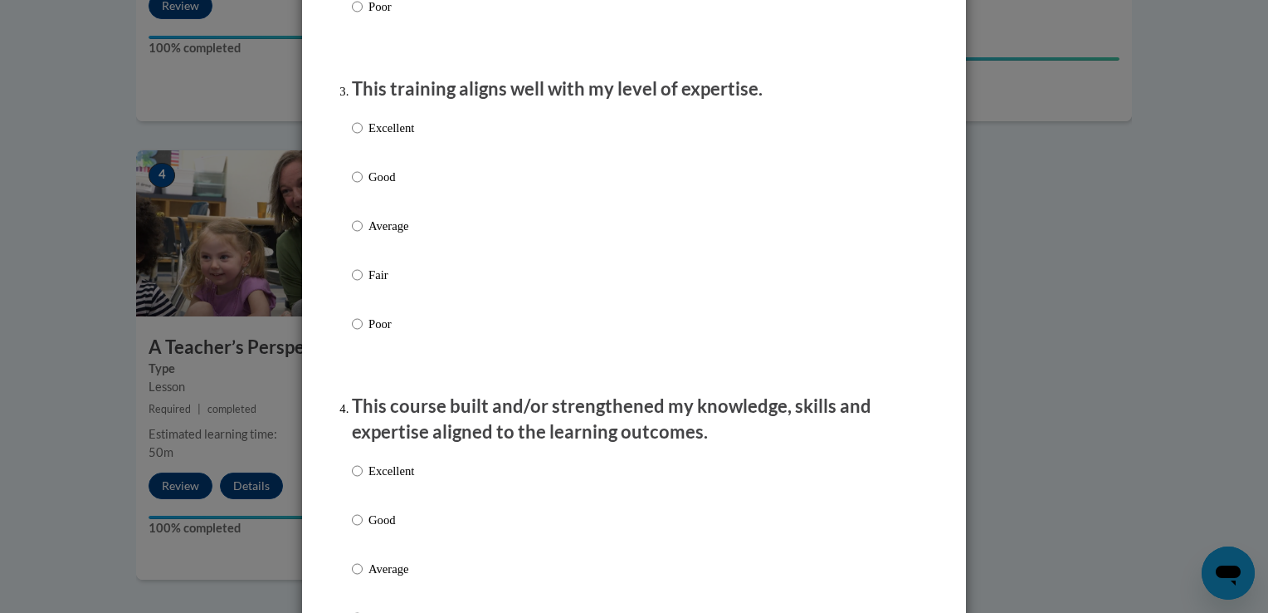
scroll to position [827, 0]
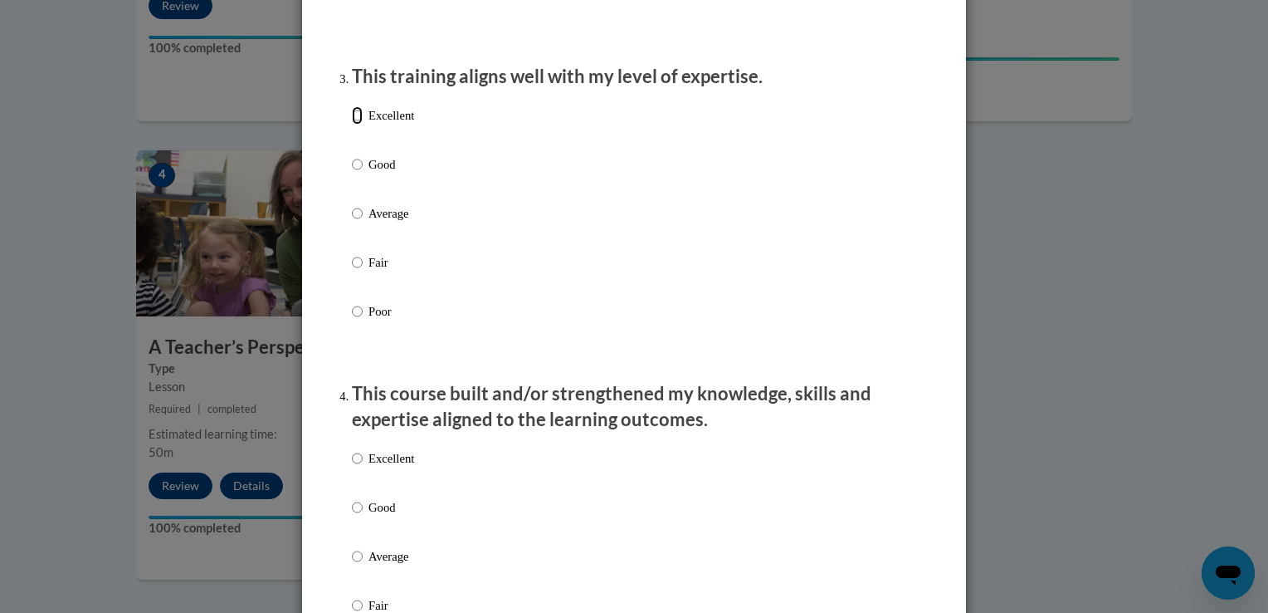
click at [352, 125] on input "Excellent" at bounding box center [357, 115] width 11 height 18
radio input "true"
click at [352, 467] on input "Excellent" at bounding box center [357, 458] width 11 height 18
radio input "true"
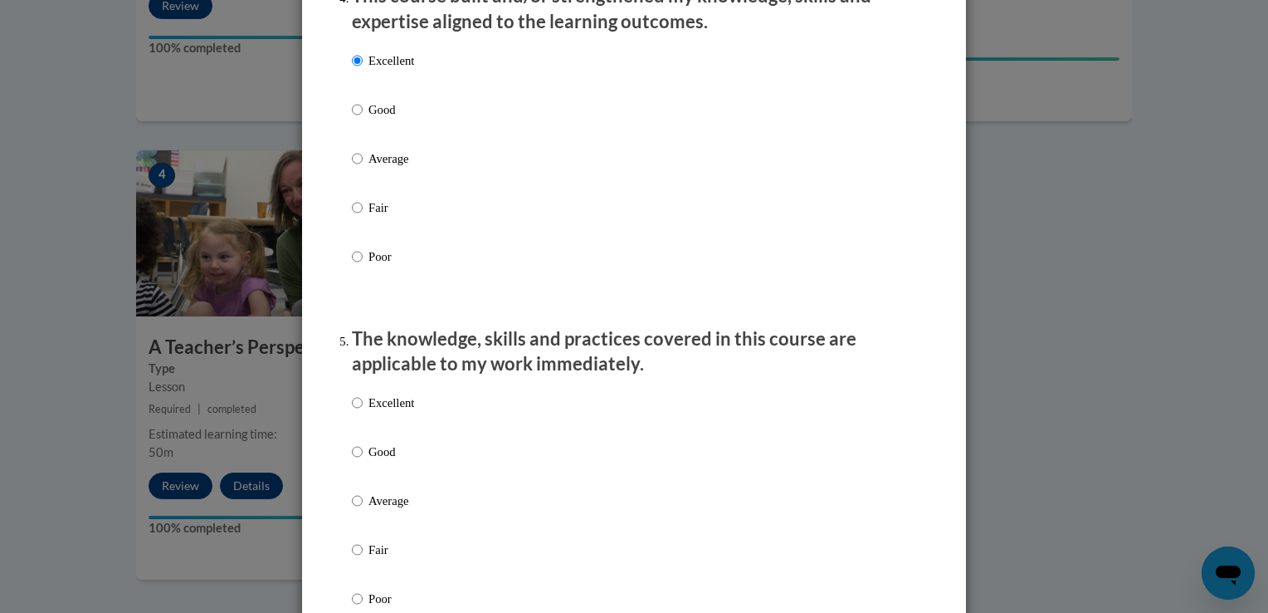
scroll to position [1232, 0]
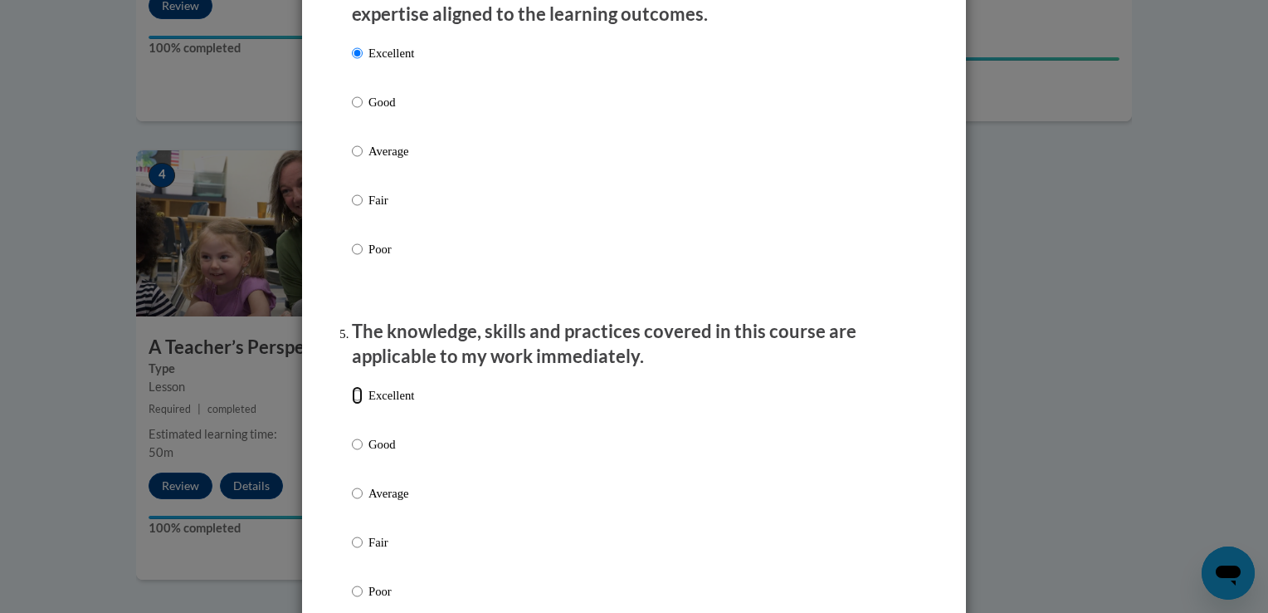
click at [352, 404] on input "Excellent" at bounding box center [357, 395] width 11 height 18
radio input "true"
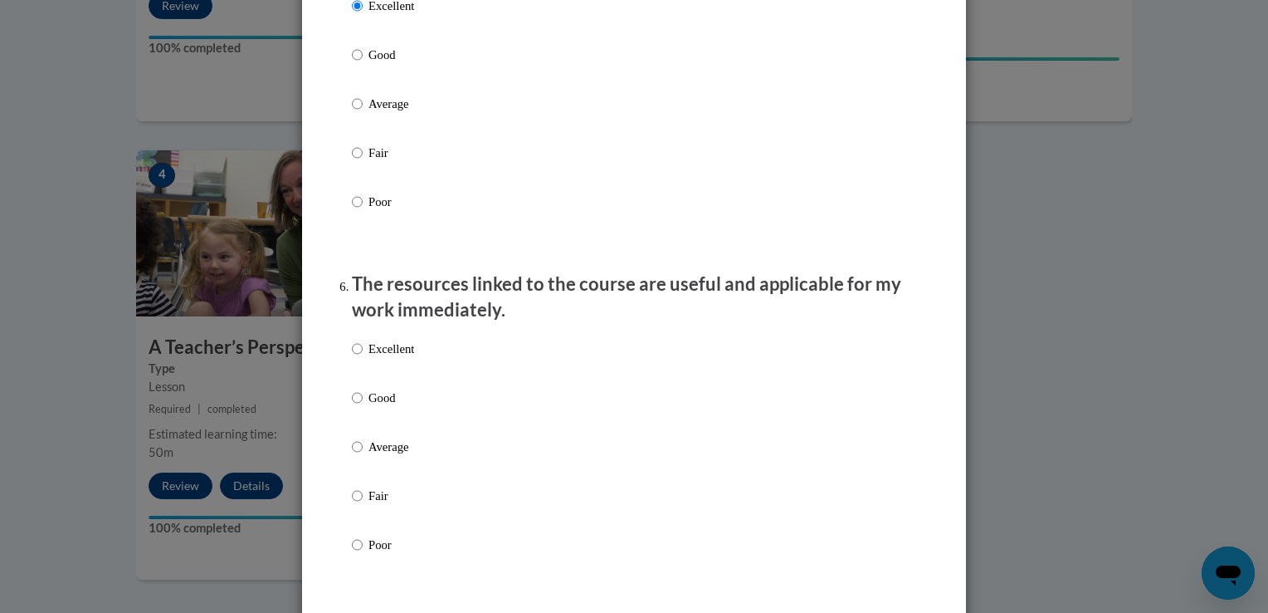
scroll to position [1661, 0]
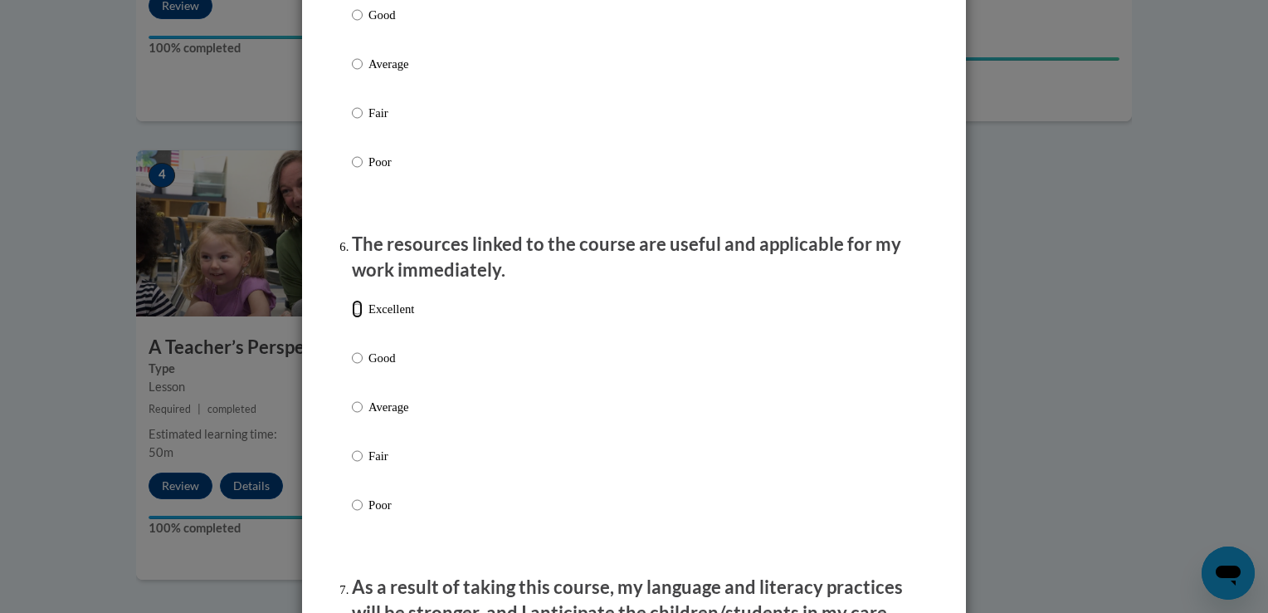
click at [352, 318] on input "Excellent" at bounding box center [357, 309] width 11 height 18
radio input "true"
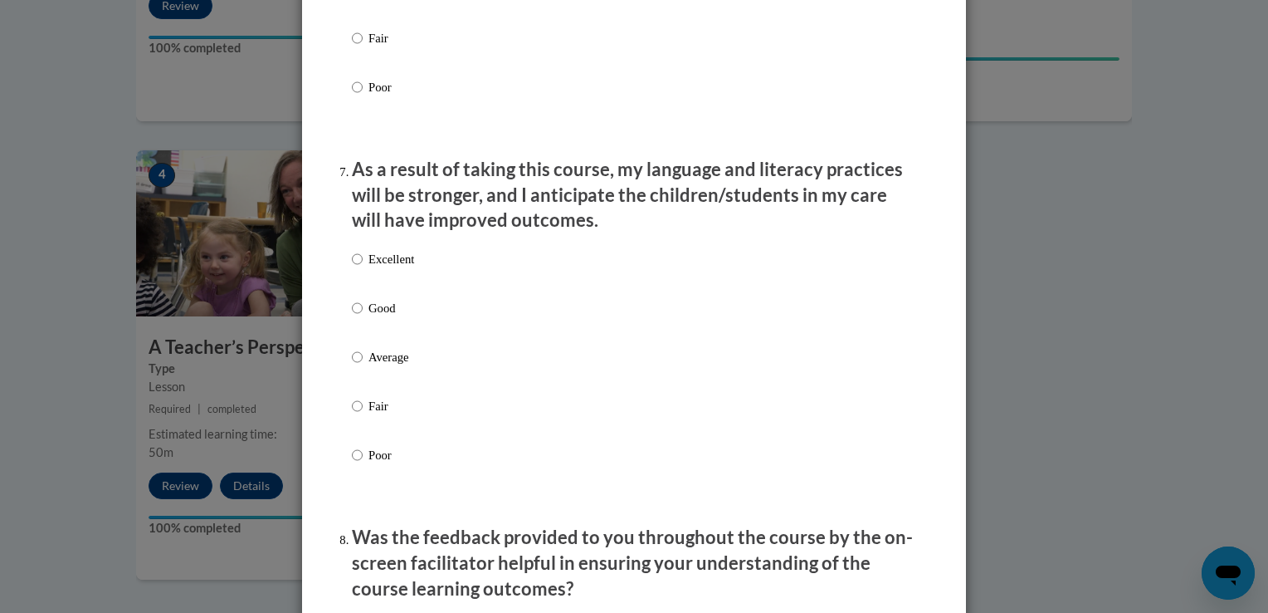
scroll to position [2083, 0]
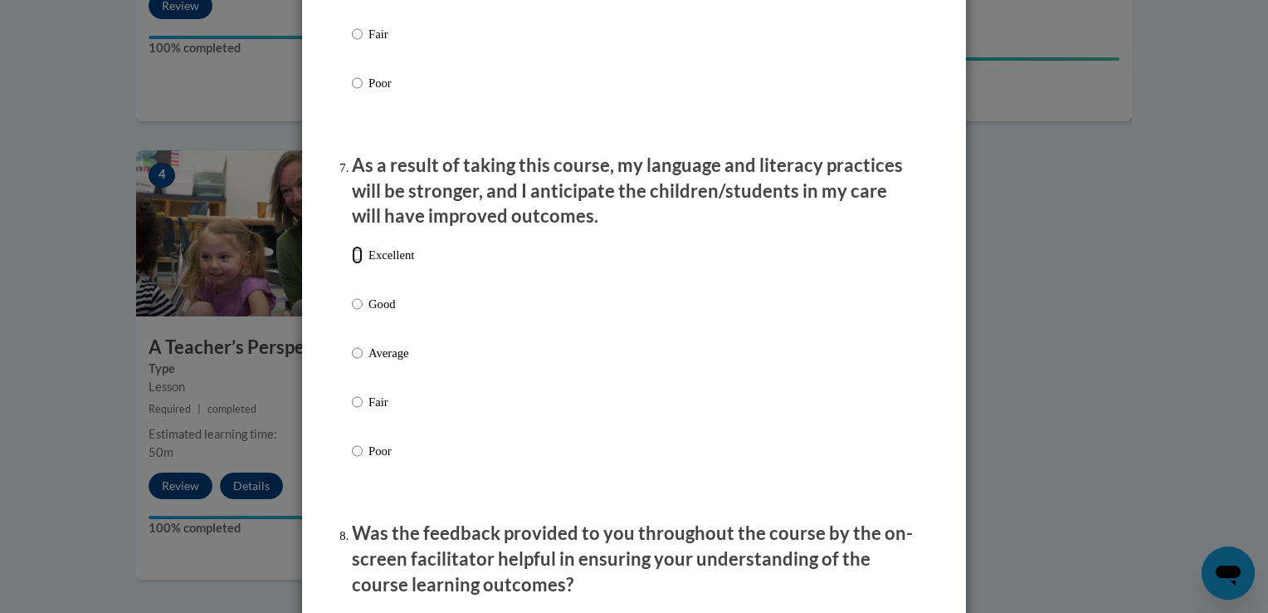
click at [352, 264] on input "Excellent" at bounding box center [357, 255] width 11 height 18
radio input "true"
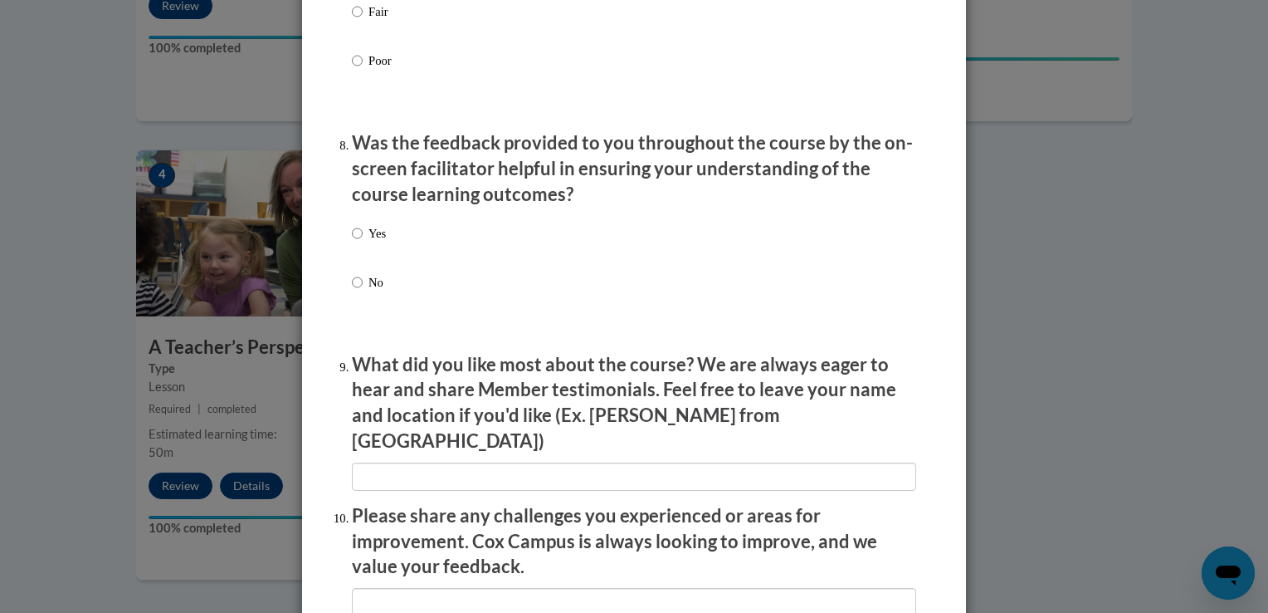
scroll to position [2477, 0]
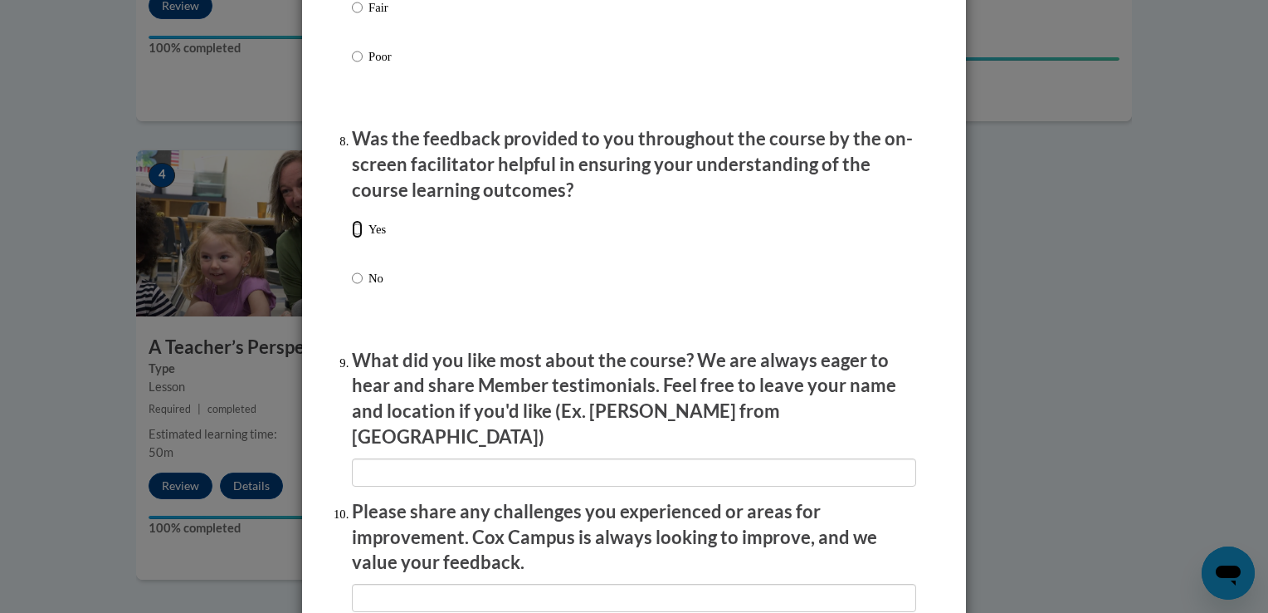
click at [352, 238] on input "Yes" at bounding box center [357, 229] width 11 height 18
radio input "true"
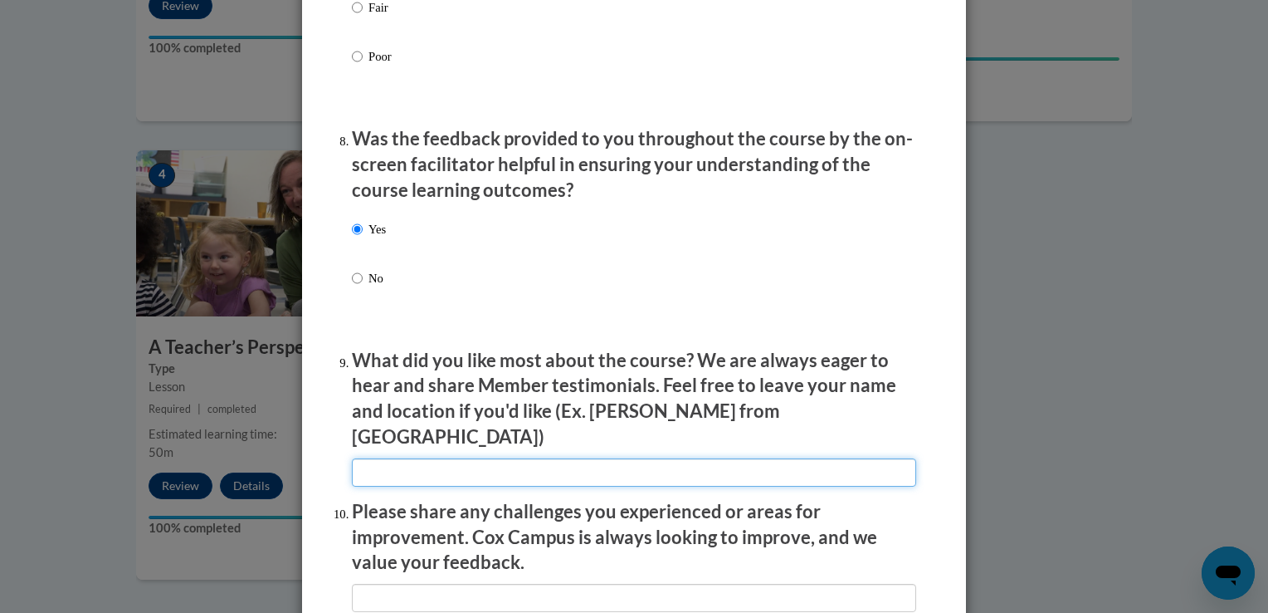
click at [367, 462] on input "textbox" at bounding box center [634, 472] width 564 height 28
type input "It was easy to understand."
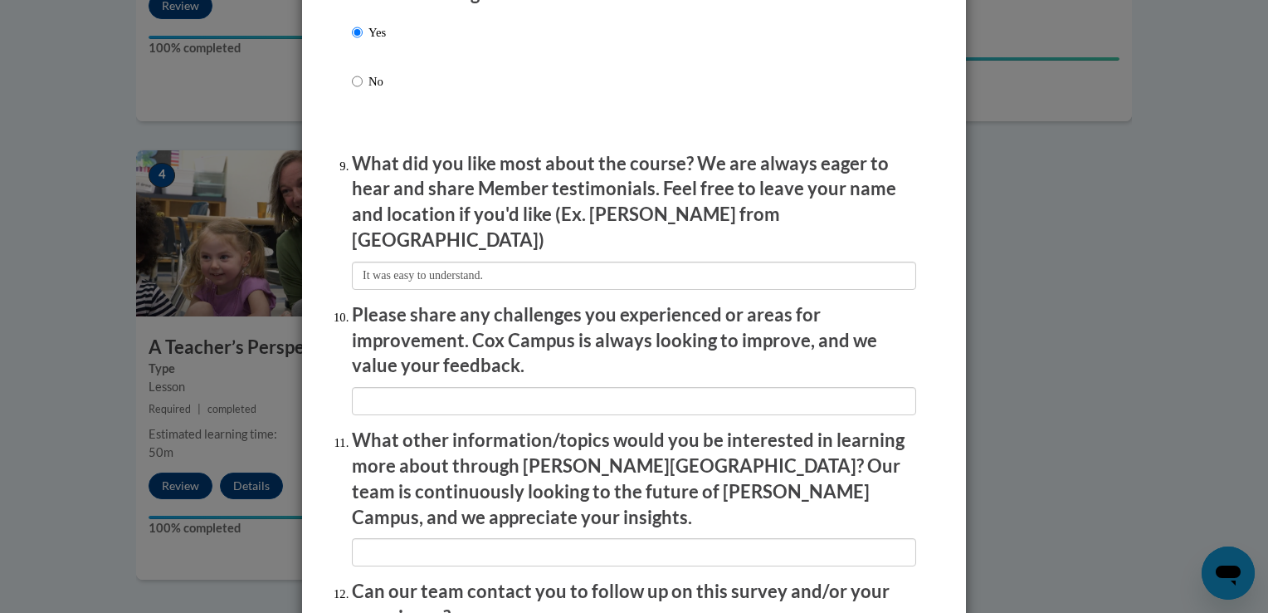
scroll to position [2698, 0]
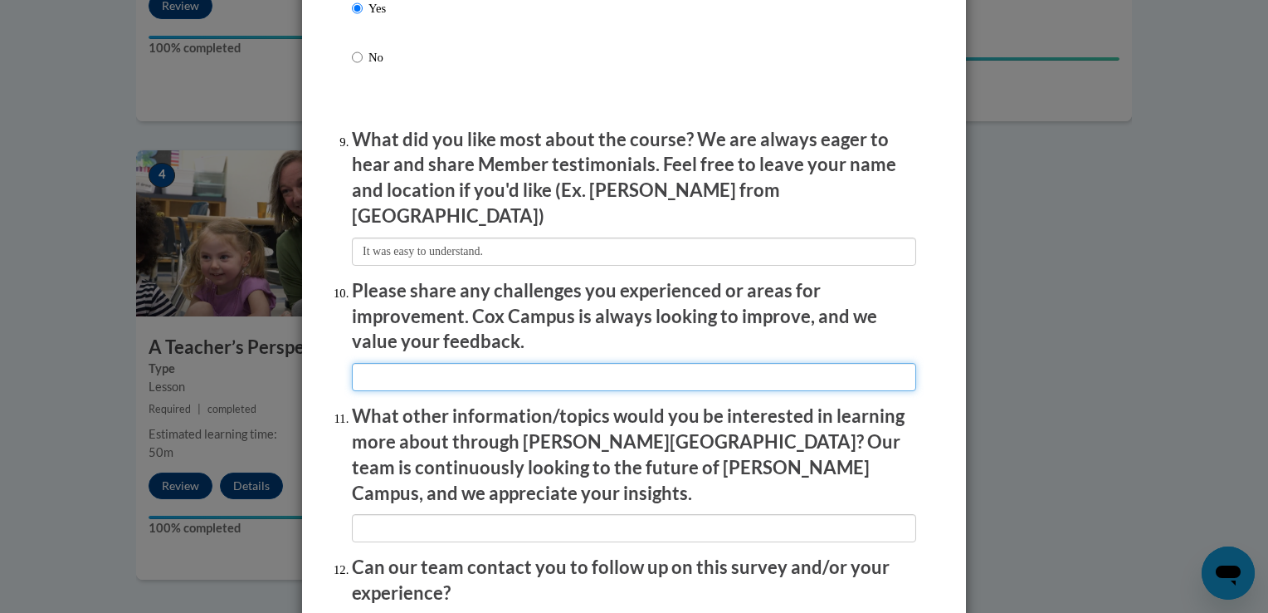
click at [365, 371] on input "textbox" at bounding box center [634, 377] width 564 height 28
type input "Noise level in the classroom."
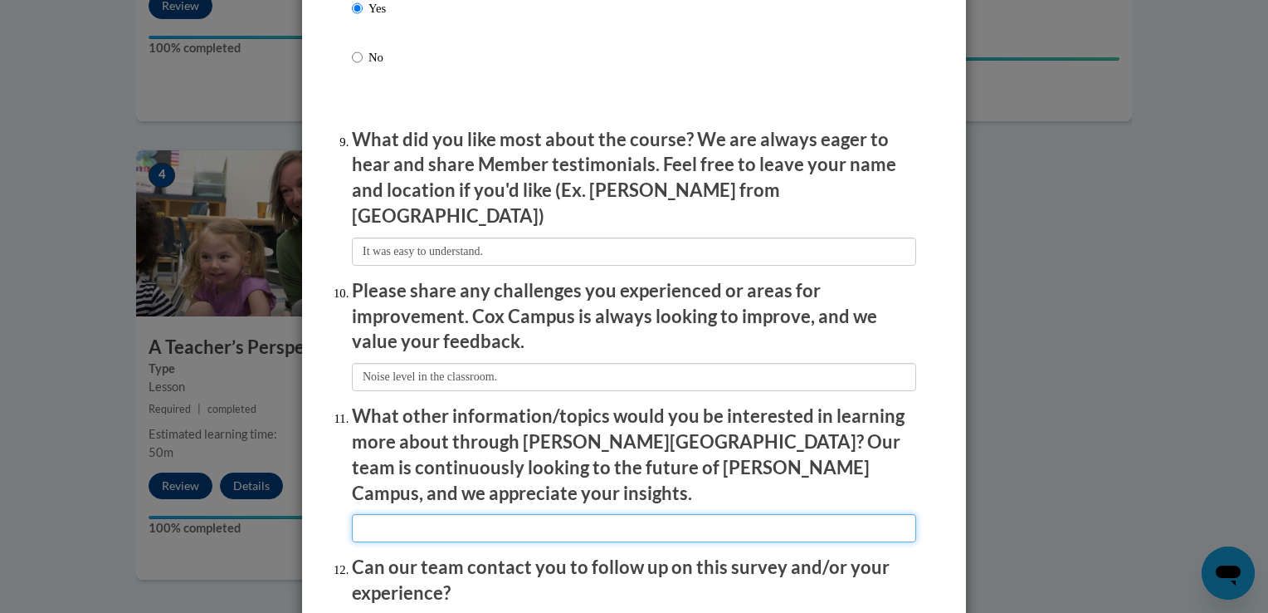
click at [384, 514] on input "textbox" at bounding box center [634, 528] width 564 height 28
type input "Noise level in the classroom."
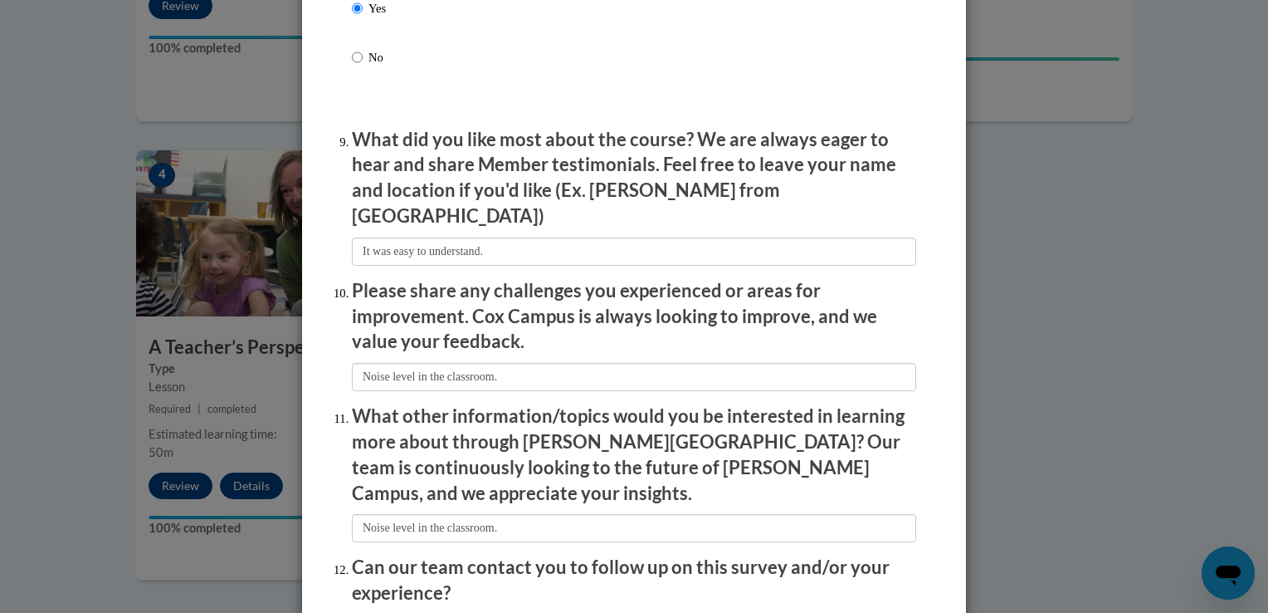
scroll to position [2844, 0]
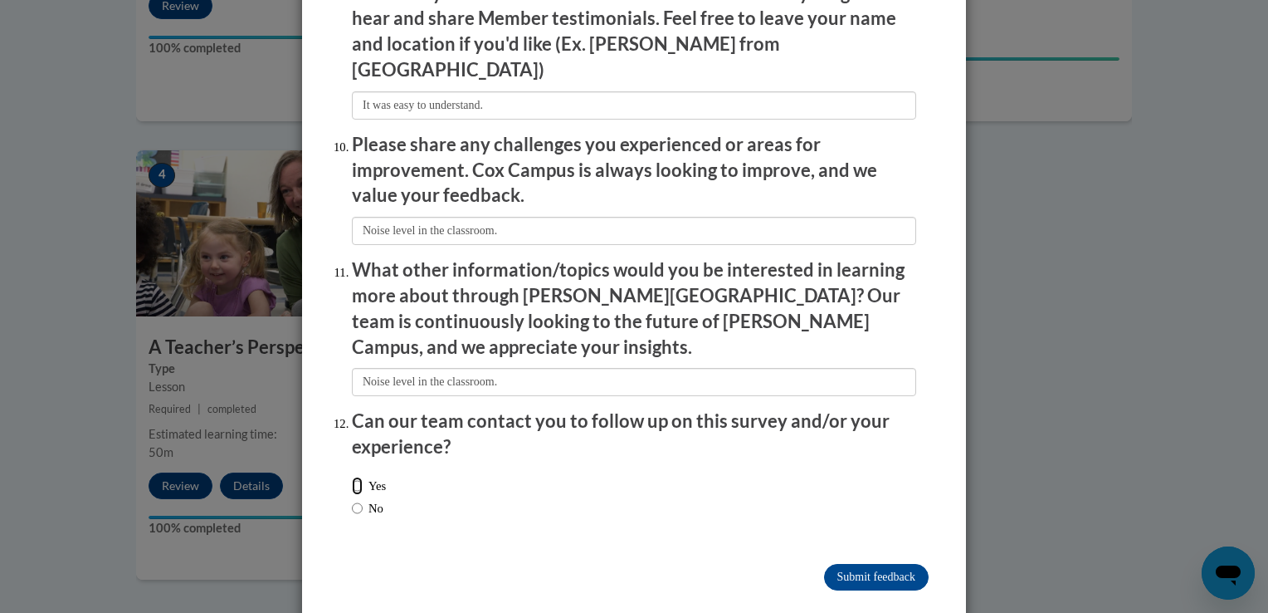
click at [352, 476] on input "Yes" at bounding box center [357, 485] width 11 height 18
radio input "true"
click at [833, 564] on input "Submit feedback" at bounding box center [876, 577] width 105 height 27
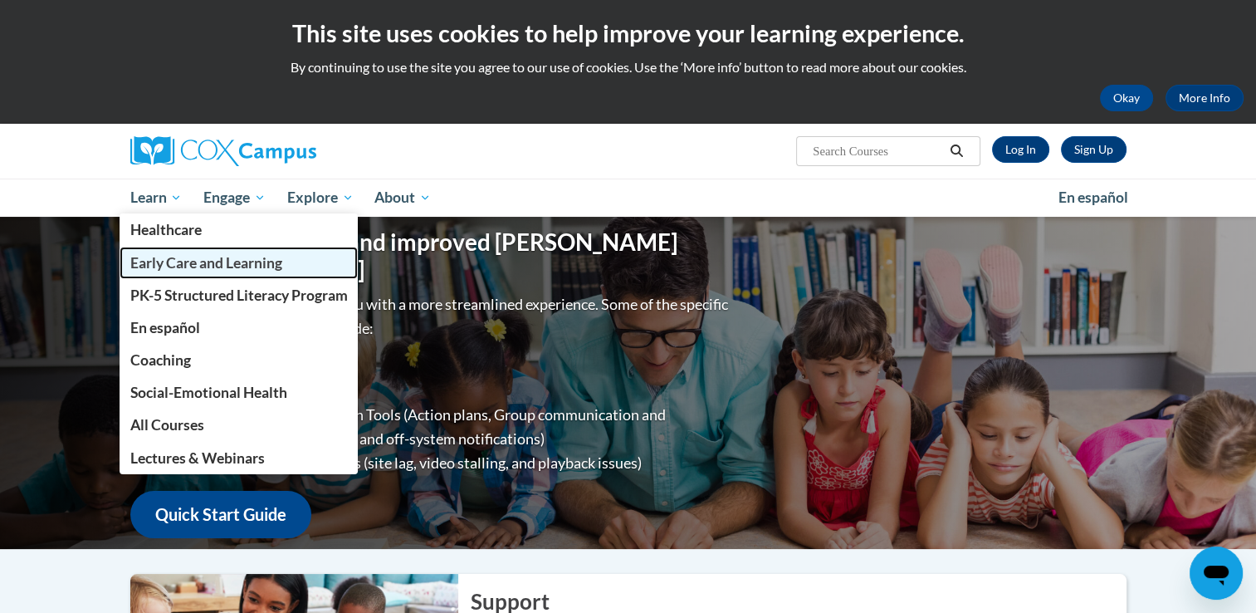
click at [193, 261] on span "Early Care and Learning" at bounding box center [205, 262] width 152 height 17
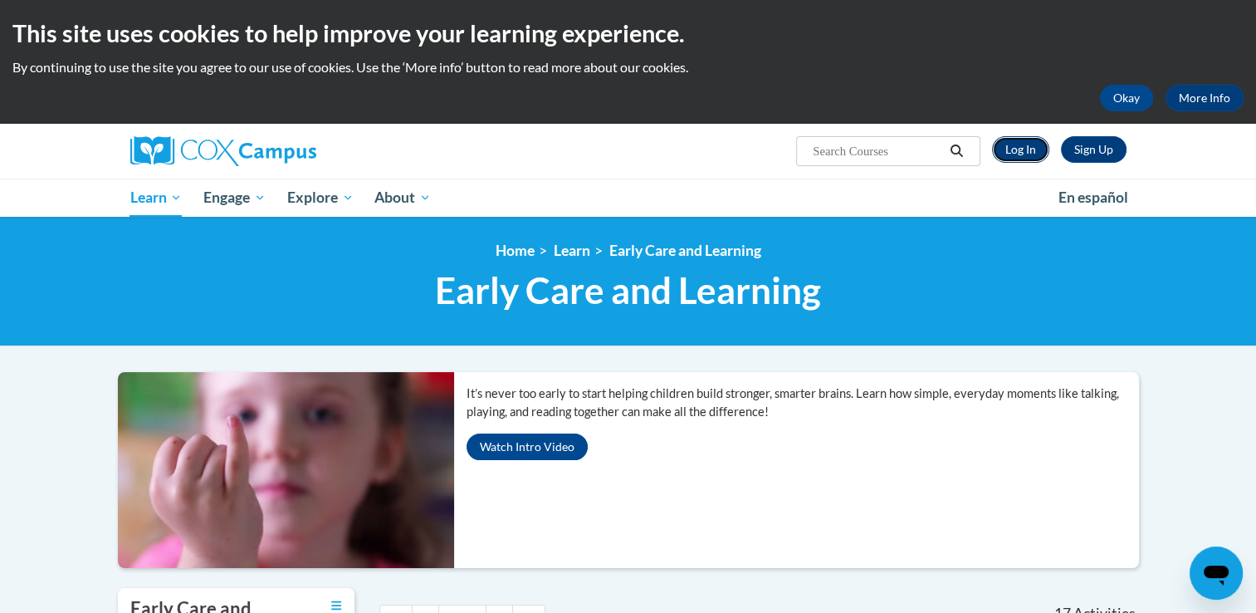
click at [1008, 151] on link "Log In" at bounding box center [1020, 149] width 57 height 27
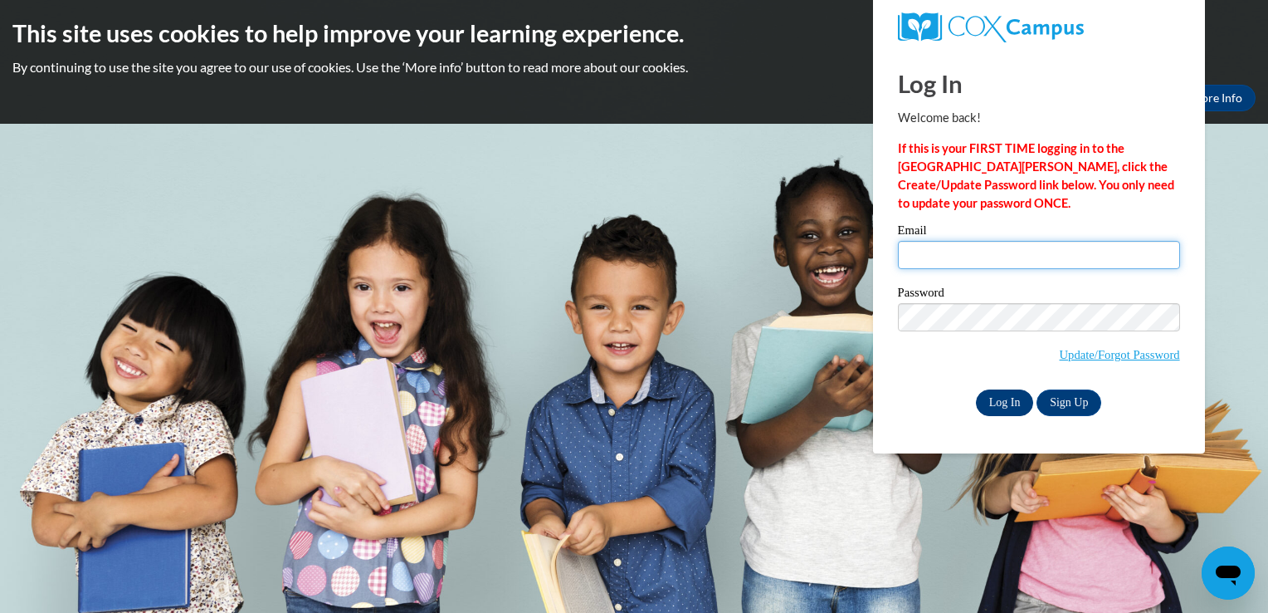
type input "[EMAIL_ADDRESS][DOMAIN_NAME]"
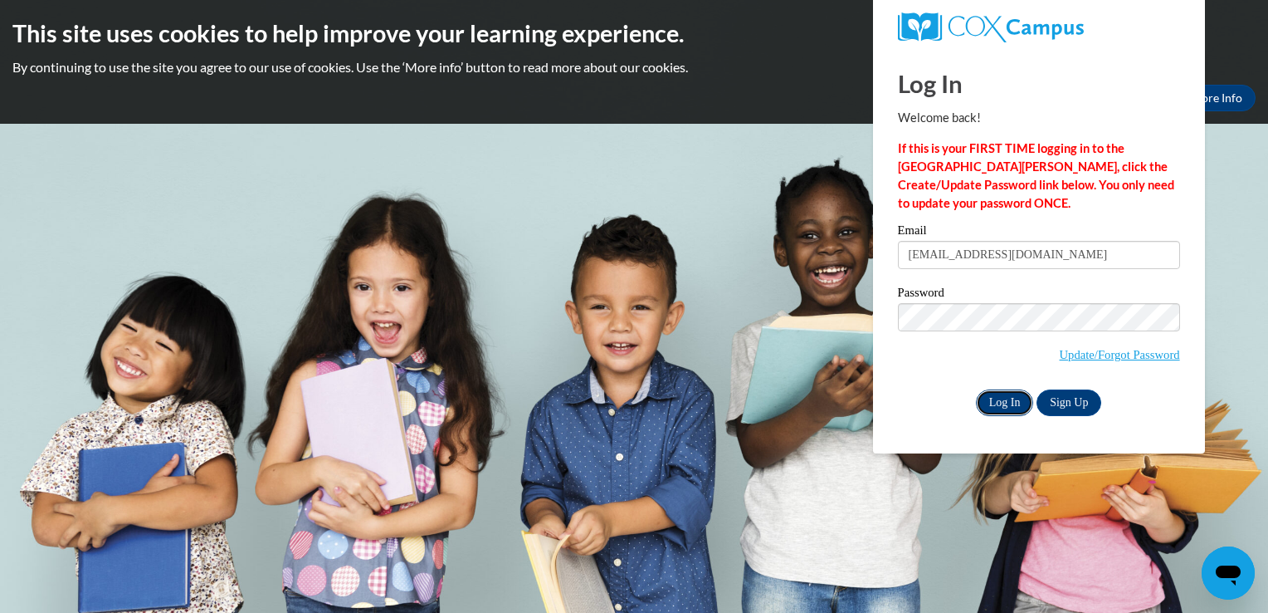
click at [997, 398] on input "Log In" at bounding box center [1005, 402] width 58 height 27
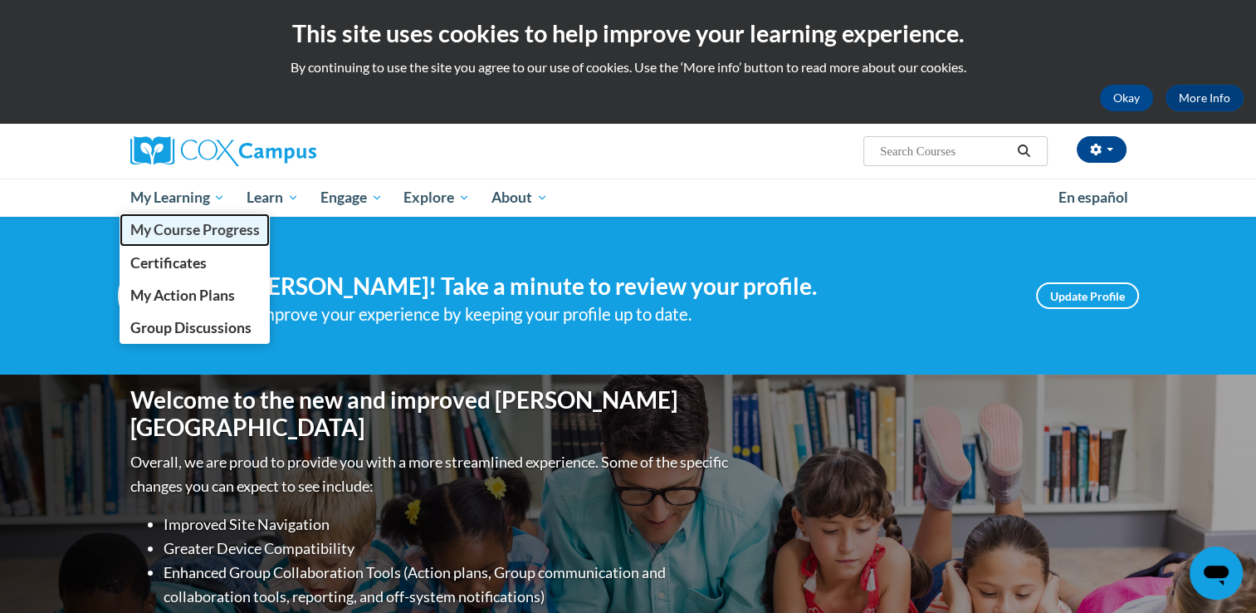
click at [226, 231] on span "My Course Progress" at bounding box center [193, 229] width 129 height 17
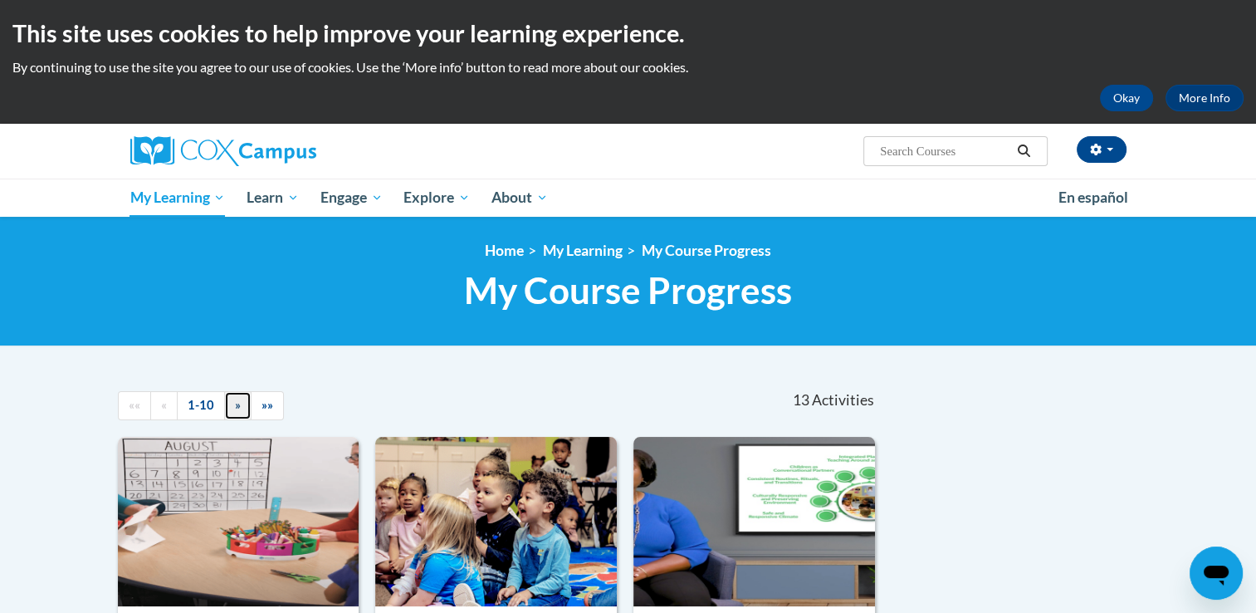
click at [235, 409] on span "»" at bounding box center [238, 405] width 6 height 14
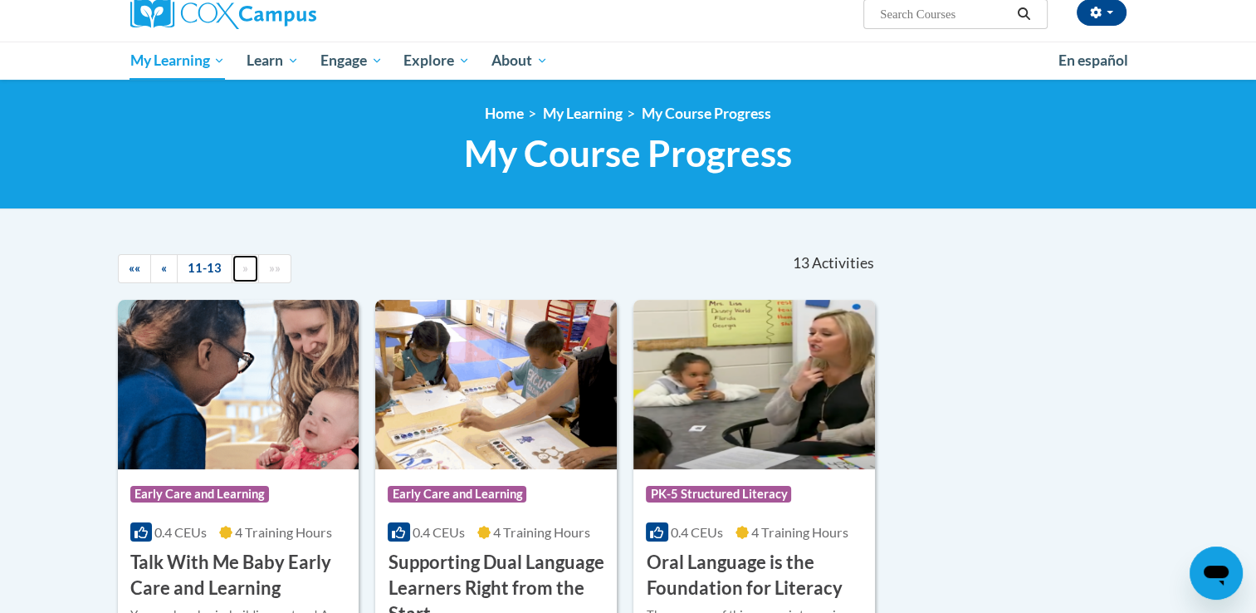
scroll to position [125, 0]
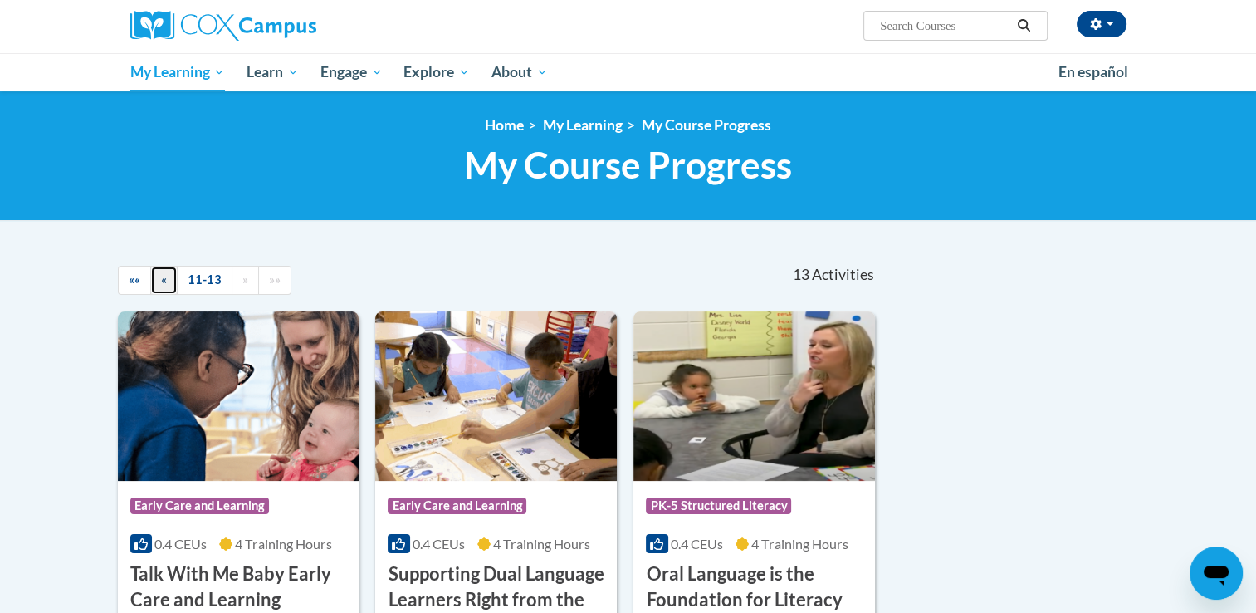
click at [164, 277] on span "«" at bounding box center [164, 279] width 6 height 14
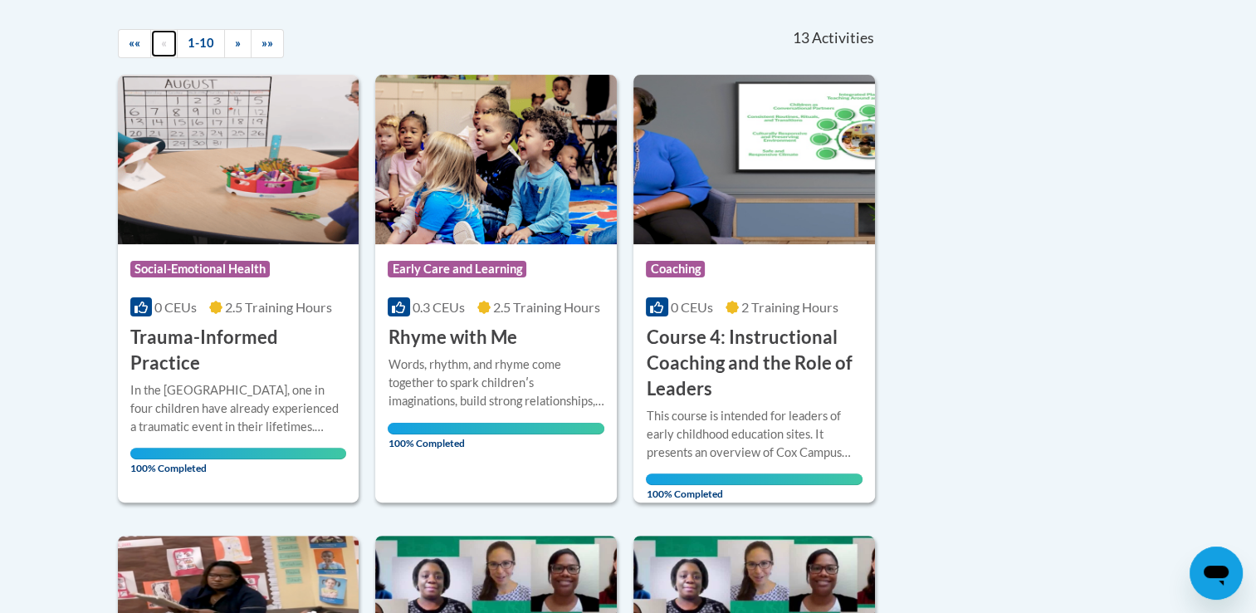
scroll to position [0, 0]
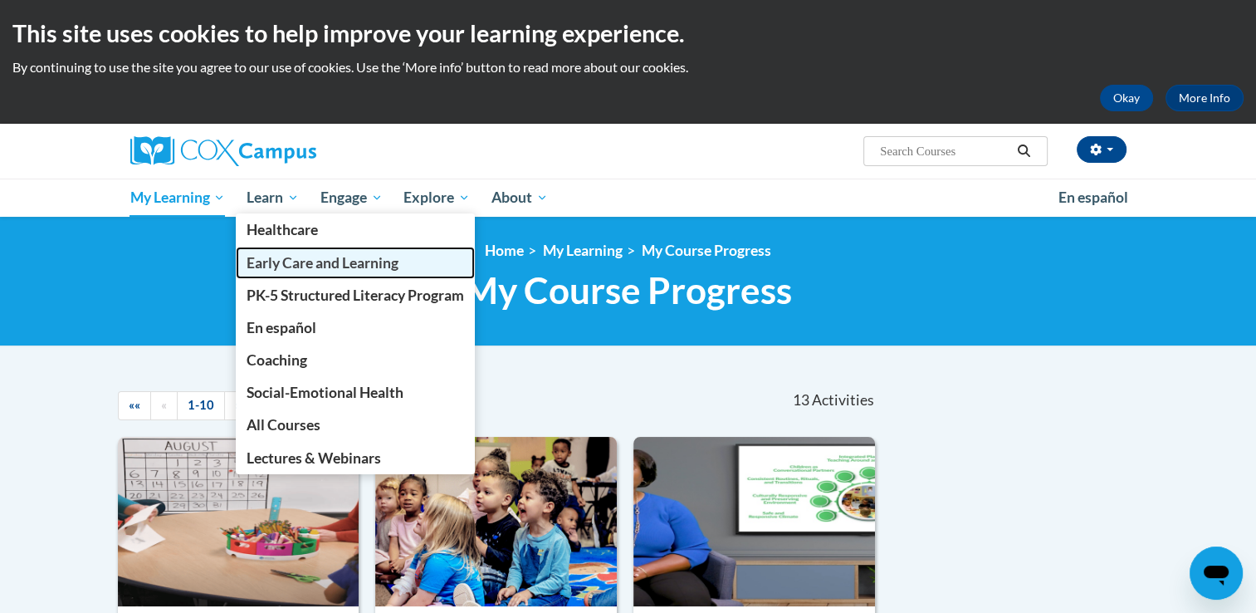
click at [318, 256] on span "Early Care and Learning" at bounding box center [323, 262] width 152 height 17
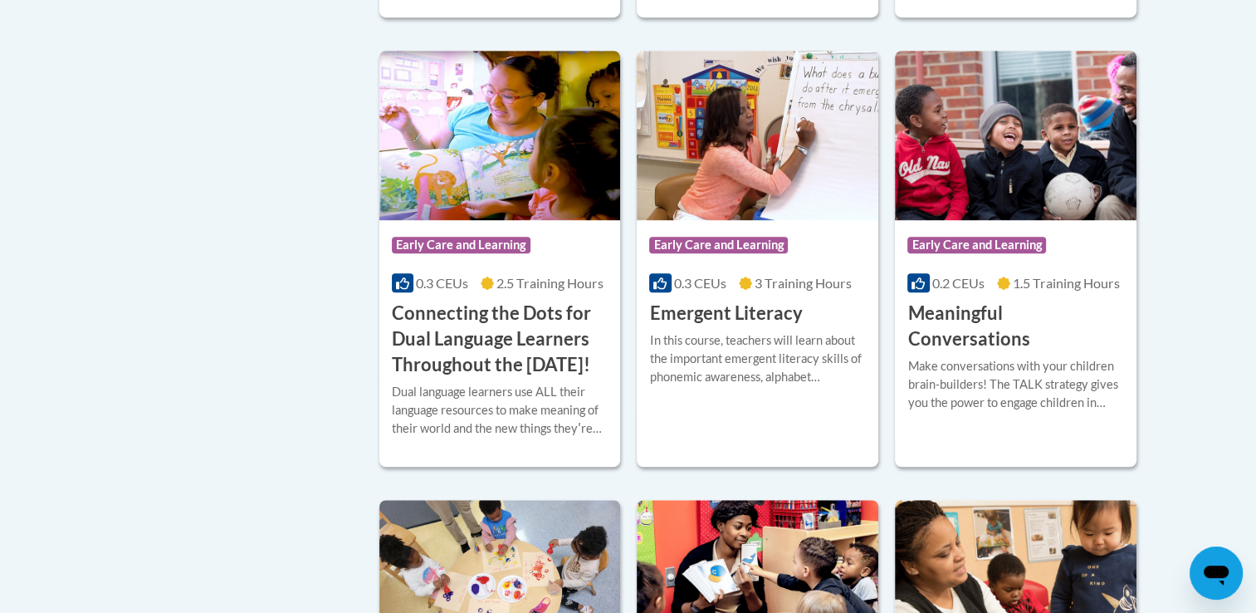
scroll to position [1051, 0]
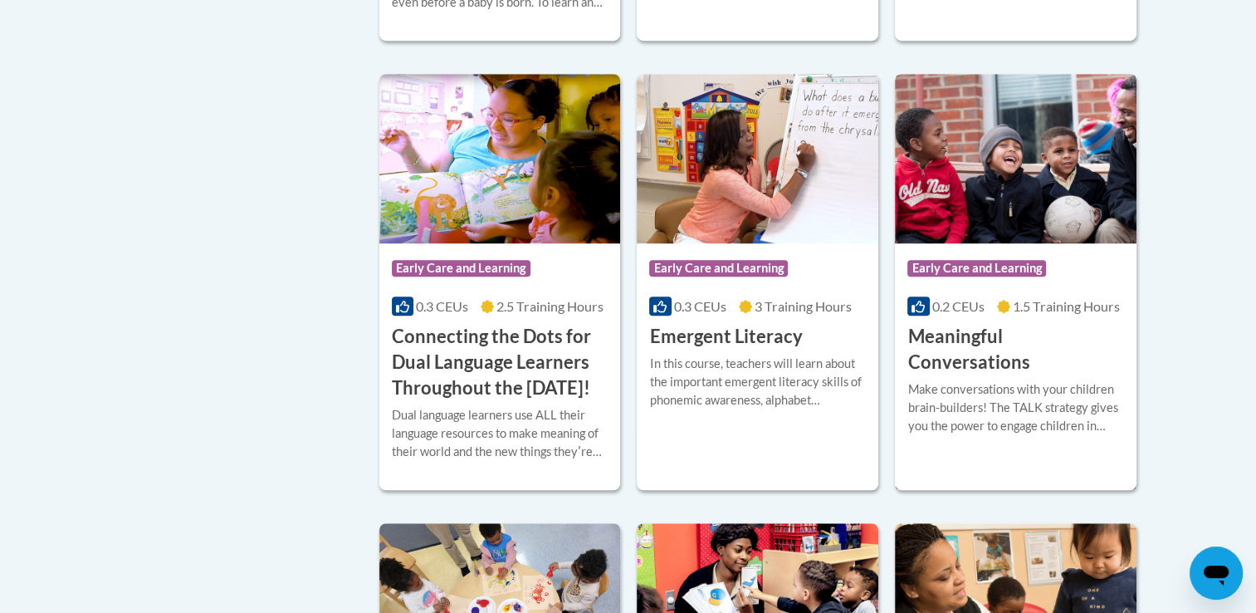
click at [1003, 398] on div "Make conversations with your children brain-builders! The TALK strategy gives y…" at bounding box center [1015, 407] width 217 height 55
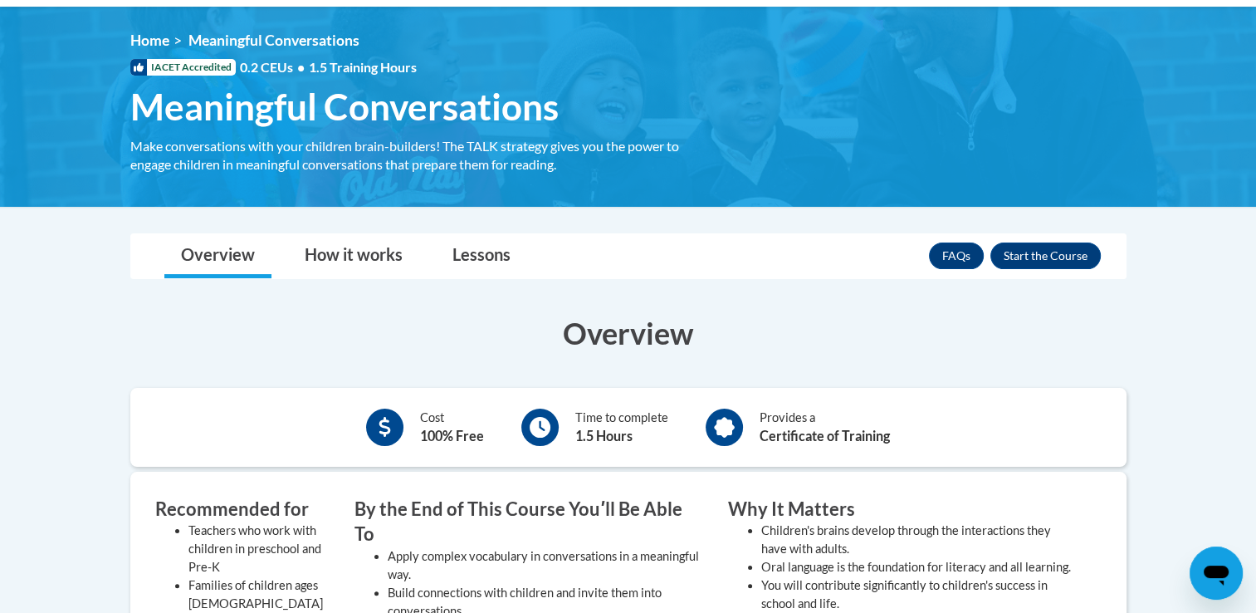
scroll to position [156, 0]
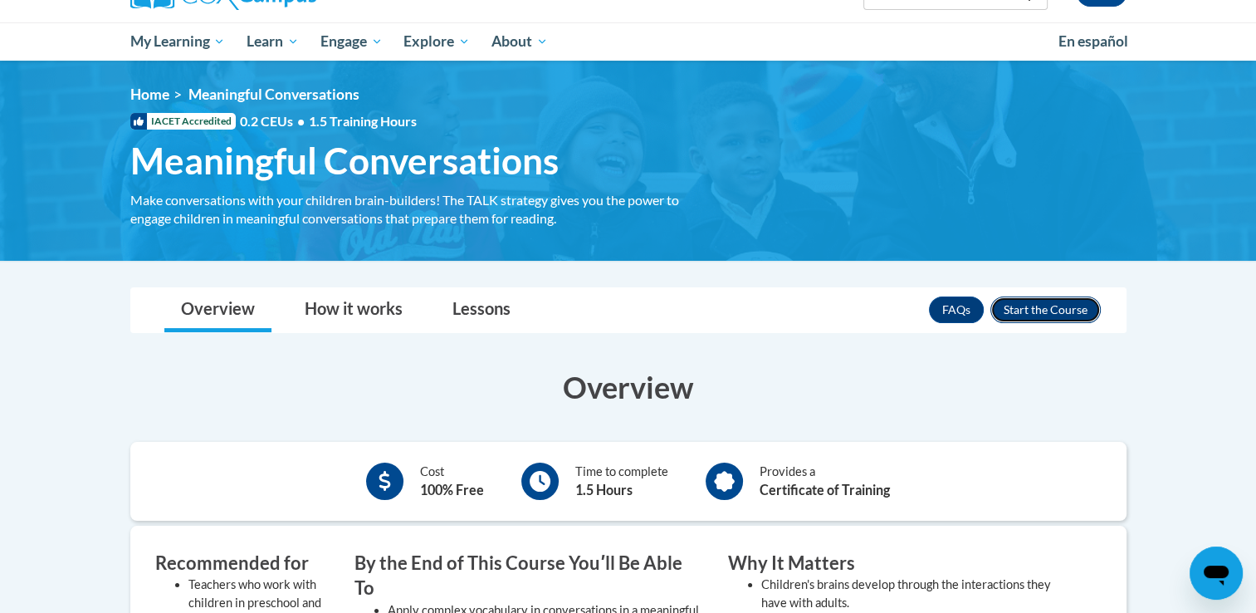
click at [1027, 313] on button "Enroll" at bounding box center [1045, 309] width 110 height 27
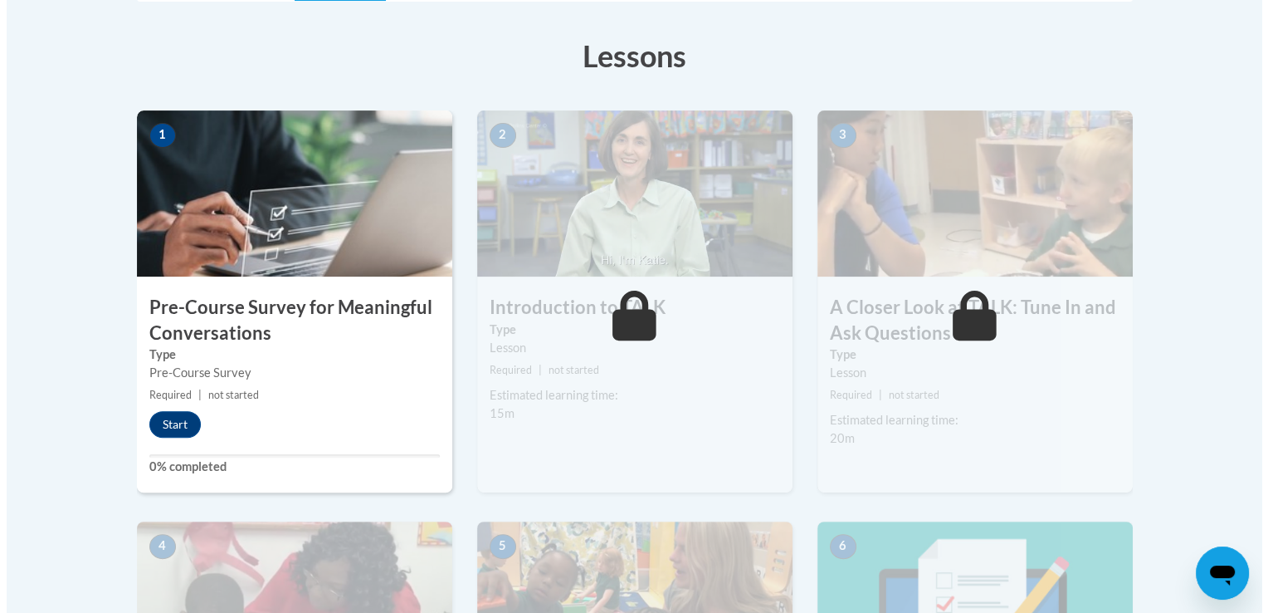
scroll to position [452, 0]
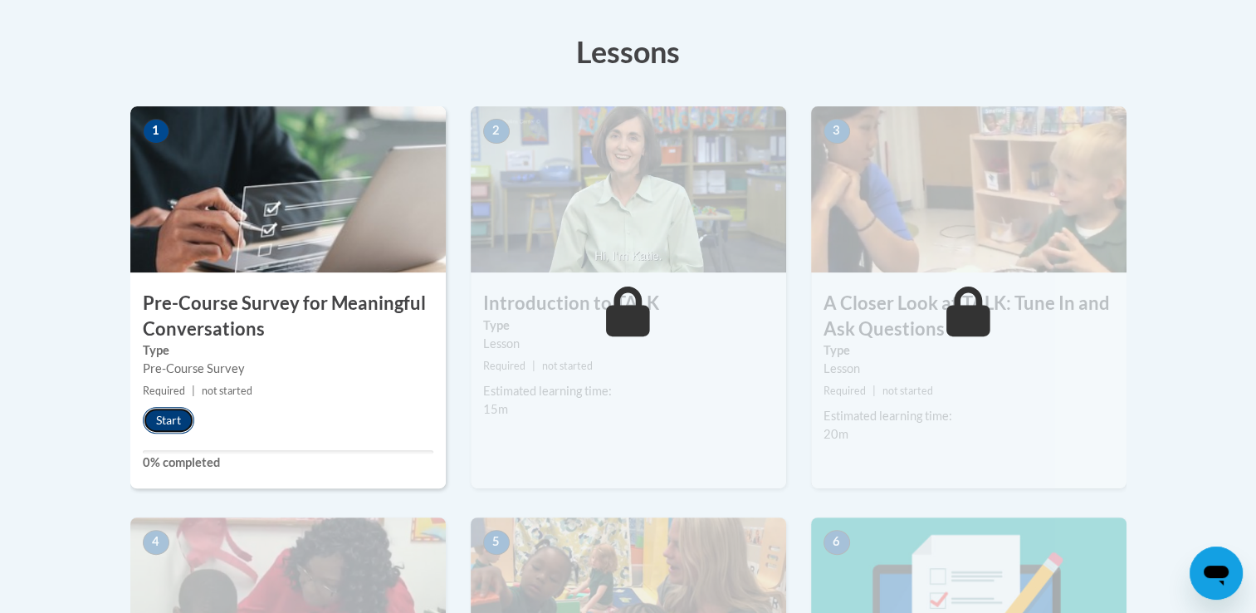
click at [171, 419] on button "Start" at bounding box center [168, 420] width 51 height 27
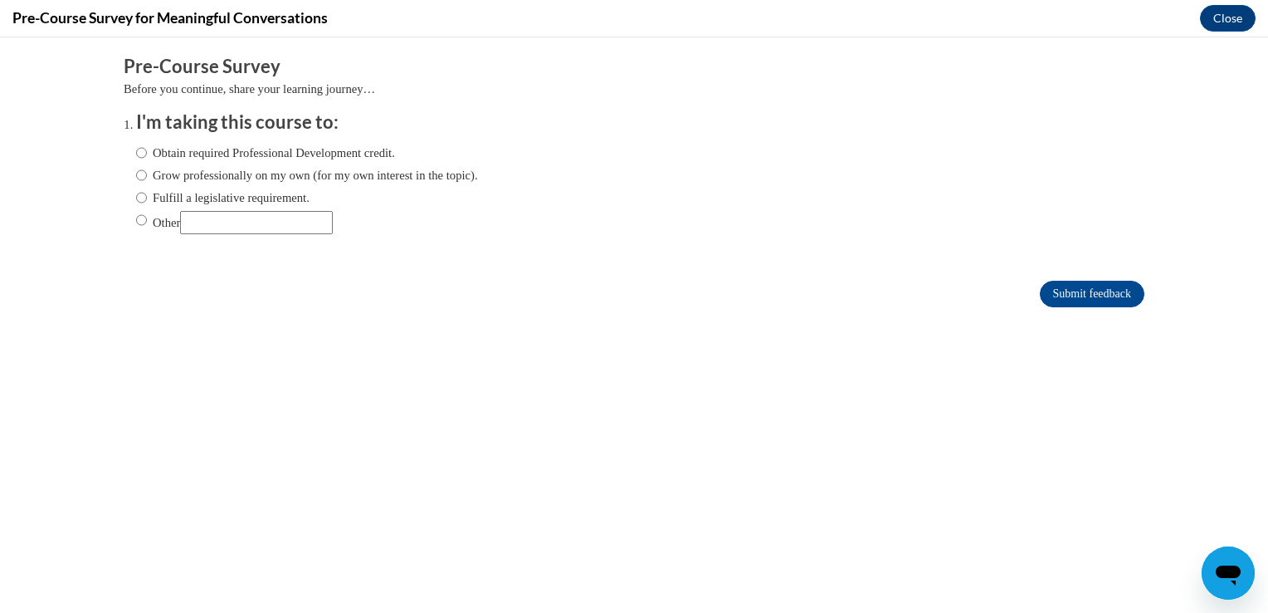
scroll to position [0, 0]
click at [136, 152] on input "Obtain required Professional Development credit." at bounding box center [141, 153] width 11 height 18
radio input "true"
click at [1066, 291] on input "Submit feedback" at bounding box center [1092, 294] width 105 height 27
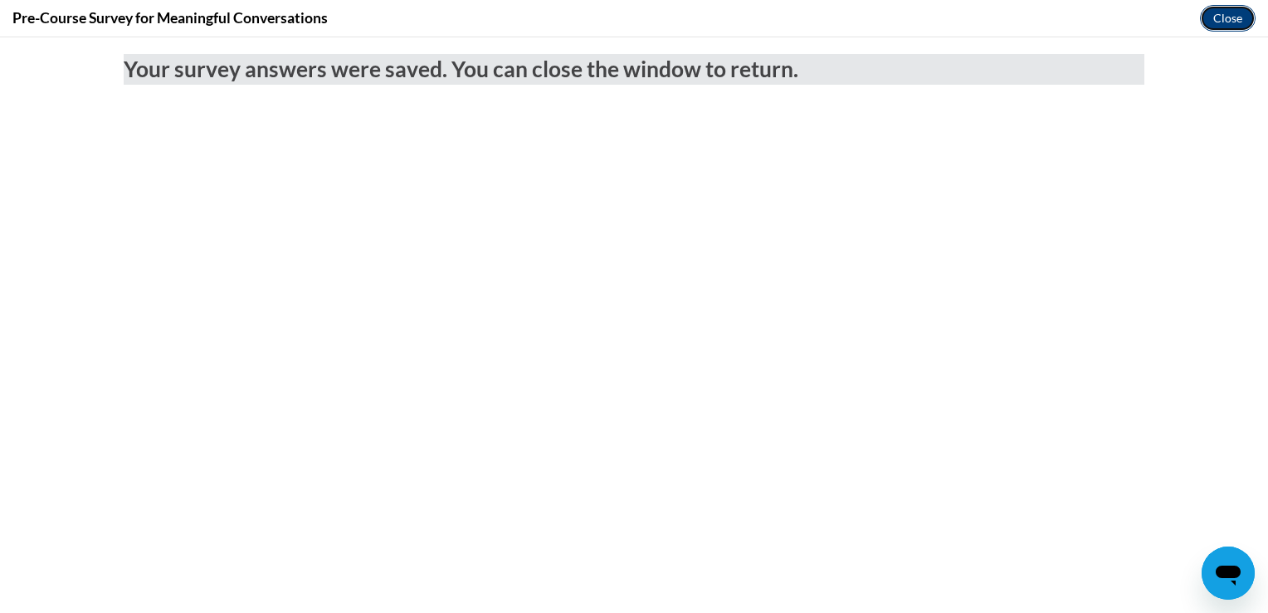
click at [1222, 18] on button "Close" at bounding box center [1228, 18] width 56 height 27
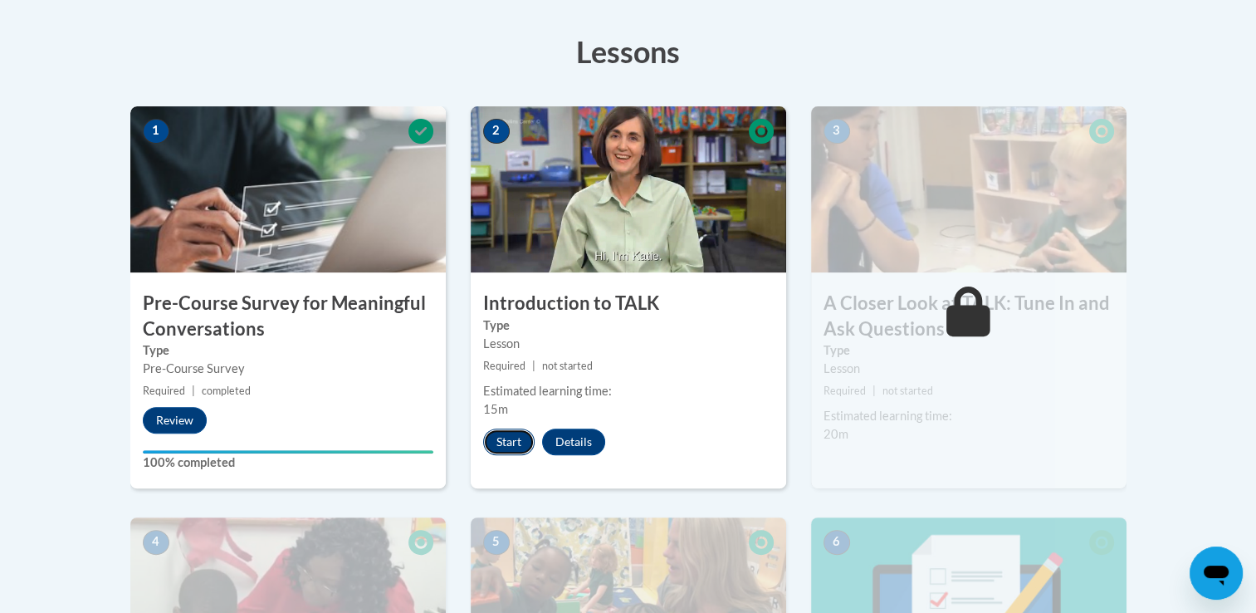
click at [511, 432] on button "Start" at bounding box center [508, 441] width 51 height 27
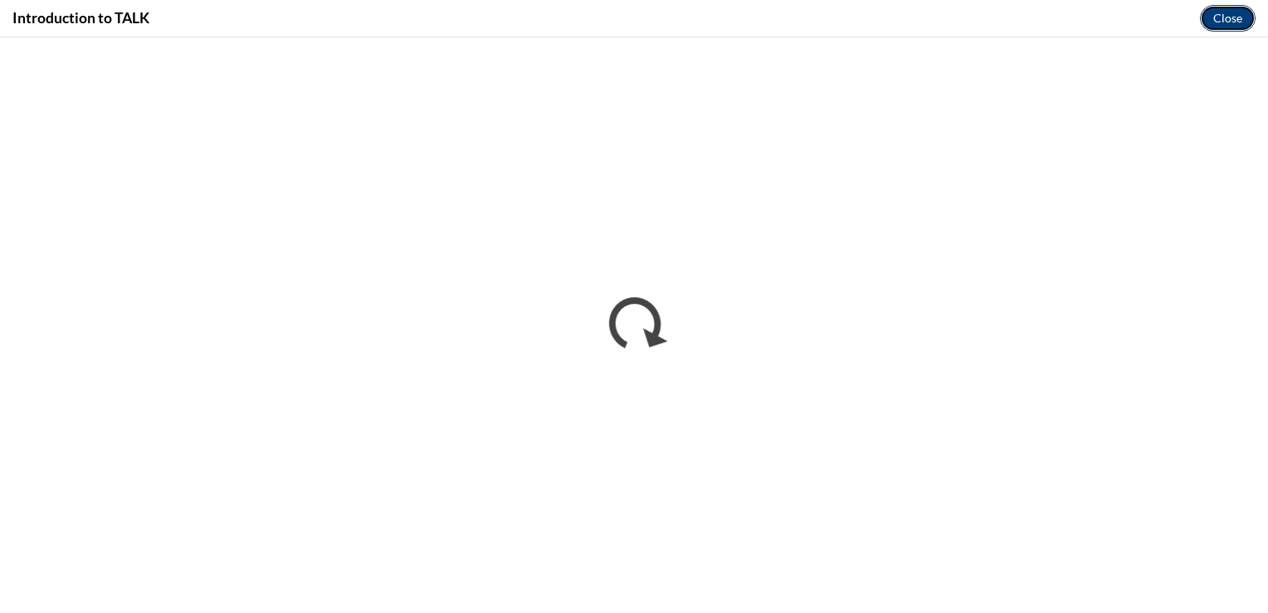
click at [1226, 19] on button "Close" at bounding box center [1228, 18] width 56 height 27
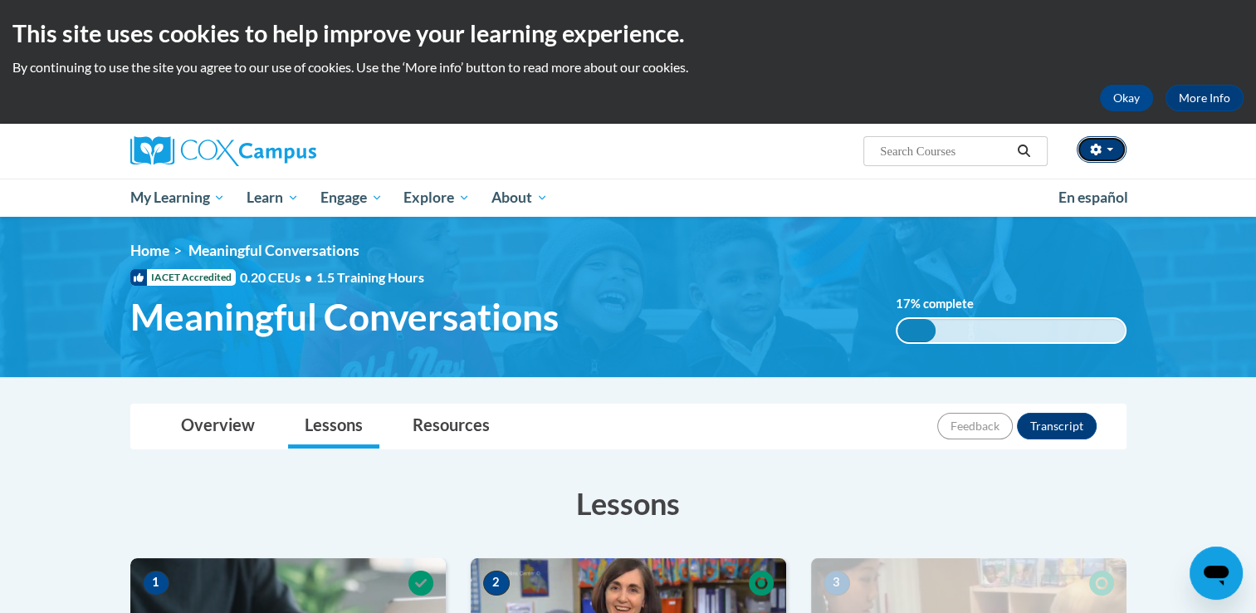
click at [1112, 144] on button "button" at bounding box center [1102, 149] width 50 height 27
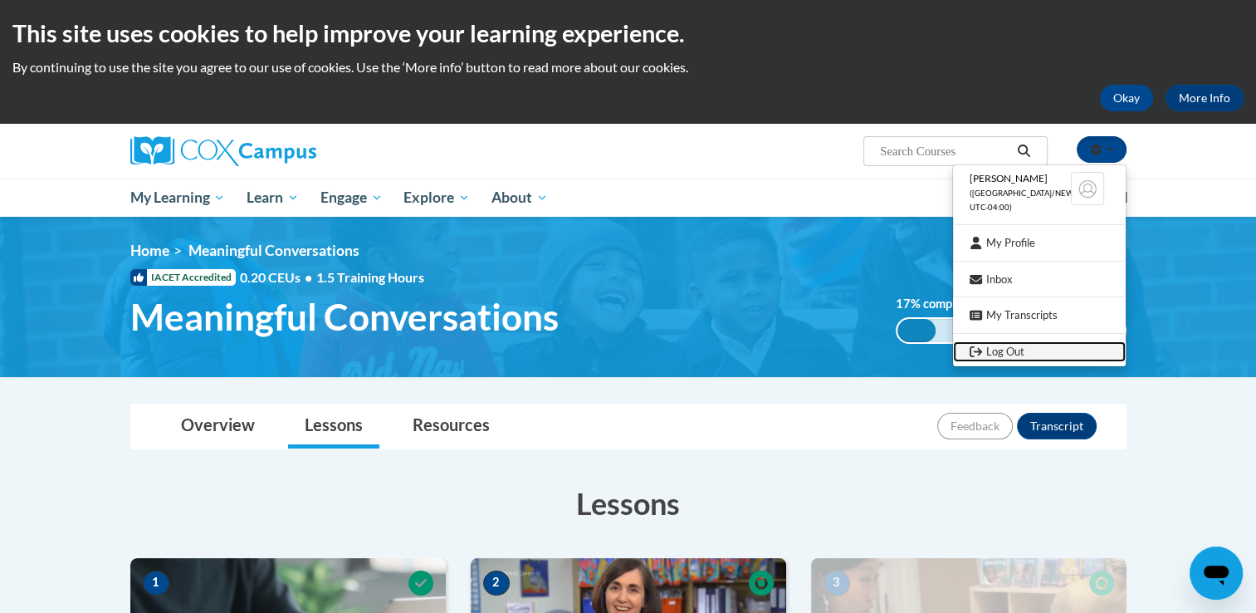
click at [1008, 354] on link "Log Out" at bounding box center [1039, 351] width 173 height 21
